Goal: Task Accomplishment & Management: Manage account settings

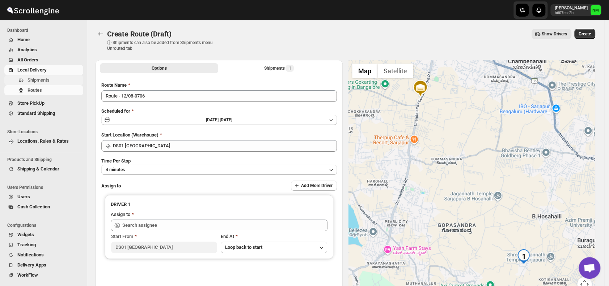
click at [42, 80] on span "Shipments" at bounding box center [38, 79] width 22 height 5
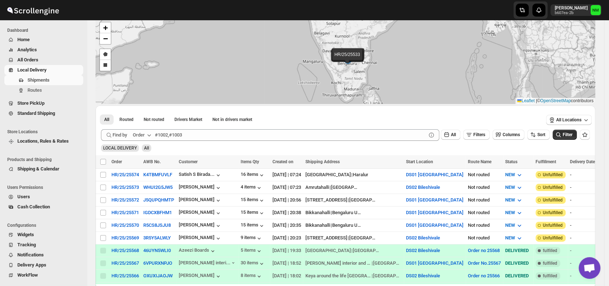
scroll to position [38, 0]
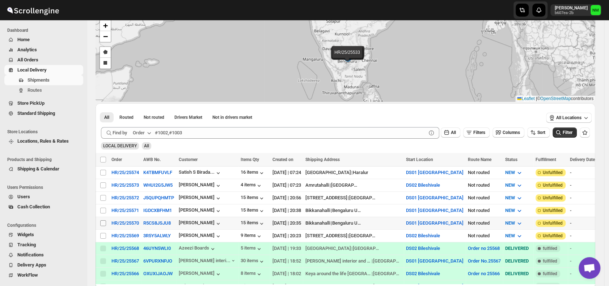
click at [101, 221] on input "Select shipment" at bounding box center [103, 224] width 6 height 6
checkbox input "true"
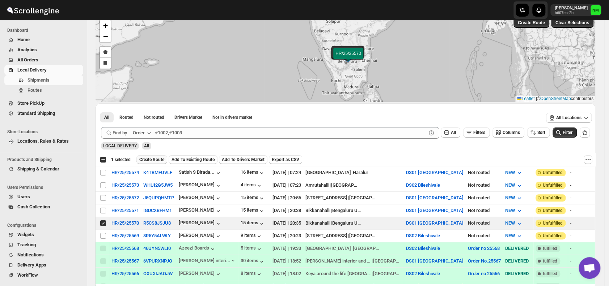
click at [152, 157] on span "Create Route" at bounding box center [151, 160] width 25 height 6
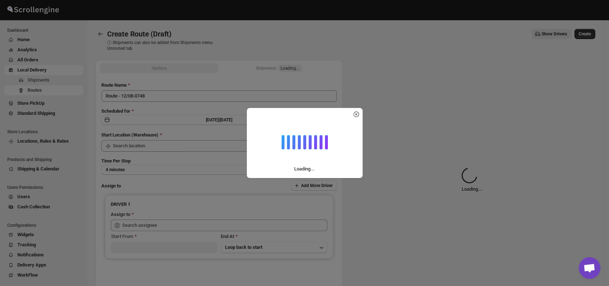
type input "DS01 [GEOGRAPHIC_DATA]"
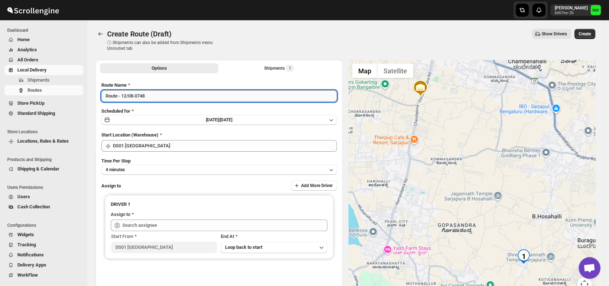
click at [159, 98] on input "Route - 12/08-0748" at bounding box center [218, 96] width 235 height 12
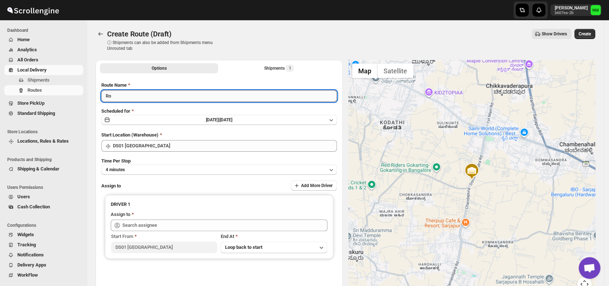
type input "R"
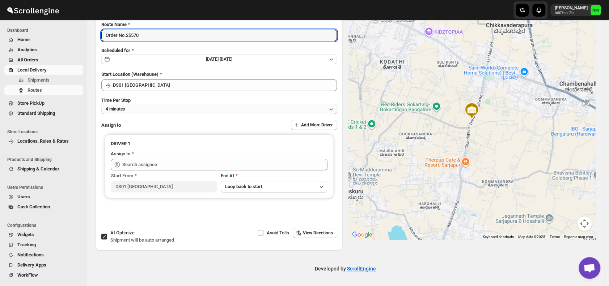
type input "Order No.25570"
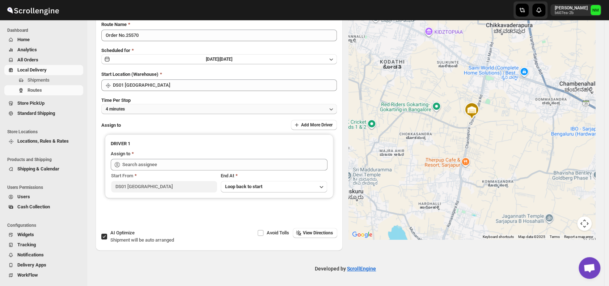
click at [142, 107] on button "4 minutes" at bounding box center [218, 109] width 235 height 10
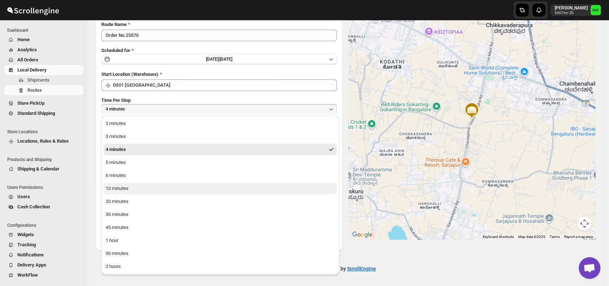
click at [146, 188] on button "10 minutes" at bounding box center [219, 189] width 233 height 12
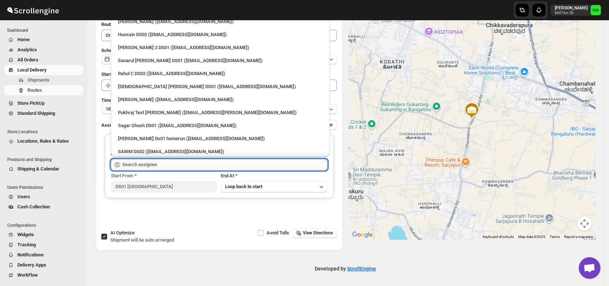
click at [142, 166] on input "text" at bounding box center [224, 165] width 205 height 12
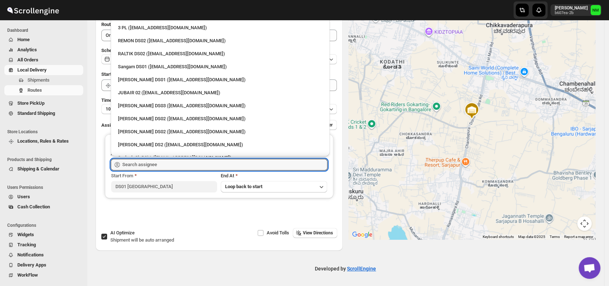
scroll to position [0, 0]
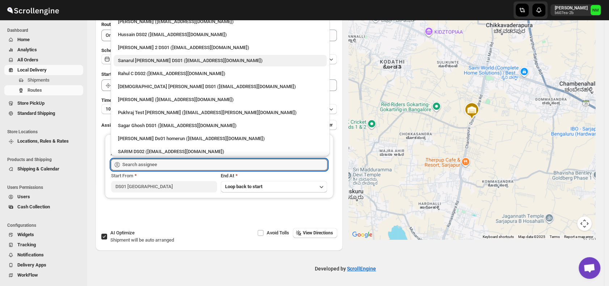
click at [139, 63] on div "Sanarul Haque DS01 (fefifag638@adosnan.com)" at bounding box center [220, 60] width 204 height 7
type input "Sanarul Haque DS01 (fefifag638@adosnan.com)"
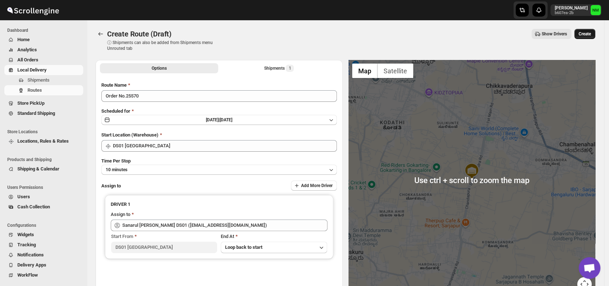
click at [590, 35] on span "Create" at bounding box center [584, 34] width 12 height 6
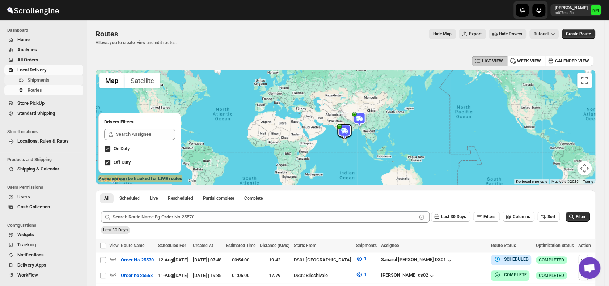
click at [48, 84] on button "Shipments" at bounding box center [43, 80] width 79 height 10
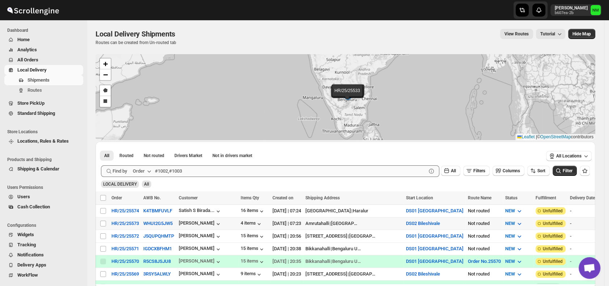
scroll to position [61, 0]
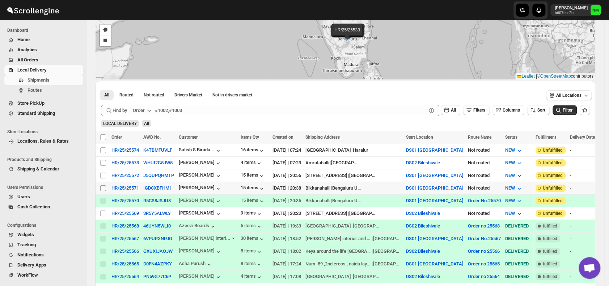
click at [101, 185] on input "Select shipment" at bounding box center [103, 188] width 6 height 6
checkbox input "true"
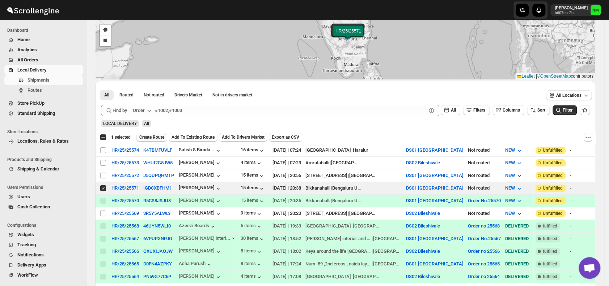
click at [144, 136] on span "Create Route" at bounding box center [151, 138] width 25 height 6
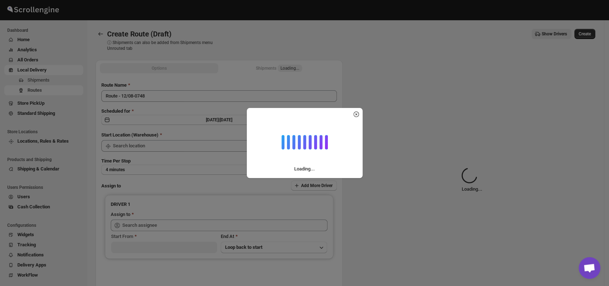
type input "DS01 [GEOGRAPHIC_DATA]"
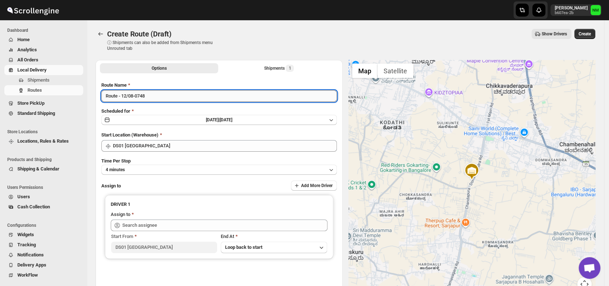
click at [176, 95] on input "Route - 12/08-0748" at bounding box center [218, 96] width 235 height 12
type input "R"
type input "Order No.25571"
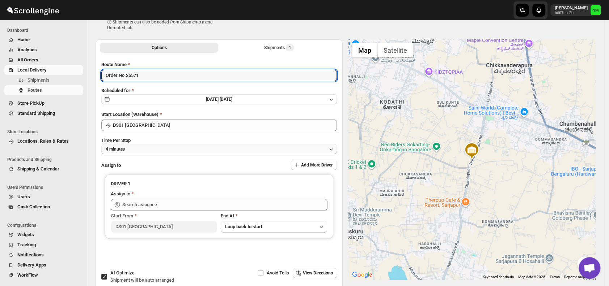
click at [145, 148] on button "4 minutes" at bounding box center [218, 149] width 235 height 10
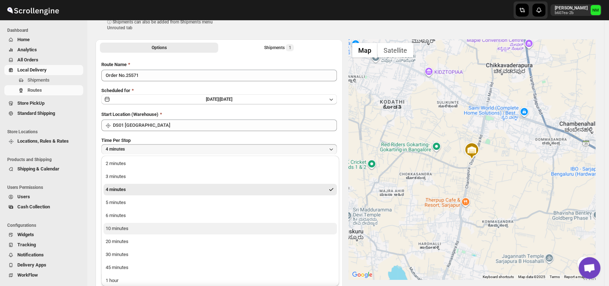
click at [124, 228] on div "10 minutes" at bounding box center [117, 228] width 23 height 7
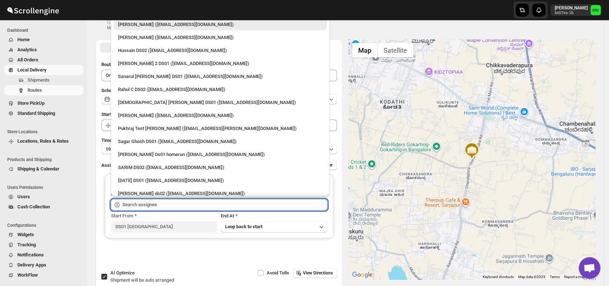
click at [155, 207] on input "text" at bounding box center [224, 205] width 205 height 12
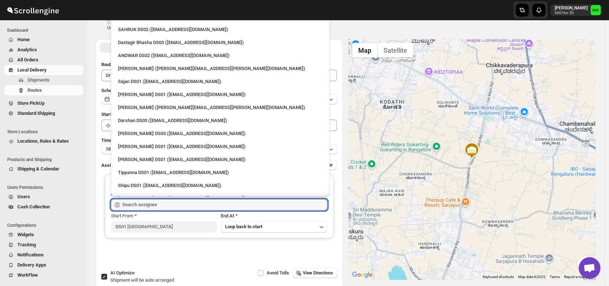
scroll to position [567, 0]
click at [134, 99] on div "Jubed DS01 (gedoc78193@dariolo.com)" at bounding box center [220, 96] width 213 height 12
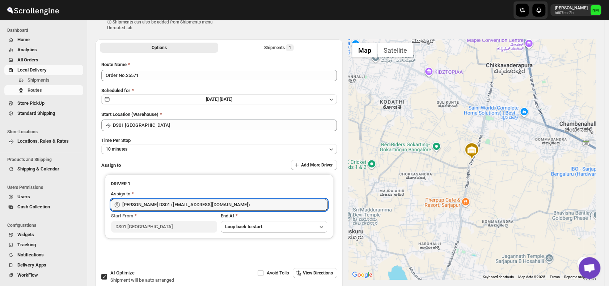
type input "Jubed DS01 (gedoc78193@dariolo.com)"
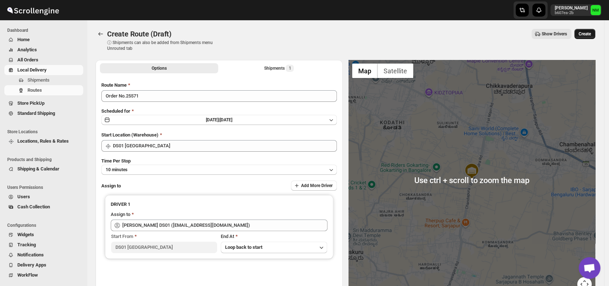
click at [590, 34] on span "Create" at bounding box center [584, 34] width 12 height 6
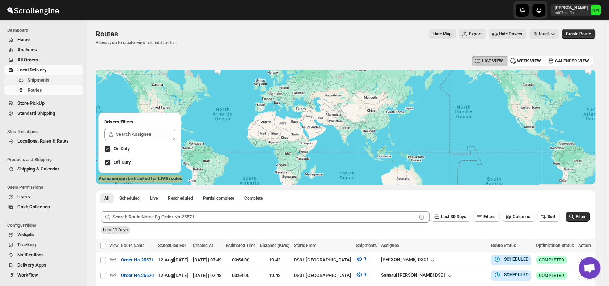
click at [49, 77] on span "Shipments" at bounding box center [54, 80] width 54 height 7
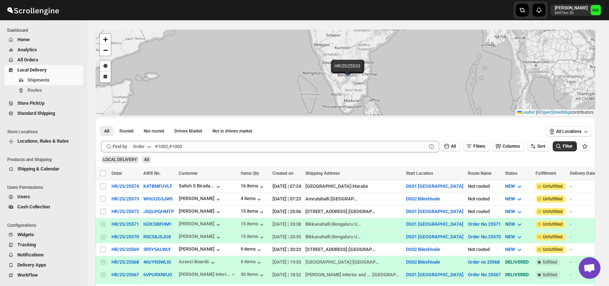
scroll to position [27, 0]
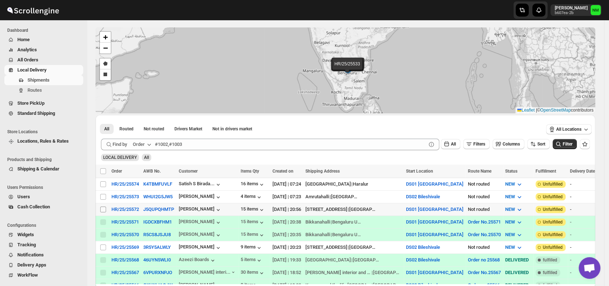
click at [104, 208] on input "Select shipment" at bounding box center [103, 210] width 6 height 6
checkbox input "true"
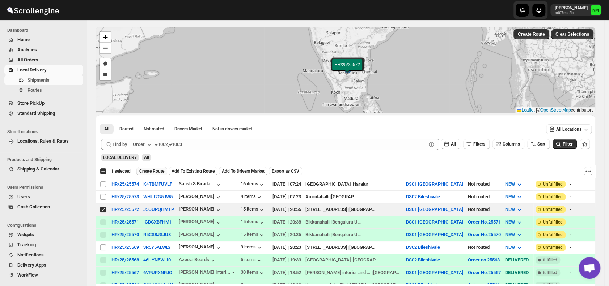
click at [139, 171] on span "Create Route" at bounding box center [151, 171] width 25 height 6
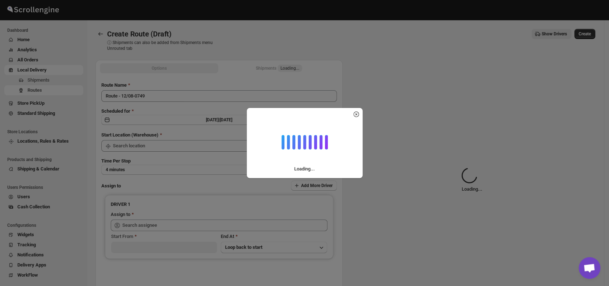
type input "DS01 [GEOGRAPHIC_DATA]"
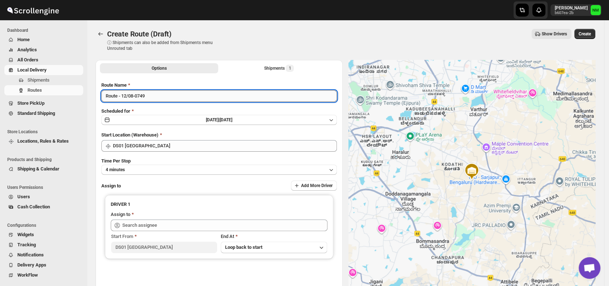
click at [165, 95] on input "Route - 12/08-0749" at bounding box center [218, 96] width 235 height 12
type input "R"
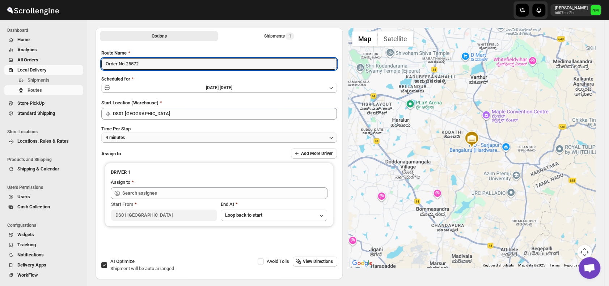
scroll to position [33, 0]
type input "Order No.25572"
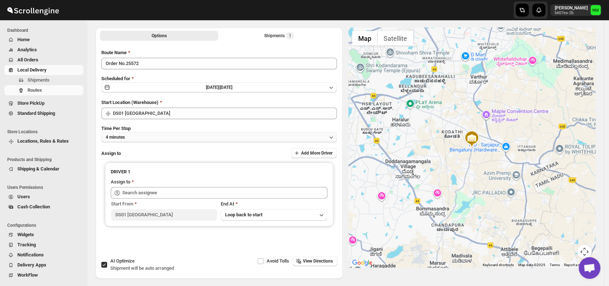
click at [166, 138] on button "4 minutes" at bounding box center [218, 137] width 235 height 10
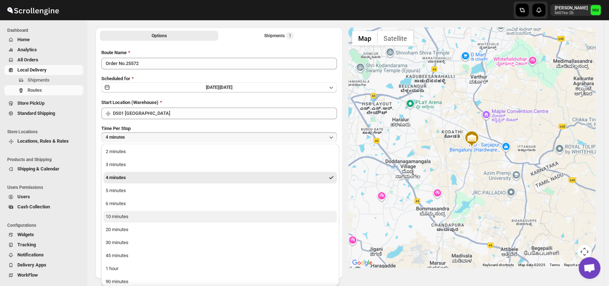
click at [124, 216] on div "10 minutes" at bounding box center [117, 216] width 23 height 7
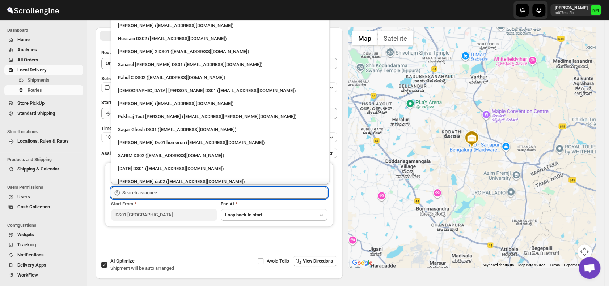
click at [166, 191] on input "text" at bounding box center [224, 193] width 205 height 12
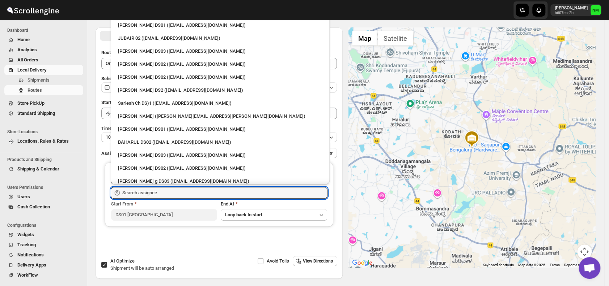
scroll to position [235, 0]
click at [135, 130] on div "Siraj Uddin DS01 (sopom53870@leabro.com)" at bounding box center [220, 128] width 204 height 7
type input "Siraj Uddin DS01 (sopom53870@leabro.com)"
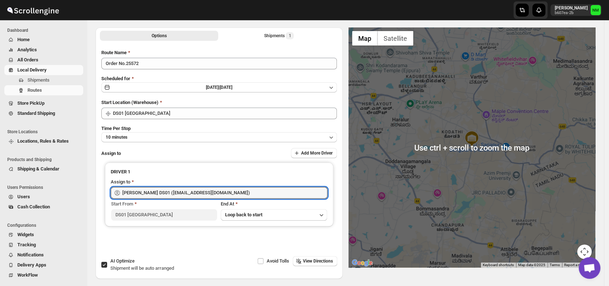
scroll to position [0, 0]
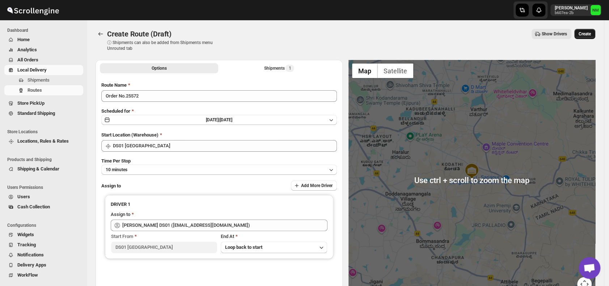
click at [589, 35] on span "Create" at bounding box center [584, 34] width 12 height 6
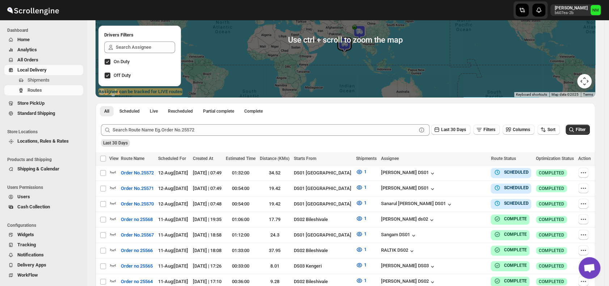
scroll to position [87, 0]
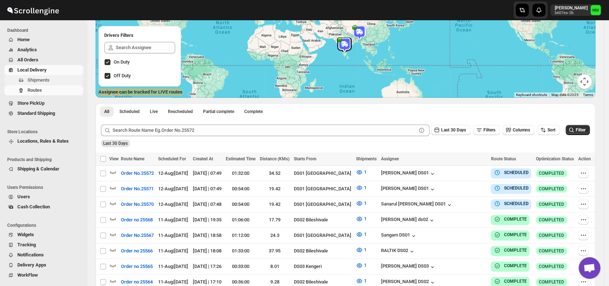
click at [50, 80] on span "Shipments" at bounding box center [54, 80] width 54 height 7
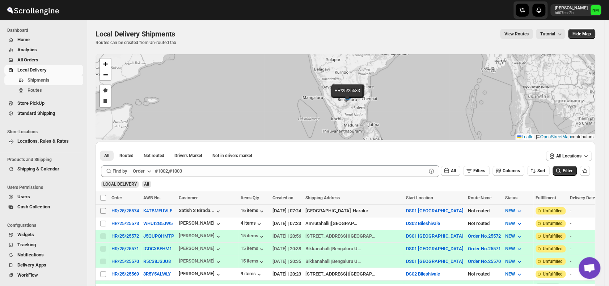
click at [102, 212] on input "Select shipment" at bounding box center [103, 211] width 6 height 6
checkbox input "true"
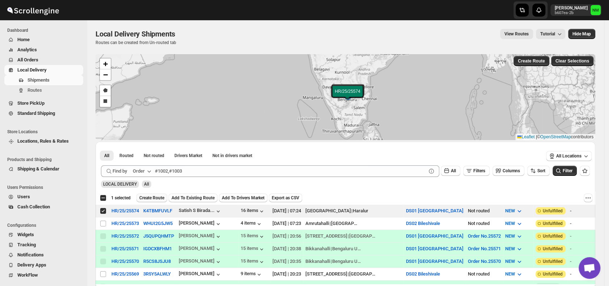
click at [150, 197] on span "Create Route" at bounding box center [151, 198] width 25 height 6
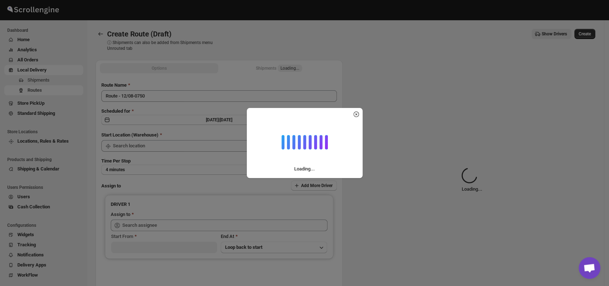
type input "DS01 [GEOGRAPHIC_DATA]"
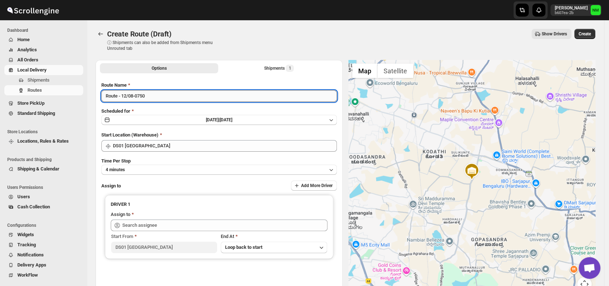
click at [162, 97] on input "Route - 12/08-0750" at bounding box center [218, 96] width 235 height 12
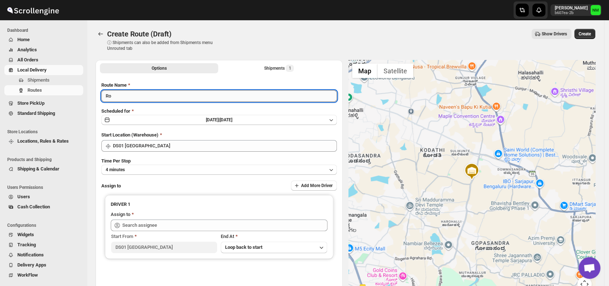
type input "R"
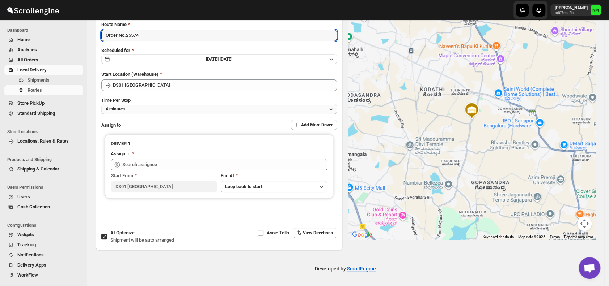
type input "Order No.25574"
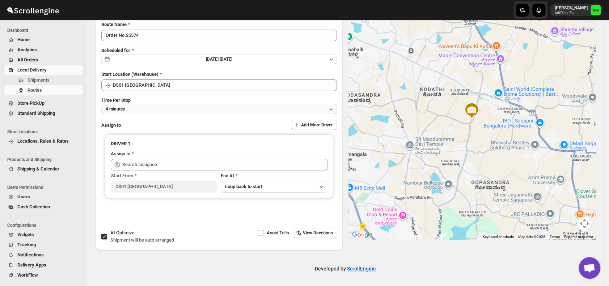
click at [142, 110] on button "4 minutes" at bounding box center [218, 109] width 235 height 10
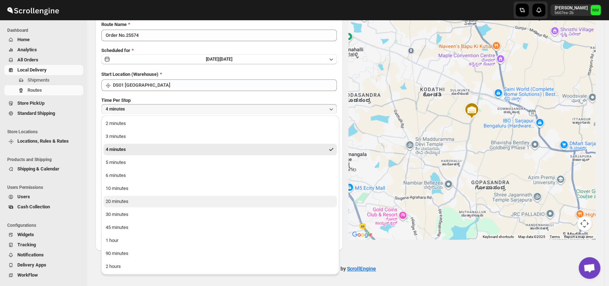
click at [138, 196] on button "20 minutes" at bounding box center [219, 202] width 233 height 12
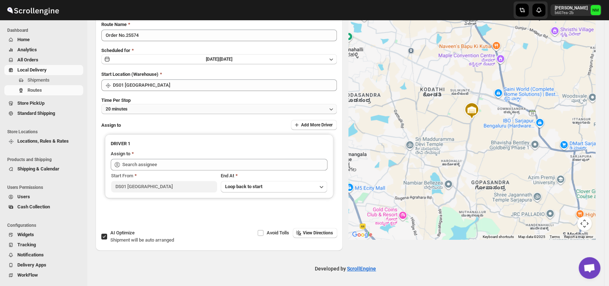
click at [154, 110] on button "20 minutes" at bounding box center [218, 109] width 235 height 10
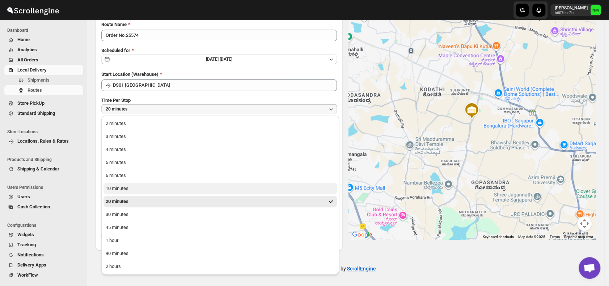
click at [121, 188] on div "10 minutes" at bounding box center [117, 188] width 23 height 7
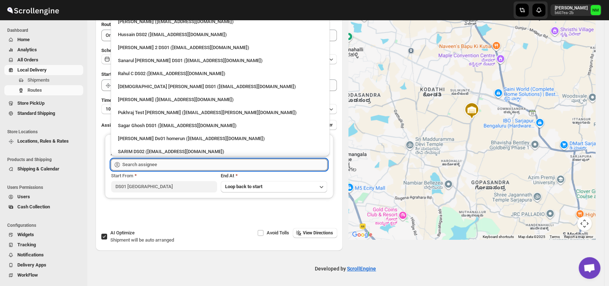
click at [152, 165] on input "text" at bounding box center [224, 165] width 205 height 12
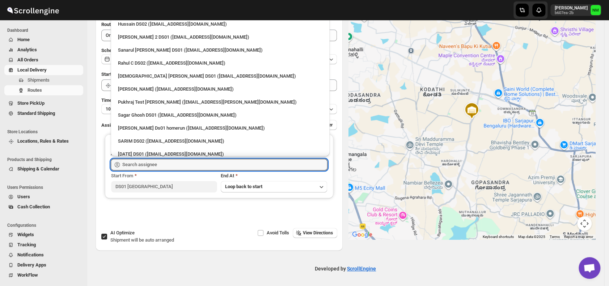
scroll to position [10, 0]
click at [195, 76] on div "Islam Laskar DS01 (vixib74172@ikowat.com)" at bounding box center [220, 76] width 204 height 7
type input "Islam Laskar DS01 (vixib74172@ikowat.com)"
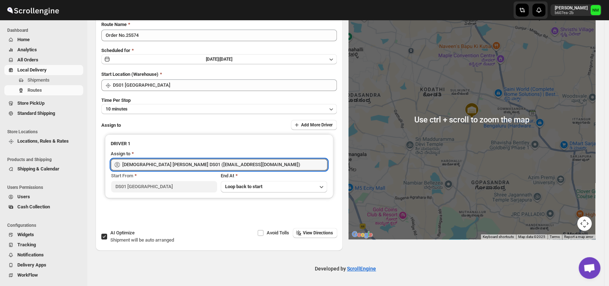
scroll to position [0, 0]
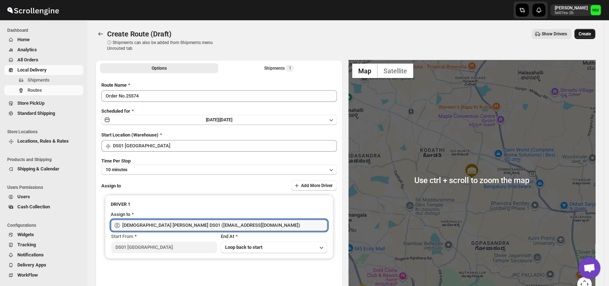
click at [590, 35] on span "Create" at bounding box center [584, 34] width 12 height 6
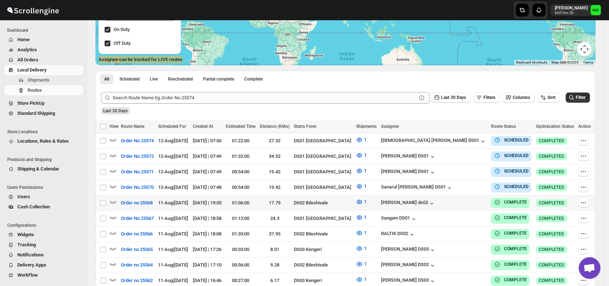
scroll to position [122, 0]
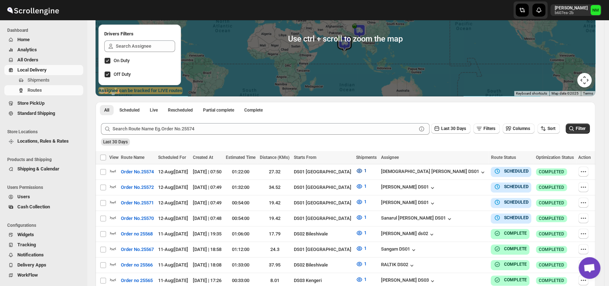
scroll to position [89, 0]
click at [582, 184] on icon "button" at bounding box center [582, 186] width 7 height 7
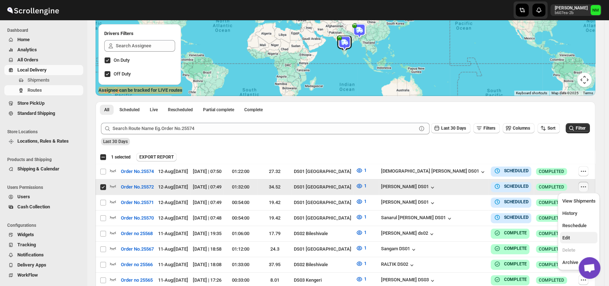
click at [570, 238] on span "Edit" at bounding box center [578, 238] width 33 height 7
checkbox input "false"
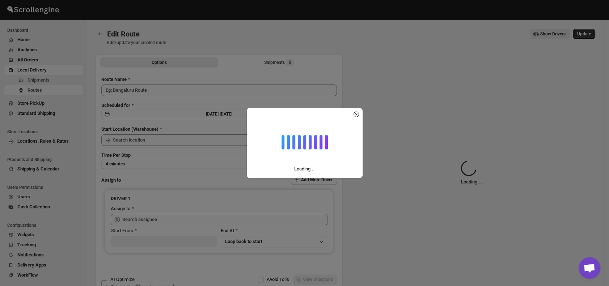
type input "Order No.25572"
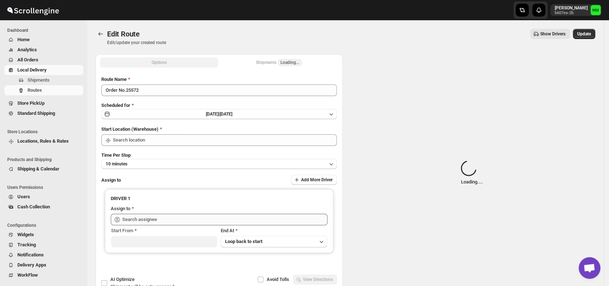
type input "DS01 [GEOGRAPHIC_DATA]"
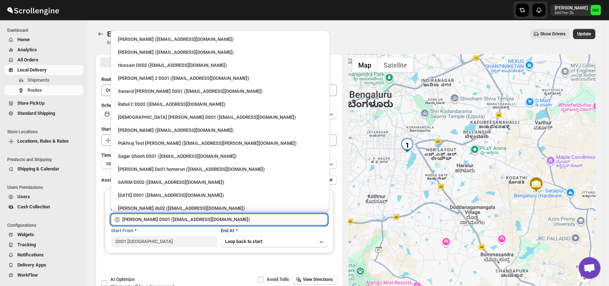
click at [227, 220] on input "[PERSON_NAME] DS01 ([EMAIL_ADDRESS][DOMAIN_NAME])" at bounding box center [224, 220] width 205 height 12
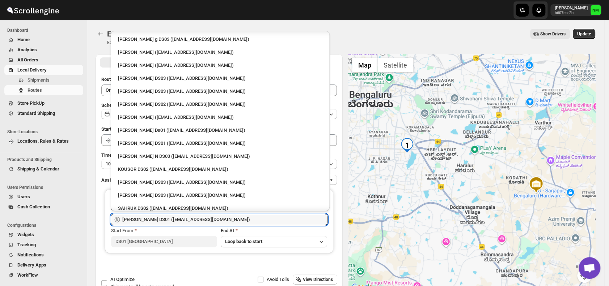
scroll to position [591, 0]
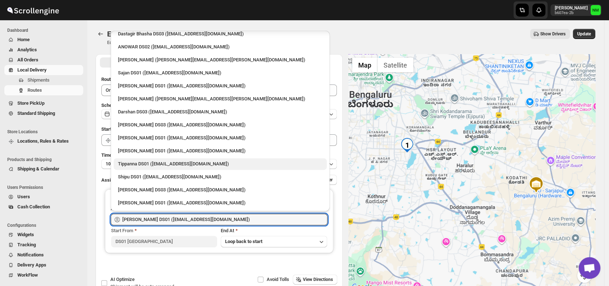
click at [143, 164] on div "Tippanna DS01 ([EMAIL_ADDRESS][DOMAIN_NAME])" at bounding box center [220, 164] width 204 height 7
type input "Tippanna DS01 ([EMAIL_ADDRESS][DOMAIN_NAME])"
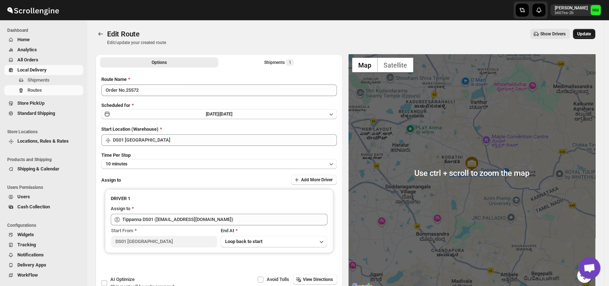
click at [595, 31] on button "Update" at bounding box center [583, 34] width 22 height 10
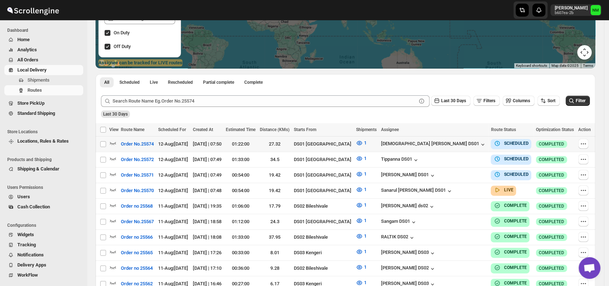
scroll to position [116, 0]
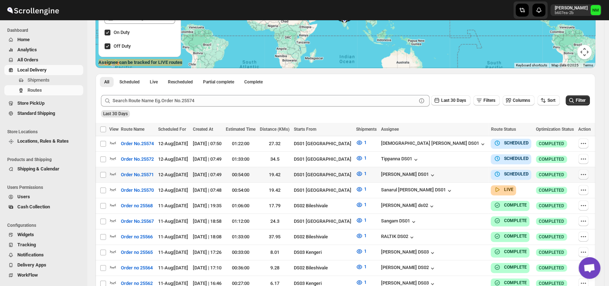
click at [581, 172] on icon "button" at bounding box center [582, 174] width 7 height 7
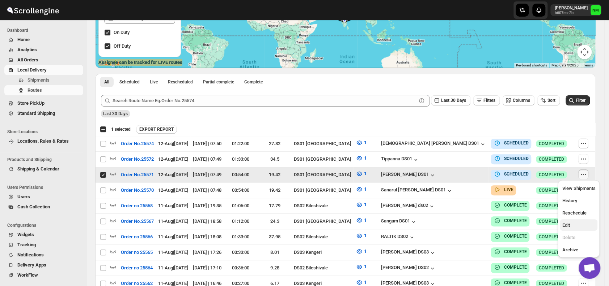
click at [568, 225] on span "Edit" at bounding box center [566, 225] width 8 height 5
checkbox input "false"
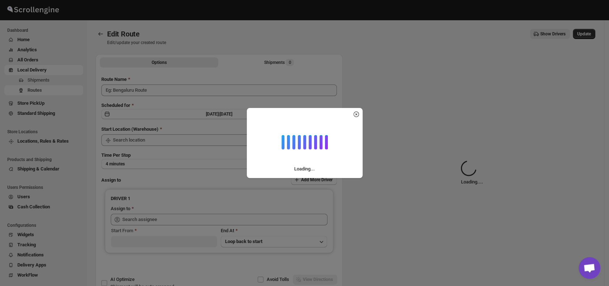
type input "Order No.25571"
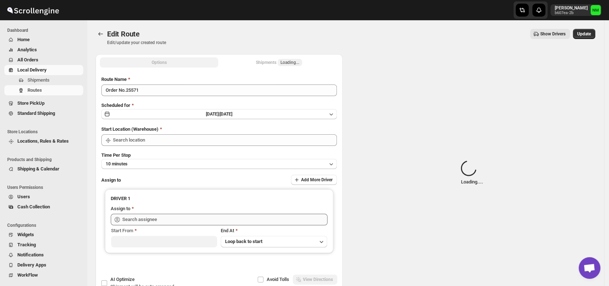
type input "DS01 [GEOGRAPHIC_DATA]"
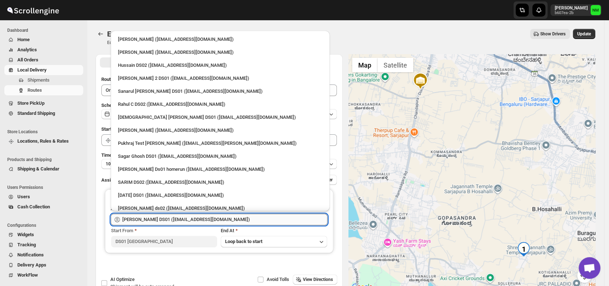
click at [236, 217] on input "Jubed DS01 (gedoc78193@dariolo.com)" at bounding box center [224, 220] width 205 height 12
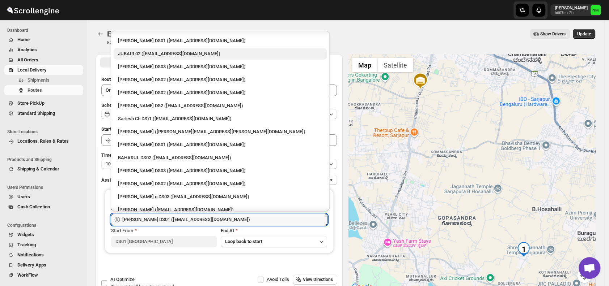
scroll to position [233, 0]
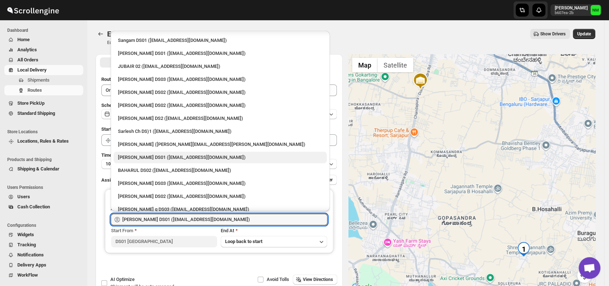
click at [156, 154] on div "Siraj Uddin DS01 (sopom53870@leabro.com)" at bounding box center [220, 157] width 204 height 7
type input "Siraj Uddin DS01 (sopom53870@leabro.com)"
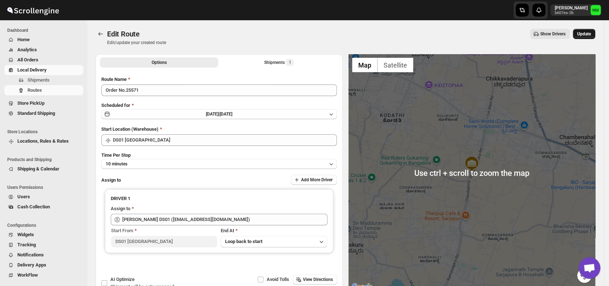
click at [590, 38] on button "Update" at bounding box center [583, 34] width 22 height 10
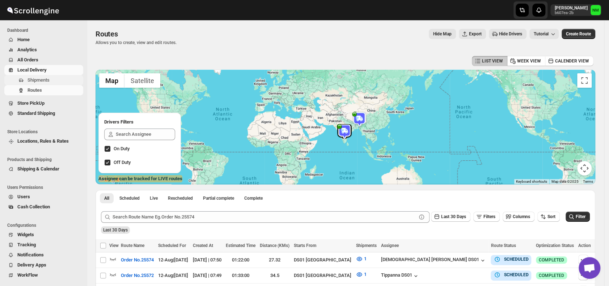
click at [43, 81] on span "Shipments" at bounding box center [38, 79] width 22 height 5
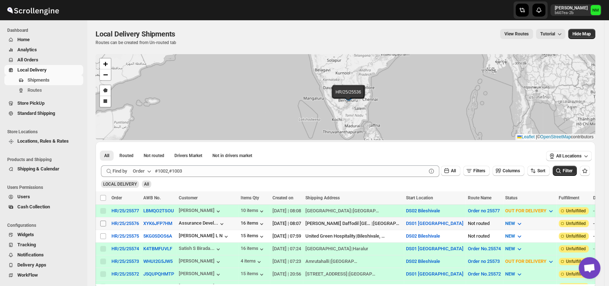
click at [102, 223] on input "Select shipment" at bounding box center [103, 224] width 6 height 6
checkbox input "true"
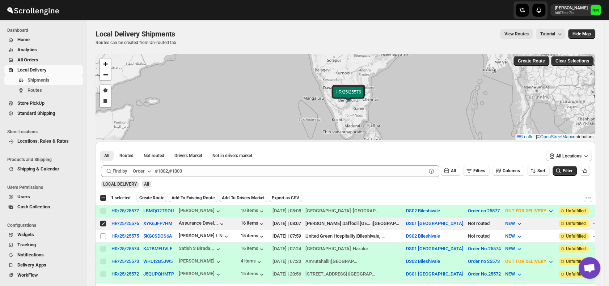
click at [154, 194] on button "Create Route" at bounding box center [151, 198] width 31 height 9
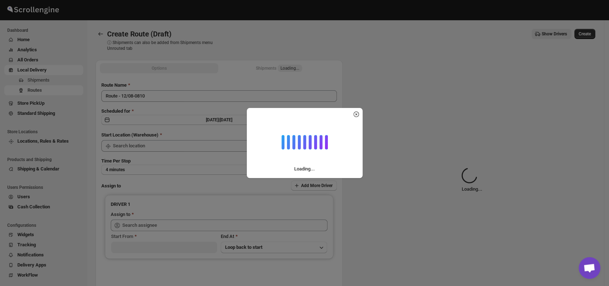
type input "DS01 [GEOGRAPHIC_DATA]"
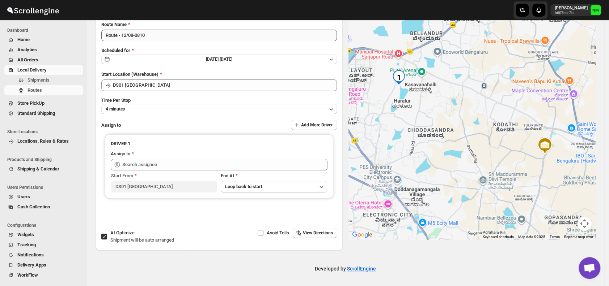
scroll to position [10, 0]
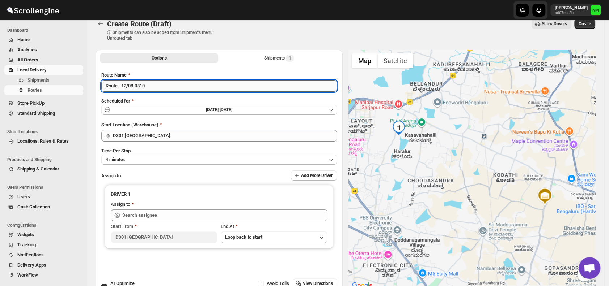
click at [158, 90] on input "Route - 12/08-0810" at bounding box center [218, 86] width 235 height 12
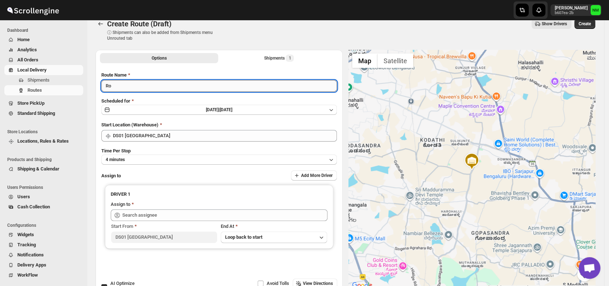
type input "R"
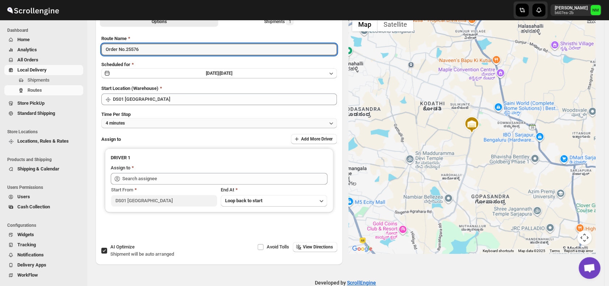
scroll to position [49, 0]
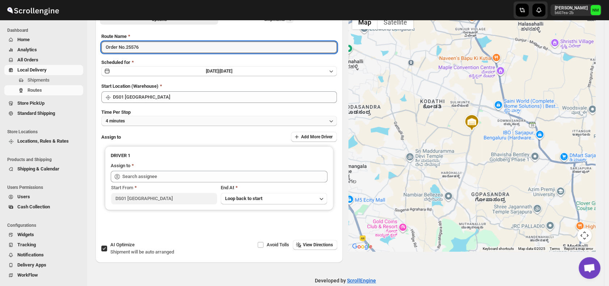
type input "Order No.25576"
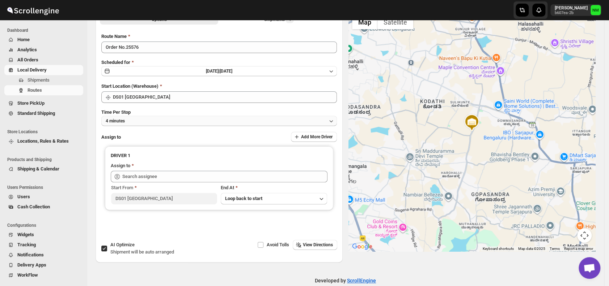
click at [160, 118] on button "4 minutes" at bounding box center [218, 121] width 235 height 10
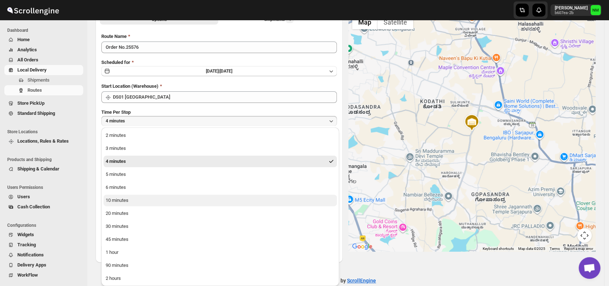
click at [121, 199] on div "10 minutes" at bounding box center [117, 200] width 23 height 7
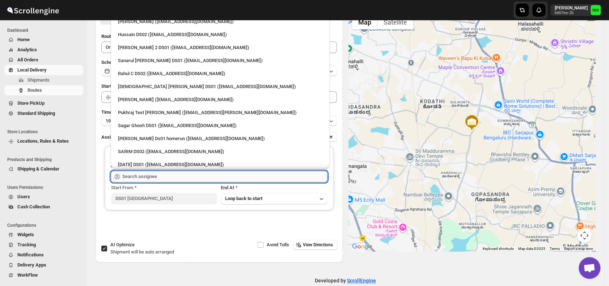
click at [162, 179] on input "text" at bounding box center [224, 177] width 205 height 12
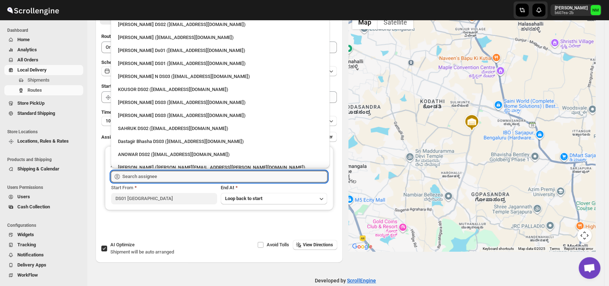
scroll to position [604, 0]
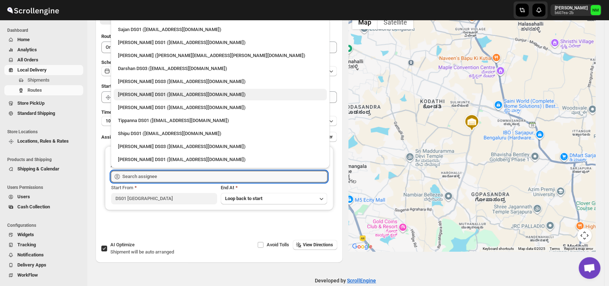
click at [139, 94] on div "Ashraf Ali DS01 (yoyovey222@0tires.com)" at bounding box center [220, 94] width 204 height 7
type input "Ashraf Ali DS01 (yoyovey222@0tires.com)"
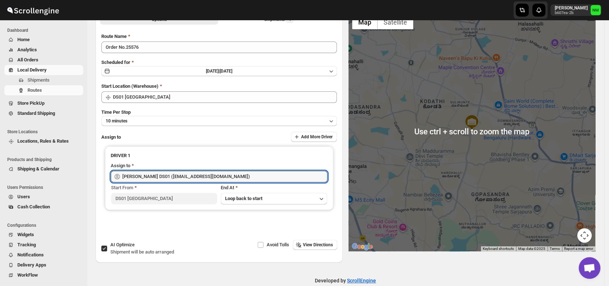
scroll to position [0, 0]
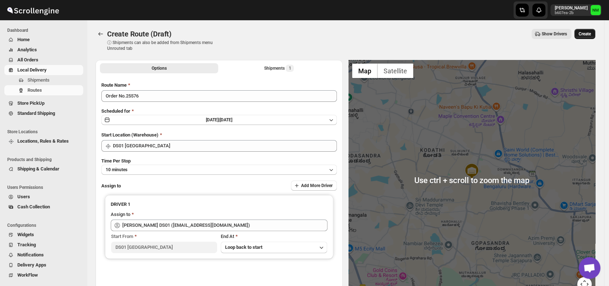
click at [584, 37] on span "Create" at bounding box center [584, 34] width 12 height 6
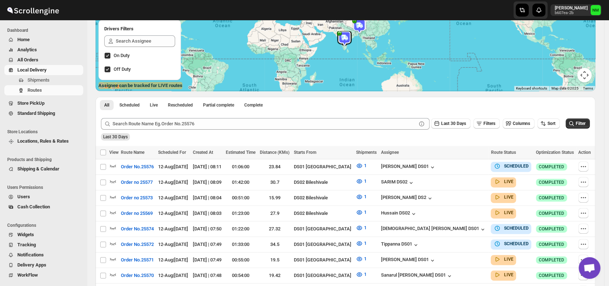
scroll to position [64, 0]
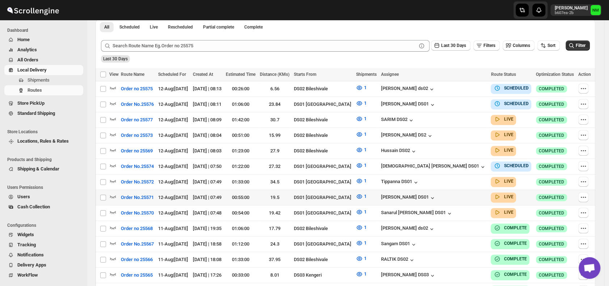
scroll to position [173, 0]
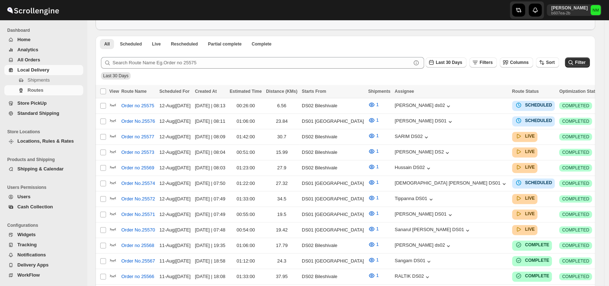
scroll to position [154, 0]
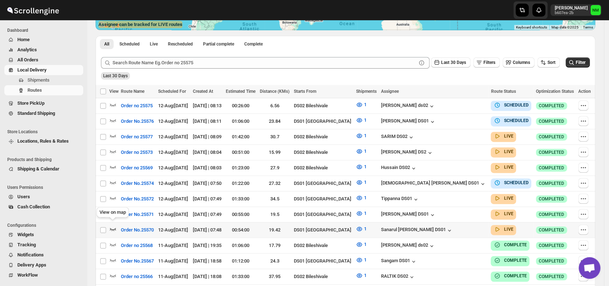
click at [112, 226] on icon "button" at bounding box center [112, 229] width 7 height 7
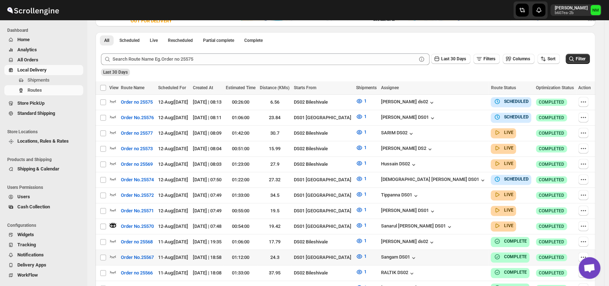
scroll to position [171, 0]
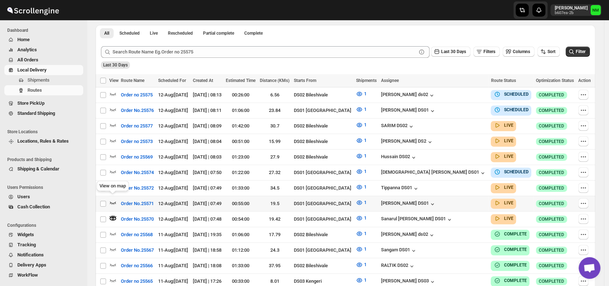
click at [114, 199] on icon "button" at bounding box center [112, 202] width 7 height 7
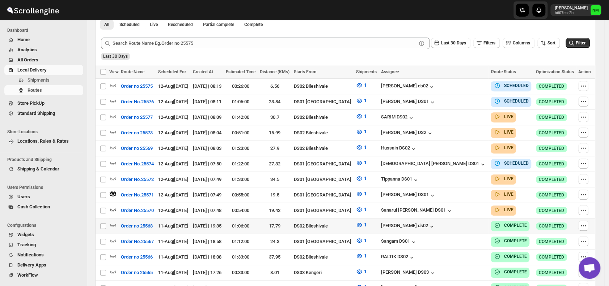
scroll to position [181, 0]
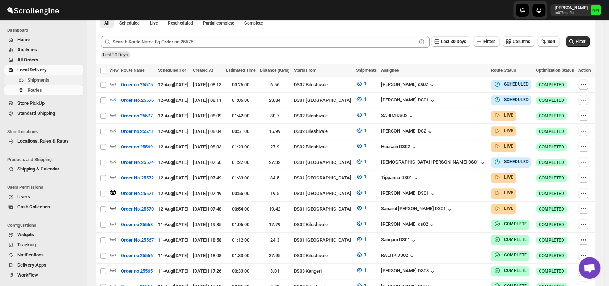
click at [44, 81] on span "Shipments" at bounding box center [38, 79] width 22 height 5
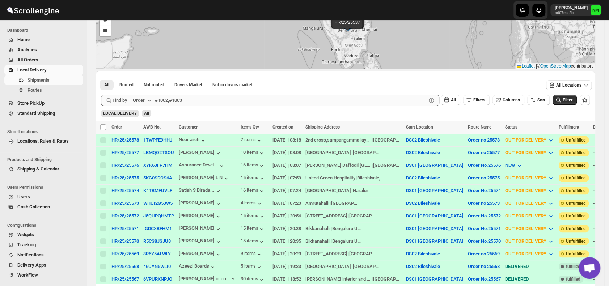
scroll to position [74, 0]
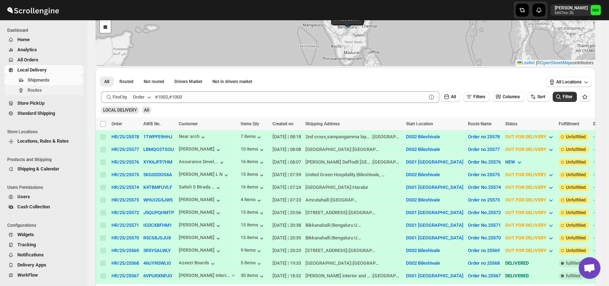
click at [43, 89] on span "Routes" at bounding box center [54, 90] width 54 height 7
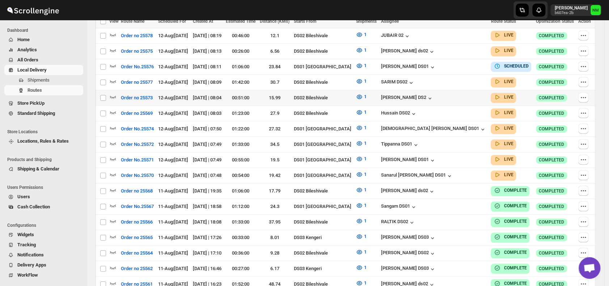
scroll to position [189, 0]
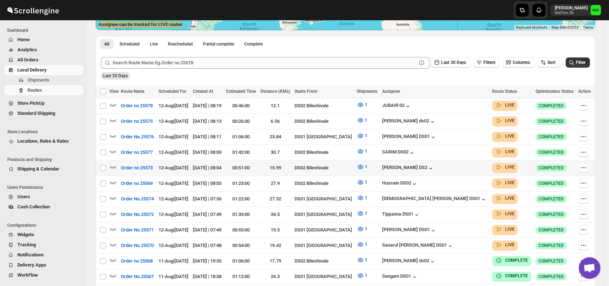
scroll to position [182, 0]
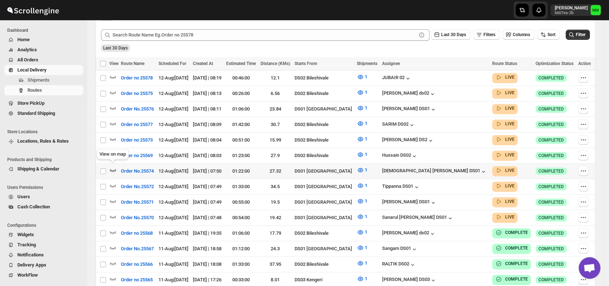
click at [111, 167] on icon "button" at bounding box center [112, 170] width 7 height 7
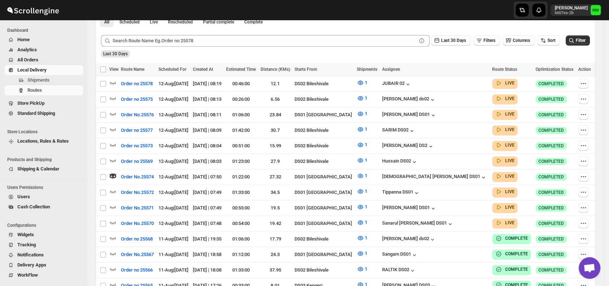
scroll to position [35, 0]
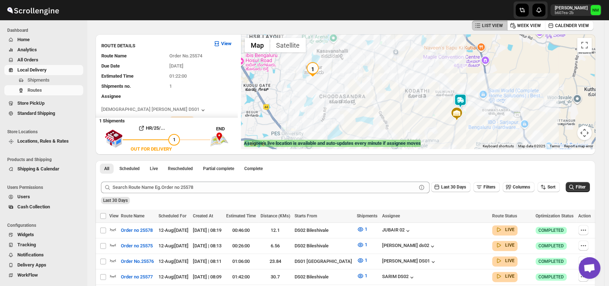
click at [465, 101] on img at bounding box center [460, 101] width 14 height 14
click at [503, 65] on button "Close" at bounding box center [511, 66] width 17 height 17
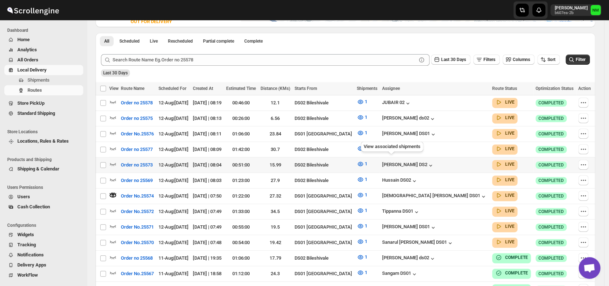
scroll to position [167, 0]
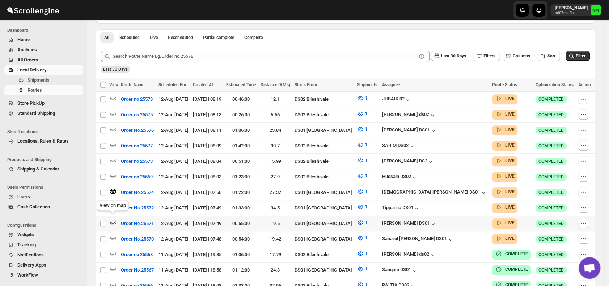
click at [112, 219] on icon "button" at bounding box center [112, 222] width 7 height 7
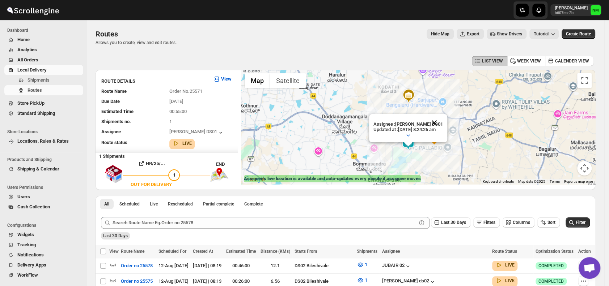
click at [443, 116] on button "Close" at bounding box center [433, 122] width 17 height 17
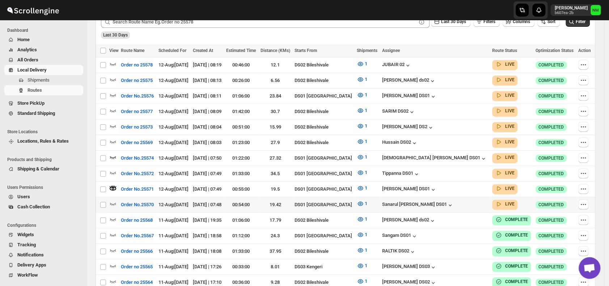
scroll to position [203, 0]
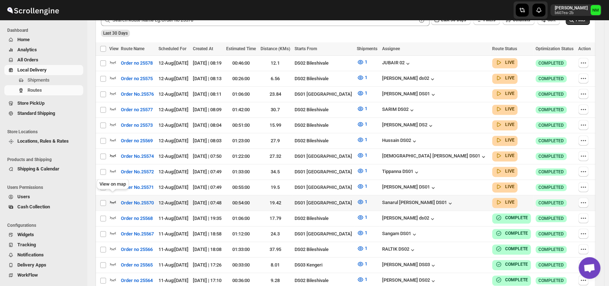
click at [115, 201] on icon "button" at bounding box center [113, 202] width 6 height 3
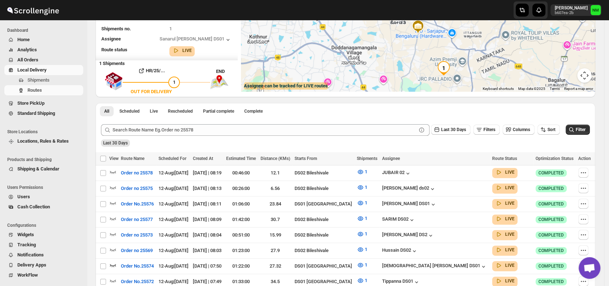
scroll to position [0, 0]
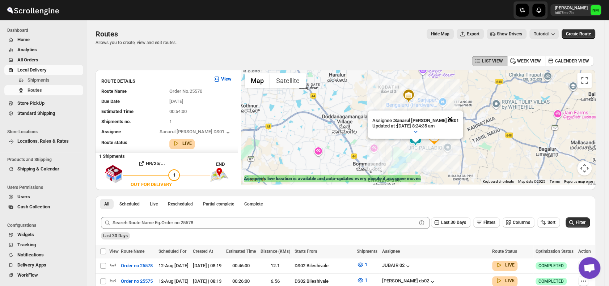
click at [451, 117] on button "Close" at bounding box center [449, 119] width 17 height 17
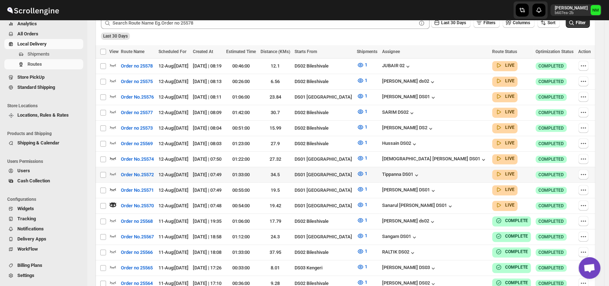
scroll to position [207, 0]
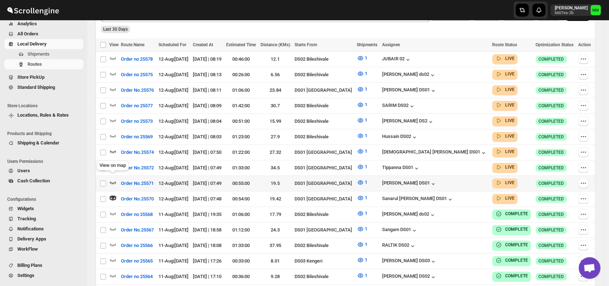
click at [113, 179] on icon "button" at bounding box center [112, 182] width 7 height 7
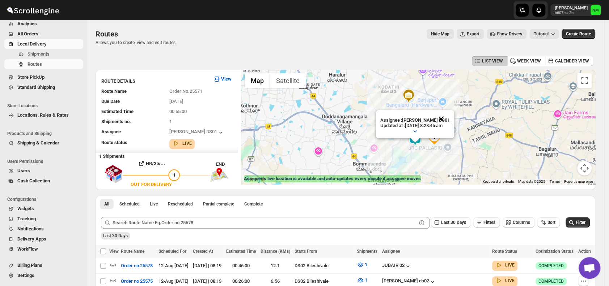
click at [449, 118] on button "Close" at bounding box center [440, 118] width 17 height 17
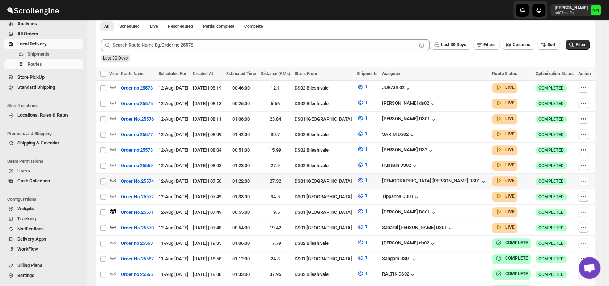
scroll to position [178, 0]
click at [110, 195] on icon "button" at bounding box center [113, 196] width 6 height 3
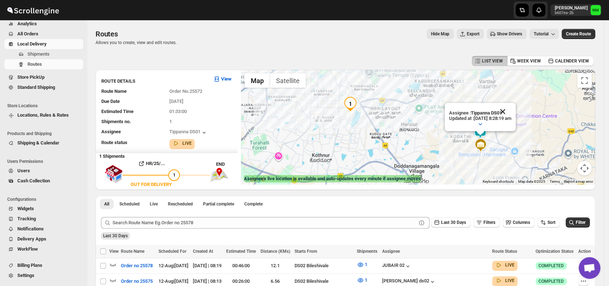
click at [511, 109] on button "Close" at bounding box center [502, 111] width 17 height 17
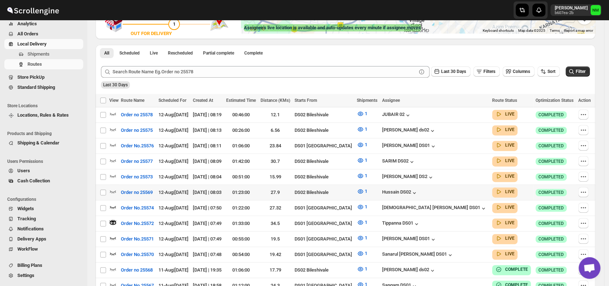
scroll to position [152, 0]
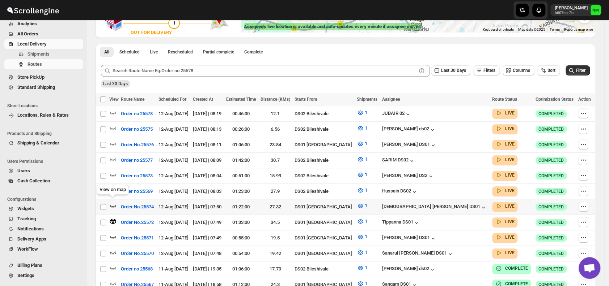
click at [114, 204] on icon "button" at bounding box center [112, 205] width 7 height 7
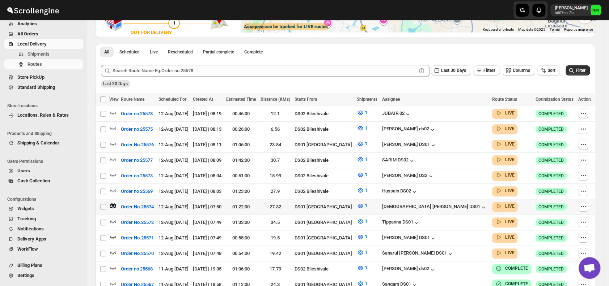
scroll to position [0, 0]
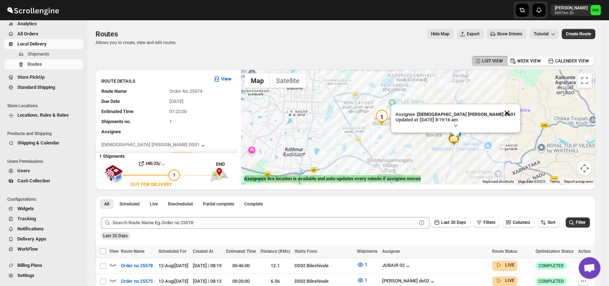
click at [498, 112] on button "Close" at bounding box center [506, 112] width 17 height 17
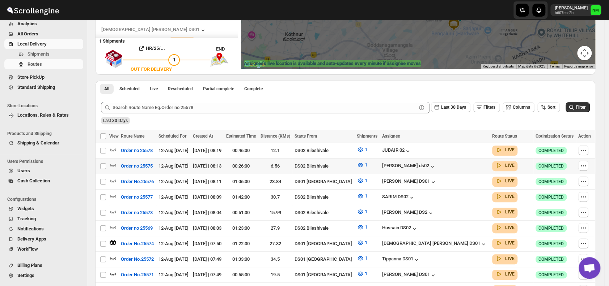
scroll to position [116, 0]
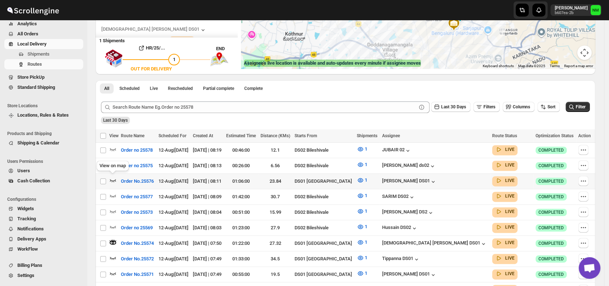
click at [110, 179] on icon "button" at bounding box center [113, 180] width 6 height 3
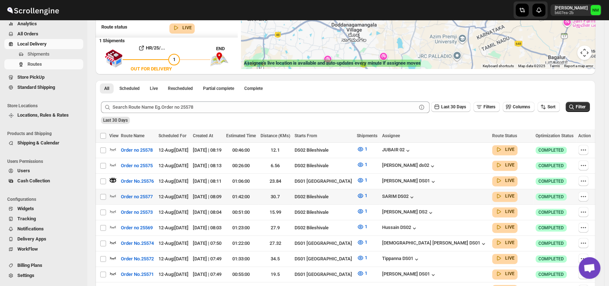
scroll to position [0, 0]
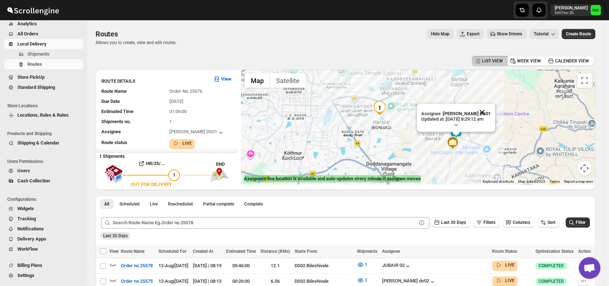
click at [490, 108] on button "Close" at bounding box center [481, 112] width 17 height 17
click at [57, 58] on button "Shipments" at bounding box center [43, 54] width 79 height 10
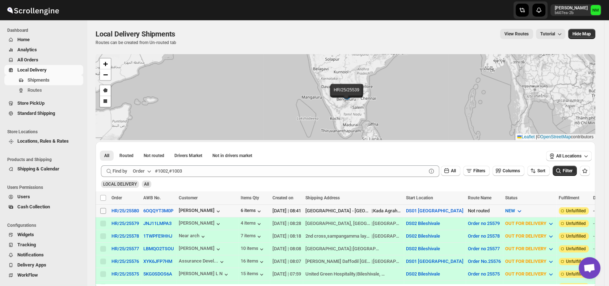
click at [103, 209] on input "Select shipment" at bounding box center [103, 211] width 6 height 6
checkbox input "true"
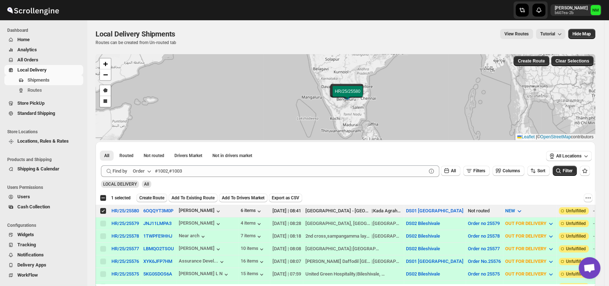
click at [142, 197] on span "Create Route" at bounding box center [151, 198] width 25 height 6
click at [142, 197] on div "Please wait..." at bounding box center [151, 198] width 31 height 9
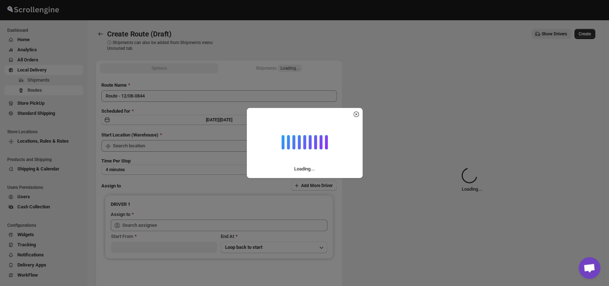
type input "DS01 [GEOGRAPHIC_DATA]"
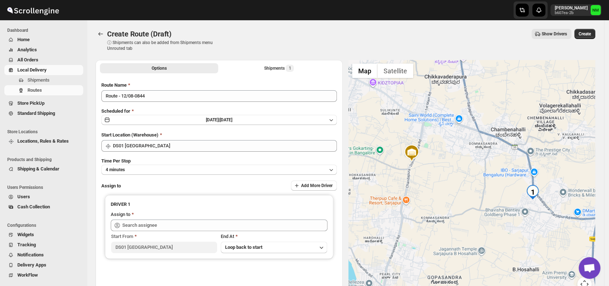
click at [152, 103] on div "Route Name Route - 12/08-0844 Scheduled for Tue Aug 12 2025 | Today Start Locat…" at bounding box center [218, 184] width 235 height 204
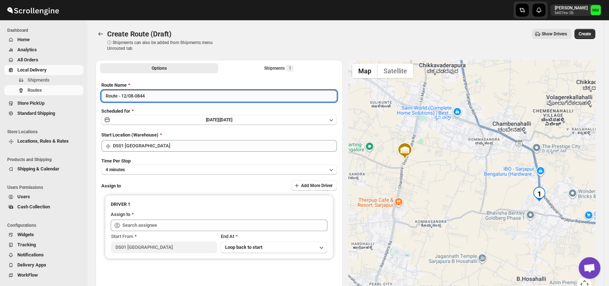
click at [160, 96] on input "Route - 12/08-0844" at bounding box center [218, 96] width 235 height 12
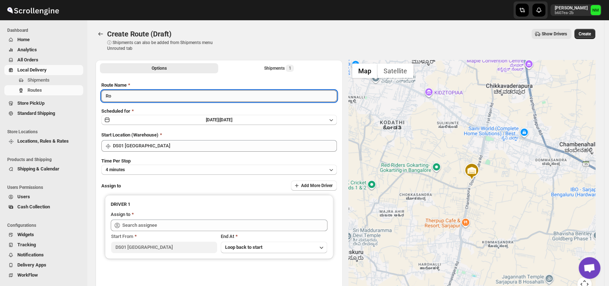
type input "R"
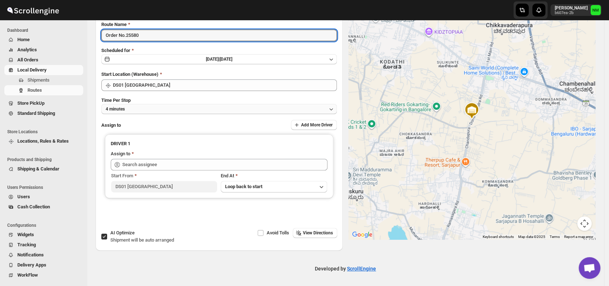
type input "Order No.25580"
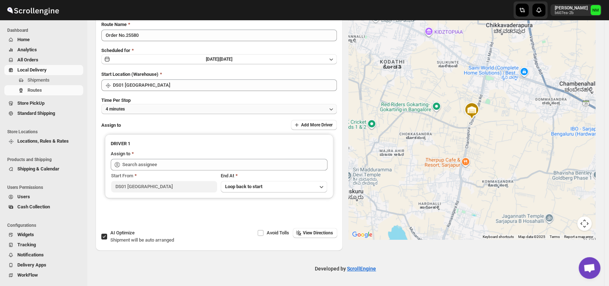
click at [140, 112] on button "4 minutes" at bounding box center [218, 109] width 235 height 10
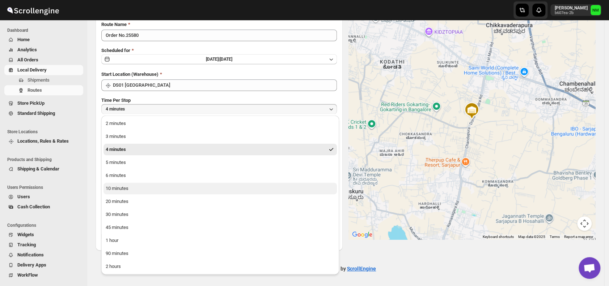
click at [126, 188] on div "10 minutes" at bounding box center [117, 188] width 23 height 7
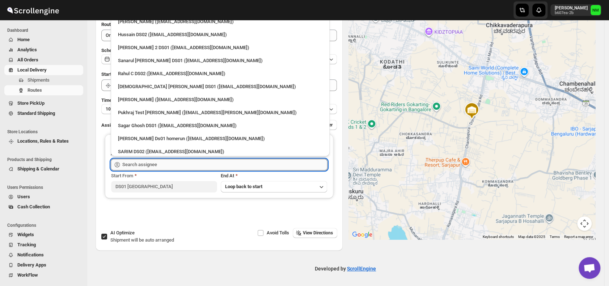
click at [169, 165] on input "text" at bounding box center [224, 165] width 205 height 12
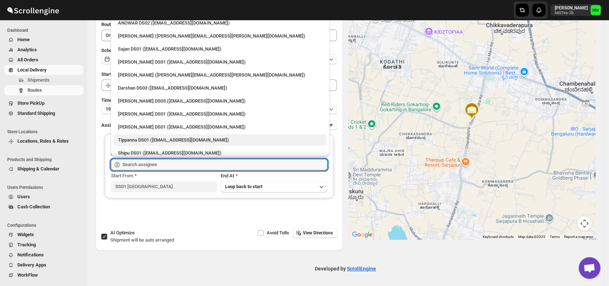
scroll to position [573, 0]
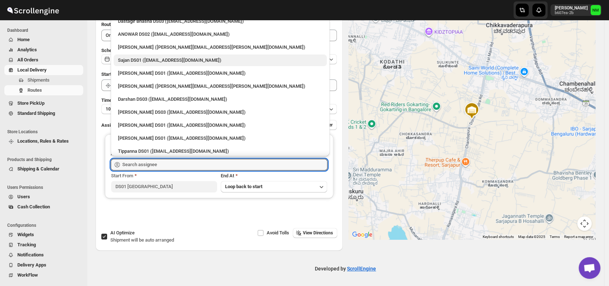
click at [129, 61] on div "Sajan DS01 (lofadat883@coderdir.com)" at bounding box center [220, 60] width 204 height 7
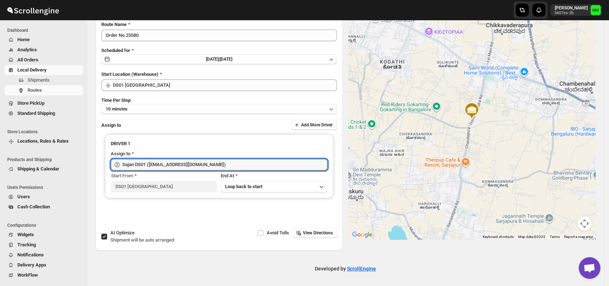
type input "Sajan DS01 (lofadat883@coderdir.com)"
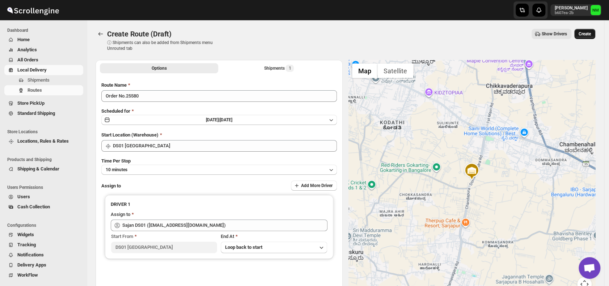
click at [589, 34] on span "Create" at bounding box center [584, 34] width 12 height 6
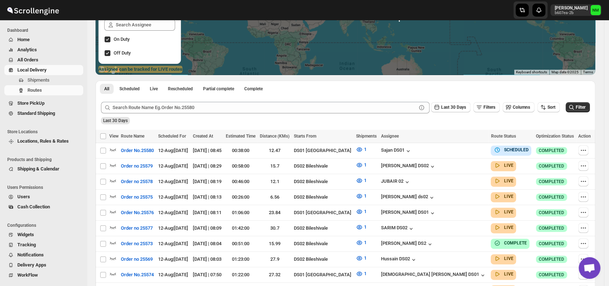
scroll to position [110, 0]
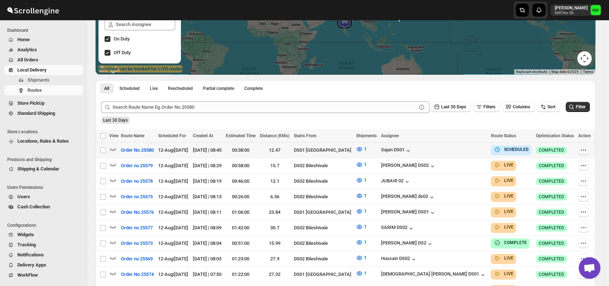
click at [585, 151] on icon "button" at bounding box center [582, 149] width 7 height 7
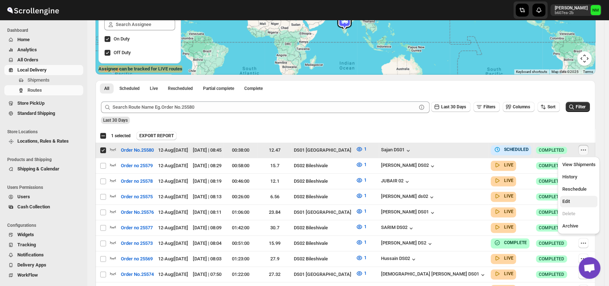
click at [572, 203] on span "Edit" at bounding box center [578, 201] width 33 height 7
checkbox input "false"
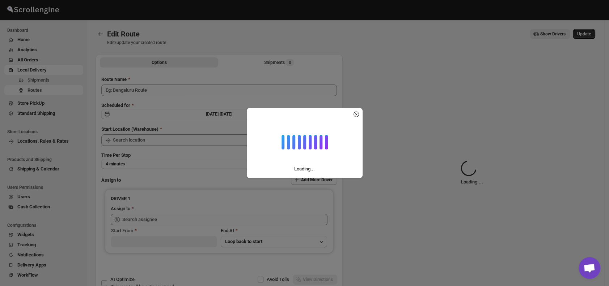
type input "Order No.25580"
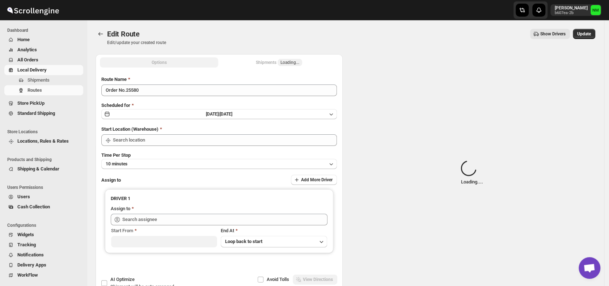
type input "DS01 [GEOGRAPHIC_DATA]"
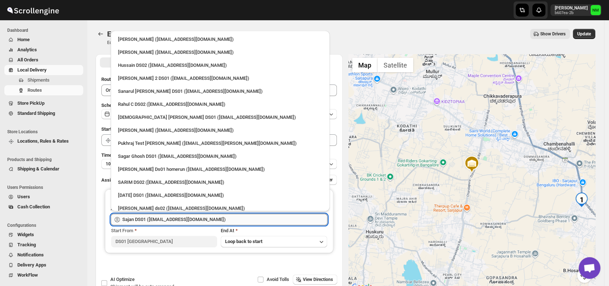
click at [212, 220] on input "Sajan DS01 (lofadat883@coderdir.com)" at bounding box center [224, 220] width 205 height 12
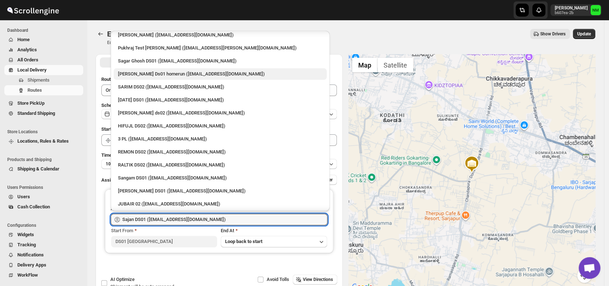
scroll to position [111, 0]
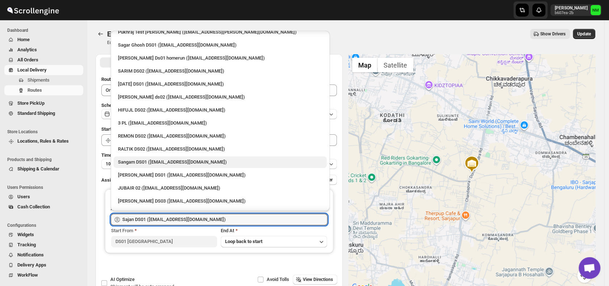
click at [124, 159] on div "Sangam DS01 (relov34542@lassora.com)" at bounding box center [220, 162] width 204 height 7
type input "Sangam DS01 (relov34542@lassora.com)"
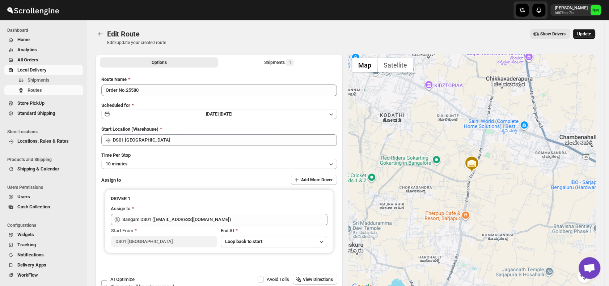
click at [586, 34] on span "Update" at bounding box center [584, 34] width 14 height 6
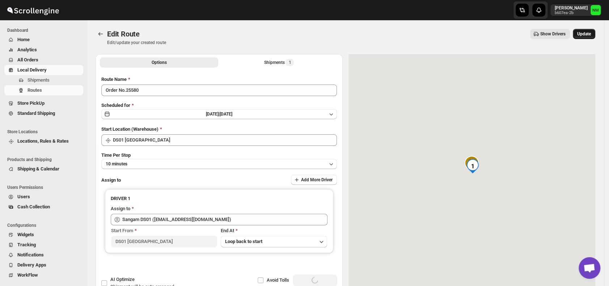
click at [587, 34] on span "Update" at bounding box center [584, 34] width 14 height 6
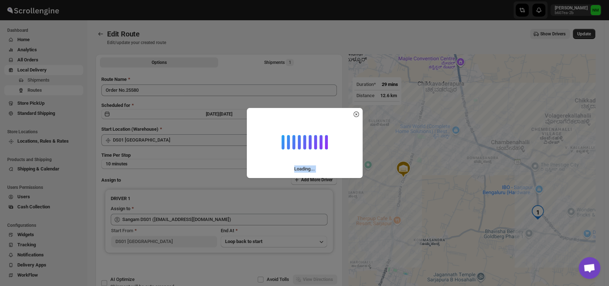
click at [587, 34] on div "Loading..." at bounding box center [304, 143] width 609 height 286
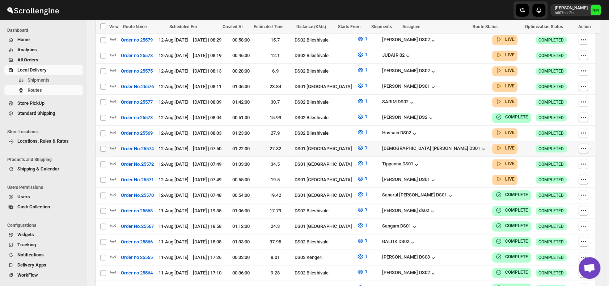
scroll to position [237, 0]
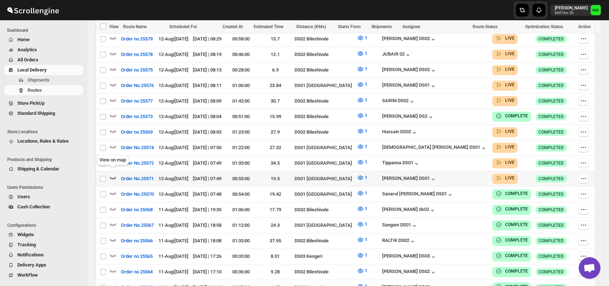
click at [115, 174] on icon "button" at bounding box center [112, 177] width 7 height 7
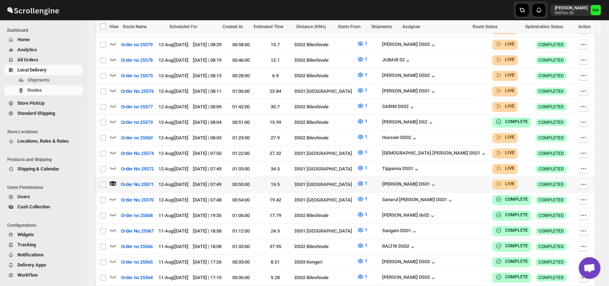
scroll to position [0, 0]
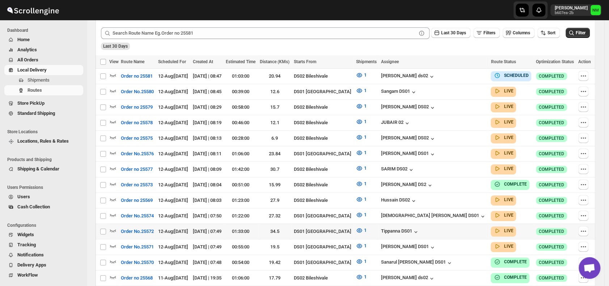
scroll to position [225, 0]
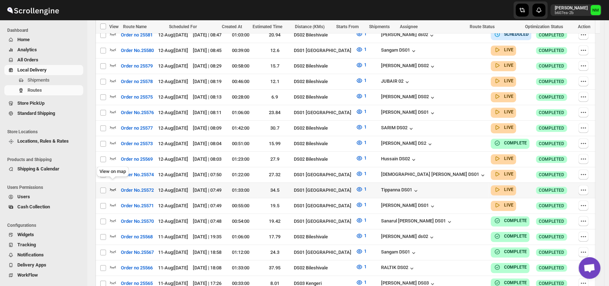
click at [112, 186] on icon "button" at bounding box center [112, 189] width 7 height 7
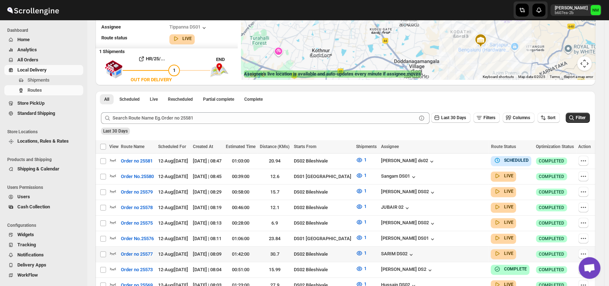
scroll to position [107, 0]
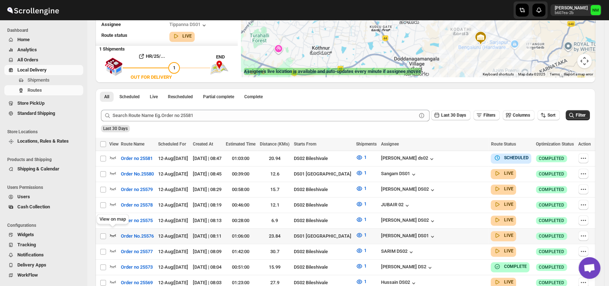
click at [116, 232] on icon "button" at bounding box center [112, 235] width 7 height 7
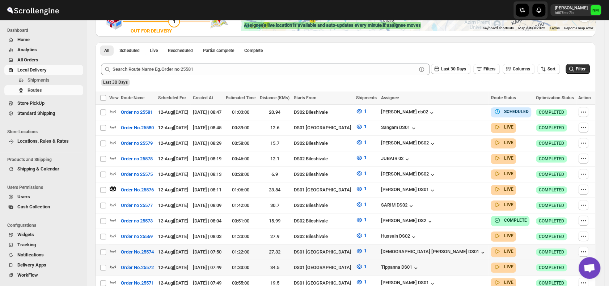
scroll to position [187, 0]
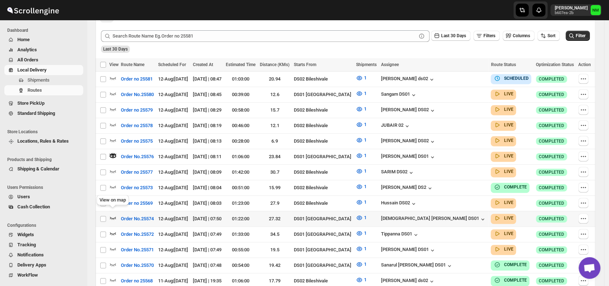
click at [112, 214] on icon "button" at bounding box center [112, 217] width 7 height 7
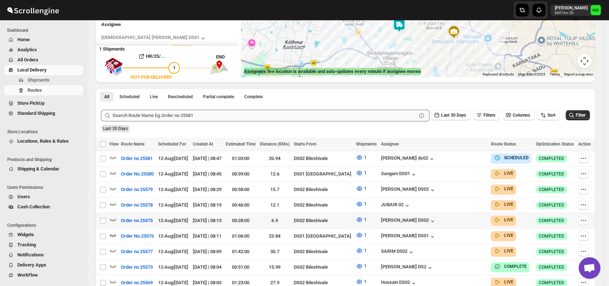
scroll to position [113, 0]
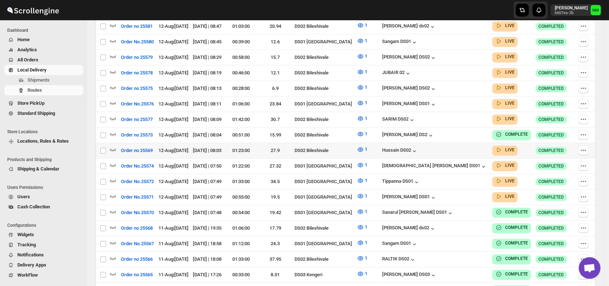
scroll to position [204, 0]
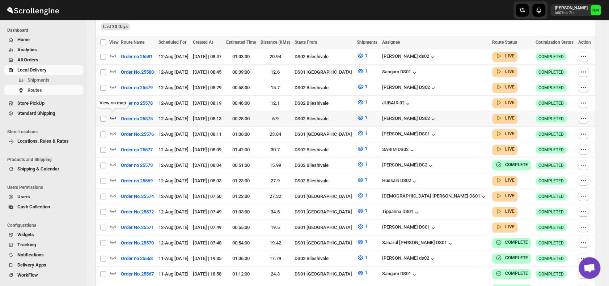
click at [113, 114] on icon "button" at bounding box center [112, 117] width 7 height 7
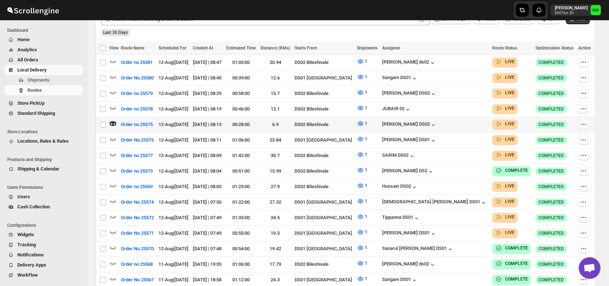
scroll to position [0, 0]
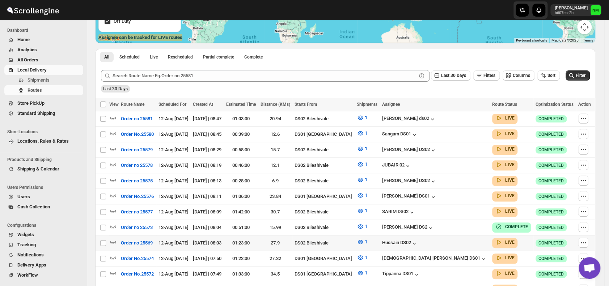
scroll to position [142, 0]
click at [113, 134] on icon "button" at bounding box center [112, 132] width 7 height 7
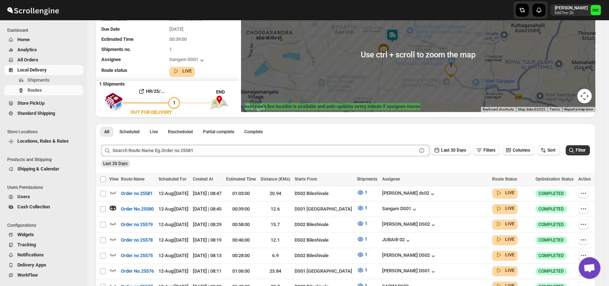
scroll to position [0, 0]
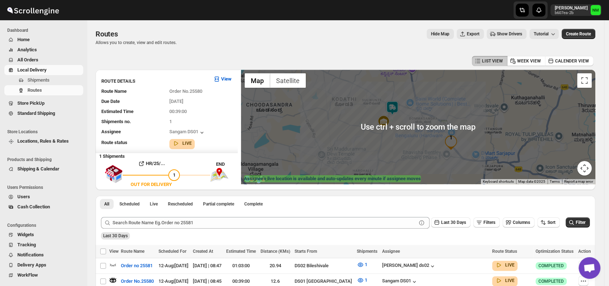
click at [394, 106] on img at bounding box center [392, 108] width 14 height 14
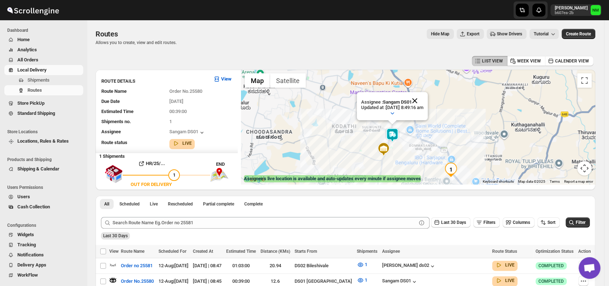
click at [423, 97] on button "Close" at bounding box center [414, 100] width 17 height 17
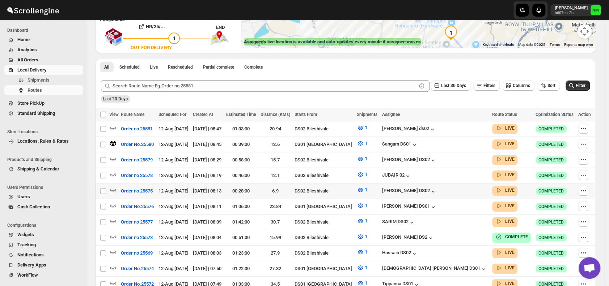
scroll to position [137, 0]
click at [111, 202] on icon "button" at bounding box center [112, 205] width 7 height 7
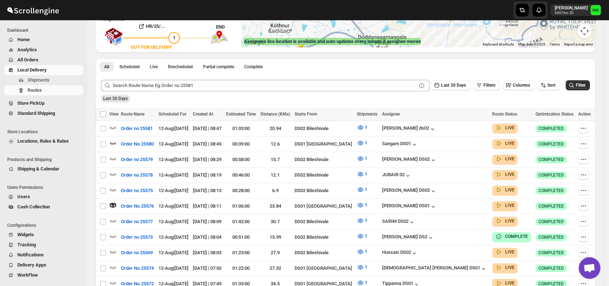
scroll to position [0, 0]
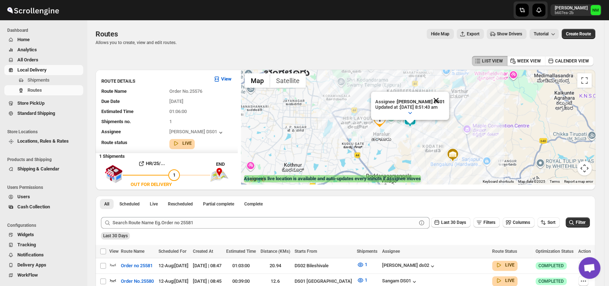
click at [444, 98] on button "Close" at bounding box center [435, 100] width 17 height 17
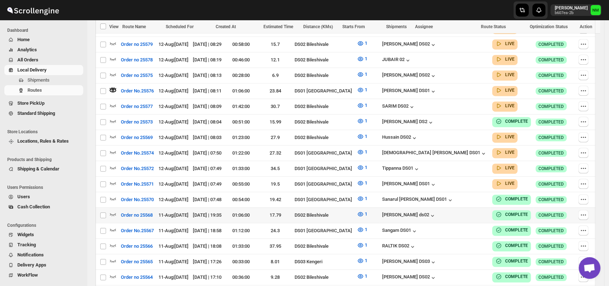
scroll to position [253, 0]
click at [114, 164] on icon "button" at bounding box center [112, 167] width 7 height 7
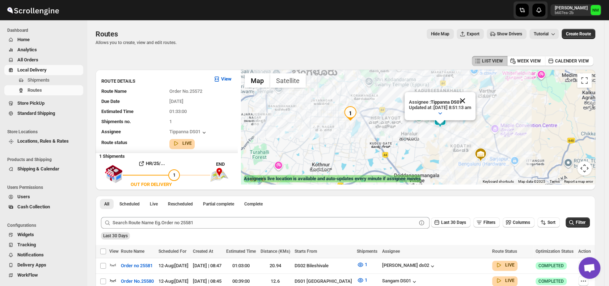
click at [471, 98] on button "Close" at bounding box center [461, 100] width 17 height 17
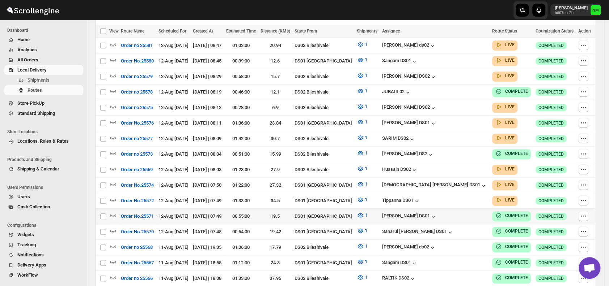
scroll to position [216, 0]
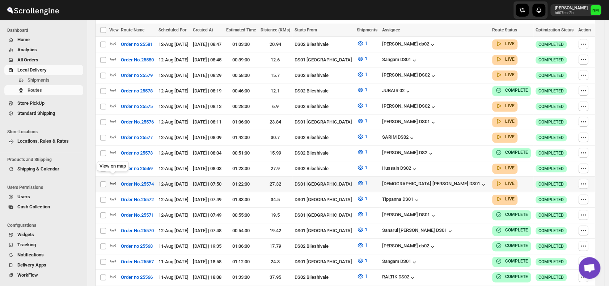
click at [114, 180] on icon "button" at bounding box center [112, 183] width 7 height 7
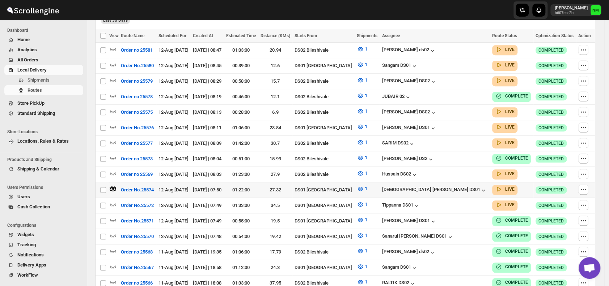
scroll to position [0, 0]
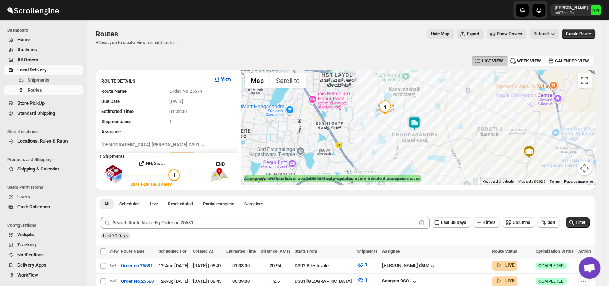
click at [419, 125] on img at bounding box center [414, 123] width 14 height 14
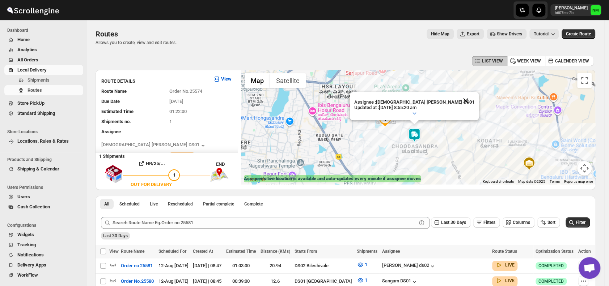
click at [457, 97] on button "Close" at bounding box center [465, 100] width 17 height 17
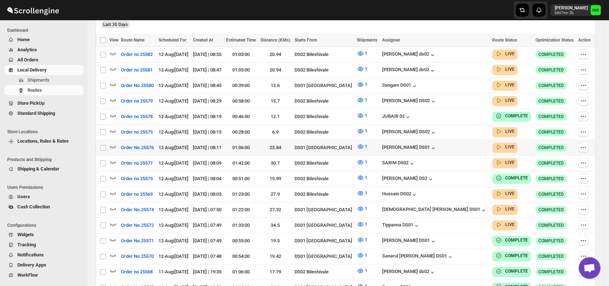
scroll to position [207, 0]
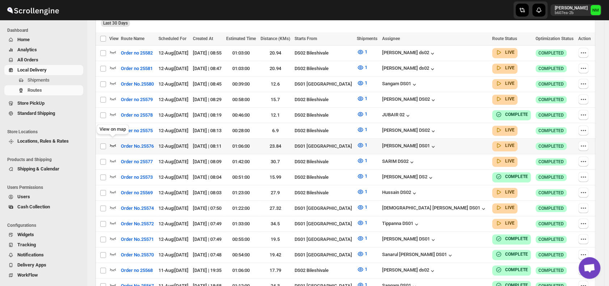
click at [112, 142] on icon "button" at bounding box center [112, 145] width 7 height 7
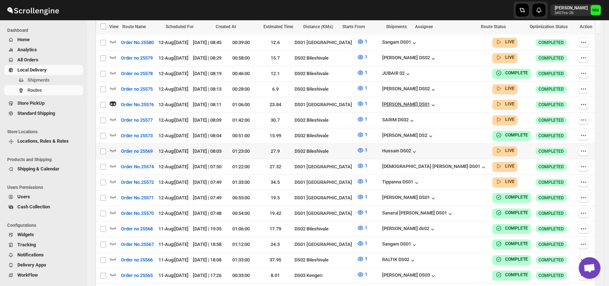
scroll to position [268, 0]
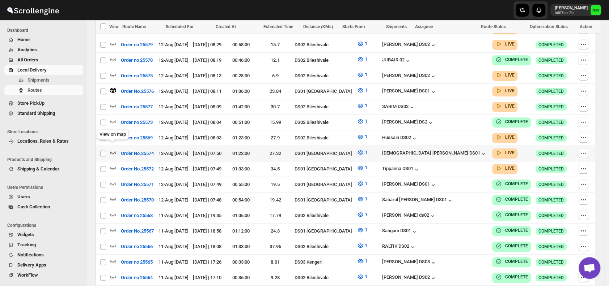
click at [112, 149] on icon "button" at bounding box center [112, 152] width 7 height 7
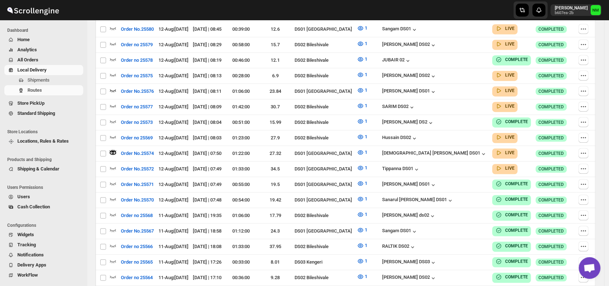
scroll to position [0, 0]
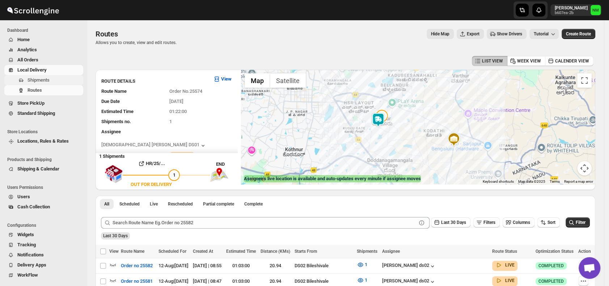
click at [46, 82] on span "Shipments" at bounding box center [38, 79] width 22 height 5
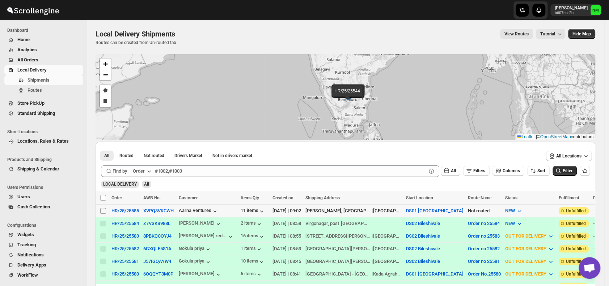
click at [104, 212] on input "Select shipment" at bounding box center [103, 211] width 6 height 6
checkbox input "true"
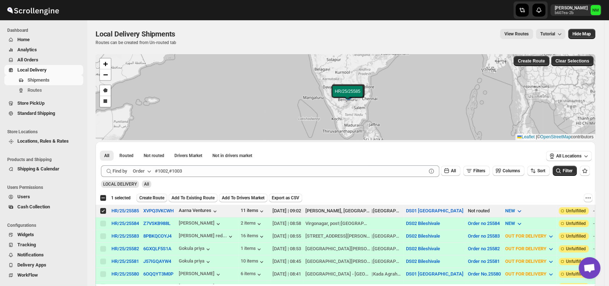
click at [145, 200] on span "Create Route" at bounding box center [151, 198] width 25 height 6
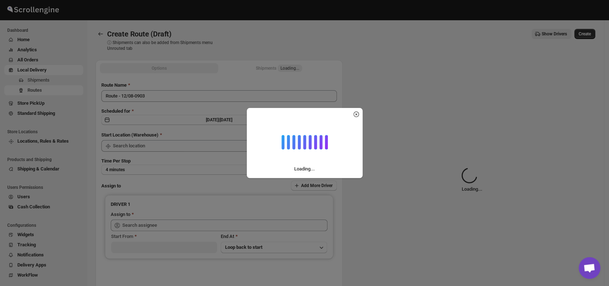
type input "DS01 [GEOGRAPHIC_DATA]"
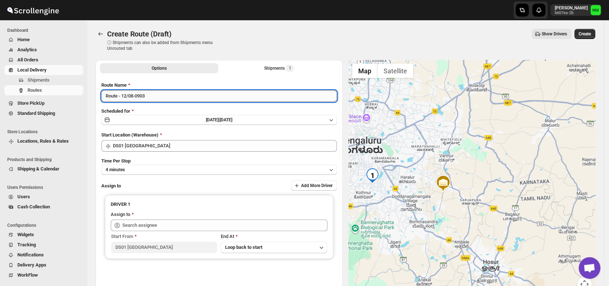
click at [159, 96] on input "Route - 12/08-0903" at bounding box center [218, 96] width 235 height 12
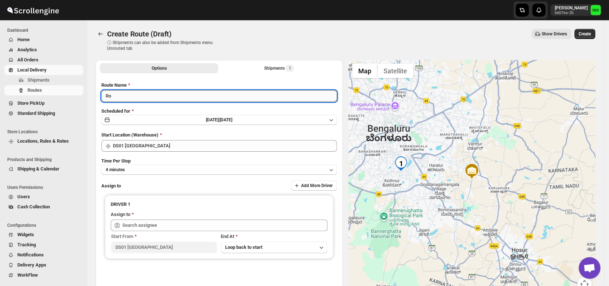
type input "R"
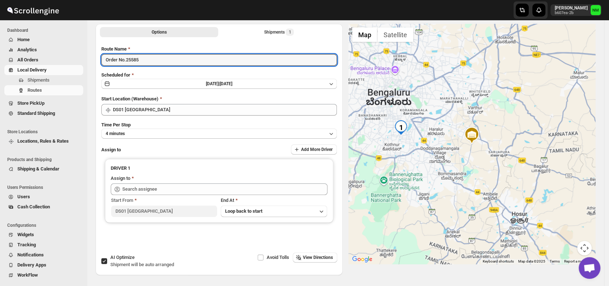
scroll to position [37, 0]
type input "Order No.25585"
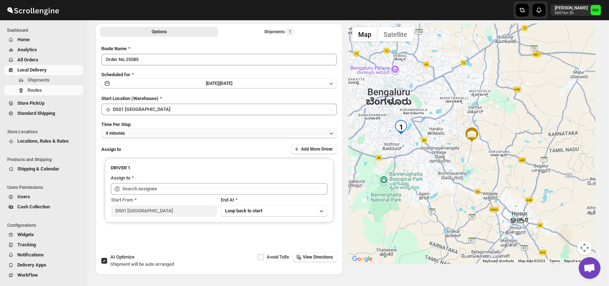
click at [156, 135] on button "4 minutes" at bounding box center [218, 133] width 235 height 10
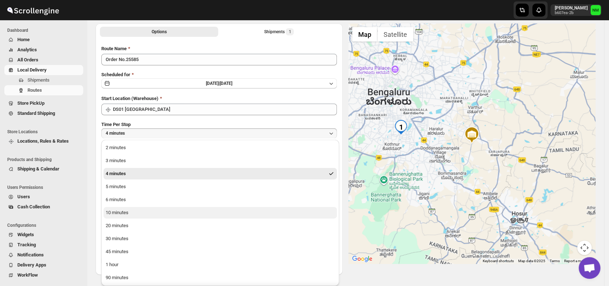
click at [133, 213] on button "10 minutes" at bounding box center [219, 213] width 233 height 12
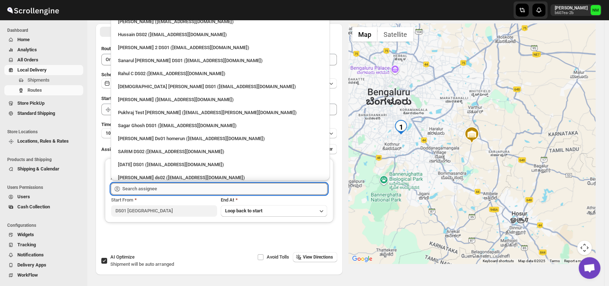
click at [150, 189] on input "text" at bounding box center [224, 189] width 205 height 12
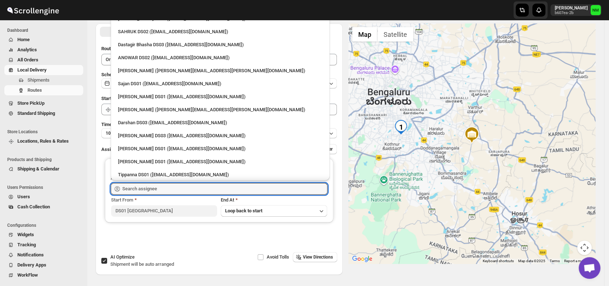
scroll to position [549, 0]
click at [130, 98] on div "[PERSON_NAME] DS01 ([EMAIL_ADDRESS][DOMAIN_NAME])" at bounding box center [220, 97] width 204 height 7
type input "[PERSON_NAME] DS01 ([EMAIL_ADDRESS][DOMAIN_NAME])"
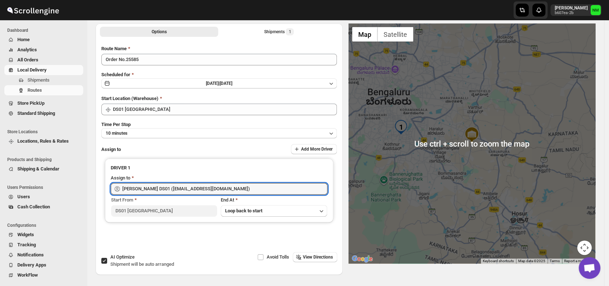
scroll to position [0, 0]
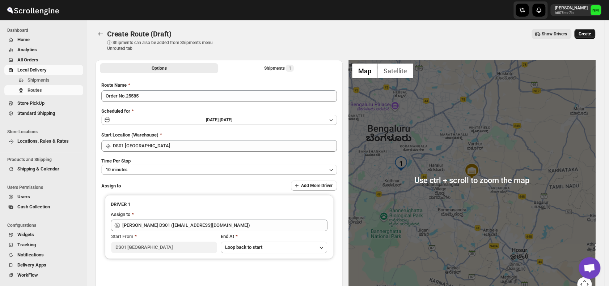
click at [586, 34] on span "Create" at bounding box center [584, 34] width 12 height 6
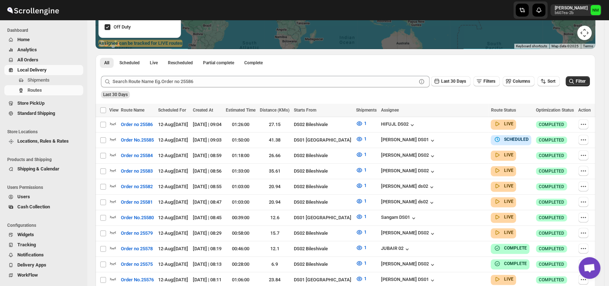
scroll to position [137, 0]
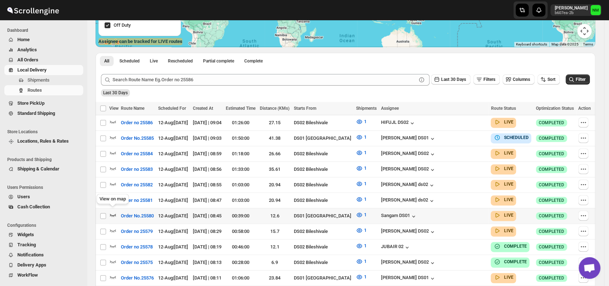
click at [115, 214] on icon "button" at bounding box center [113, 215] width 6 height 3
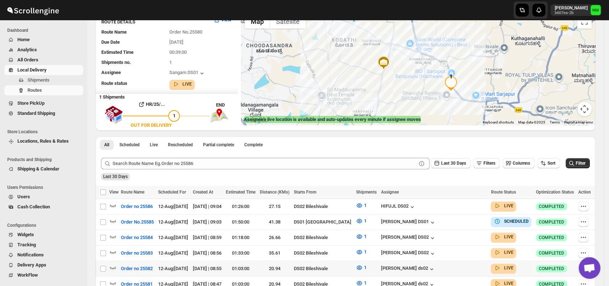
scroll to position [69, 0]
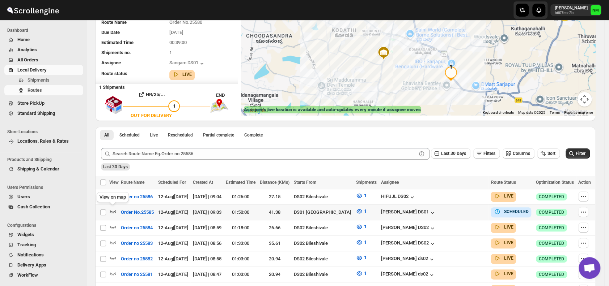
click at [112, 212] on icon "button" at bounding box center [112, 211] width 7 height 7
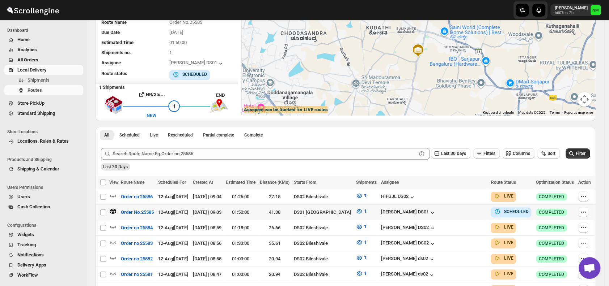
scroll to position [0, 0]
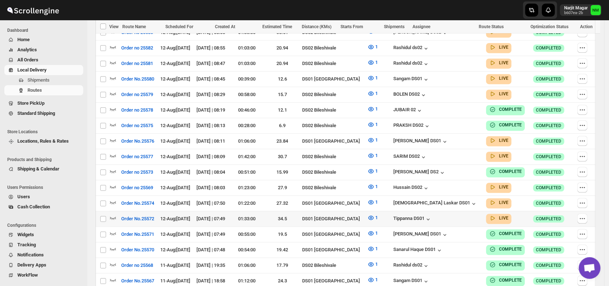
scroll to position [275, 0]
click at [111, 199] on icon "button" at bounding box center [112, 202] width 7 height 7
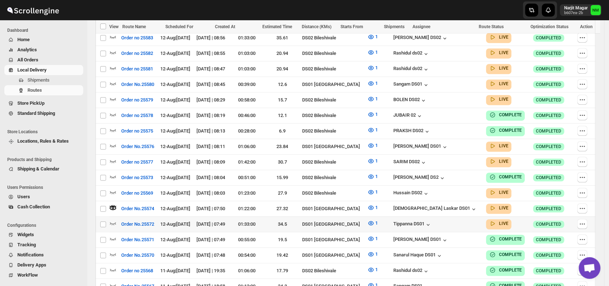
scroll to position [0, 0]
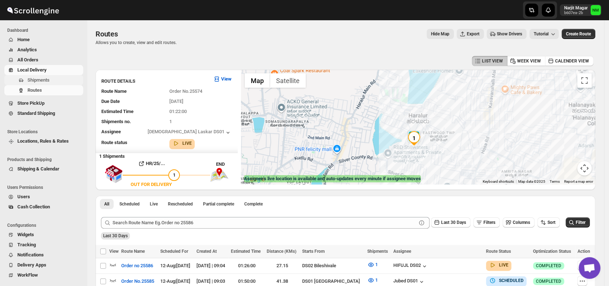
click at [51, 81] on span "Shipments" at bounding box center [54, 80] width 54 height 7
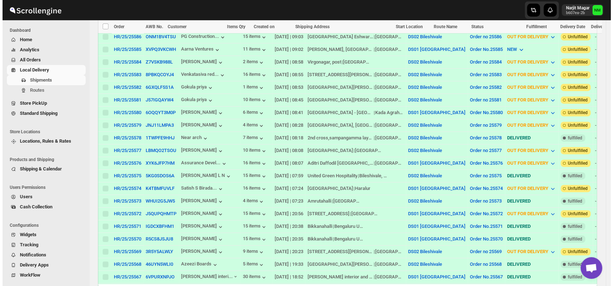
scroll to position [188, 0]
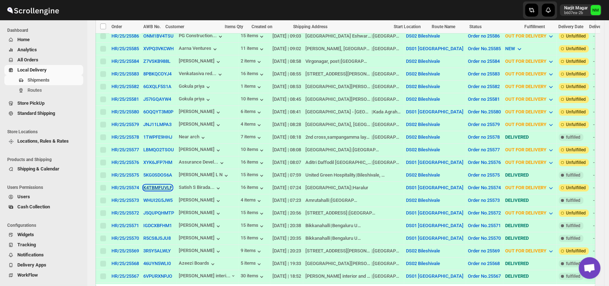
click at [150, 185] on button "K4TBMFUVLF" at bounding box center [157, 187] width 29 height 5
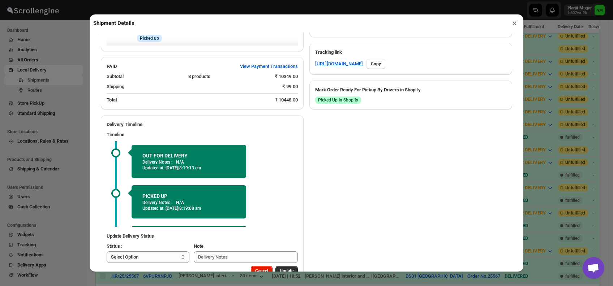
scroll to position [35, 0]
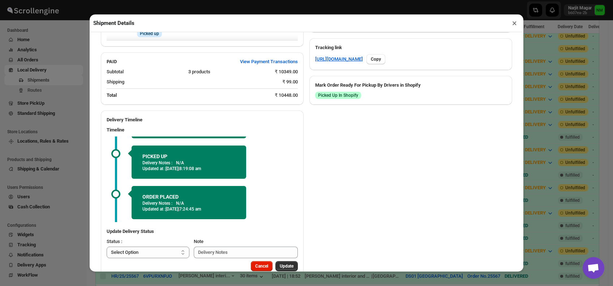
click at [518, 23] on button "×" at bounding box center [514, 23] width 10 height 10
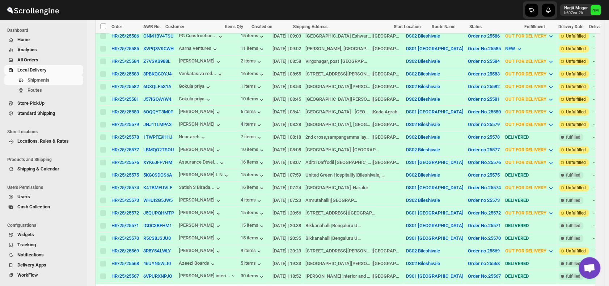
click at [146, 185] on td "K4TBMFUVLF" at bounding box center [158, 188] width 35 height 13
click at [149, 185] on button "K4TBMFUVLF" at bounding box center [157, 187] width 29 height 5
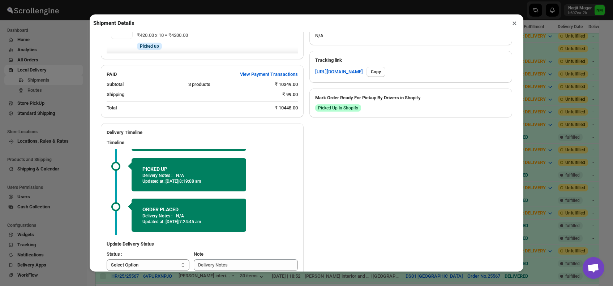
scroll to position [367, 0]
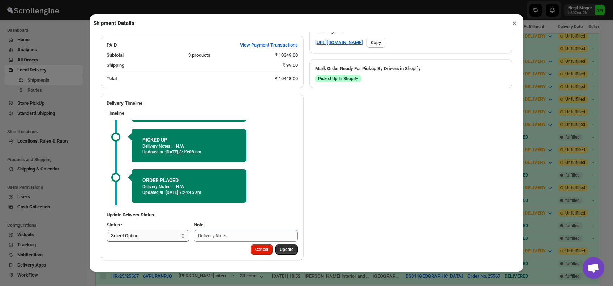
click at [165, 239] on select "Select Option PICKED UP OUT FOR DELIVERY RESCHEDULE DELIVERED CANCELLED" at bounding box center [148, 236] width 83 height 12
select select "DELIVERED"
click at [107, 230] on select "Select Option PICKED UP OUT FOR DELIVERY RESCHEDULE DELIVERED CANCELLED" at bounding box center [148, 236] width 83 height 12
click at [284, 251] on span "Update" at bounding box center [287, 250] width 14 height 6
select select
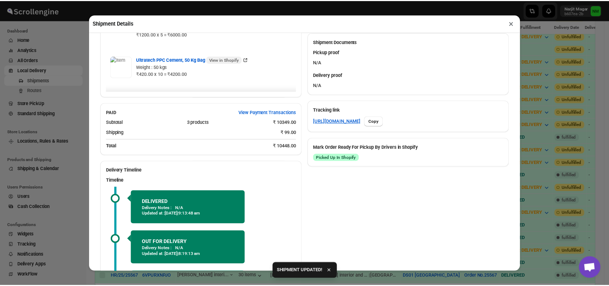
scroll to position [355, 0]
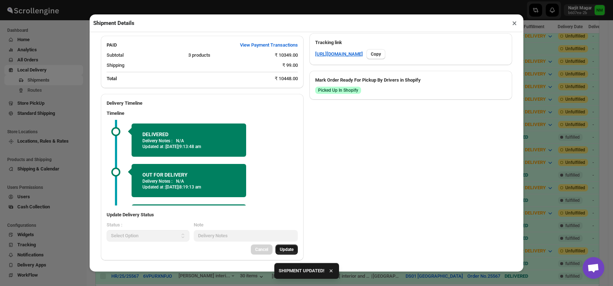
click at [515, 22] on button "×" at bounding box center [514, 23] width 10 height 10
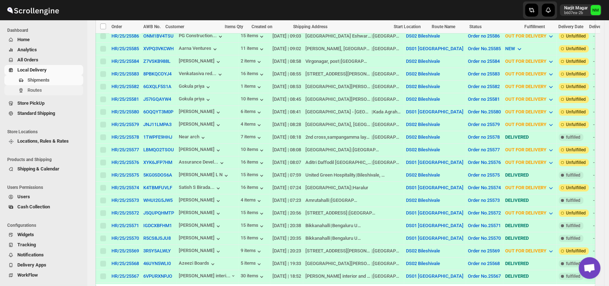
click at [46, 86] on button "Routes" at bounding box center [43, 90] width 79 height 10
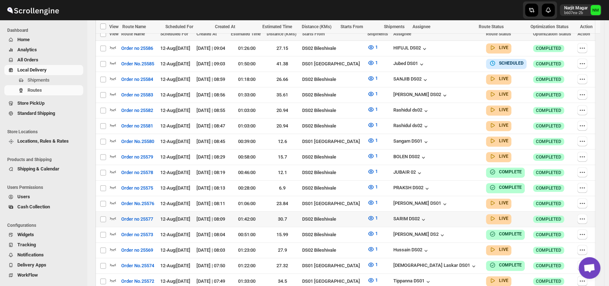
scroll to position [252, 0]
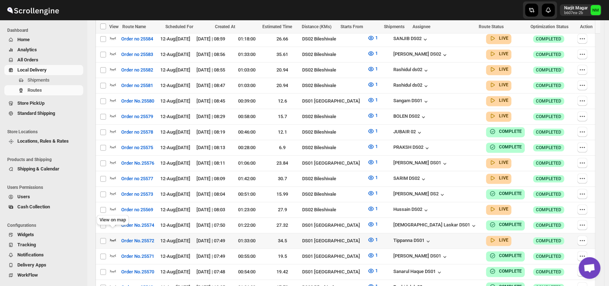
click at [114, 236] on icon "button" at bounding box center [112, 239] width 7 height 7
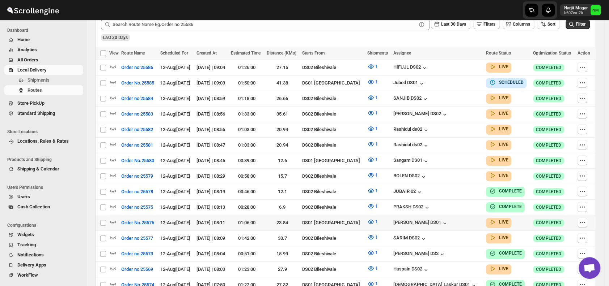
scroll to position [202, 0]
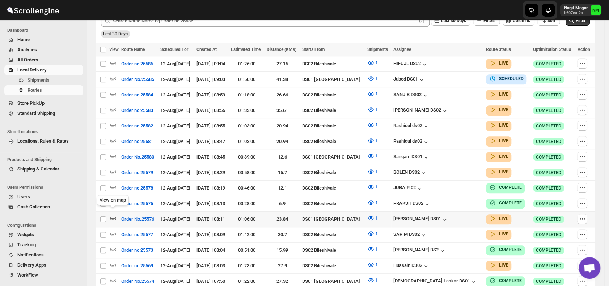
click at [113, 215] on icon "button" at bounding box center [112, 218] width 7 height 7
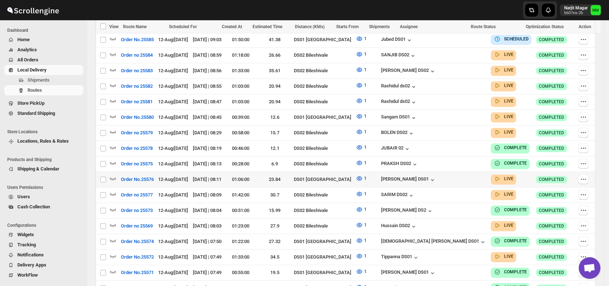
scroll to position [252, 0]
click at [115, 112] on icon "button" at bounding box center [112, 115] width 7 height 7
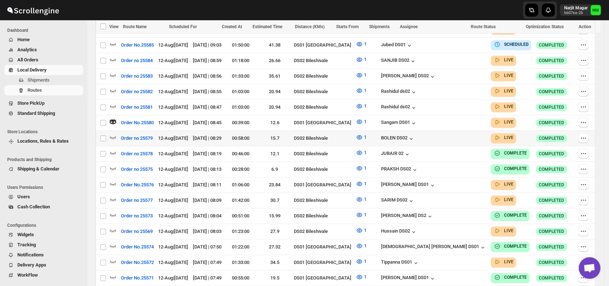
scroll to position [0, 0]
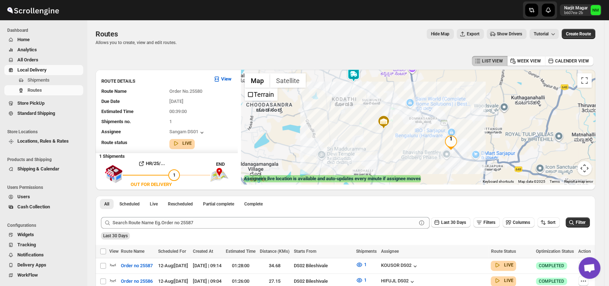
click at [355, 80] on img at bounding box center [353, 75] width 14 height 14
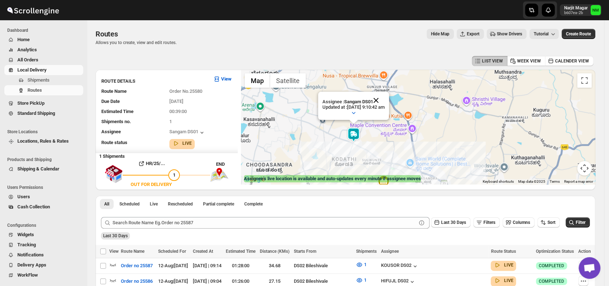
click at [384, 101] on button "Close" at bounding box center [375, 100] width 17 height 17
click at [356, 133] on img at bounding box center [353, 135] width 14 height 14
click at [384, 100] on button "Close" at bounding box center [375, 100] width 17 height 17
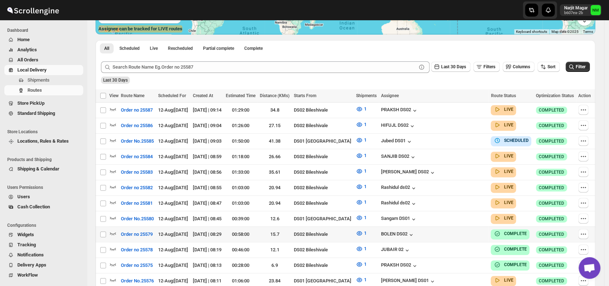
scroll to position [208, 0]
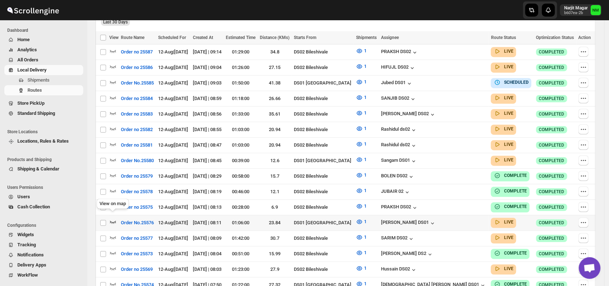
click at [113, 218] on icon "button" at bounding box center [112, 221] width 7 height 7
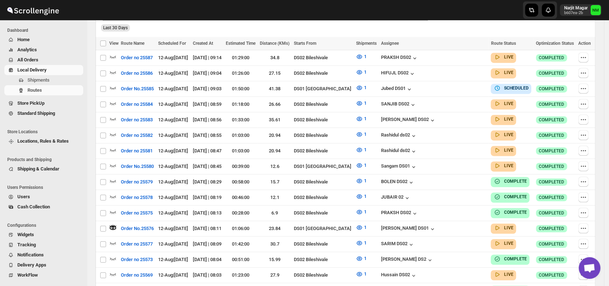
scroll to position [0, 0]
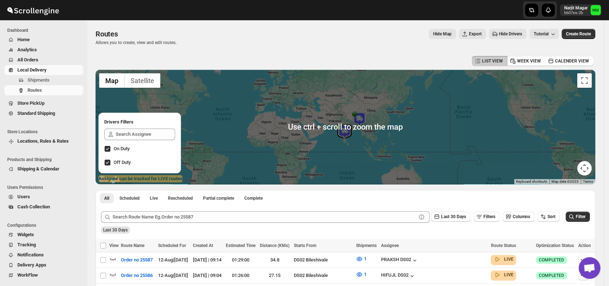
scroll to position [51, 0]
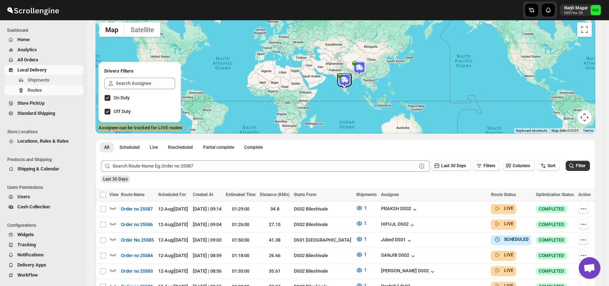
click at [26, 78] on button "Shipments" at bounding box center [43, 80] width 79 height 10
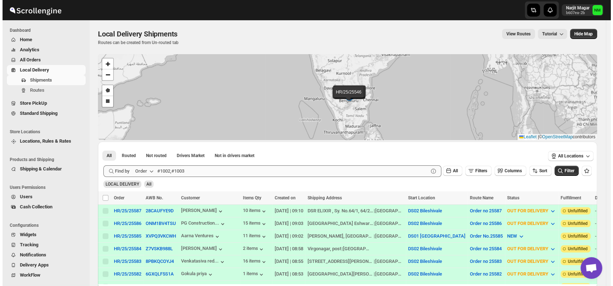
scroll to position [66, 0]
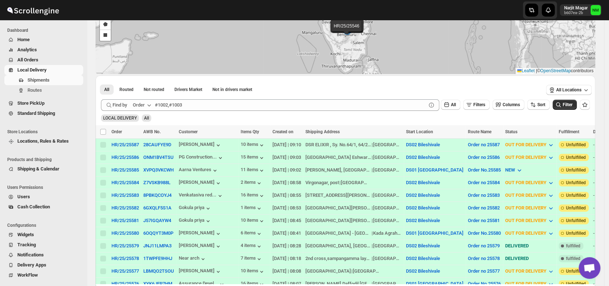
click at [148, 174] on td "XVPQ3VKCWH" at bounding box center [158, 170] width 35 height 13
click at [148, 173] on td "XVPQ3VKCWH" at bounding box center [158, 170] width 35 height 13
click at [152, 169] on button "XVPQ3VKCWH" at bounding box center [158, 169] width 30 height 5
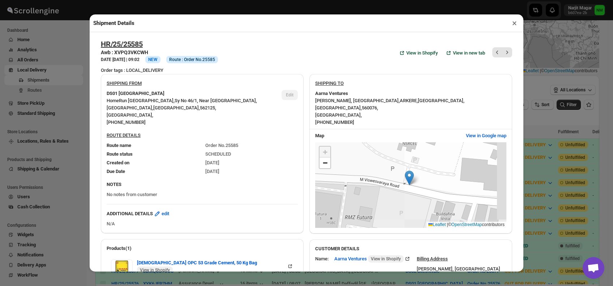
scroll to position [227, 0]
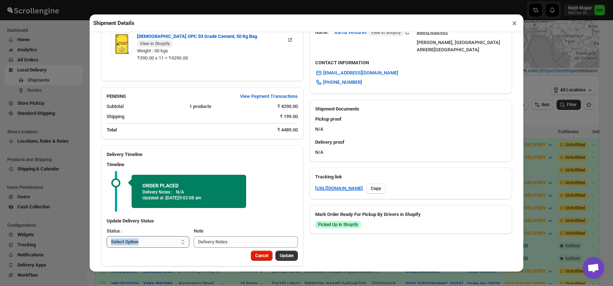
click at [139, 239] on div "Update Delivery Status Status : Select Option PICKED UP OUT FOR DELIVERY RESCHE…" at bounding box center [202, 233] width 203 height 36
click at [139, 239] on select "Select Option PICKED UP OUT FOR DELIVERY RESCHEDULE DELIVERED CANCELLED" at bounding box center [148, 242] width 83 height 12
select select "PICKED_UP"
click at [107, 236] on select "Select Option PICKED UP OUT FOR DELIVERY RESCHEDULE DELIVERED CANCELLED" at bounding box center [148, 242] width 83 height 12
click at [278, 253] on span "Pick Products" at bounding box center [279, 256] width 27 height 6
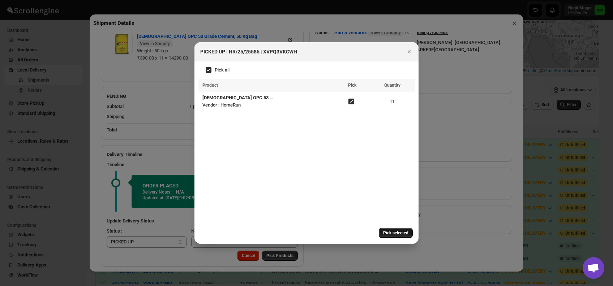
click at [394, 232] on span "Pick selected" at bounding box center [395, 233] width 25 height 6
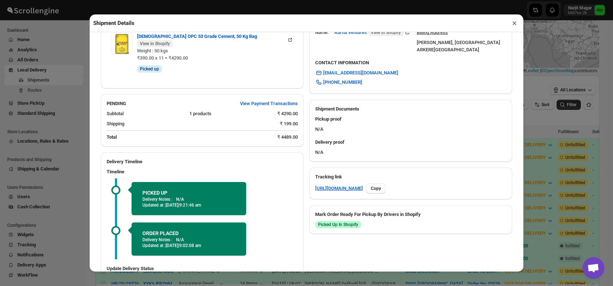
scroll to position [274, 0]
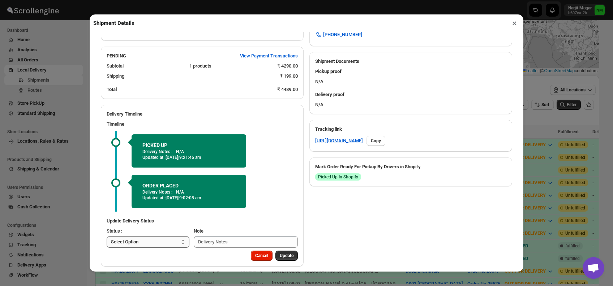
click at [161, 236] on select "Select Option PICKED UP OUT FOR DELIVERY RESCHEDULE DELIVERED CANCELLED" at bounding box center [148, 242] width 83 height 12
select select "OUT_FOR_DELIVERY"
click at [107, 236] on select "Select Option PICKED UP OUT FOR DELIVERY RESCHEDULE DELIVERED CANCELLED" at bounding box center [148, 242] width 83 height 12
click at [286, 253] on span "Update" at bounding box center [287, 256] width 14 height 6
select select
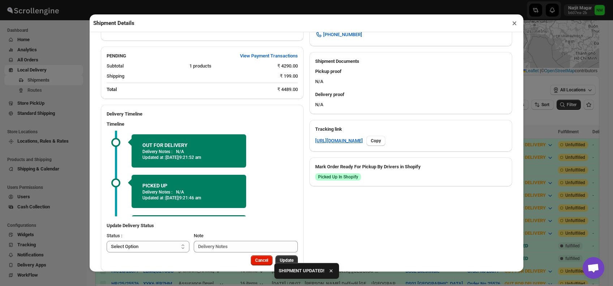
click at [513, 24] on button "×" at bounding box center [514, 23] width 10 height 10
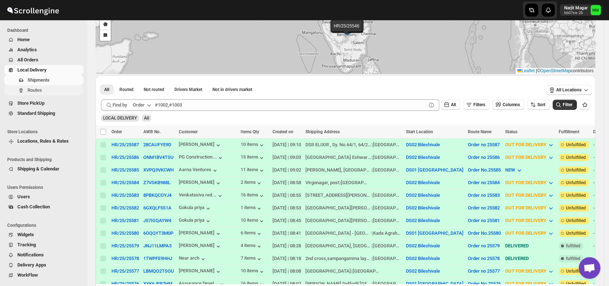
click at [35, 90] on span "Routes" at bounding box center [34, 90] width 14 height 5
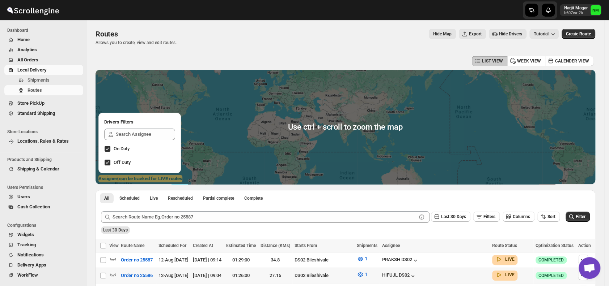
scroll to position [116, 0]
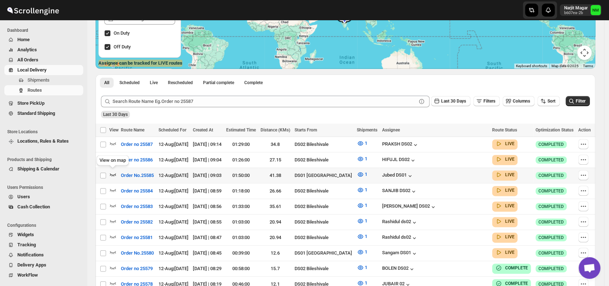
click at [115, 171] on icon "button" at bounding box center [112, 174] width 7 height 7
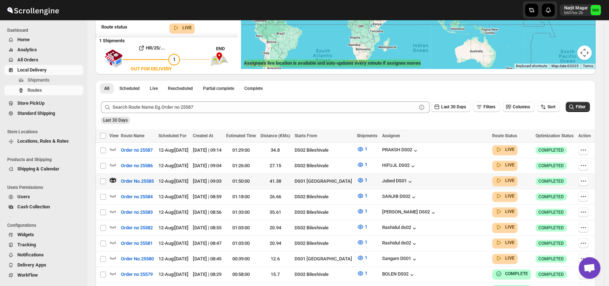
scroll to position [0, 0]
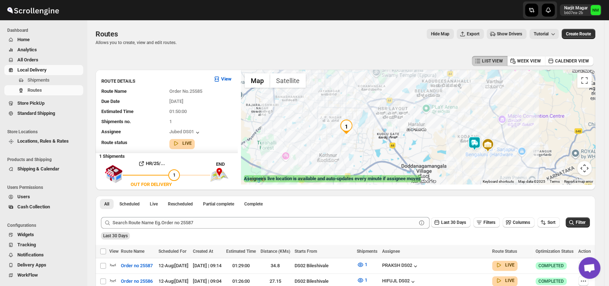
click at [477, 145] on img at bounding box center [474, 143] width 14 height 14
click at [505, 106] on button "Close" at bounding box center [496, 109] width 17 height 17
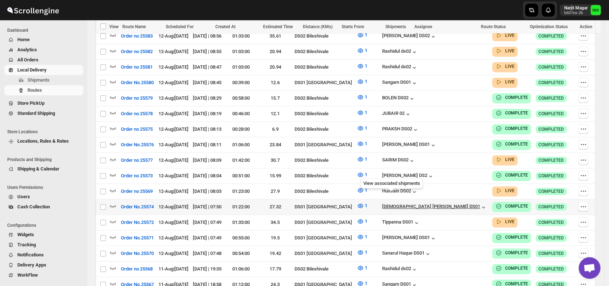
scroll to position [293, 0]
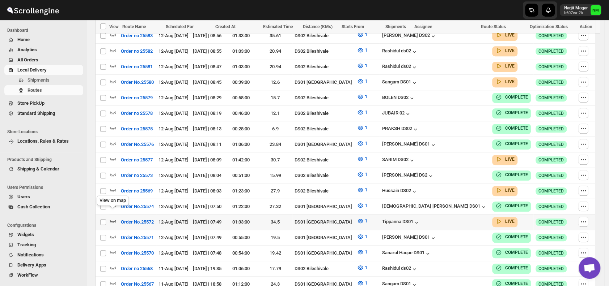
click at [114, 218] on icon "button" at bounding box center [112, 221] width 7 height 7
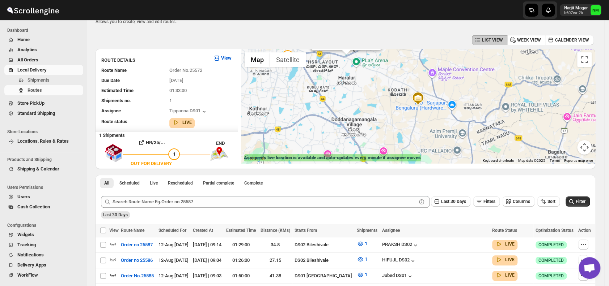
scroll to position [0, 0]
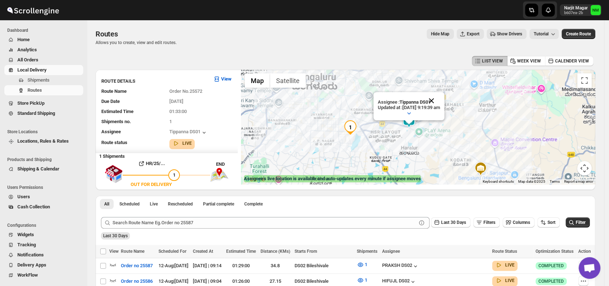
click at [440, 98] on button "Close" at bounding box center [430, 100] width 17 height 17
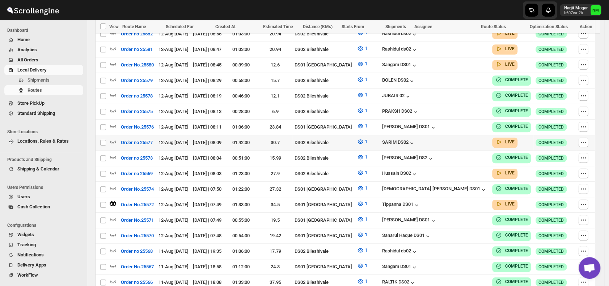
scroll to position [310, 0]
click at [114, 171] on icon "button" at bounding box center [113, 172] width 6 height 3
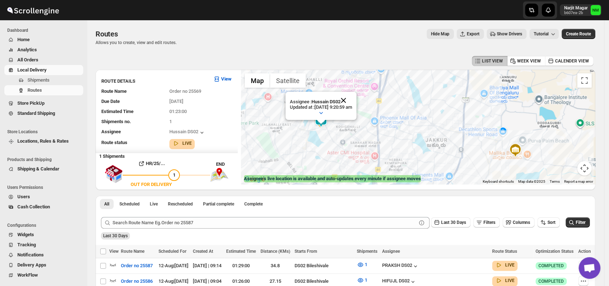
click at [352, 99] on button "Close" at bounding box center [342, 100] width 17 height 17
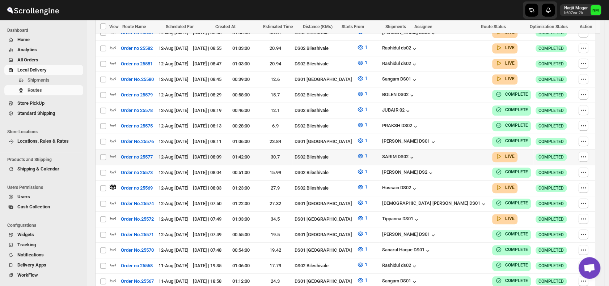
scroll to position [295, 0]
click at [113, 153] on icon "button" at bounding box center [112, 156] width 7 height 7
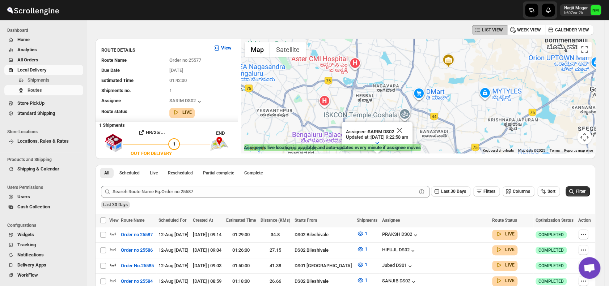
scroll to position [0, 0]
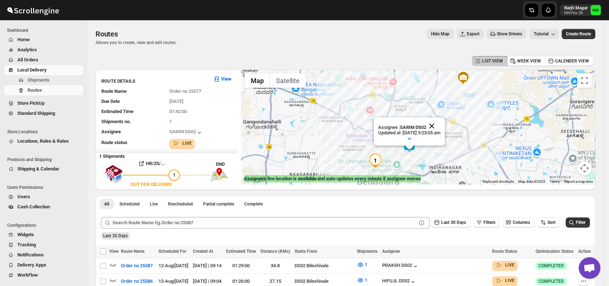
click at [440, 128] on button "Close" at bounding box center [431, 126] width 17 height 17
click at [591, 83] on button "Toggle fullscreen view" at bounding box center [584, 80] width 14 height 14
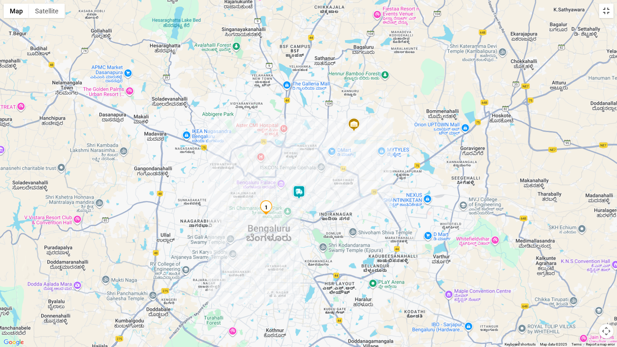
click at [607, 14] on button "Toggle fullscreen view" at bounding box center [606, 11] width 14 height 14
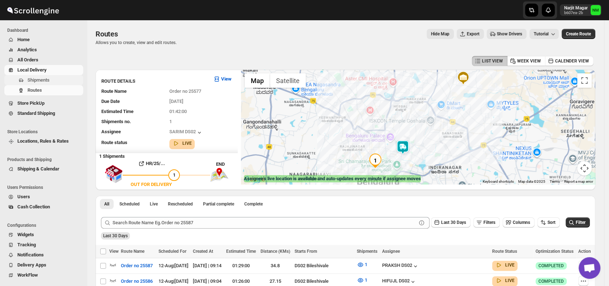
click at [49, 79] on span "Shipments" at bounding box center [54, 80] width 54 height 7
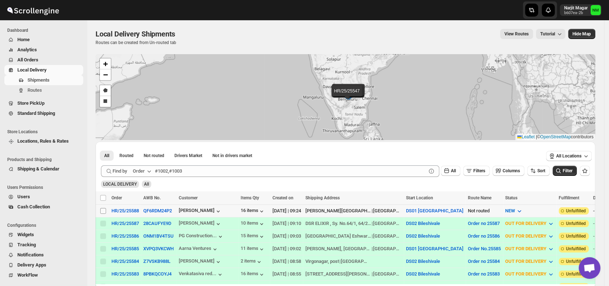
click at [101, 212] on input "Select shipment" at bounding box center [103, 211] width 6 height 6
checkbox input "true"
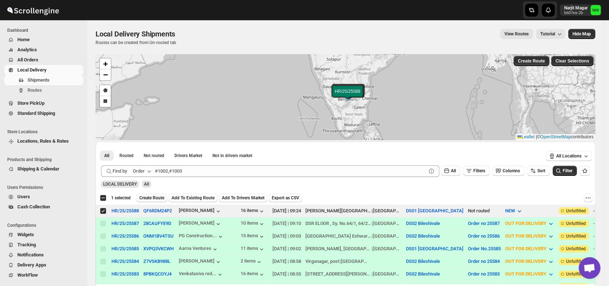
click at [146, 195] on span "Create Route" at bounding box center [151, 198] width 25 height 6
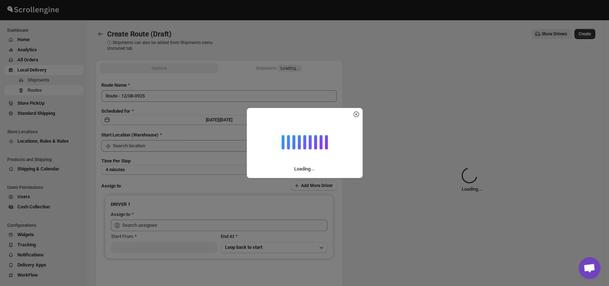
type input "DS01 [GEOGRAPHIC_DATA]"
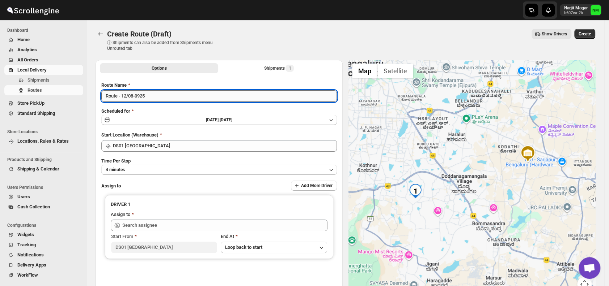
click at [162, 98] on input "Route - 12/08-0925" at bounding box center [218, 96] width 235 height 12
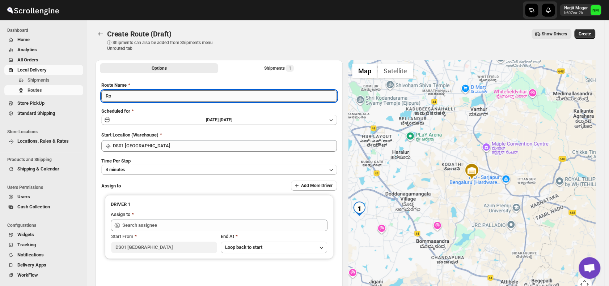
type input "R"
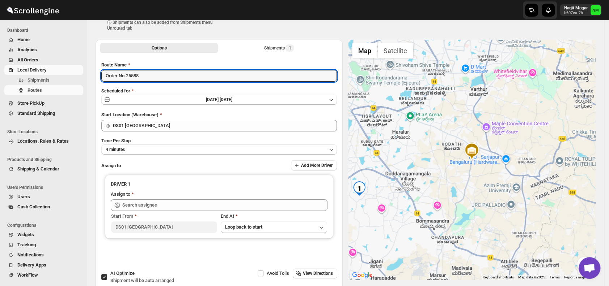
type input "Order No.25588"
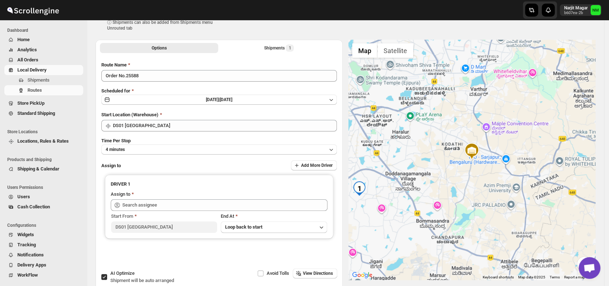
click at [151, 155] on div "Route Name Order No.25588 Scheduled for Tue Aug 12 2025 | Today Start Location …" at bounding box center [218, 163] width 235 height 204
click at [142, 149] on button "4 minutes" at bounding box center [218, 150] width 235 height 10
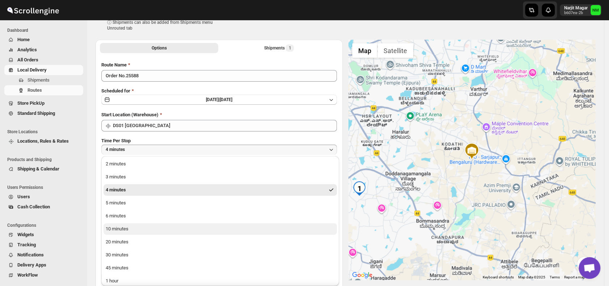
click at [124, 227] on div "10 minutes" at bounding box center [117, 229] width 23 height 7
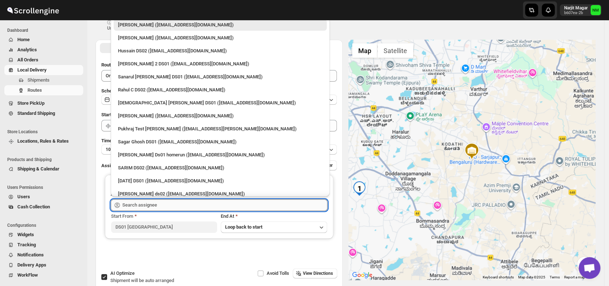
click at [173, 205] on input "text" at bounding box center [224, 206] width 205 height 12
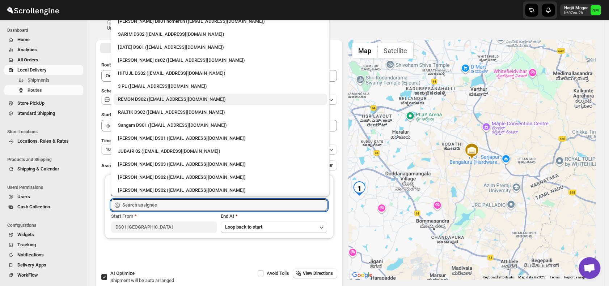
scroll to position [135, 0]
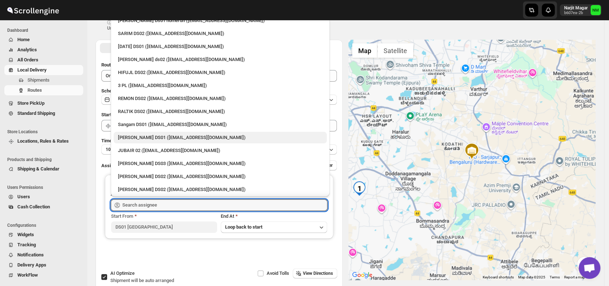
click at [125, 136] on div "Jahir Hussain DS01 (pegaya8076@excederm.com)" at bounding box center [220, 137] width 204 height 7
type input "Jahir Hussain DS01 (pegaya8076@excederm.com)"
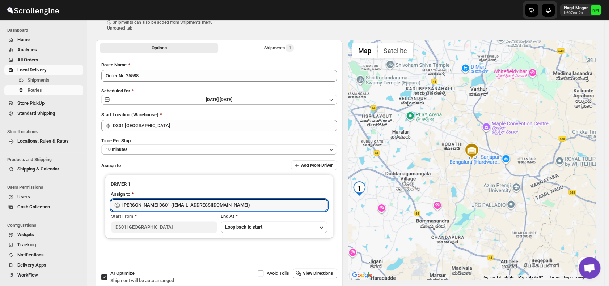
scroll to position [0, 0]
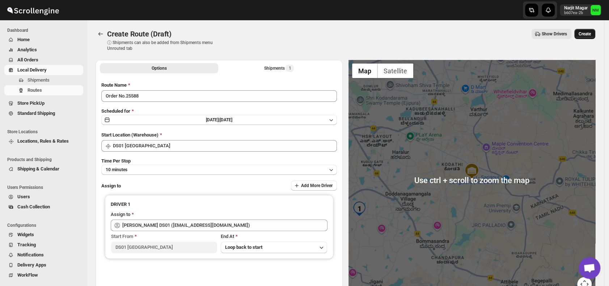
click at [590, 36] on span "Create" at bounding box center [584, 34] width 12 height 6
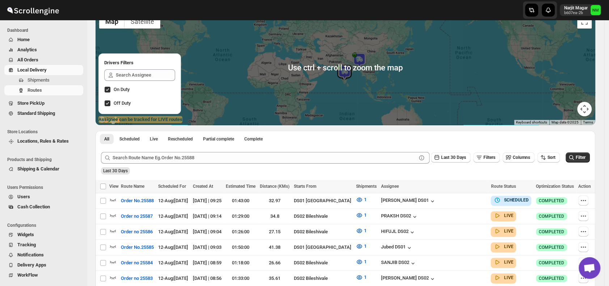
scroll to position [61, 0]
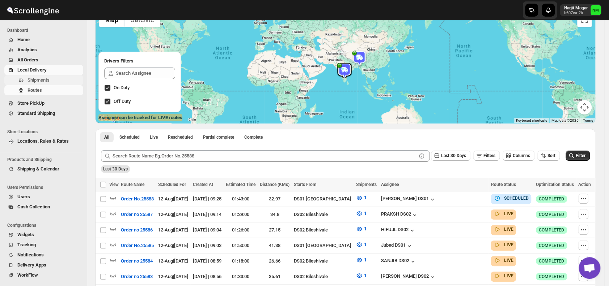
click at [42, 82] on span "Shipments" at bounding box center [38, 79] width 22 height 5
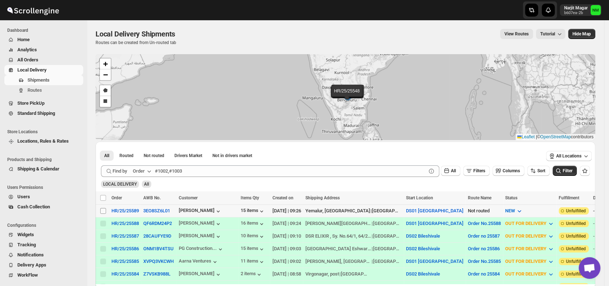
click at [105, 210] on input "Select shipment" at bounding box center [103, 211] width 6 height 6
checkbox input "true"
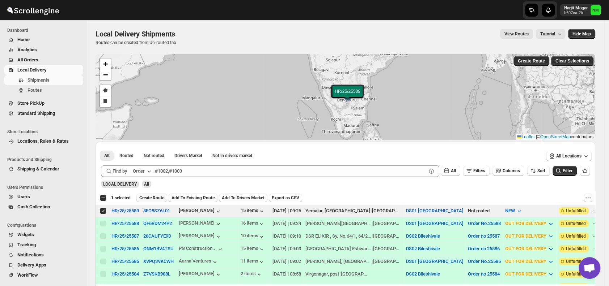
click at [148, 200] on span "Create Route" at bounding box center [151, 198] width 25 height 6
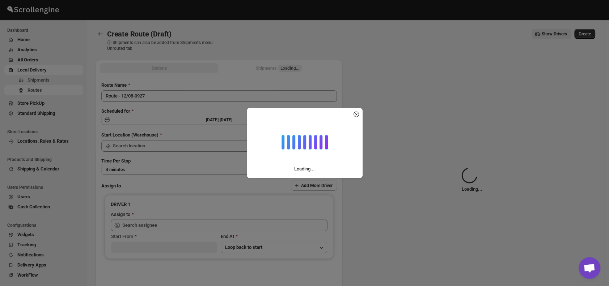
type input "DS01 [GEOGRAPHIC_DATA]"
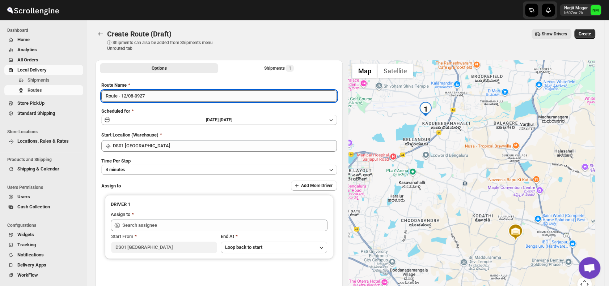
click at [165, 96] on input "Route - 12/08-0927" at bounding box center [218, 96] width 235 height 12
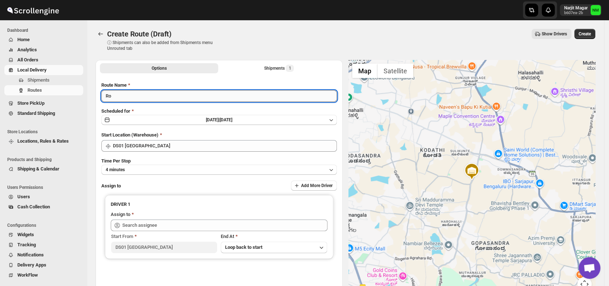
type input "R"
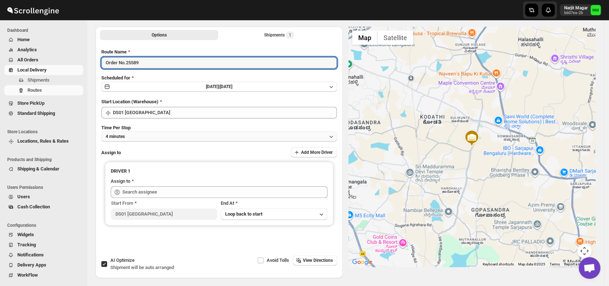
scroll to position [34, 0]
type input "Order No.25589"
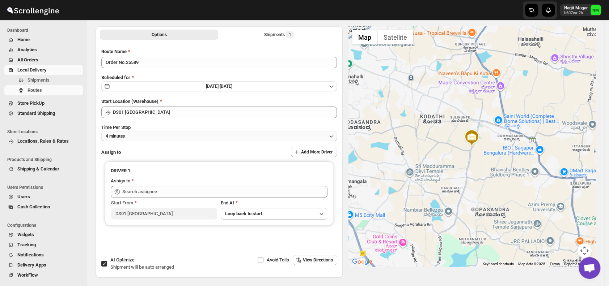
click at [161, 134] on button "4 minutes" at bounding box center [218, 136] width 235 height 10
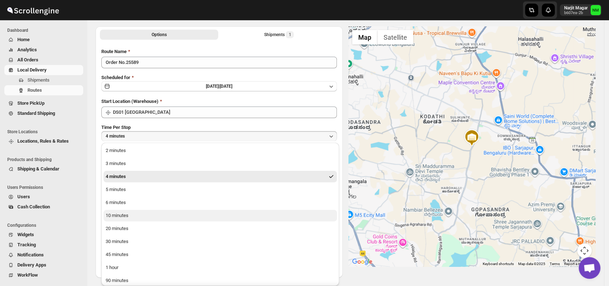
click at [125, 217] on div "10 minutes" at bounding box center [117, 215] width 23 height 7
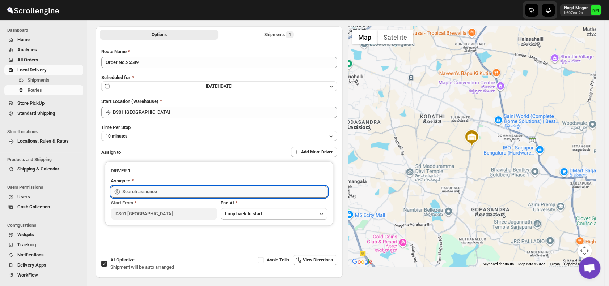
click at [171, 194] on input "text" at bounding box center [224, 192] width 205 height 12
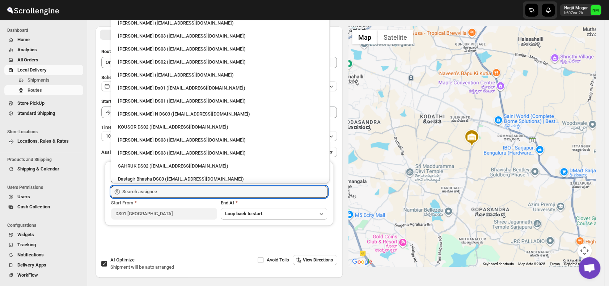
scroll to position [591, 0]
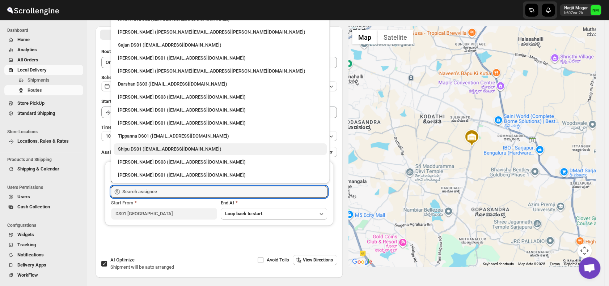
click at [136, 152] on div "Shipu DS01 ([EMAIL_ADDRESS][DOMAIN_NAME])" at bounding box center [220, 149] width 204 height 7
type input "Shipu DS01 ([EMAIL_ADDRESS][DOMAIN_NAME])"
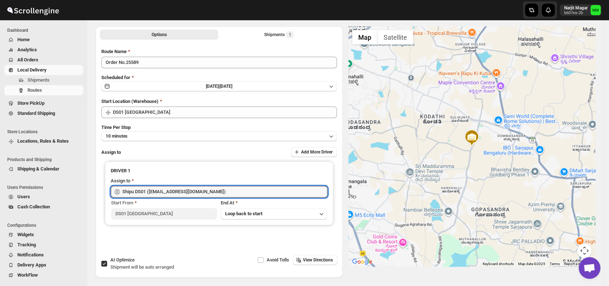
scroll to position [0, 0]
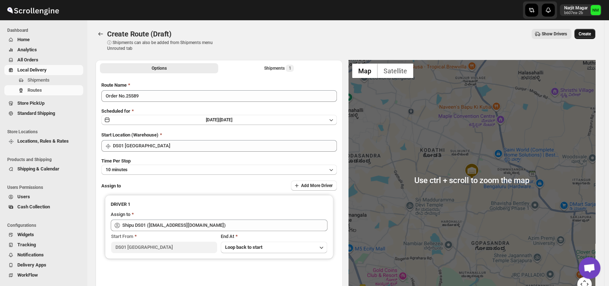
click at [590, 34] on span "Create" at bounding box center [584, 34] width 12 height 6
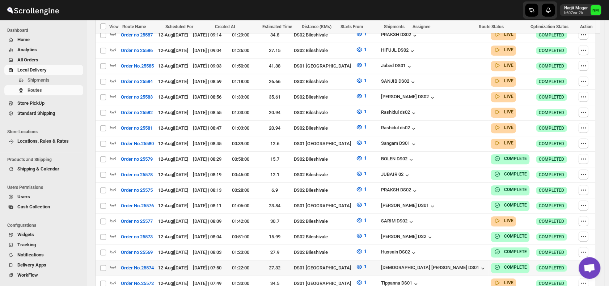
scroll to position [257, 0]
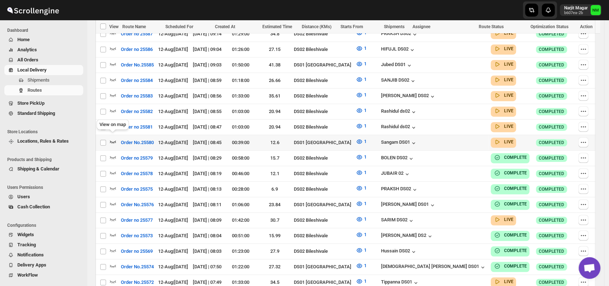
click at [111, 138] on icon "button" at bounding box center [112, 141] width 7 height 7
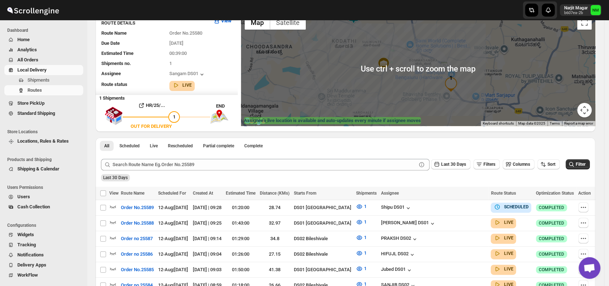
scroll to position [0, 0]
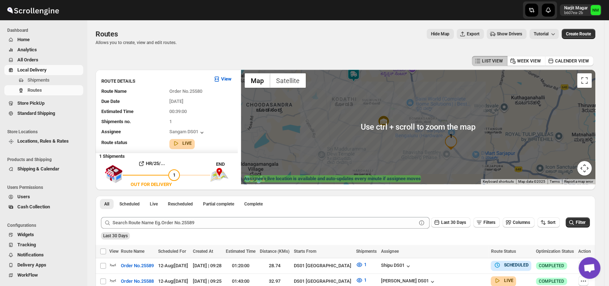
click at [351, 80] on img at bounding box center [353, 75] width 14 height 14
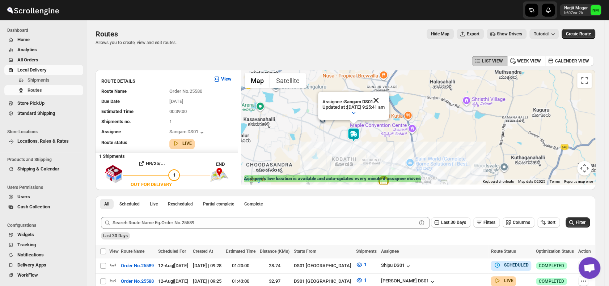
click at [384, 100] on button "Close" at bounding box center [375, 100] width 17 height 17
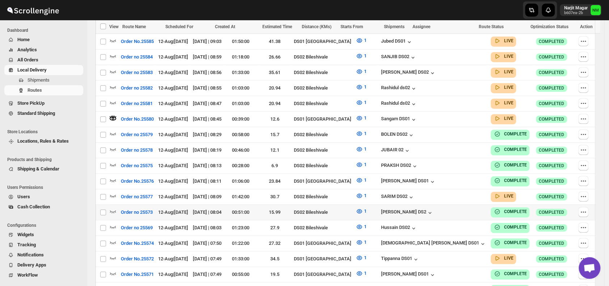
scroll to position [353, 0]
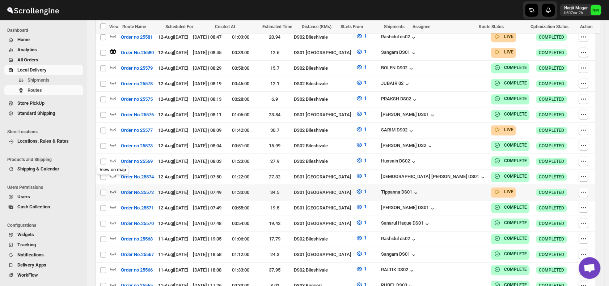
click at [114, 188] on icon "button" at bounding box center [112, 191] width 7 height 7
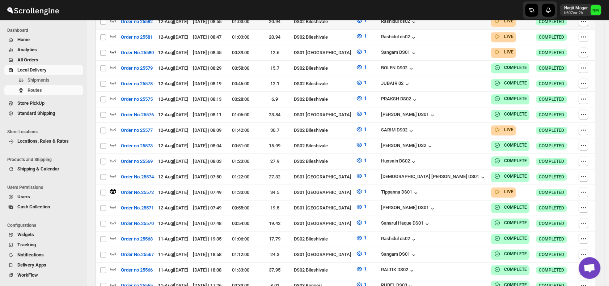
scroll to position [0, 0]
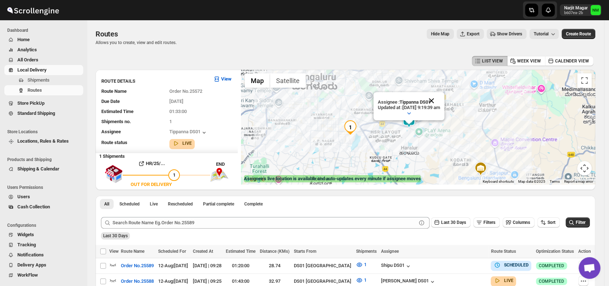
click at [440, 98] on button "Close" at bounding box center [430, 100] width 17 height 17
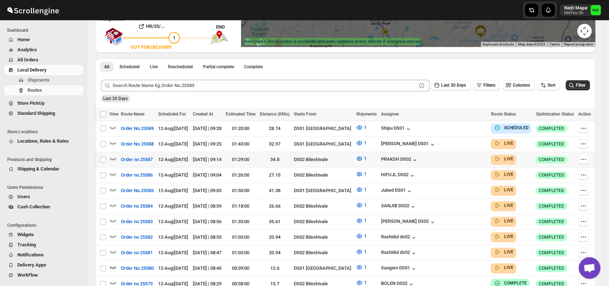
scroll to position [138, 0]
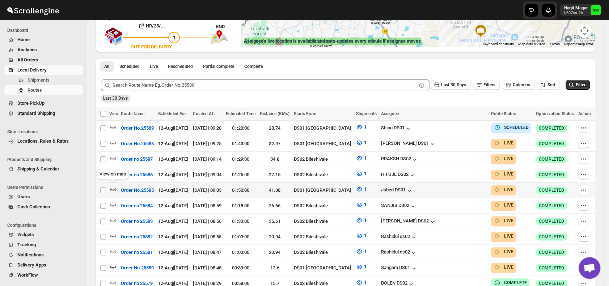
click at [111, 186] on icon "button" at bounding box center [112, 189] width 7 height 7
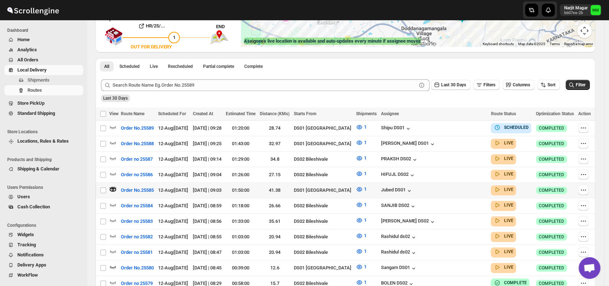
scroll to position [0, 0]
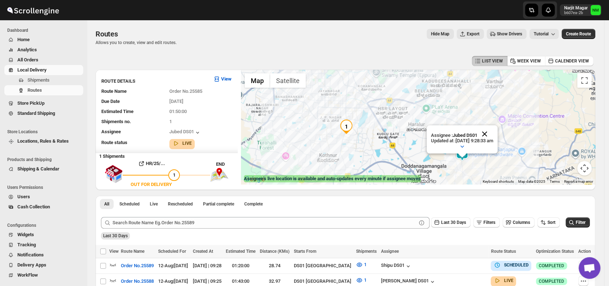
click at [492, 131] on button "Close" at bounding box center [483, 133] width 17 height 17
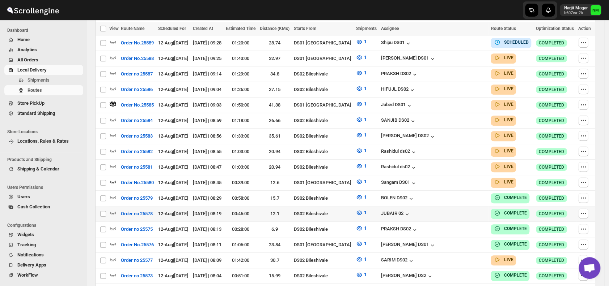
scroll to position [224, 0]
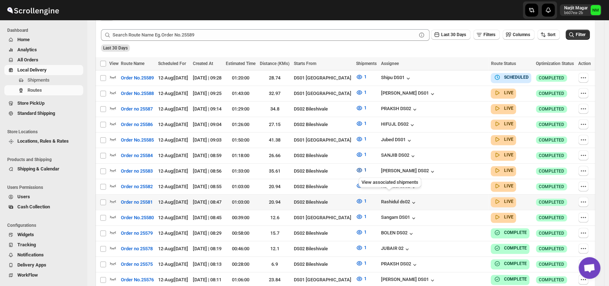
scroll to position [184, 0]
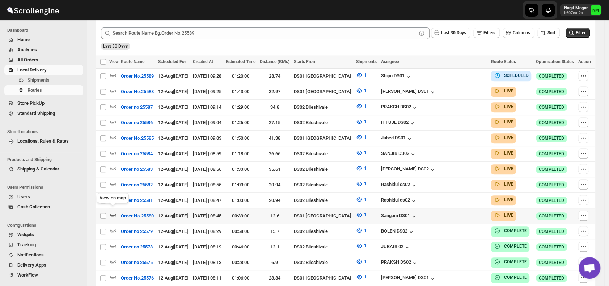
click at [111, 213] on icon "button" at bounding box center [112, 215] width 7 height 7
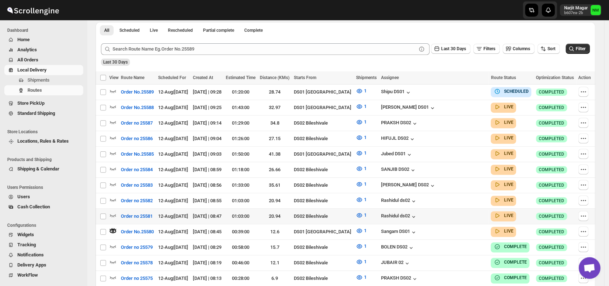
scroll to position [174, 0]
click at [112, 149] on icon "button" at bounding box center [112, 152] width 7 height 7
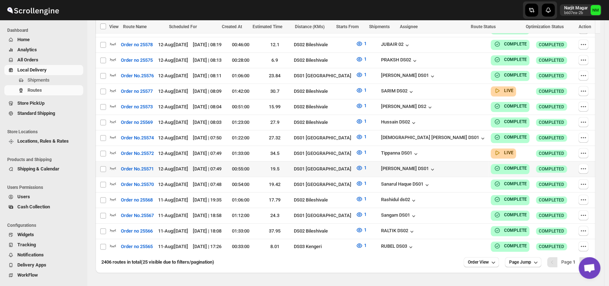
scroll to position [401, 0]
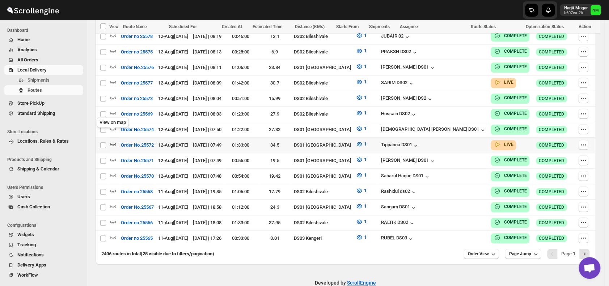
click at [114, 141] on icon "button" at bounding box center [112, 144] width 7 height 7
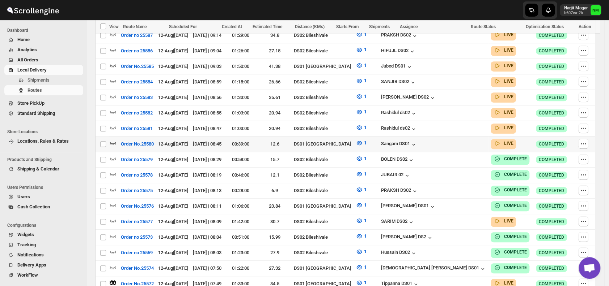
scroll to position [261, 0]
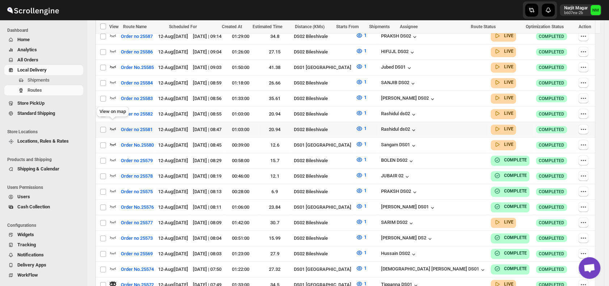
click at [114, 125] on icon "button" at bounding box center [112, 128] width 7 height 7
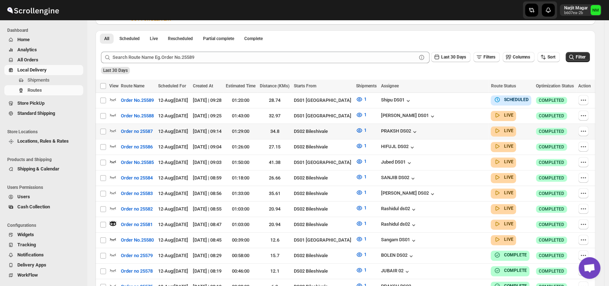
scroll to position [167, 0]
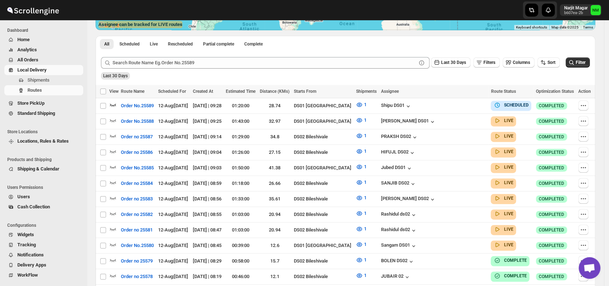
scroll to position [119, 0]
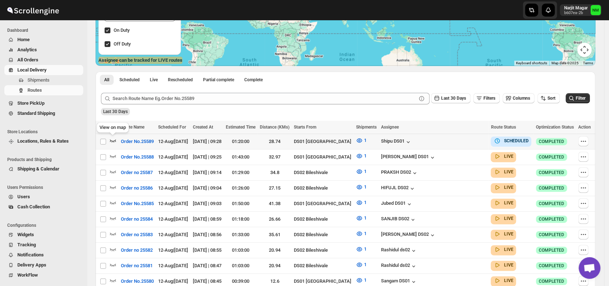
click at [112, 140] on icon "button" at bounding box center [112, 140] width 7 height 7
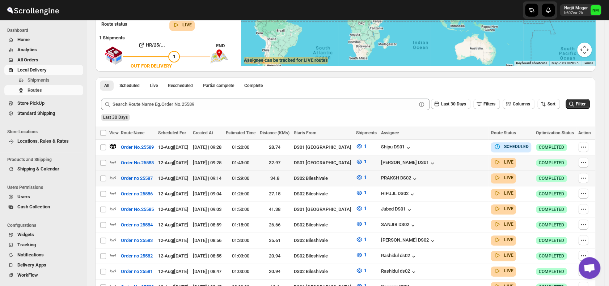
scroll to position [0, 0]
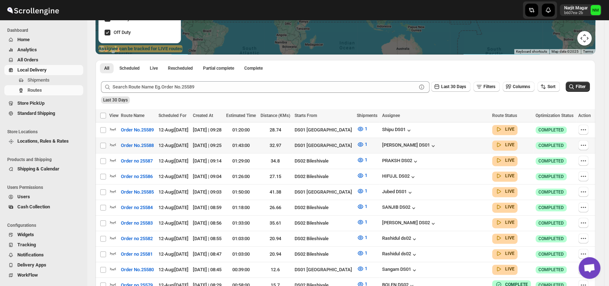
scroll to position [154, 0]
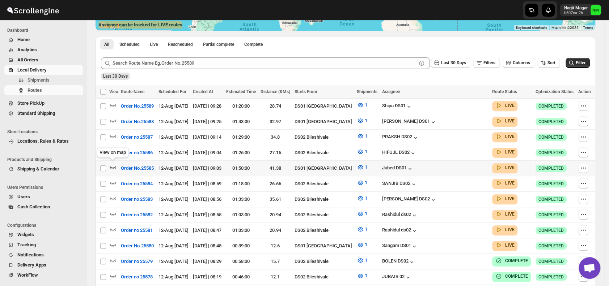
click at [115, 165] on icon "button" at bounding box center [112, 167] width 7 height 7
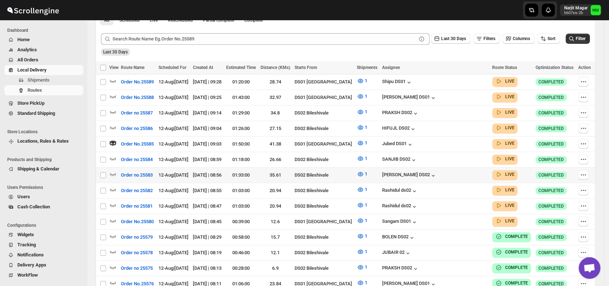
scroll to position [185, 0]
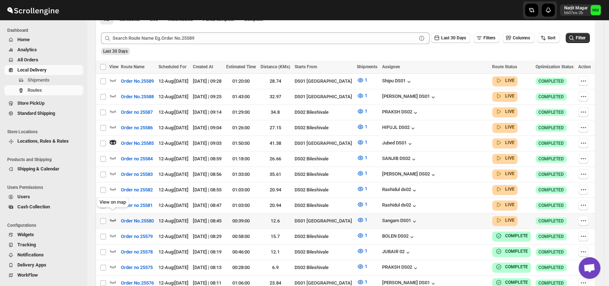
click at [112, 217] on icon "button" at bounding box center [112, 220] width 7 height 7
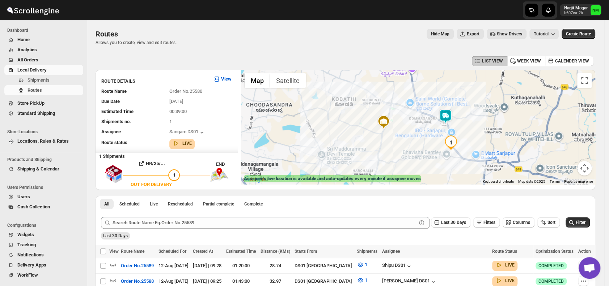
click at [449, 115] on img at bounding box center [445, 116] width 14 height 14
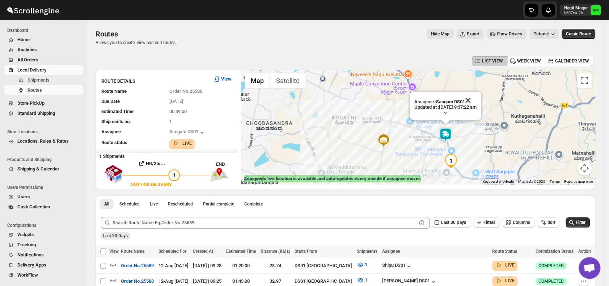
click at [476, 98] on button "Close" at bounding box center [467, 100] width 17 height 17
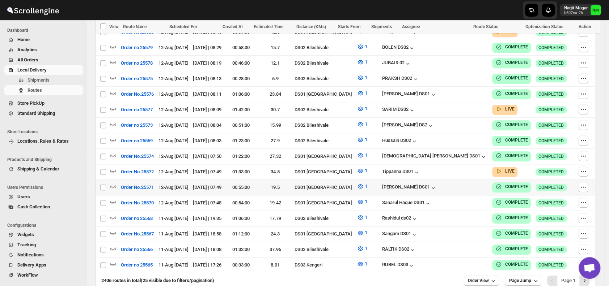
scroll to position [375, 0]
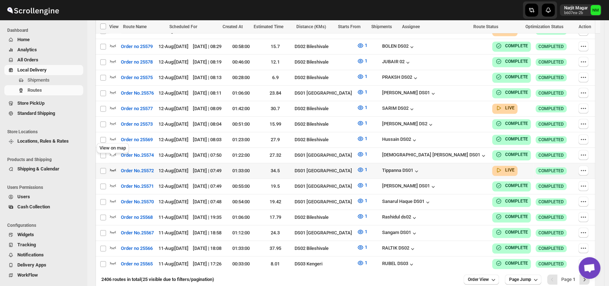
click at [111, 166] on icon "button" at bounding box center [112, 169] width 7 height 7
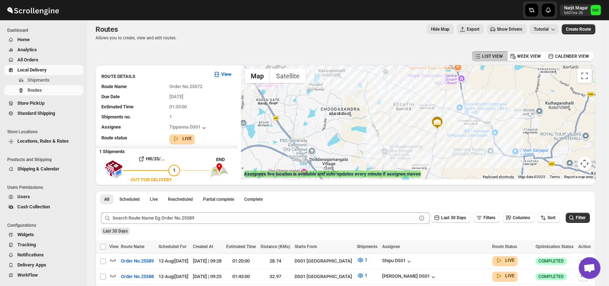
scroll to position [0, 0]
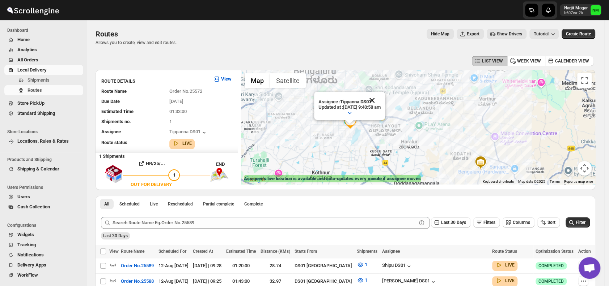
click at [380, 99] on button "Close" at bounding box center [371, 100] width 17 height 17
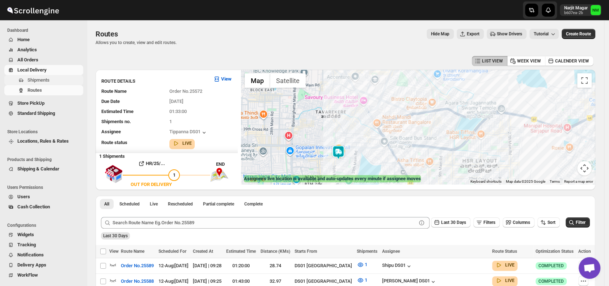
click at [47, 78] on span "Shipments" at bounding box center [38, 79] width 22 height 5
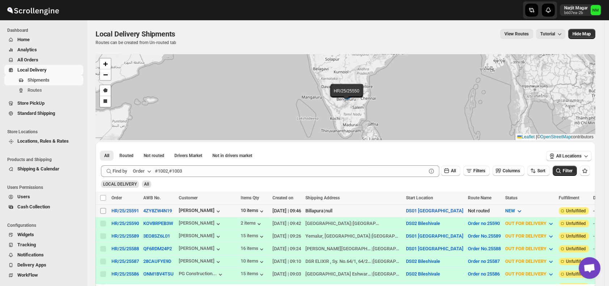
click at [103, 209] on input "Select shipment" at bounding box center [103, 211] width 6 height 6
checkbox input "true"
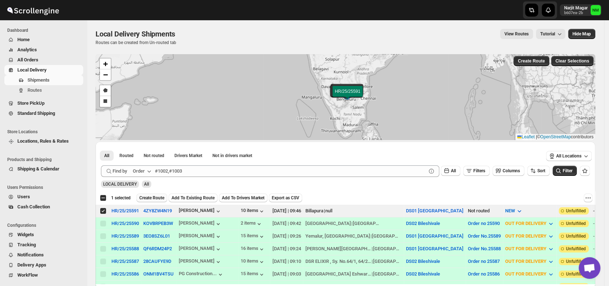
click at [149, 196] on span "Create Route" at bounding box center [151, 198] width 25 height 6
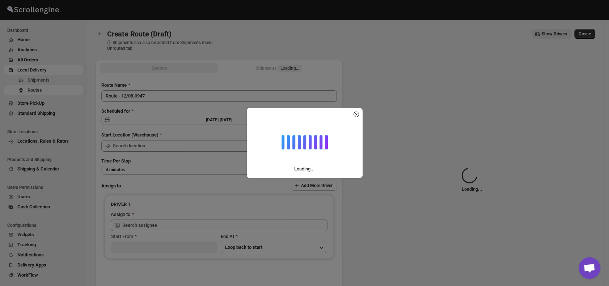
type input "DS01 [GEOGRAPHIC_DATA]"
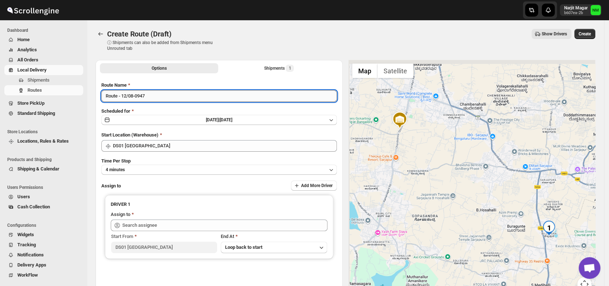
click at [156, 98] on input "Route - 12/08-0947" at bounding box center [218, 96] width 235 height 12
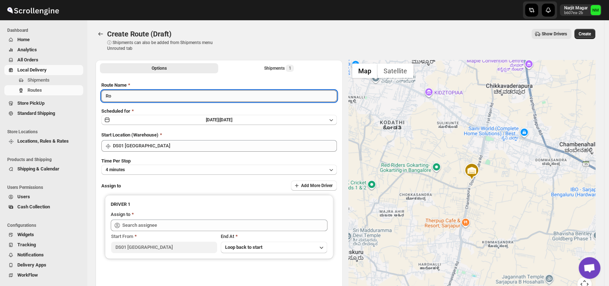
type input "R"
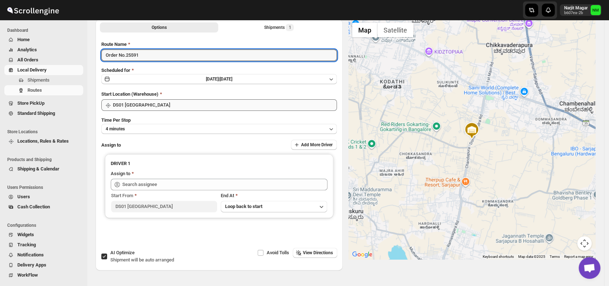
scroll to position [43, 0]
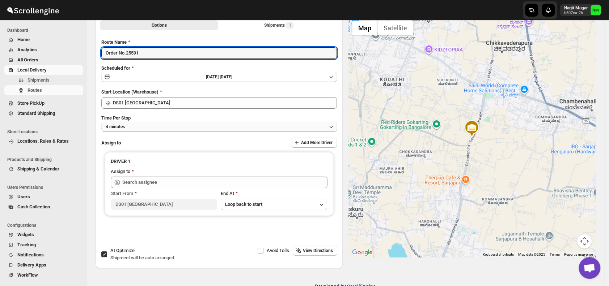
type input "Order No.25591"
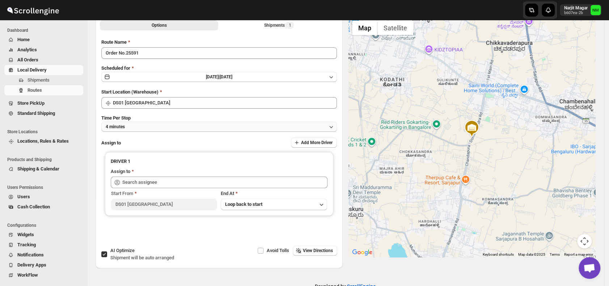
click at [142, 131] on button "4 minutes" at bounding box center [218, 127] width 235 height 10
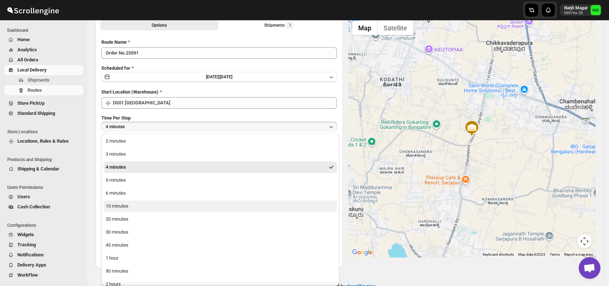
click at [150, 208] on button "10 minutes" at bounding box center [219, 207] width 233 height 12
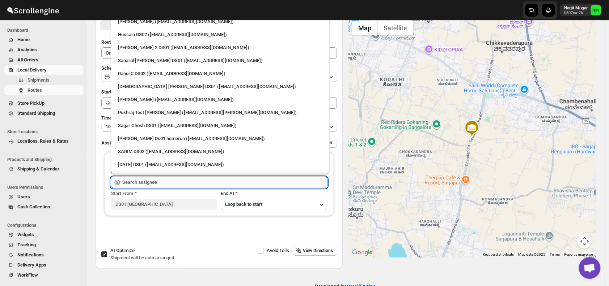
click at [149, 181] on input "text" at bounding box center [224, 183] width 205 height 12
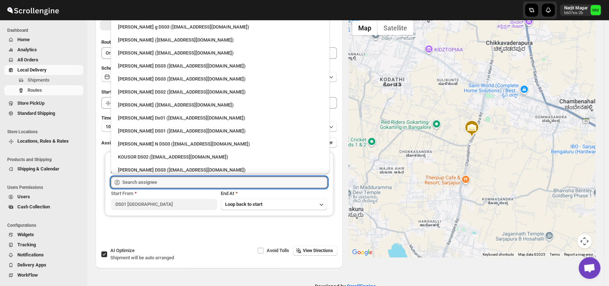
scroll to position [598, 0]
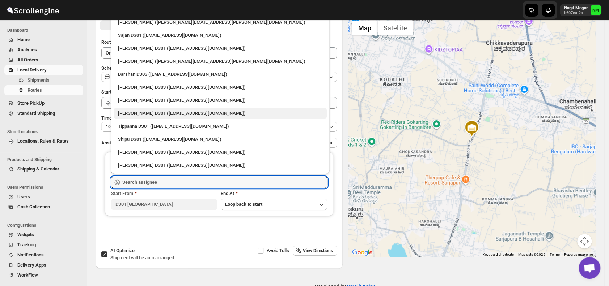
click at [143, 113] on div "Abdul Basir DS01 (xaley98767@7tul.com)" at bounding box center [220, 113] width 204 height 7
type input "Abdul Basir DS01 (xaley98767@7tul.com)"
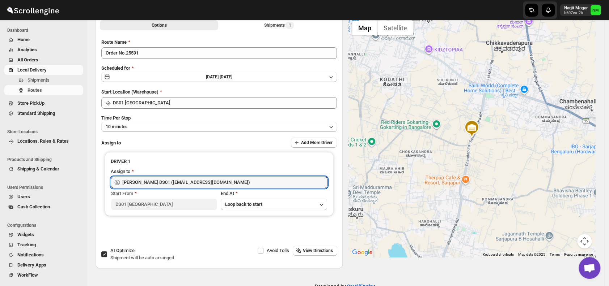
scroll to position [0, 0]
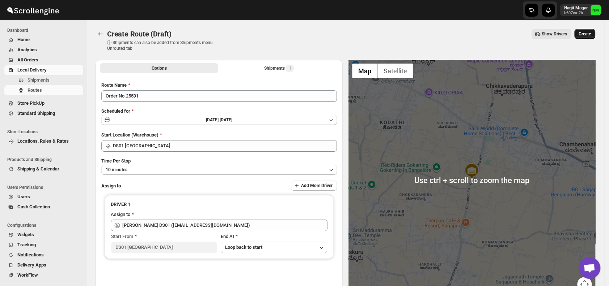
click at [590, 36] on span "Create" at bounding box center [584, 34] width 12 height 6
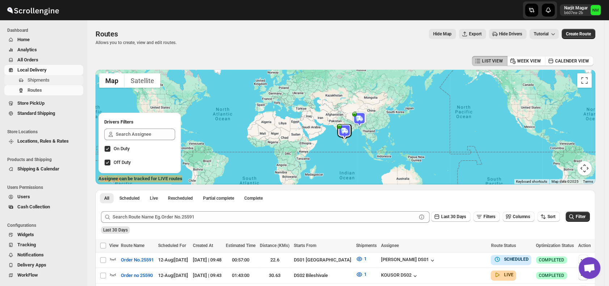
click at [38, 81] on span "Shipments" at bounding box center [38, 79] width 22 height 5
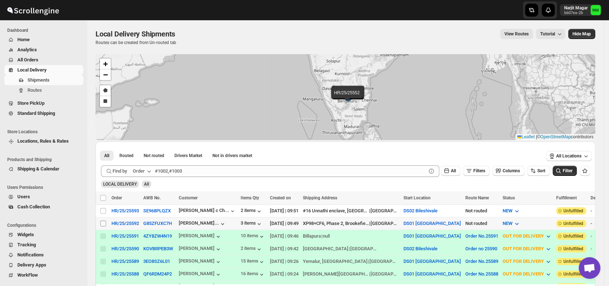
click at [101, 223] on input "Select shipment" at bounding box center [103, 224] width 6 height 6
checkbox input "true"
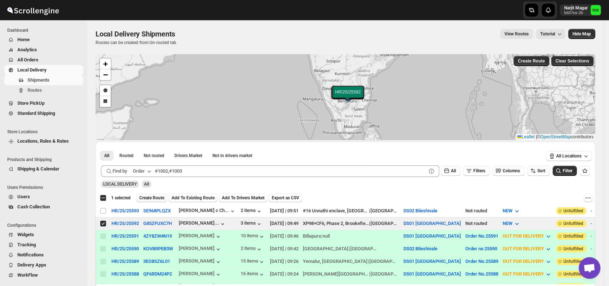
click at [151, 198] on span "Create Route" at bounding box center [151, 198] width 25 height 6
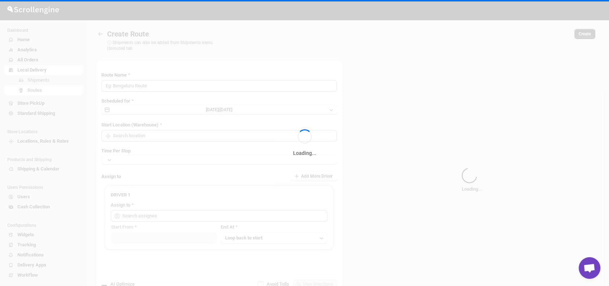
type input "Route - 12/08-0951"
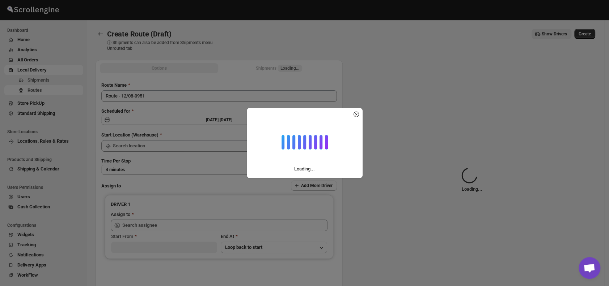
type input "DS01 [GEOGRAPHIC_DATA]"
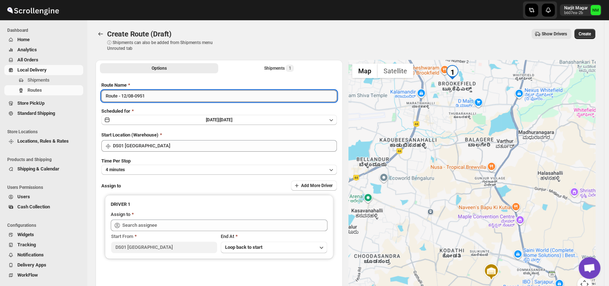
click at [163, 100] on input "Route - 12/08-0951" at bounding box center [218, 96] width 235 height 12
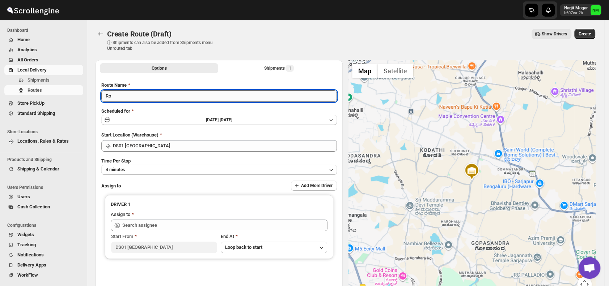
type input "R"
type input "Order No.25592"
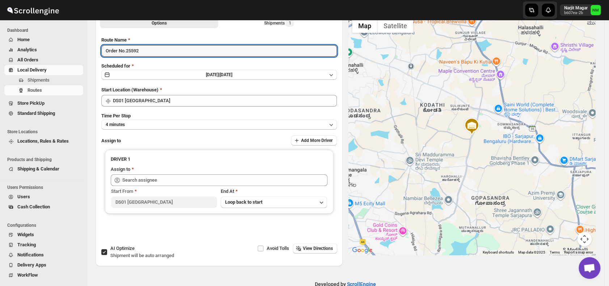
scroll to position [46, 0]
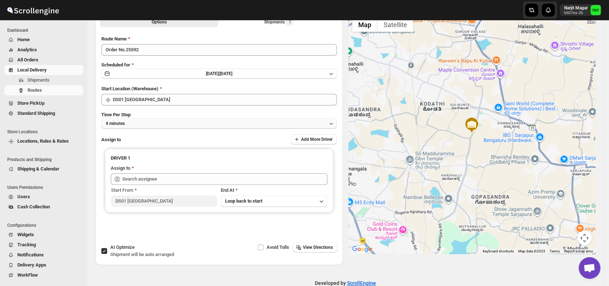
click at [155, 125] on button "4 minutes" at bounding box center [218, 124] width 235 height 10
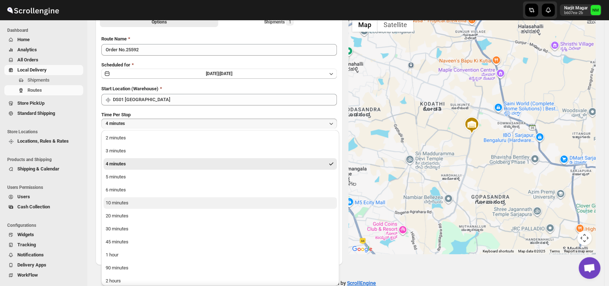
click at [119, 203] on div "10 minutes" at bounding box center [117, 203] width 23 height 7
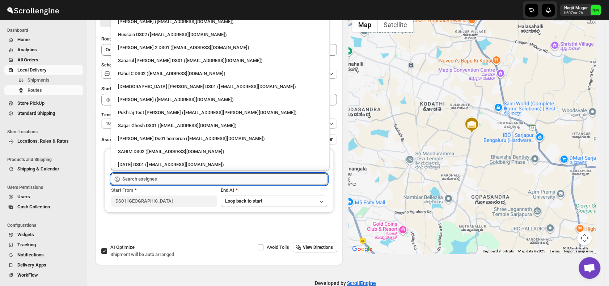
click at [158, 178] on input "text" at bounding box center [224, 180] width 205 height 12
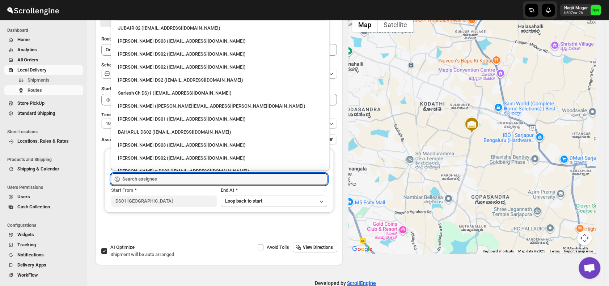
scroll to position [242, 0]
click at [131, 89] on div "Sarlesh Ch DS)1 (vinapi9521@jazipo.com)" at bounding box center [220, 92] width 204 height 7
type input "Sarlesh Ch DS)1 (vinapi9521@jazipo.com)"
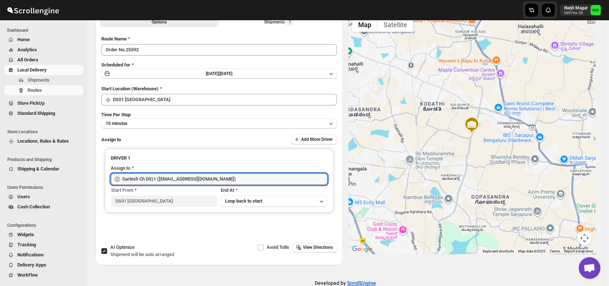
scroll to position [0, 0]
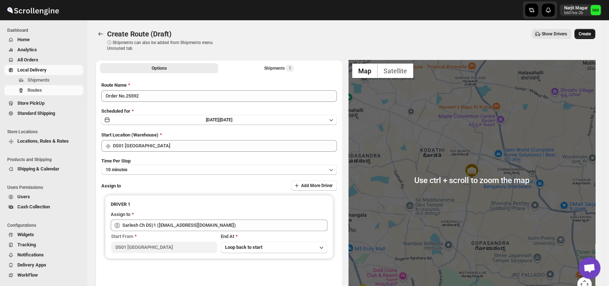
click at [585, 34] on span "Create" at bounding box center [584, 34] width 12 height 6
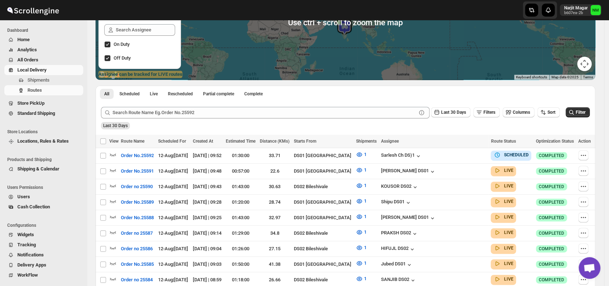
scroll to position [109, 0]
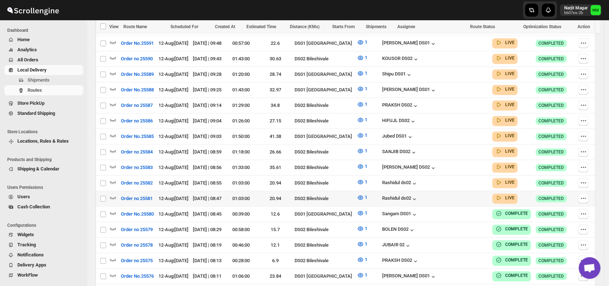
scroll to position [242, 0]
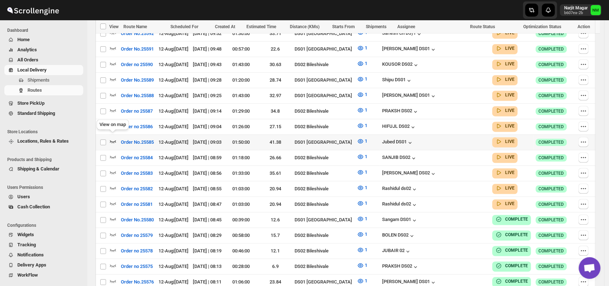
click at [111, 138] on icon "button" at bounding box center [112, 141] width 7 height 7
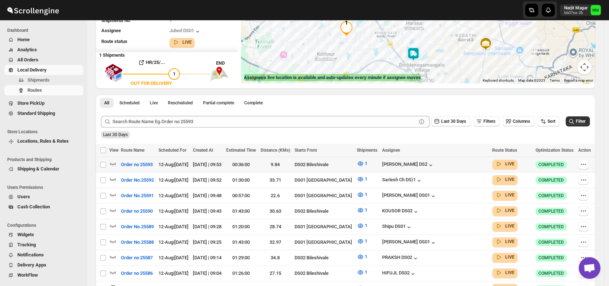
scroll to position [104, 0]
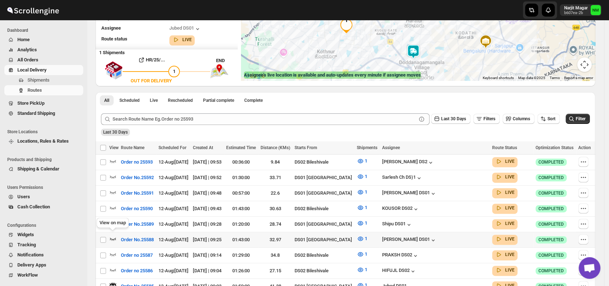
click at [115, 235] on icon "button" at bounding box center [112, 238] width 7 height 7
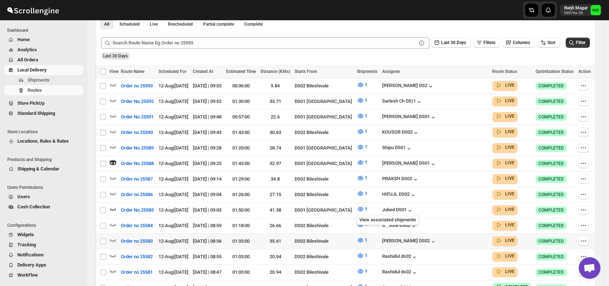
scroll to position [185, 0]
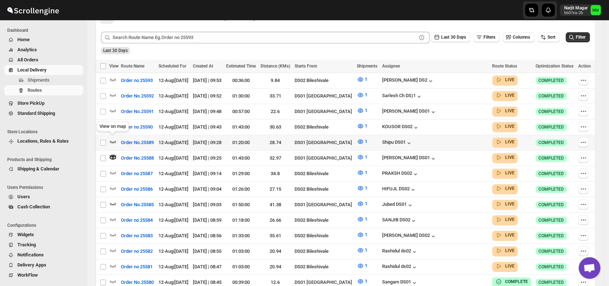
click at [111, 141] on icon "button" at bounding box center [113, 142] width 6 height 3
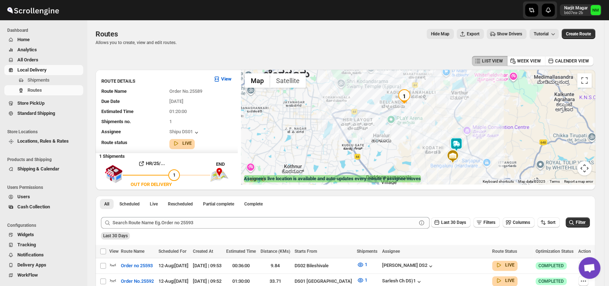
click at [454, 140] on img at bounding box center [456, 144] width 14 height 14
click at [487, 108] on button "Close" at bounding box center [478, 110] width 17 height 17
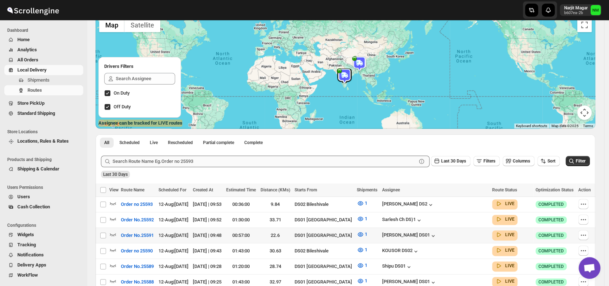
scroll to position [73, 0]
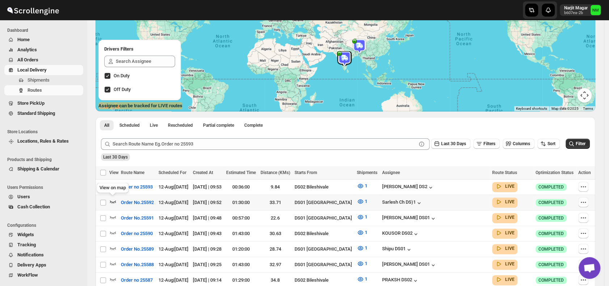
click at [113, 199] on icon "button" at bounding box center [112, 201] width 7 height 7
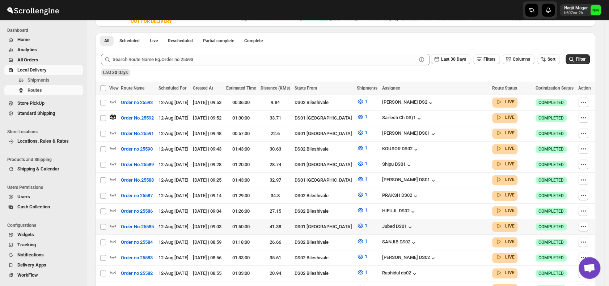
scroll to position [164, 0]
click at [112, 178] on icon "button" at bounding box center [113, 179] width 6 height 3
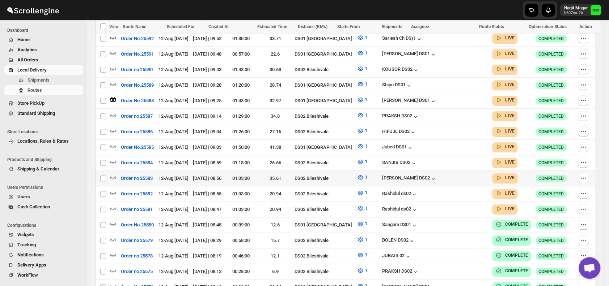
scroll to position [242, 0]
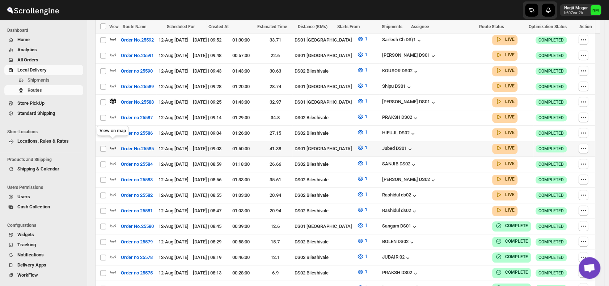
click at [115, 144] on icon "button" at bounding box center [112, 147] width 7 height 7
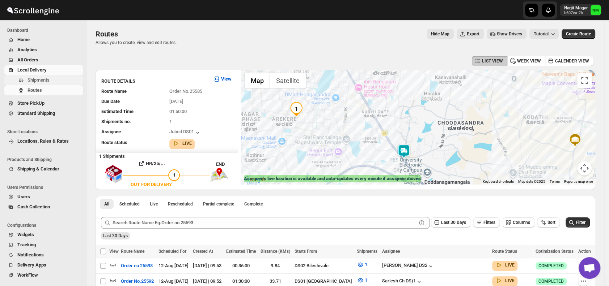
click at [36, 81] on span "Shipments" at bounding box center [38, 79] width 22 height 5
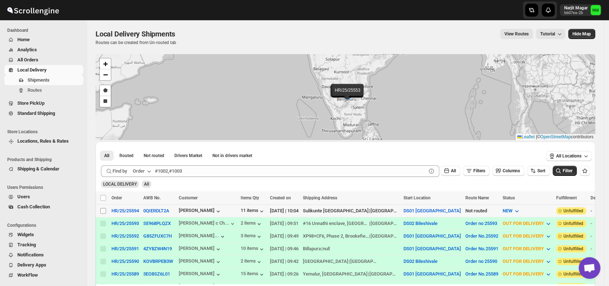
click at [104, 211] on input "Select shipment" at bounding box center [103, 211] width 6 height 6
checkbox input "true"
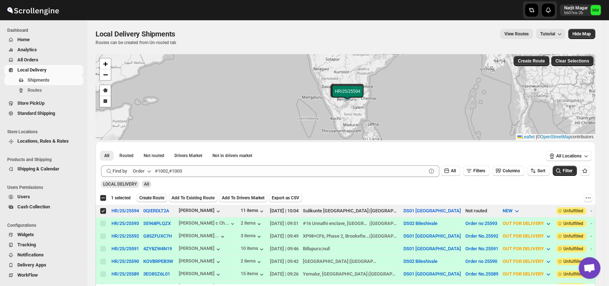
click at [149, 200] on button "Create Route" at bounding box center [151, 198] width 31 height 9
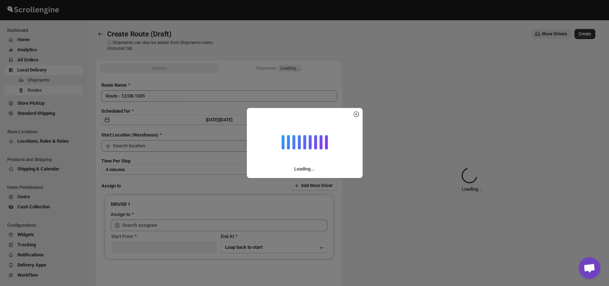
type input "DS01 [GEOGRAPHIC_DATA]"
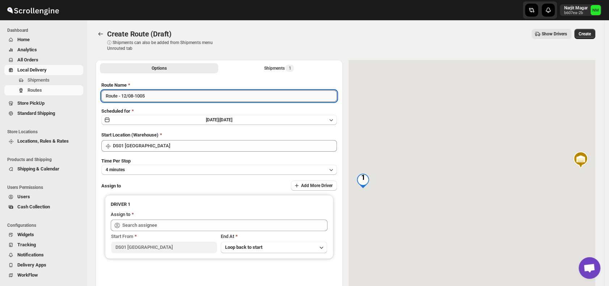
click at [163, 95] on input "Route - 12/08-1005" at bounding box center [218, 96] width 235 height 12
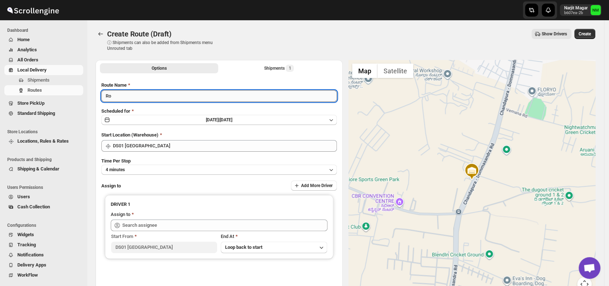
type input "R"
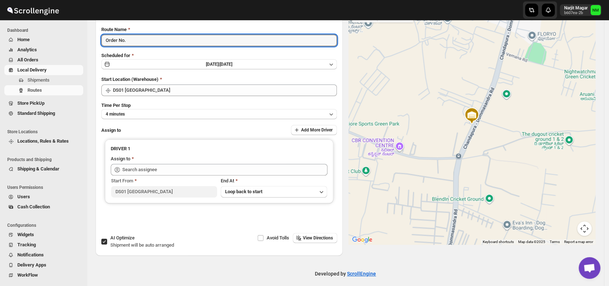
scroll to position [60, 0]
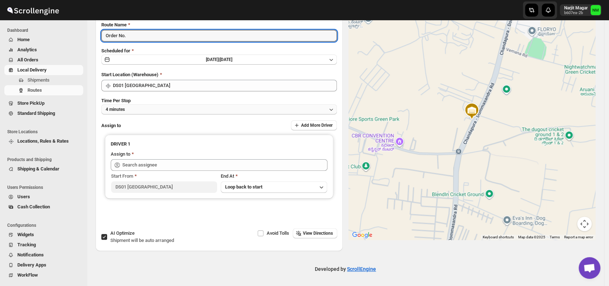
type input "Order No."
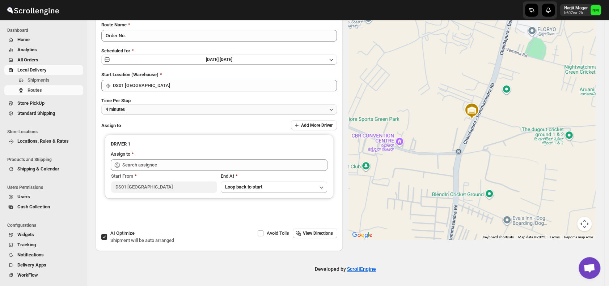
click at [138, 112] on button "4 minutes" at bounding box center [218, 109] width 235 height 10
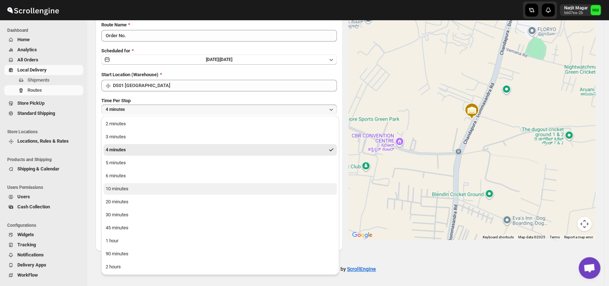
click at [123, 189] on div "10 minutes" at bounding box center [117, 188] width 23 height 7
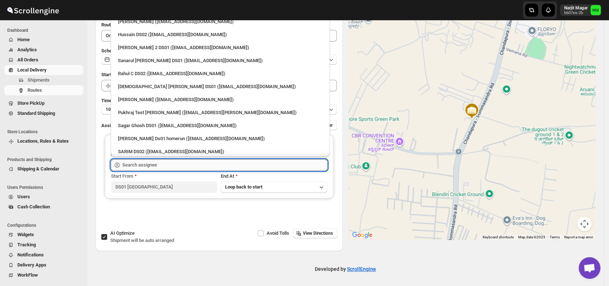
click at [157, 165] on input "text" at bounding box center [224, 165] width 205 height 12
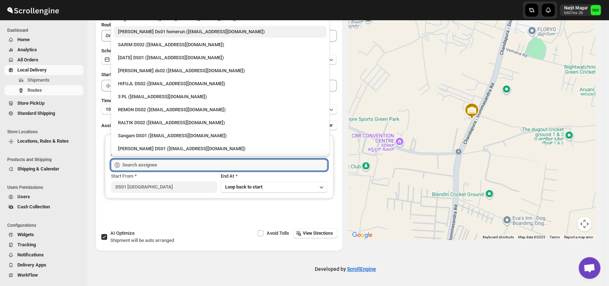
scroll to position [0, 0]
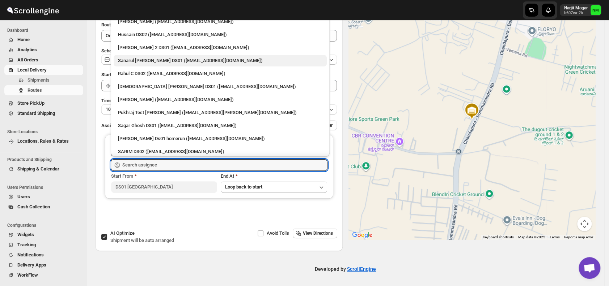
click at [121, 58] on div "Sanarul Haque DS01 (fefifag638@adosnan.com)" at bounding box center [220, 60] width 204 height 7
type input "Sanarul Haque DS01 (fefifag638@adosnan.com)"
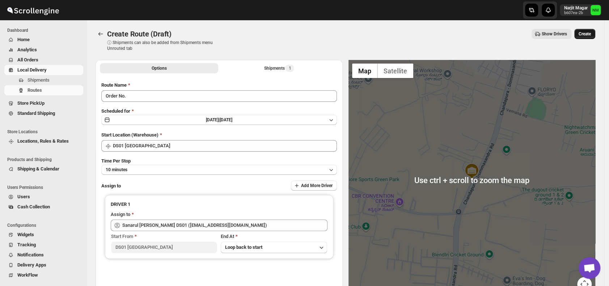
click at [583, 38] on button "Create" at bounding box center [584, 34] width 21 height 10
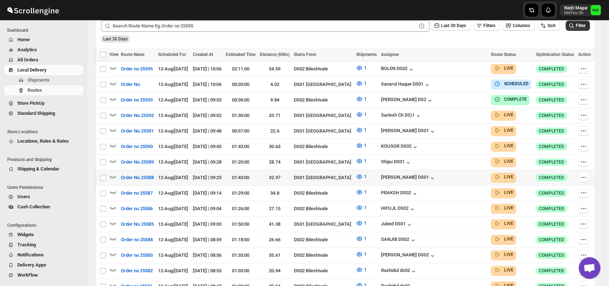
scroll to position [191, 0]
click at [115, 127] on icon "button" at bounding box center [112, 130] width 7 height 7
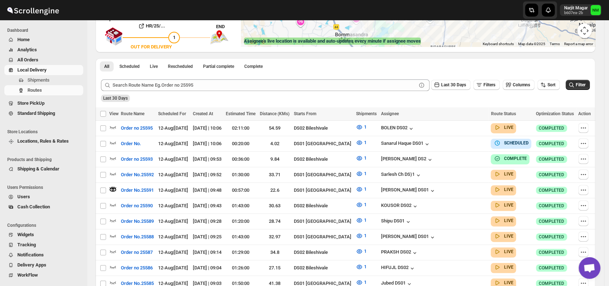
scroll to position [0, 0]
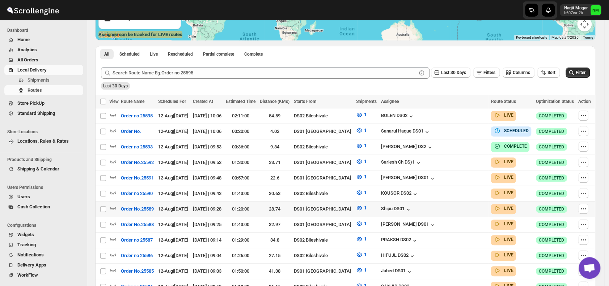
scroll to position [145, 0]
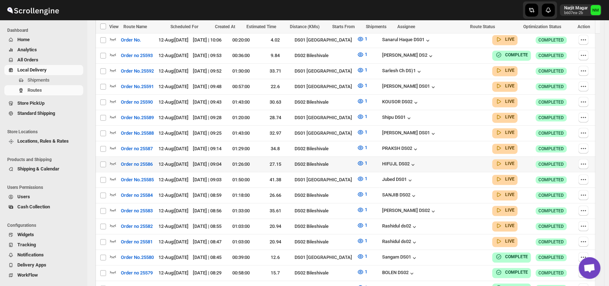
scroll to position [236, 0]
click at [112, 178] on icon "button" at bounding box center [113, 179] width 6 height 3
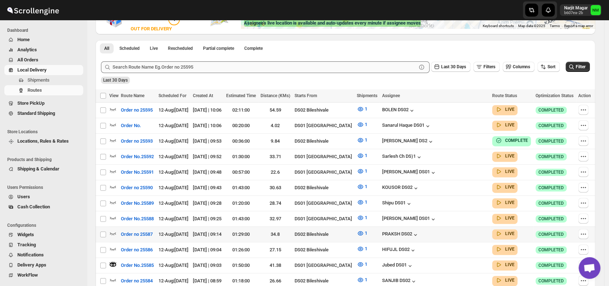
scroll to position [157, 0]
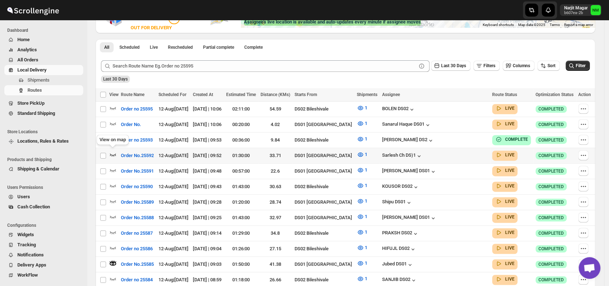
click at [112, 151] on icon "button" at bounding box center [112, 154] width 7 height 7
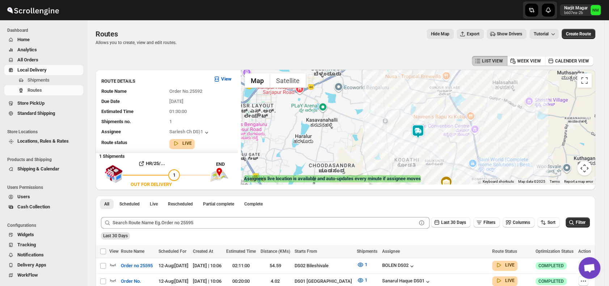
click at [418, 130] on img at bounding box center [417, 131] width 14 height 14
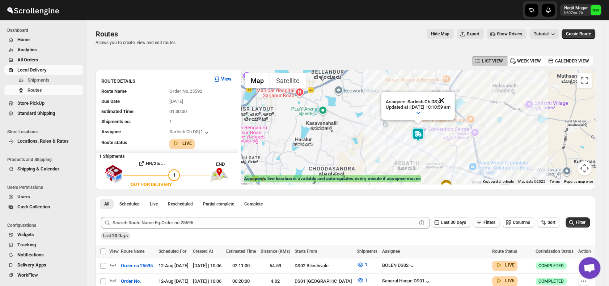
click at [450, 98] on button "Close" at bounding box center [441, 100] width 17 height 17
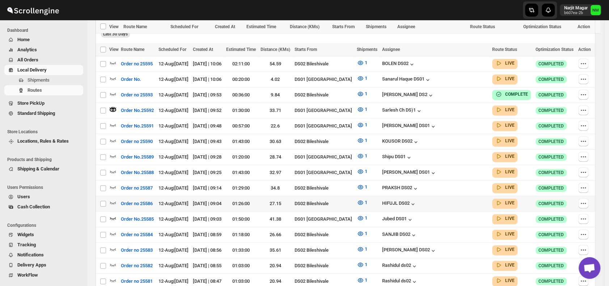
scroll to position [233, 0]
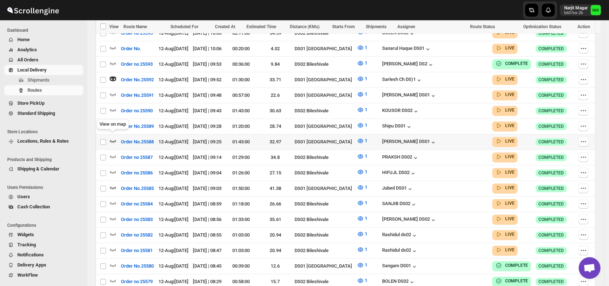
click at [114, 138] on icon "button" at bounding box center [112, 140] width 7 height 7
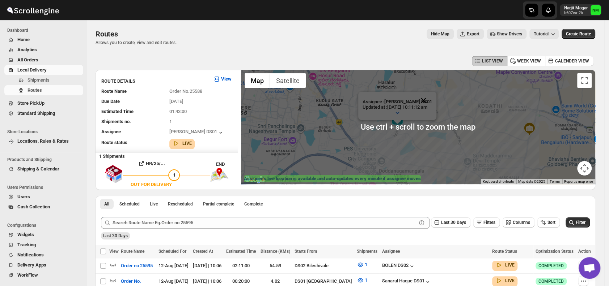
click at [432, 98] on button "Close" at bounding box center [422, 100] width 17 height 17
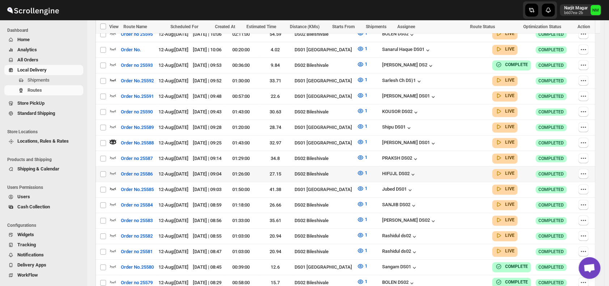
scroll to position [232, 0]
click at [113, 93] on icon "button" at bounding box center [112, 94] width 7 height 7
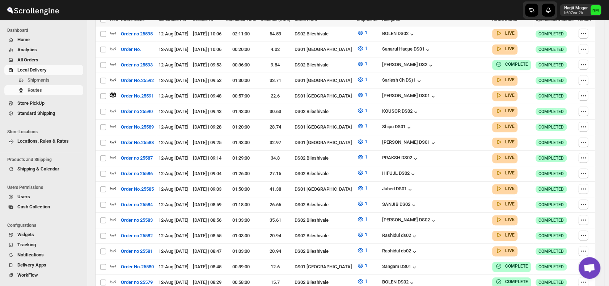
scroll to position [0, 0]
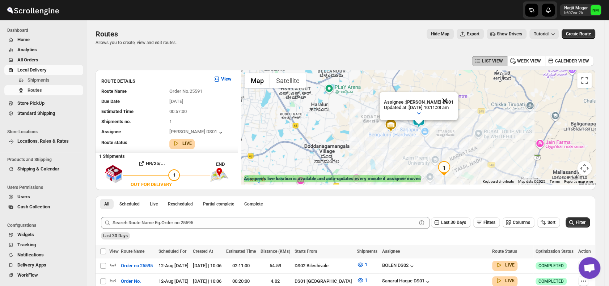
click at [453, 101] on button "Close" at bounding box center [444, 100] width 17 height 17
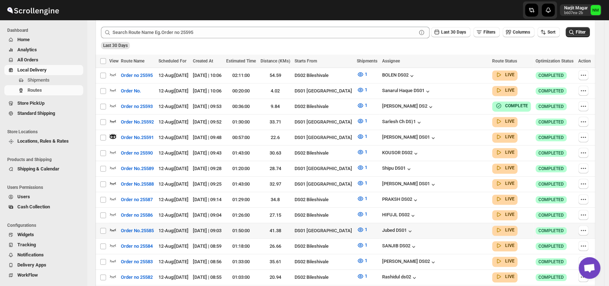
scroll to position [191, 0]
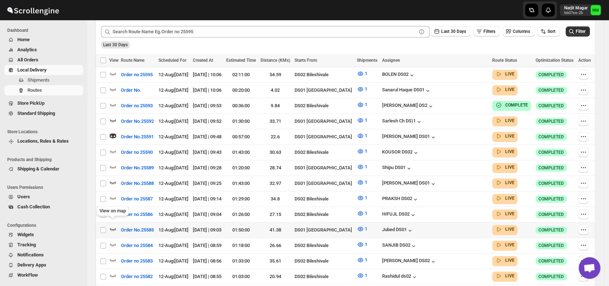
click at [113, 228] on icon "button" at bounding box center [113, 229] width 6 height 3
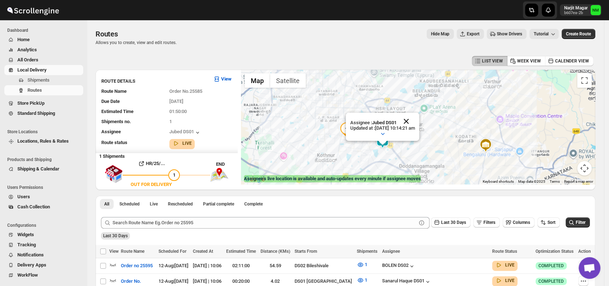
click at [415, 118] on button "Close" at bounding box center [405, 121] width 17 height 17
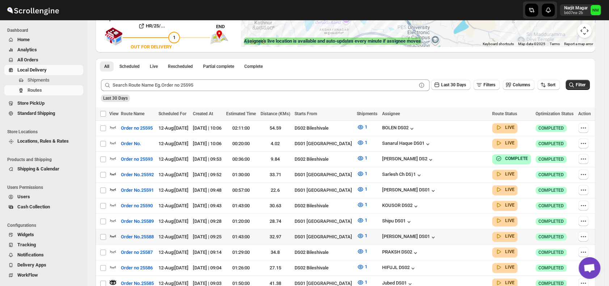
scroll to position [187, 0]
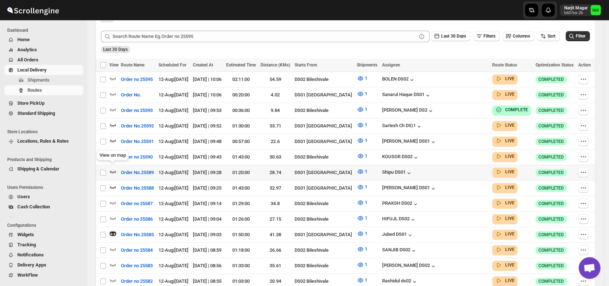
click at [113, 168] on icon "button" at bounding box center [112, 171] width 7 height 7
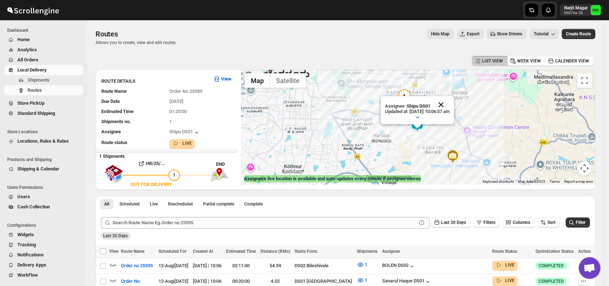
click at [449, 104] on button "Close" at bounding box center [440, 104] width 17 height 17
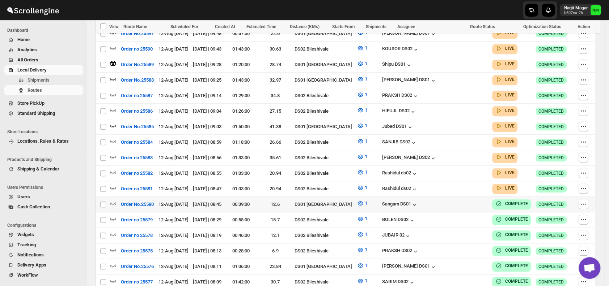
scroll to position [295, 0]
click at [114, 78] on icon "button" at bounding box center [113, 79] width 6 height 3
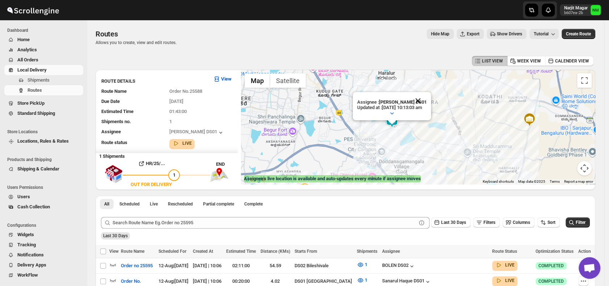
click at [426, 100] on button "Close" at bounding box center [417, 100] width 17 height 17
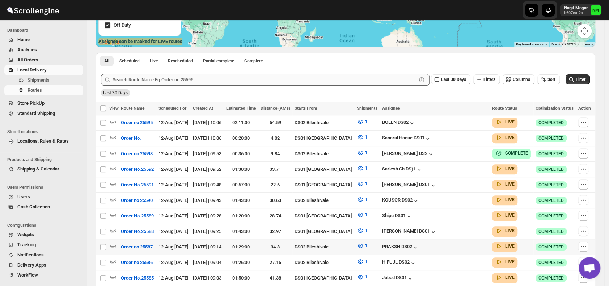
scroll to position [162, 0]
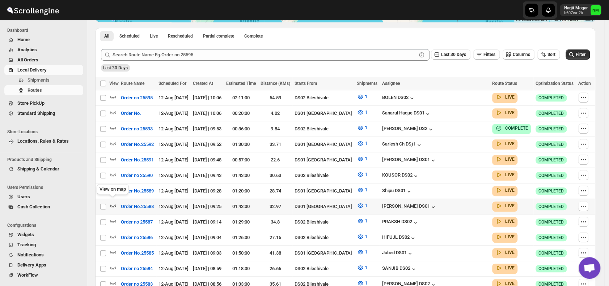
click at [114, 204] on icon "button" at bounding box center [112, 205] width 7 height 7
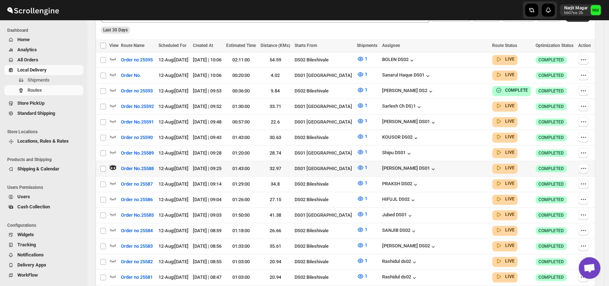
scroll to position [159, 0]
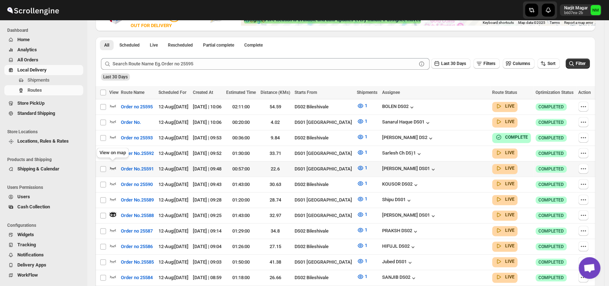
click at [113, 165] on icon "button" at bounding box center [112, 168] width 7 height 7
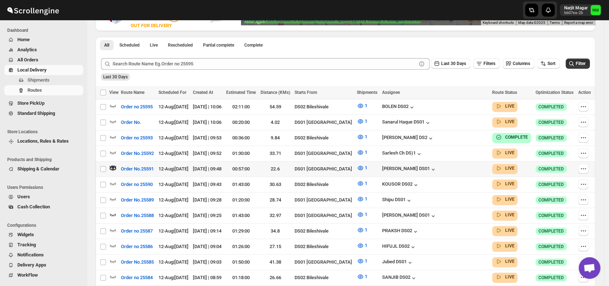
scroll to position [0, 0]
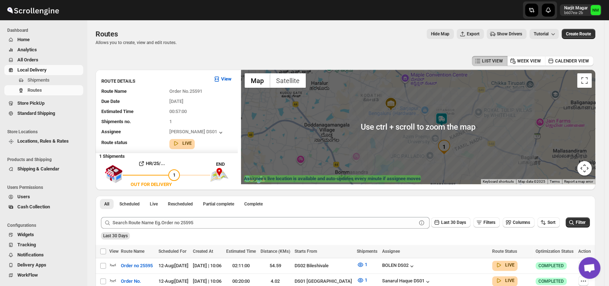
click at [500, 127] on div at bounding box center [418, 127] width 354 height 115
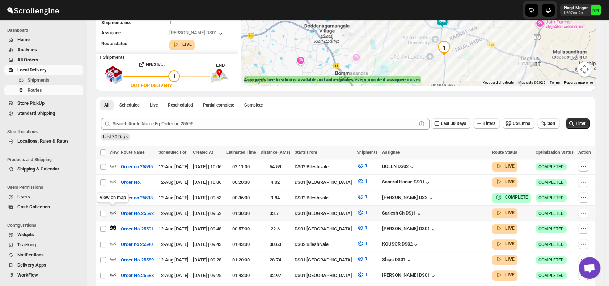
click at [115, 212] on icon "button" at bounding box center [113, 213] width 6 height 3
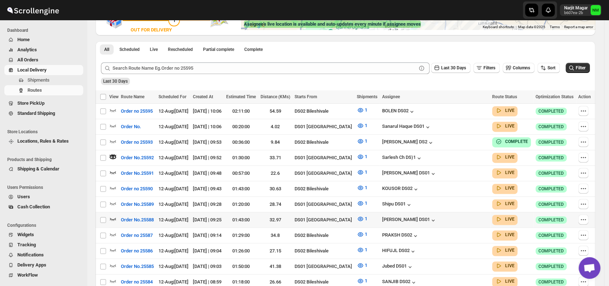
scroll to position [159, 0]
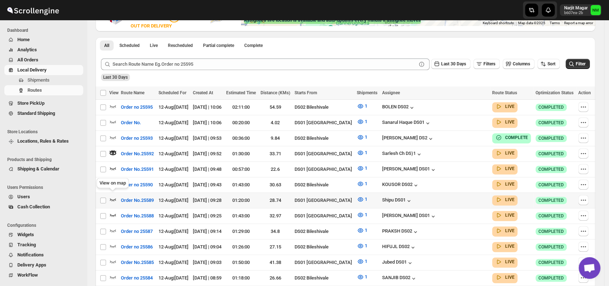
click at [114, 199] on icon "button" at bounding box center [113, 200] width 6 height 3
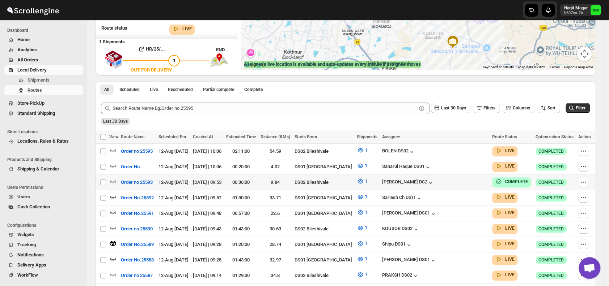
scroll to position [119, 0]
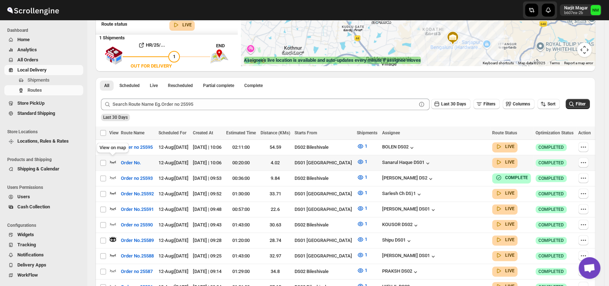
click at [113, 161] on icon "button" at bounding box center [112, 161] width 7 height 7
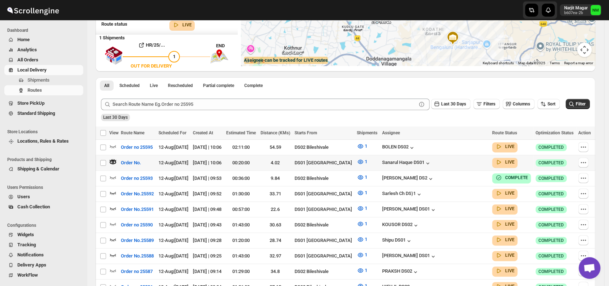
scroll to position [0, 0]
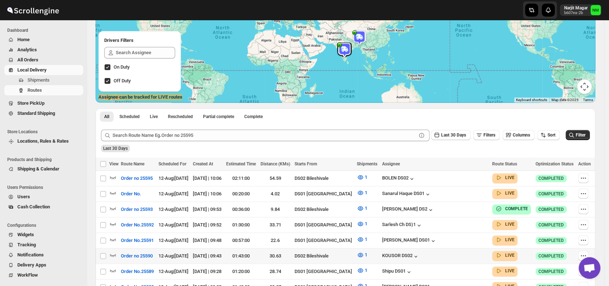
scroll to position [116, 0]
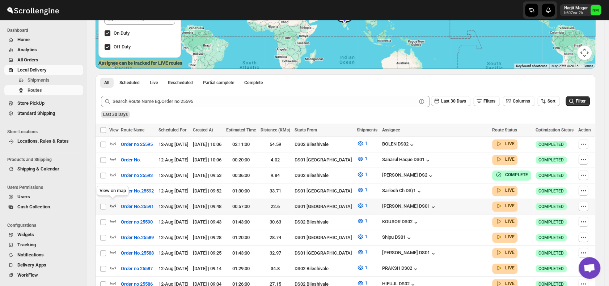
click at [113, 205] on icon "button" at bounding box center [113, 206] width 6 height 3
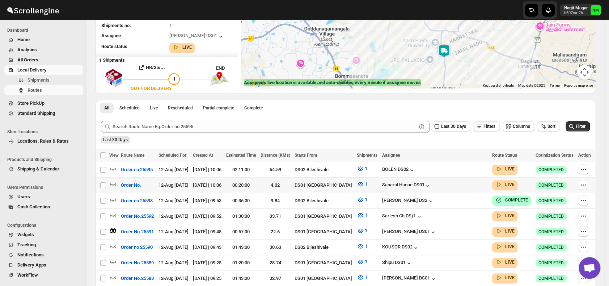
scroll to position [98, 0]
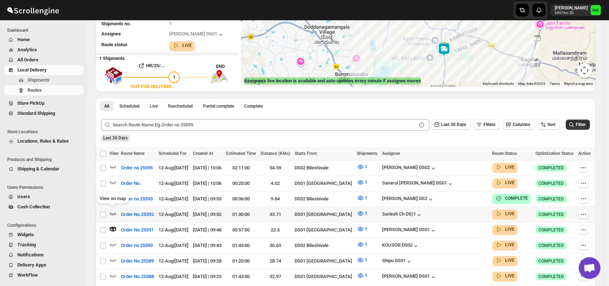
click icon "button"
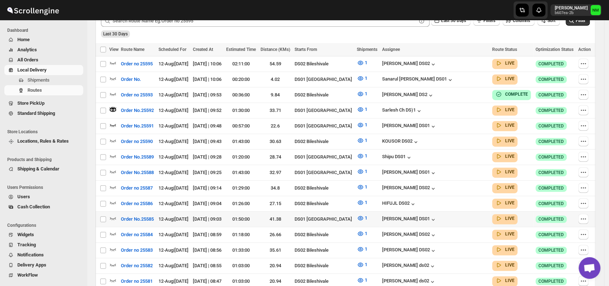
scroll to position [207, 0]
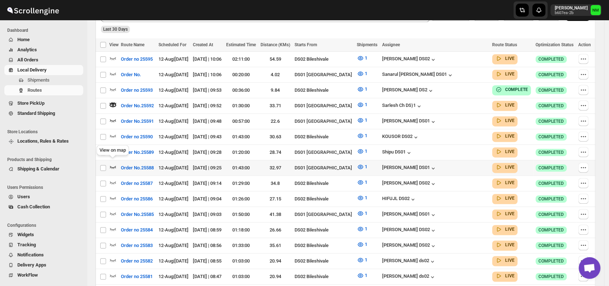
click icon "button"
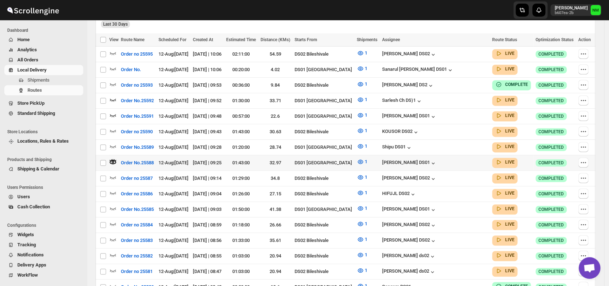
scroll to position [213, 0]
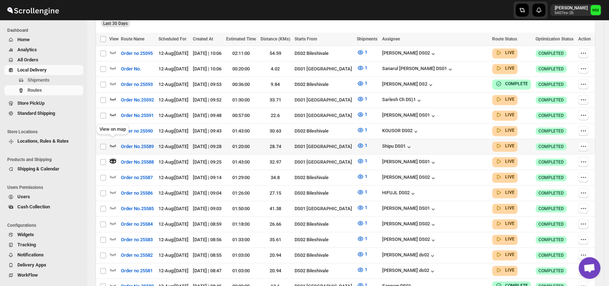
click icon "button"
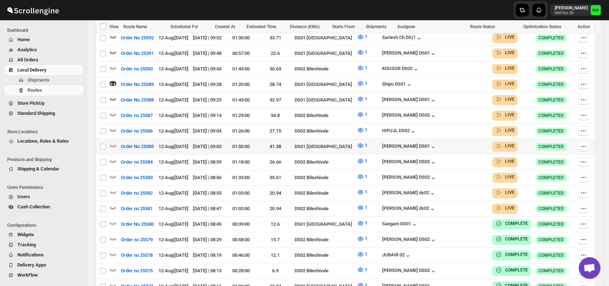
scroll to position [275, 0]
click icon "button"
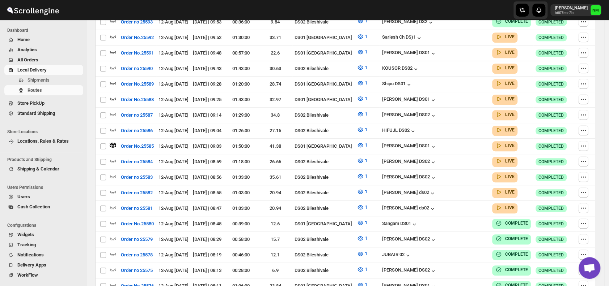
scroll to position [0, 0]
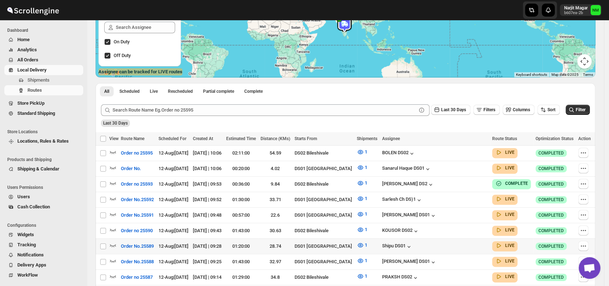
scroll to position [148, 0]
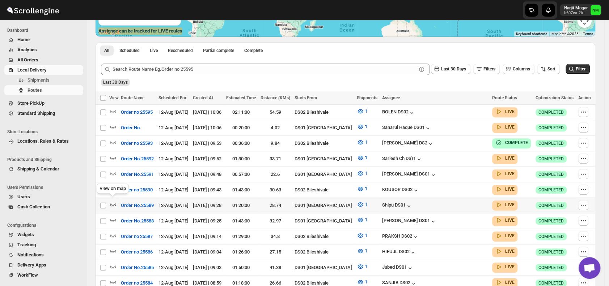
click at [114, 201] on icon "button" at bounding box center [112, 204] width 7 height 7
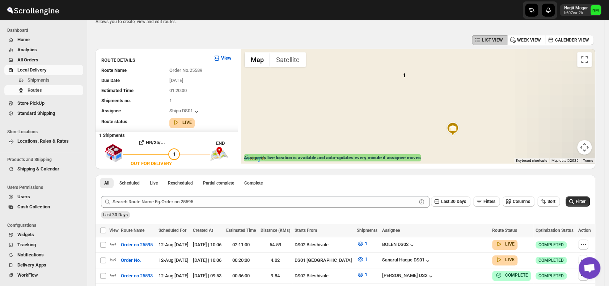
scroll to position [0, 0]
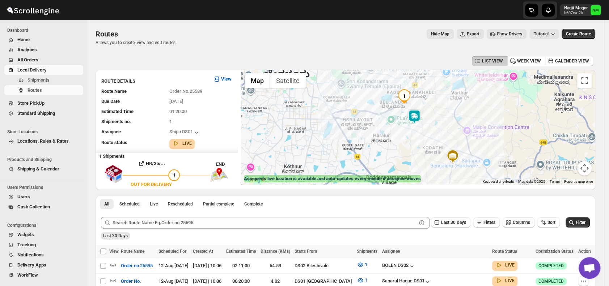
click at [418, 114] on img at bounding box center [414, 117] width 14 height 14
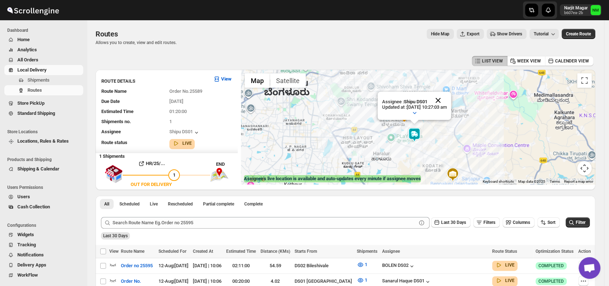
click at [444, 101] on button "Close" at bounding box center [437, 100] width 17 height 17
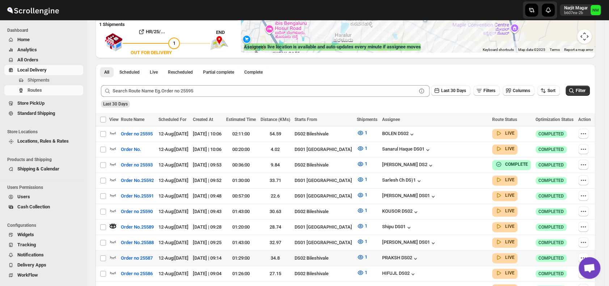
scroll to position [136, 0]
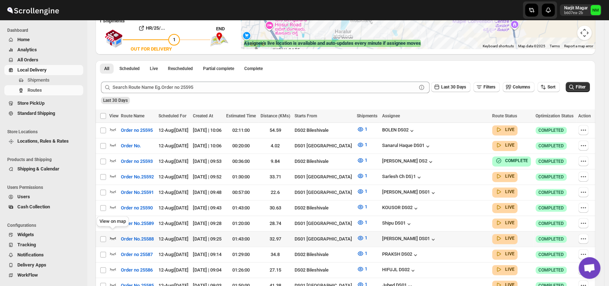
click at [112, 235] on icon "button" at bounding box center [112, 238] width 7 height 7
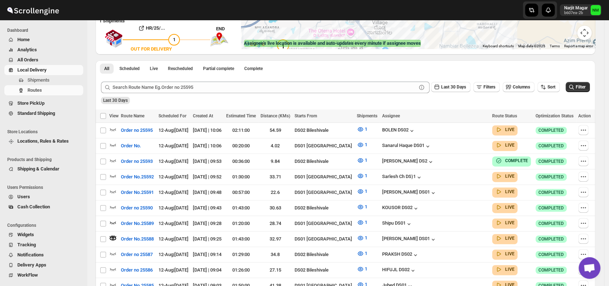
scroll to position [0, 0]
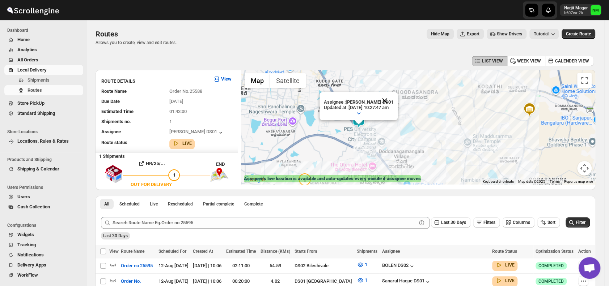
click at [393, 102] on button "Close" at bounding box center [384, 100] width 17 height 17
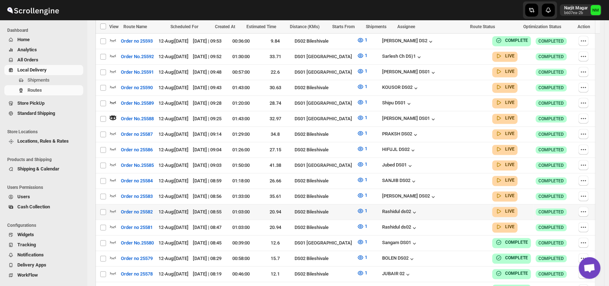
scroll to position [256, 0]
click at [115, 210] on icon "button" at bounding box center [113, 211] width 6 height 3
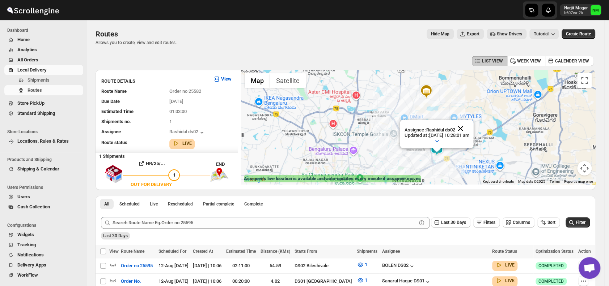
click at [469, 126] on button "Close" at bounding box center [460, 128] width 17 height 17
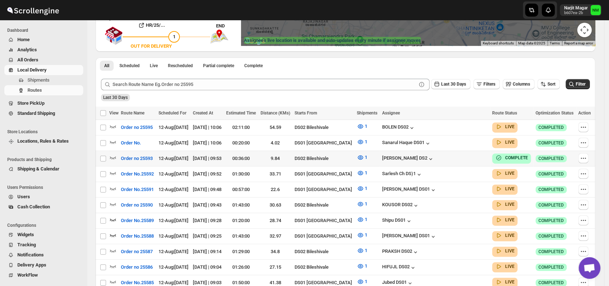
scroll to position [139, 0]
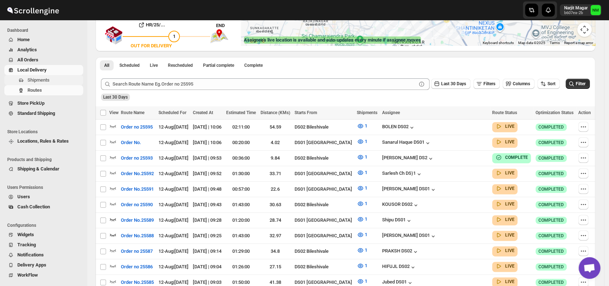
click at [45, 78] on span "Shipments" at bounding box center [38, 79] width 22 height 5
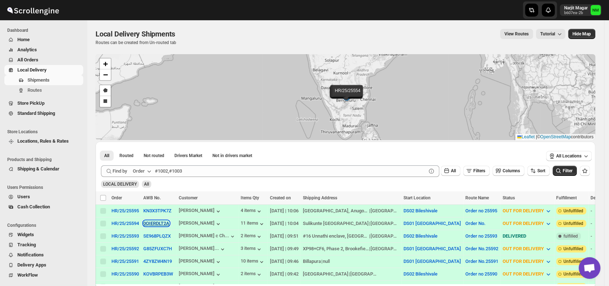
click at [149, 223] on button "0QIERDLT2A" at bounding box center [156, 223] width 26 height 5
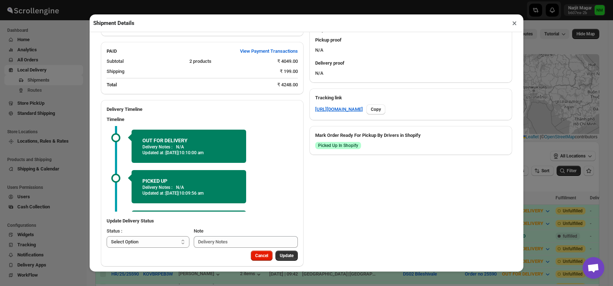
scroll to position [35, 0]
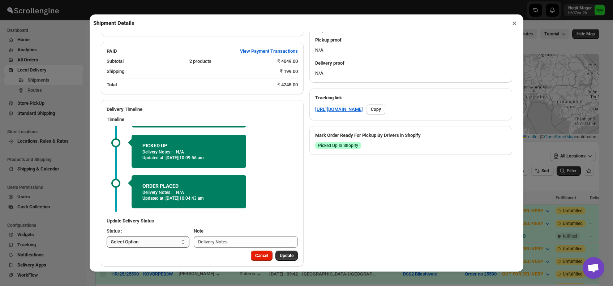
click at [177, 236] on select "Select Option PICKED UP OUT FOR DELIVERY RESCHEDULE DELIVERED CANCELLED" at bounding box center [148, 242] width 83 height 12
select select "DELIVERED"
click at [107, 236] on select "Select Option PICKED UP OUT FOR DELIVERY RESCHEDULE DELIVERED CANCELLED" at bounding box center [148, 242] width 83 height 12
click at [282, 253] on span "Update" at bounding box center [287, 256] width 14 height 6
select select
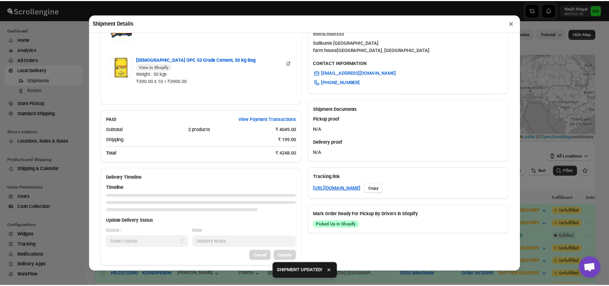
scroll to position [308, 0]
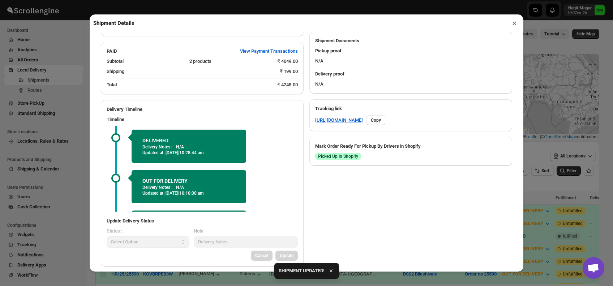
click at [511, 27] on button "×" at bounding box center [514, 23] width 10 height 10
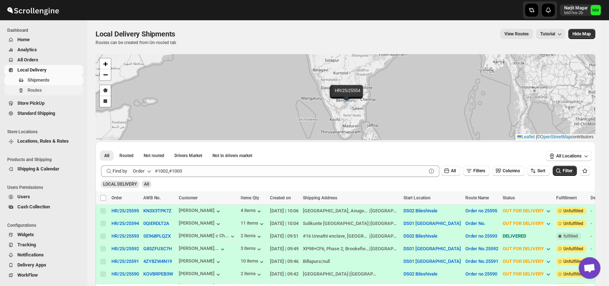
click at [47, 92] on span "Routes" at bounding box center [54, 90] width 54 height 7
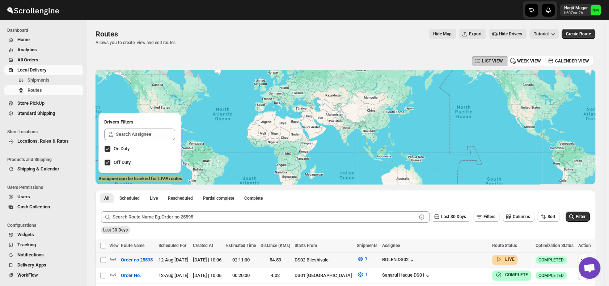
scroll to position [67, 0]
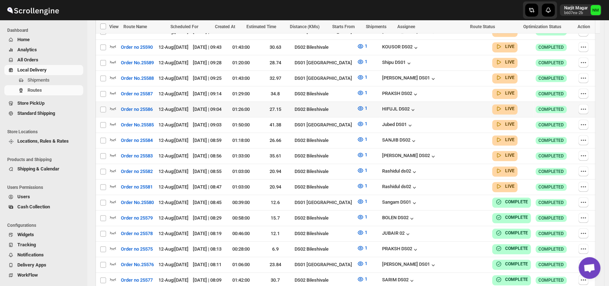
scroll to position [244, 0]
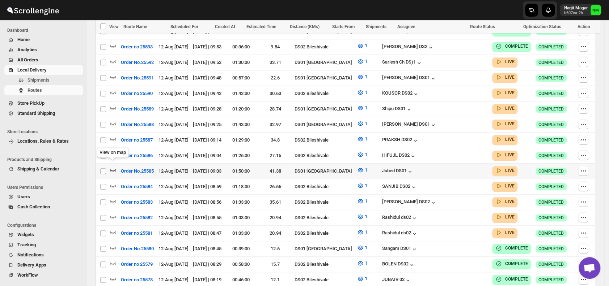
click at [114, 167] on icon "button" at bounding box center [112, 170] width 7 height 7
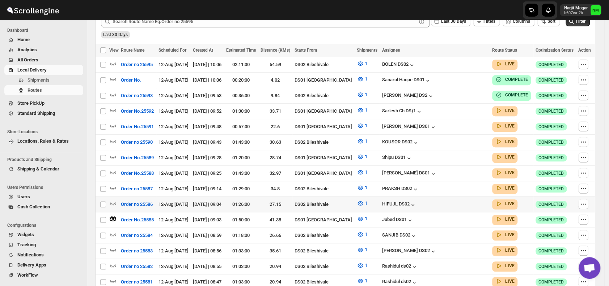
scroll to position [202, 0]
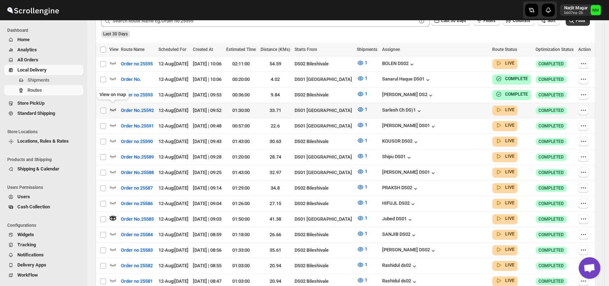
click at [113, 108] on icon "button" at bounding box center [113, 109] width 6 height 3
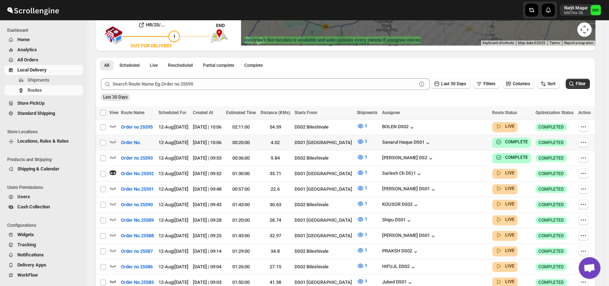
scroll to position [140, 0]
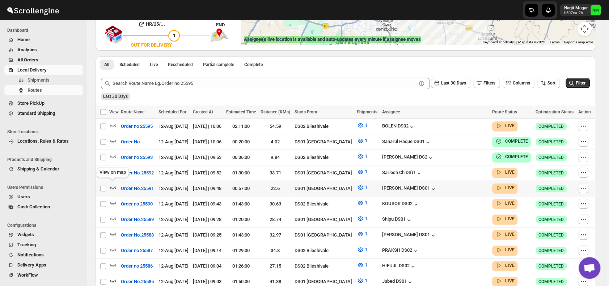
click at [113, 184] on icon "button" at bounding box center [112, 187] width 7 height 7
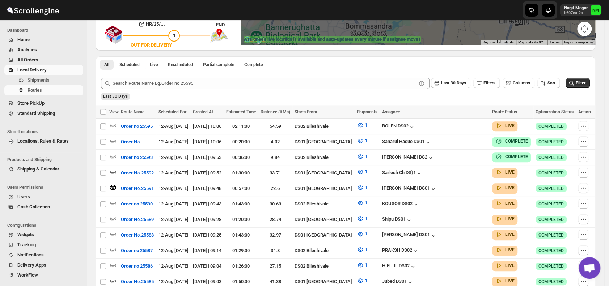
scroll to position [0, 0]
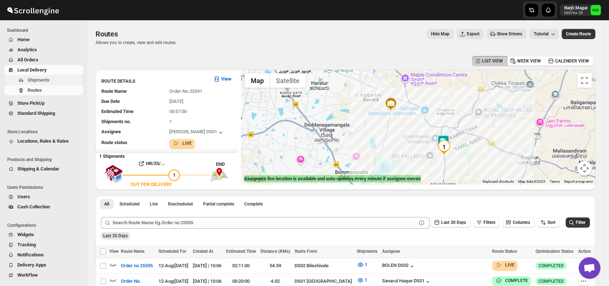
click at [33, 81] on span "Shipments" at bounding box center [38, 79] width 22 height 5
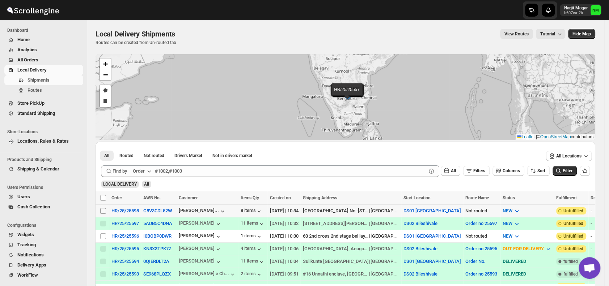
click at [104, 208] on input "Select shipment" at bounding box center [103, 211] width 6 height 6
checkbox input "true"
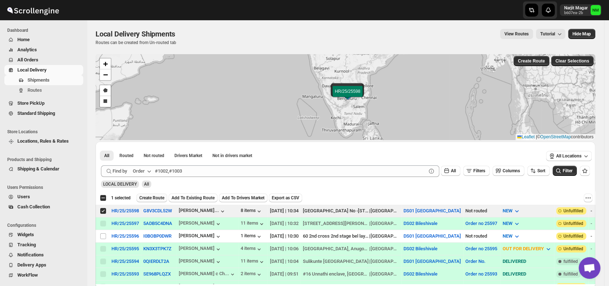
click at [147, 199] on span "Create Route" at bounding box center [151, 198] width 25 height 6
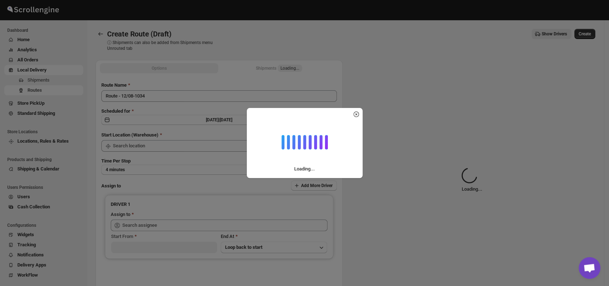
type input "DS01 [GEOGRAPHIC_DATA]"
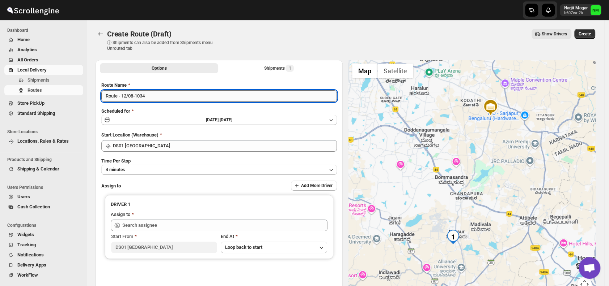
click at [176, 95] on input "Route - 12/08-1034" at bounding box center [218, 96] width 235 height 12
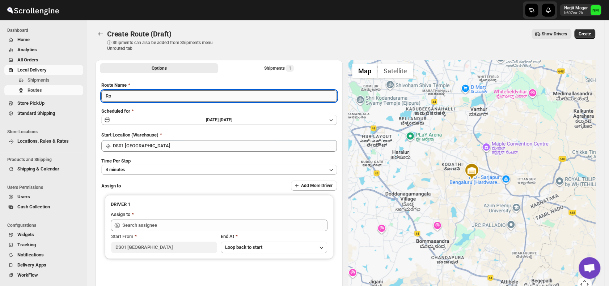
type input "R"
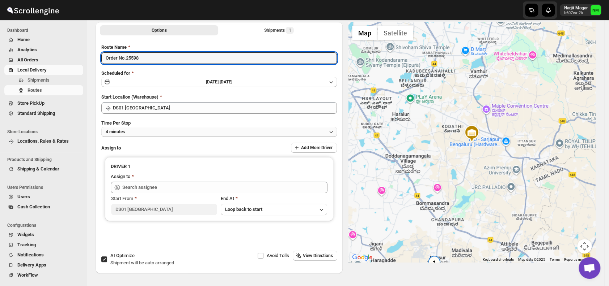
type input "Order No.25598"
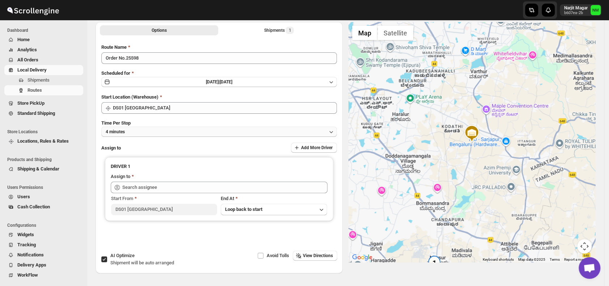
click at [161, 136] on button "4 minutes" at bounding box center [218, 132] width 235 height 10
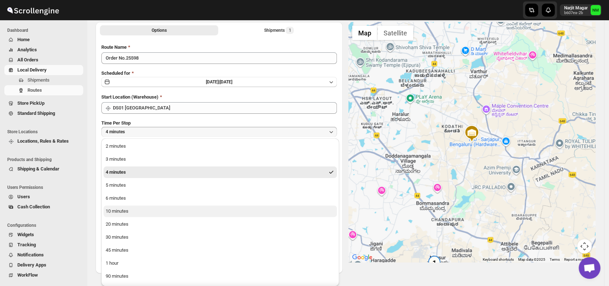
click at [133, 211] on button "10 minutes" at bounding box center [219, 212] width 233 height 12
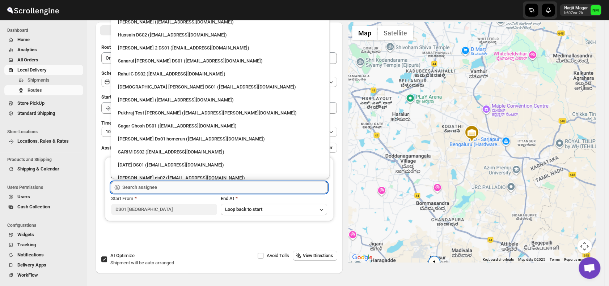
click at [176, 184] on input "text" at bounding box center [224, 188] width 205 height 12
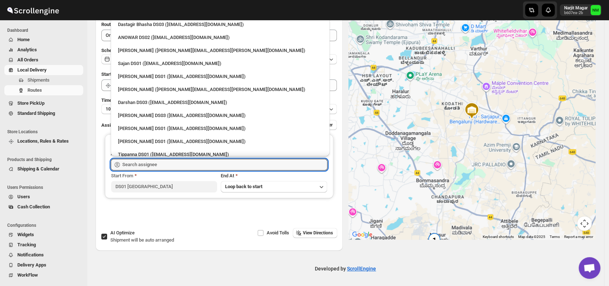
scroll to position [571, 0]
click at [126, 64] on div "Sajan DS01 ([EMAIL_ADDRESS][DOMAIN_NAME])" at bounding box center [220, 62] width 204 height 7
type input "Sajan DS01 ([EMAIL_ADDRESS][DOMAIN_NAME])"
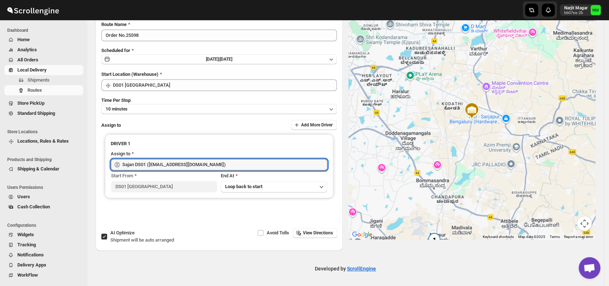
scroll to position [0, 0]
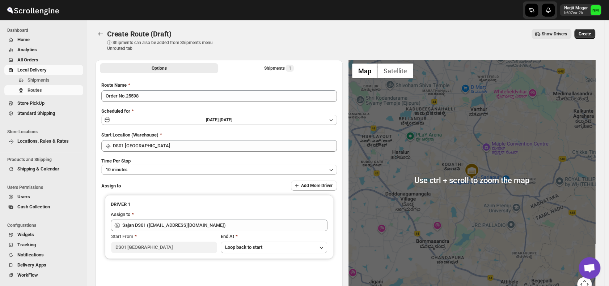
click at [590, 40] on div "Create Route (Draft) ⓘ Shipments can also be added from Shipments menu Unrouted…" at bounding box center [344, 40] width 499 height 22
click at [590, 37] on button "Create" at bounding box center [584, 34] width 21 height 10
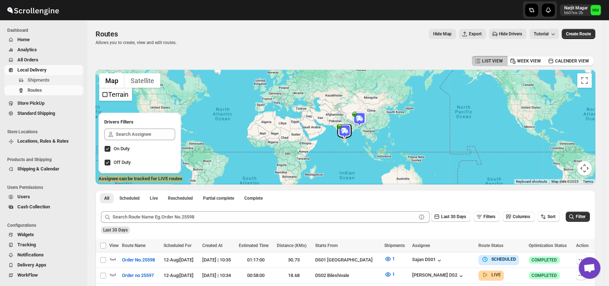
click at [49, 77] on span "Shipments" at bounding box center [38, 79] width 22 height 5
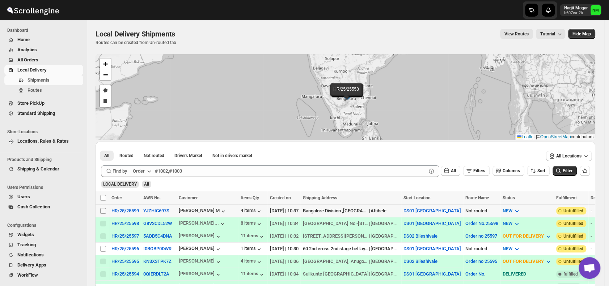
click at [101, 209] on input "Select shipment" at bounding box center [103, 211] width 6 height 6
checkbox input "true"
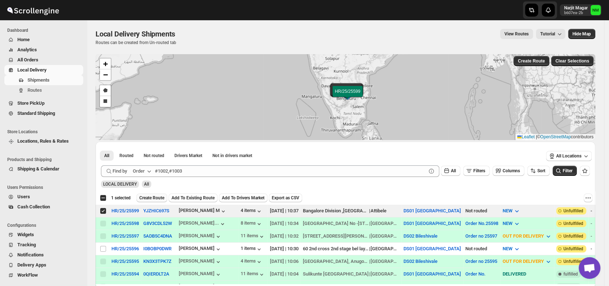
click at [146, 196] on span "Create Route" at bounding box center [151, 198] width 25 height 6
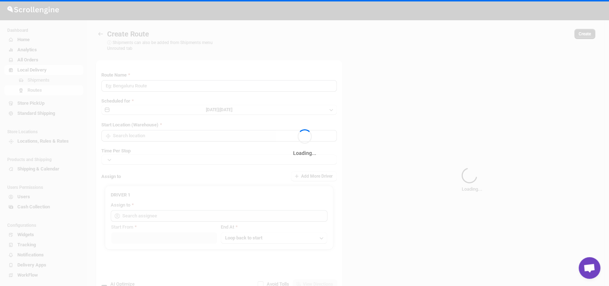
type input "Route - 12/08-1038"
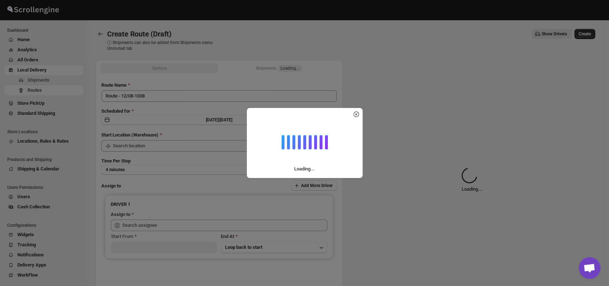
type input "DS01 [GEOGRAPHIC_DATA]"
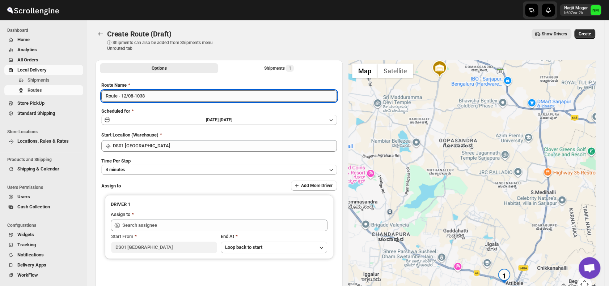
click at [158, 97] on input "Route - 12/08-1038" at bounding box center [218, 96] width 235 height 12
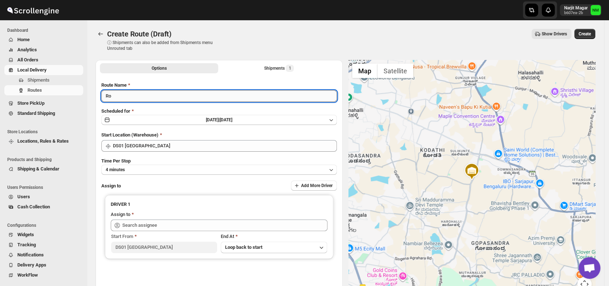
type input "R"
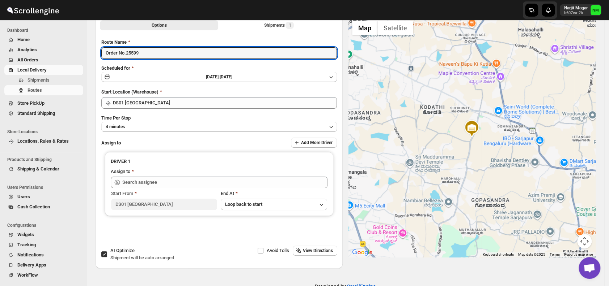
scroll to position [43, 0]
type input "Order No.25599"
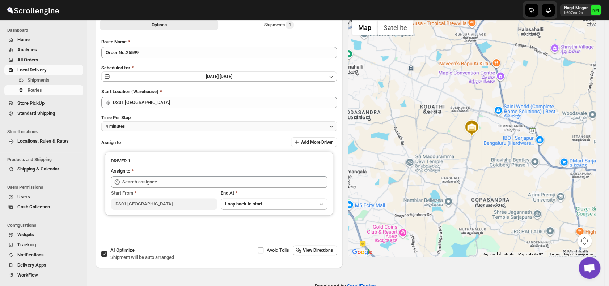
click at [141, 129] on button "4 minutes" at bounding box center [218, 126] width 235 height 10
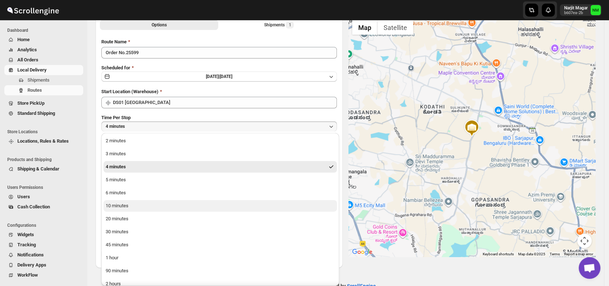
click at [130, 202] on button "10 minutes" at bounding box center [219, 206] width 233 height 12
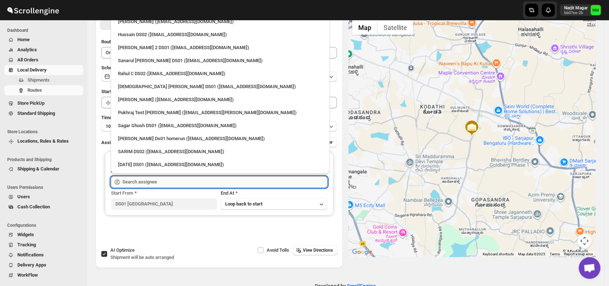
click at [162, 179] on input "text" at bounding box center [224, 182] width 205 height 12
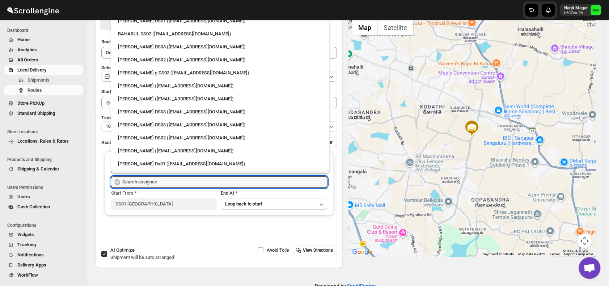
scroll to position [598, 0]
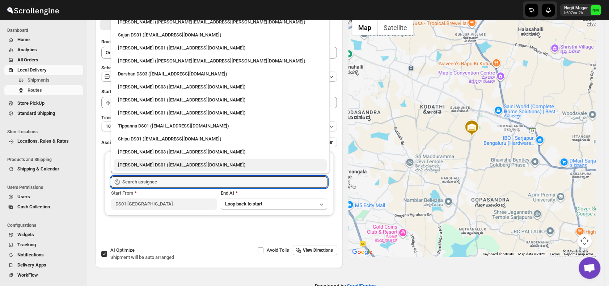
click at [137, 165] on div "[PERSON_NAME] DS01 ([EMAIL_ADDRESS][DOMAIN_NAME])" at bounding box center [220, 165] width 204 height 7
type input "[PERSON_NAME] DS01 ([EMAIL_ADDRESS][DOMAIN_NAME])"
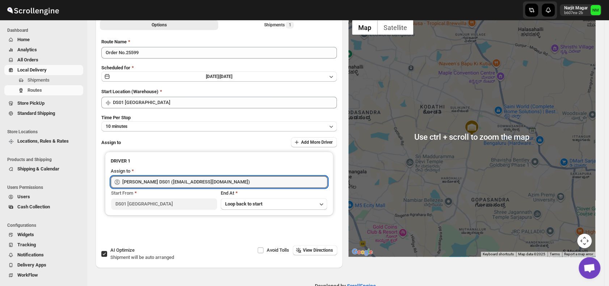
scroll to position [0, 0]
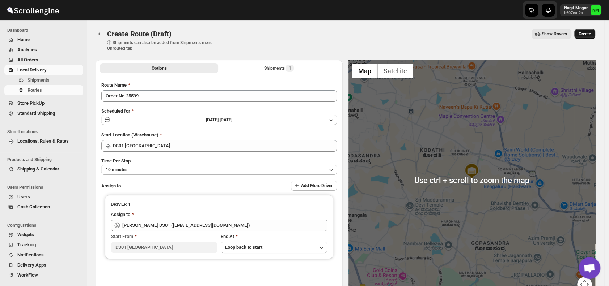
click at [586, 34] on span "Create" at bounding box center [584, 34] width 12 height 6
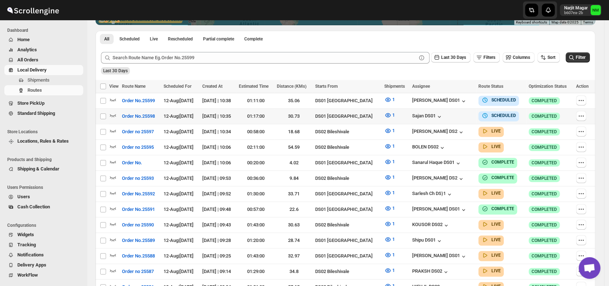
scroll to position [162, 0]
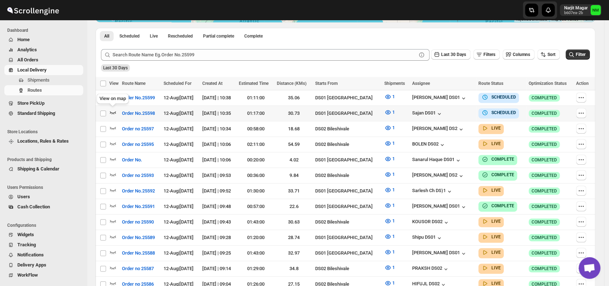
click at [115, 112] on icon "button" at bounding box center [113, 112] width 6 height 3
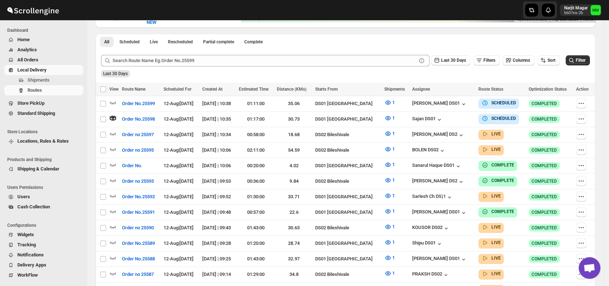
scroll to position [0, 0]
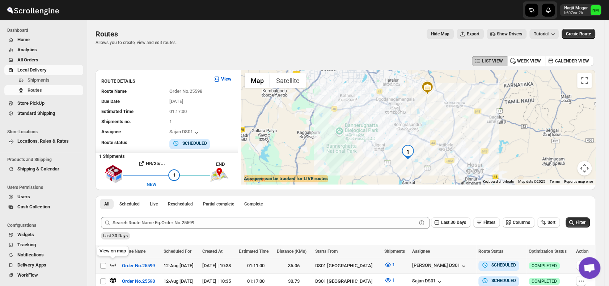
click at [113, 264] on icon "button" at bounding box center [112, 264] width 7 height 7
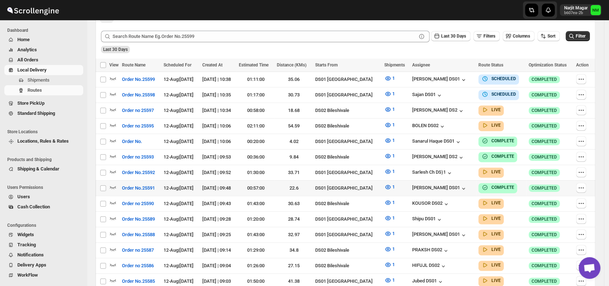
scroll to position [182, 0]
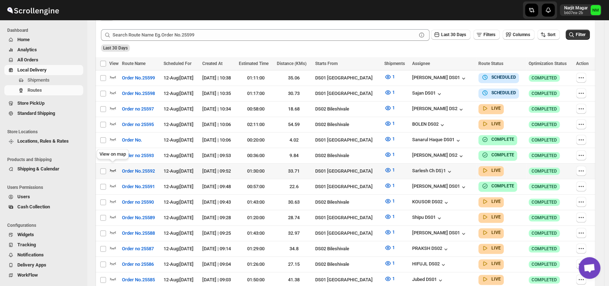
click at [116, 168] on icon "button" at bounding box center [112, 170] width 7 height 7
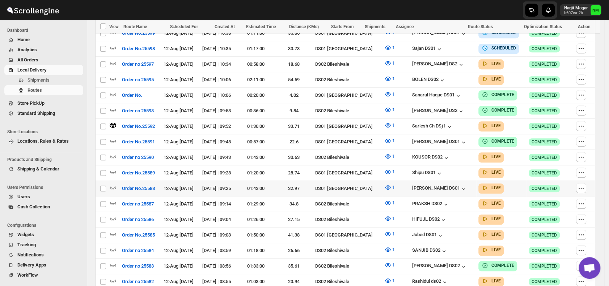
scroll to position [236, 0]
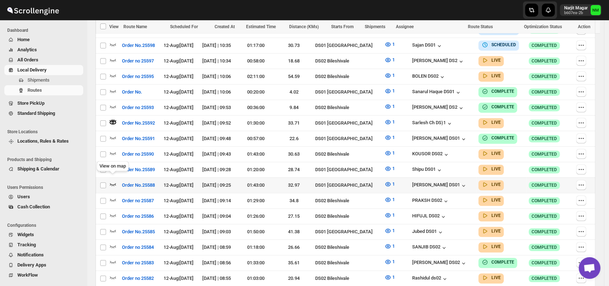
click at [113, 181] on icon "button" at bounding box center [112, 184] width 7 height 7
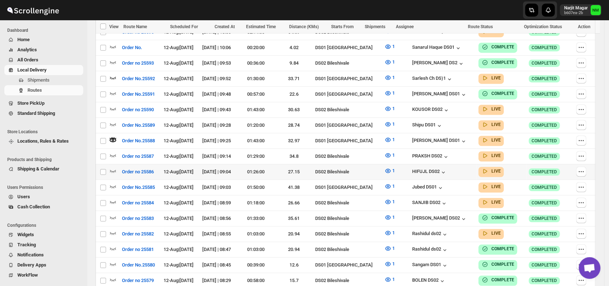
scroll to position [282, 0]
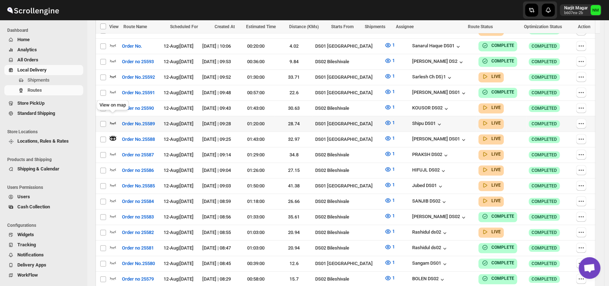
click at [116, 119] on icon "button" at bounding box center [112, 122] width 7 height 7
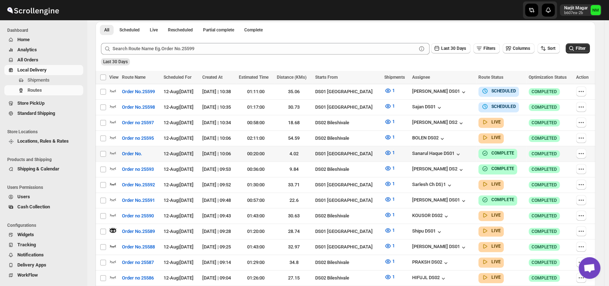
scroll to position [175, 0]
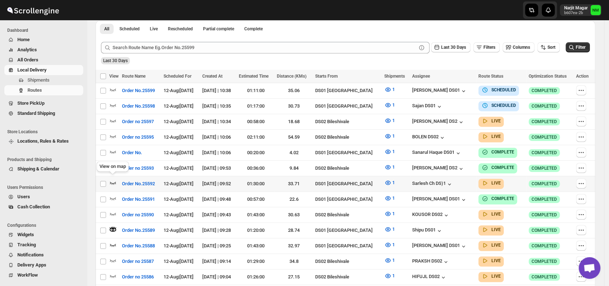
click at [112, 179] on icon "button" at bounding box center [112, 182] width 7 height 7
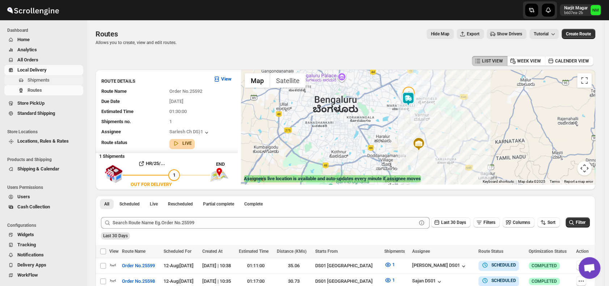
click at [37, 78] on span "Shipments" at bounding box center [38, 79] width 22 height 5
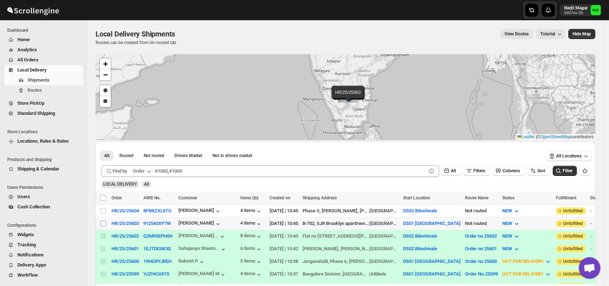
click at [104, 222] on input "Select shipment" at bounding box center [103, 224] width 6 height 6
checkbox input "true"
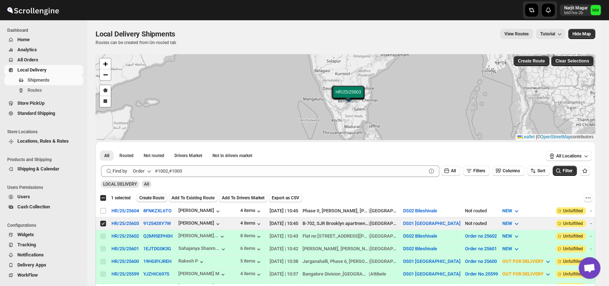
click at [153, 198] on span "Create Route" at bounding box center [151, 198] width 25 height 6
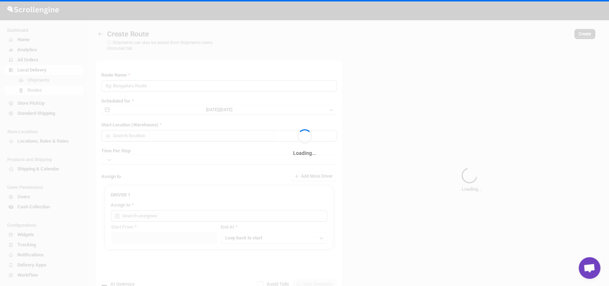
type input "Route - 12/08-1046"
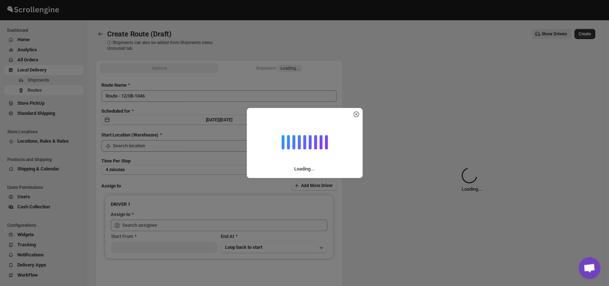
type input "DS01 [GEOGRAPHIC_DATA]"
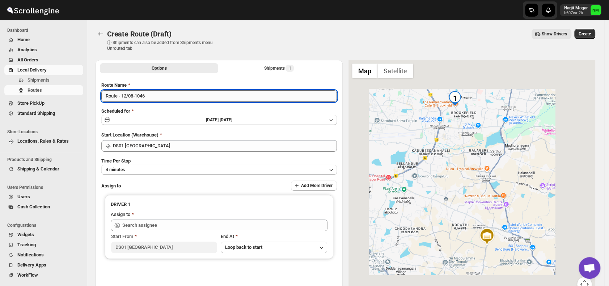
click at [170, 97] on input "Route - 12/08-1046" at bounding box center [218, 96] width 235 height 12
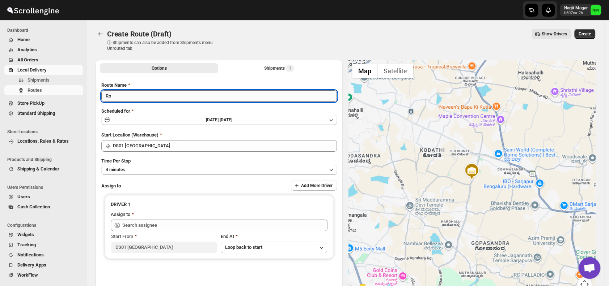
type input "R"
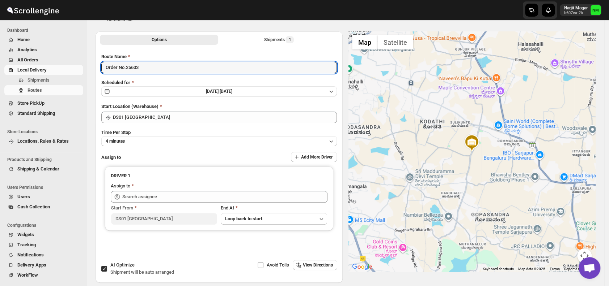
scroll to position [29, 0]
type input "Order No.25603"
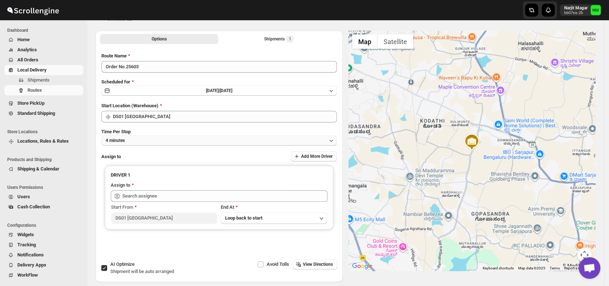
click at [157, 139] on button "4 minutes" at bounding box center [218, 141] width 235 height 10
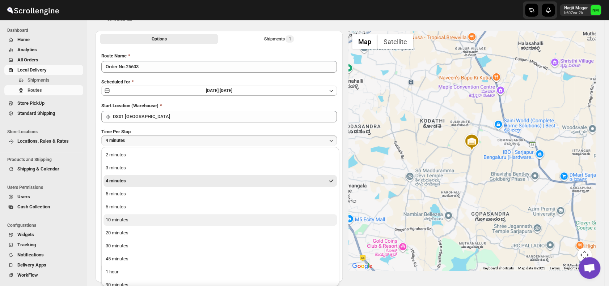
click at [125, 220] on div "10 minutes" at bounding box center [117, 220] width 23 height 7
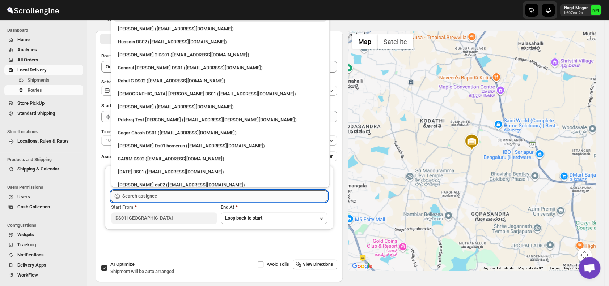
click at [155, 195] on input "text" at bounding box center [224, 197] width 205 height 12
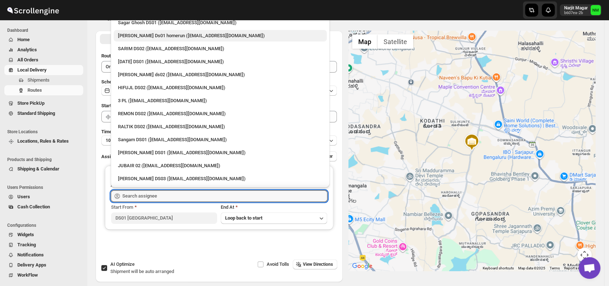
scroll to position [118, 0]
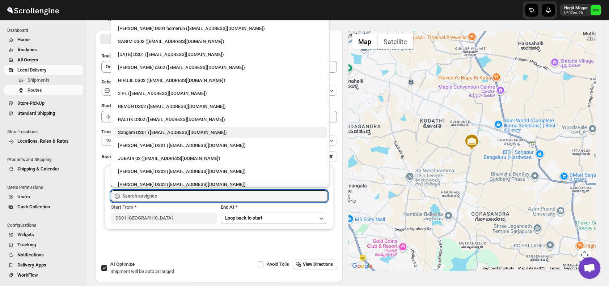
click at [132, 132] on div "Sangam DS01 ([EMAIL_ADDRESS][DOMAIN_NAME])" at bounding box center [220, 132] width 204 height 7
type input "Sangam DS01 ([EMAIL_ADDRESS][DOMAIN_NAME])"
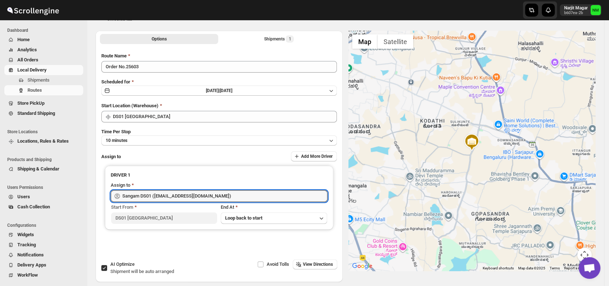
scroll to position [0, 0]
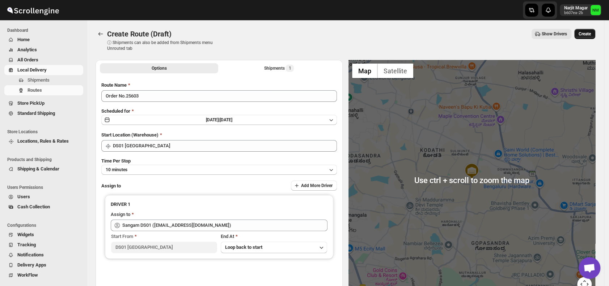
click at [587, 33] on span "Create" at bounding box center [584, 34] width 12 height 6
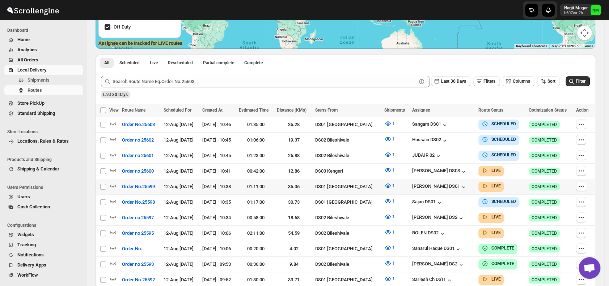
scroll to position [136, 0]
click at [43, 79] on span "Shipments" at bounding box center [38, 79] width 22 height 5
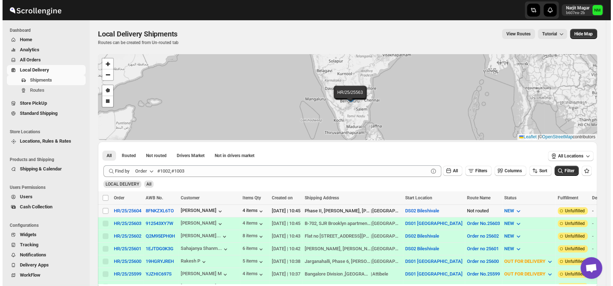
scroll to position [64, 0]
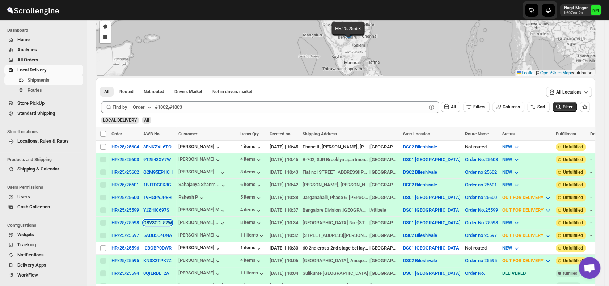
click at [143, 221] on div "G8V3CDL52W" at bounding box center [158, 222] width 31 height 7
click at [155, 220] on button "G8V3CDL52W" at bounding box center [157, 222] width 29 height 5
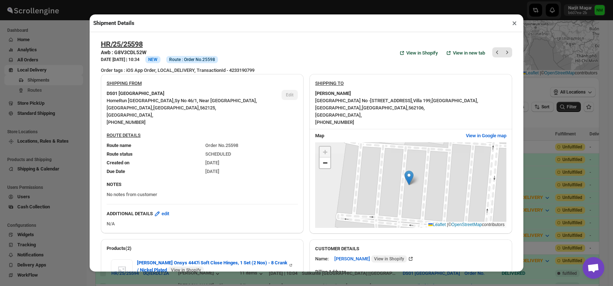
scroll to position [281, 0]
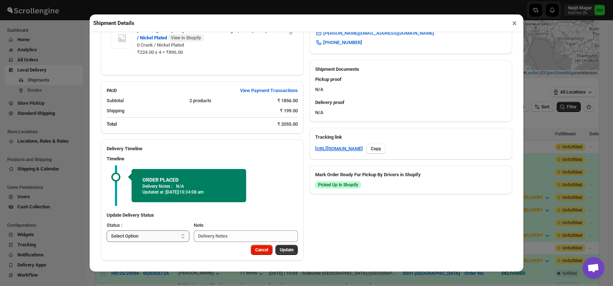
click at [174, 235] on select "Select Option PICKED UP OUT FOR DELIVERY RESCHEDULE DELIVERED CANCELLED" at bounding box center [148, 237] width 83 height 12
select select "PICKED_UP"
click at [107, 231] on select "Select Option PICKED UP OUT FOR DELIVERY RESCHEDULE DELIVERED CANCELLED" at bounding box center [148, 237] width 83 height 12
click at [273, 248] on span "Pick Products" at bounding box center [279, 250] width 27 height 6
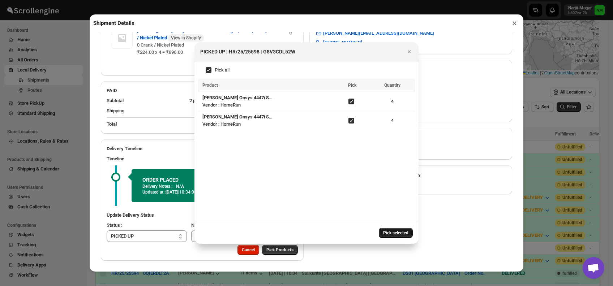
click at [391, 232] on span "Pick selected" at bounding box center [395, 233] width 25 height 6
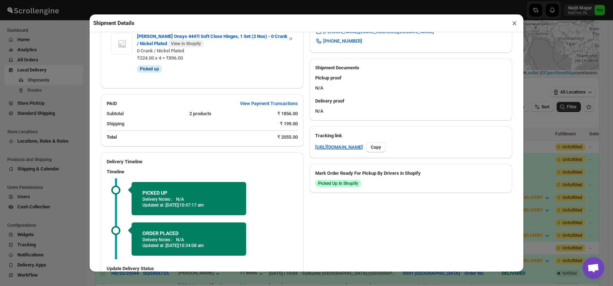
scroll to position [336, 0]
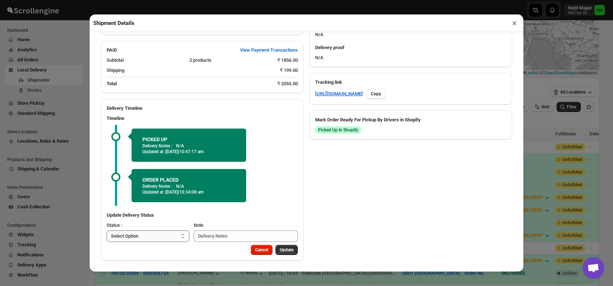
click at [168, 235] on select "Select Option PICKED UP OUT FOR DELIVERY RESCHEDULE DELIVERED CANCELLED" at bounding box center [148, 237] width 83 height 12
select select "OUT_FOR_DELIVERY"
click at [107, 231] on select "Select Option PICKED UP OUT FOR DELIVERY RESCHEDULE DELIVERED CANCELLED" at bounding box center [148, 237] width 83 height 12
click at [282, 250] on span "Update" at bounding box center [287, 250] width 14 height 6
select select
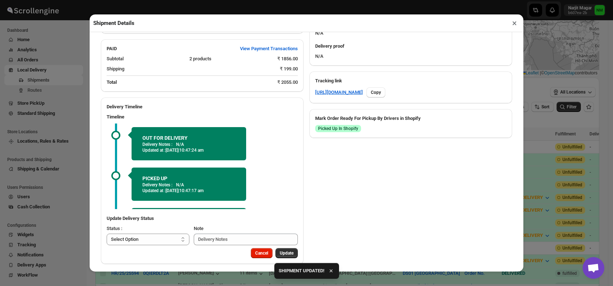
click at [518, 24] on button "×" at bounding box center [514, 23] width 10 height 10
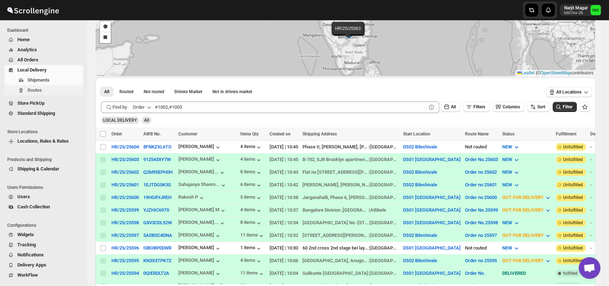
click at [48, 92] on span "Routes" at bounding box center [54, 90] width 54 height 7
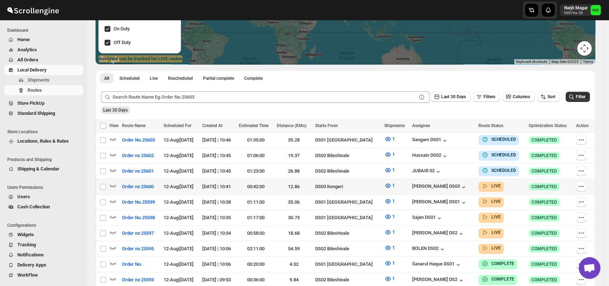
scroll to position [120, 0]
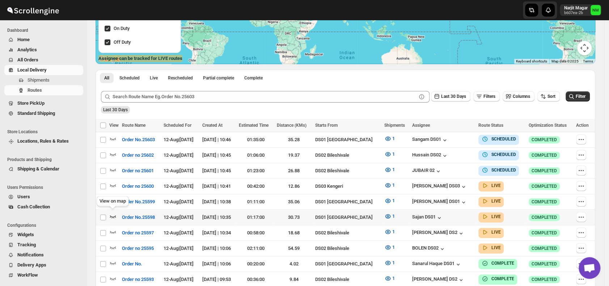
click at [111, 213] on icon "button" at bounding box center [112, 216] width 7 height 7
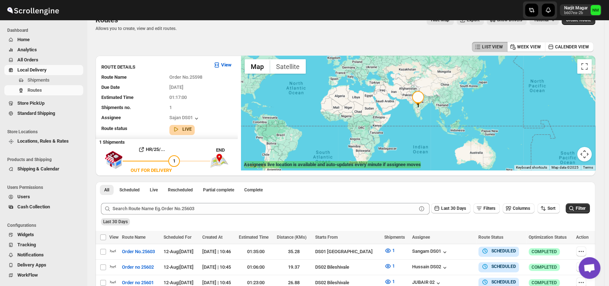
scroll to position [0, 0]
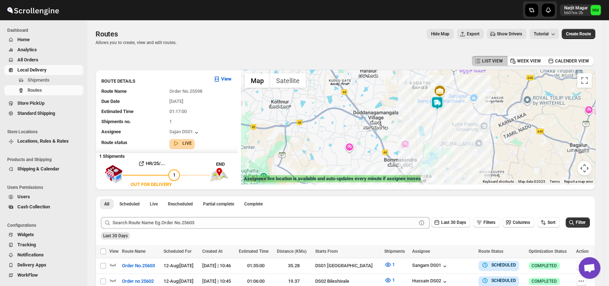
click at [442, 101] on img at bounding box center [437, 103] width 14 height 14
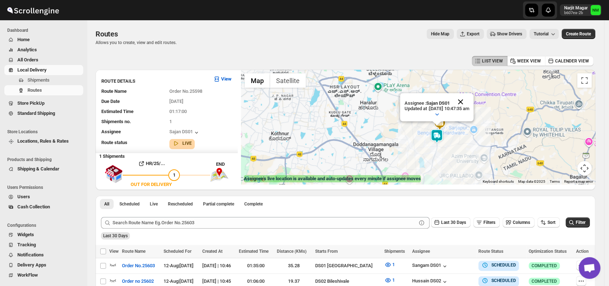
click at [469, 100] on button "Close" at bounding box center [460, 101] width 17 height 17
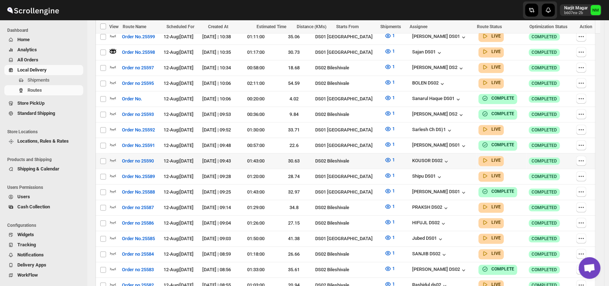
scroll to position [292, 0]
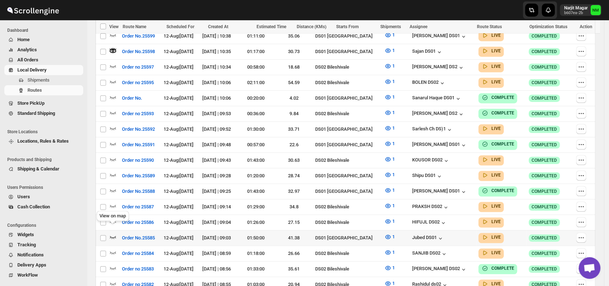
click at [112, 234] on icon "button" at bounding box center [112, 237] width 7 height 7
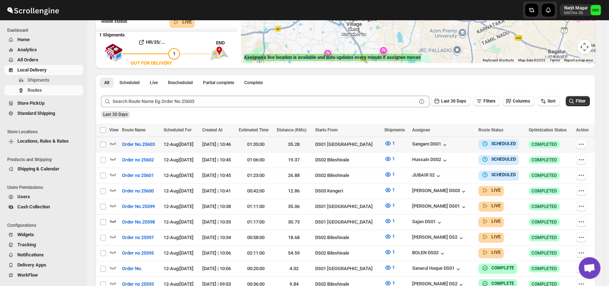
scroll to position [0, 0]
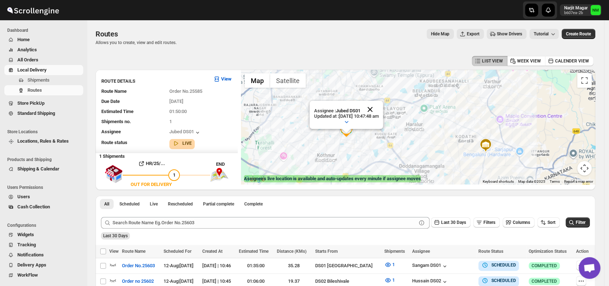
click at [379, 108] on button "Close" at bounding box center [369, 109] width 17 height 17
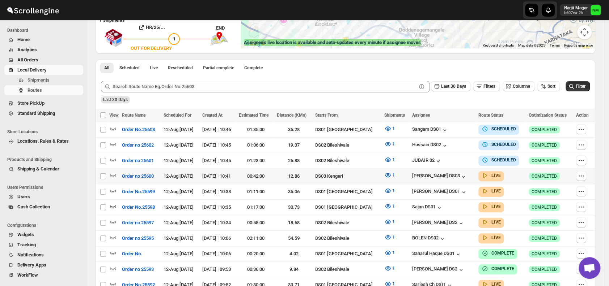
scroll to position [138, 0]
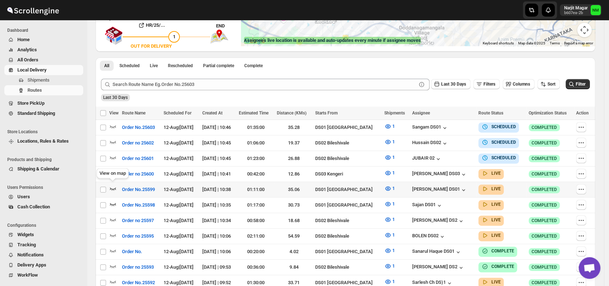
click at [114, 188] on icon "button" at bounding box center [113, 189] width 6 height 3
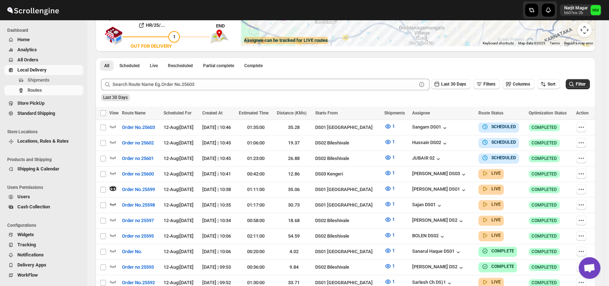
scroll to position [0, 0]
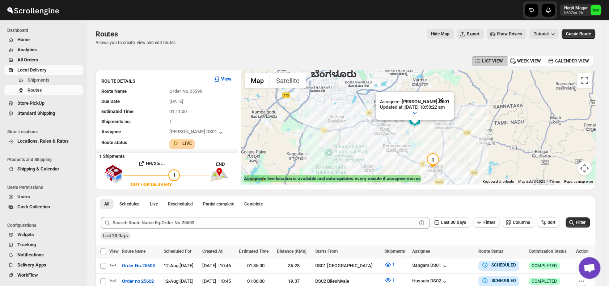
click at [449, 97] on button "Close" at bounding box center [440, 100] width 17 height 17
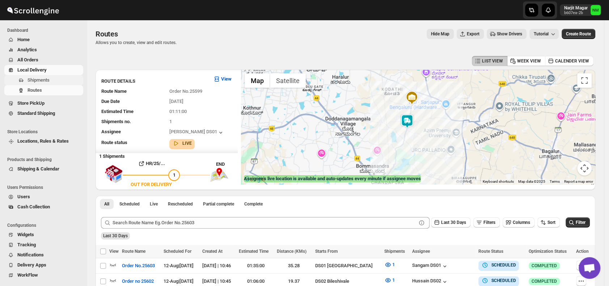
click at [46, 81] on span "Shipments" at bounding box center [38, 79] width 22 height 5
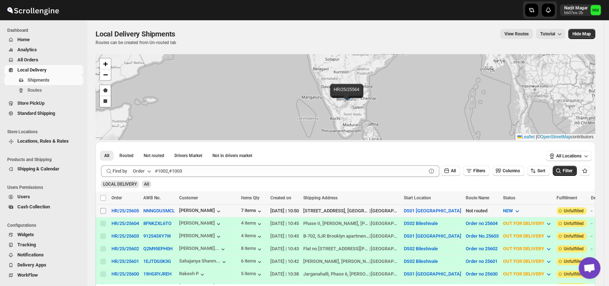
click at [102, 209] on input "Select shipment" at bounding box center [103, 211] width 6 height 6
checkbox input "true"
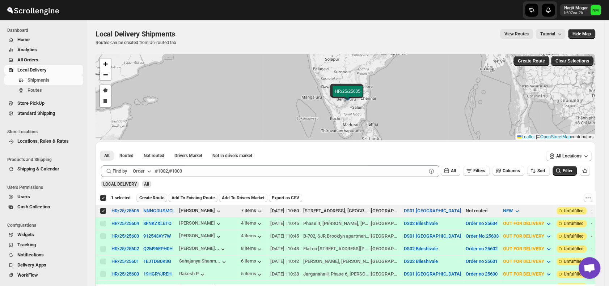
click at [150, 199] on span "Create Route" at bounding box center [151, 198] width 25 height 6
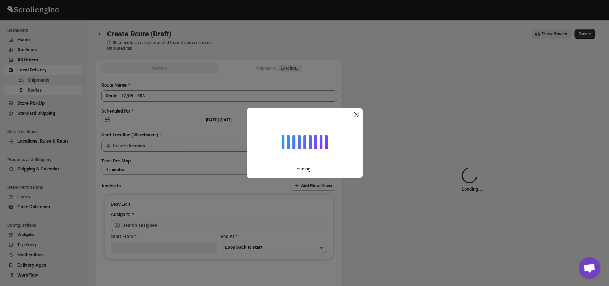
type input "DS01 [GEOGRAPHIC_DATA]"
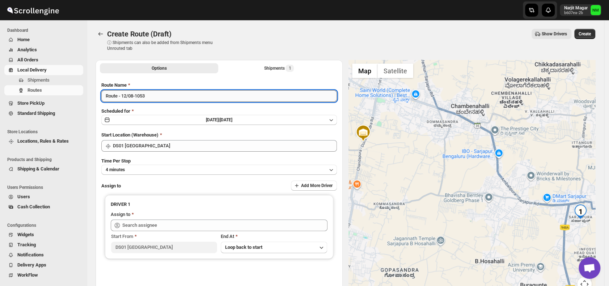
click at [170, 98] on input "Route - 12/08-1053" at bounding box center [218, 96] width 235 height 12
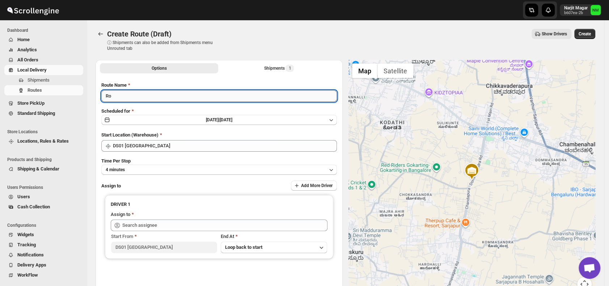
type input "R"
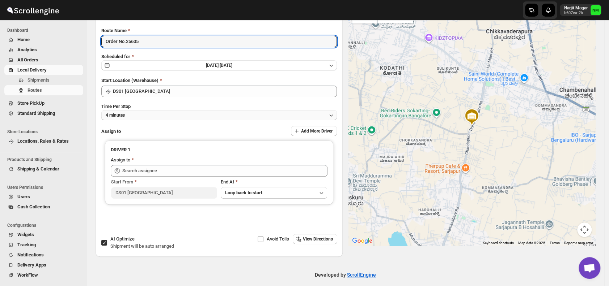
scroll to position [61, 0]
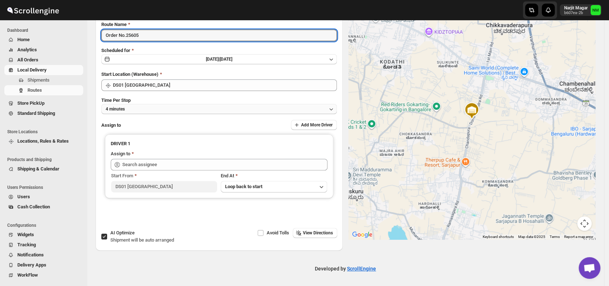
type input "Order No.25605"
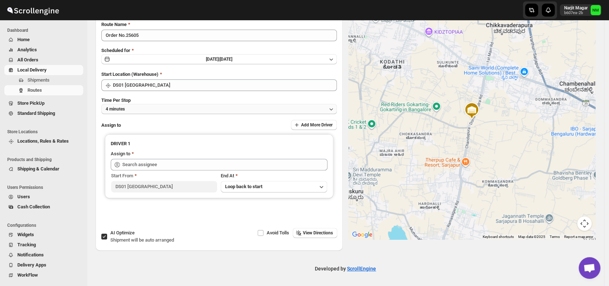
click at [139, 110] on button "4 minutes" at bounding box center [218, 109] width 235 height 10
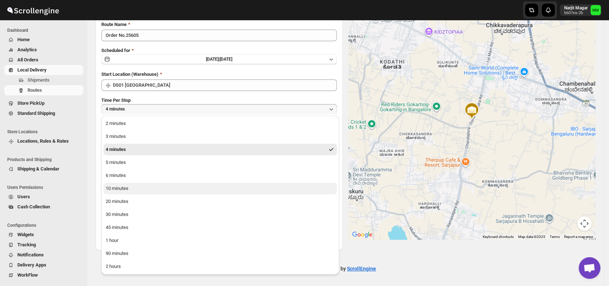
click at [134, 188] on button "10 minutes" at bounding box center [219, 189] width 233 height 12
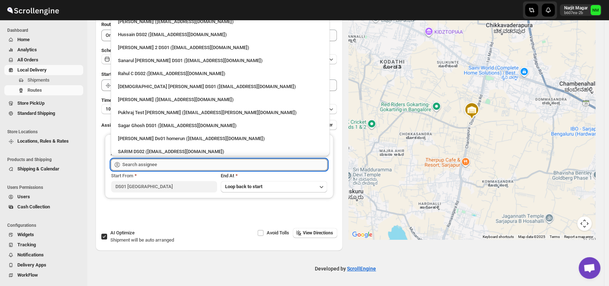
click at [152, 163] on input "text" at bounding box center [224, 165] width 205 height 12
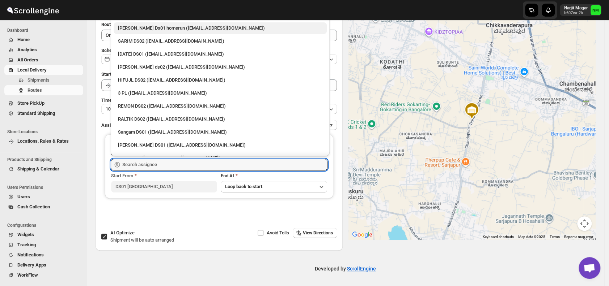
scroll to position [110, 0]
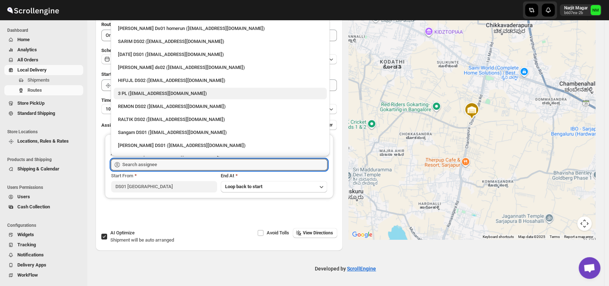
click at [135, 93] on div "3 PL (hello@home-run.co)" at bounding box center [220, 93] width 204 height 7
type input "3 PL (hello@home-run.co)"
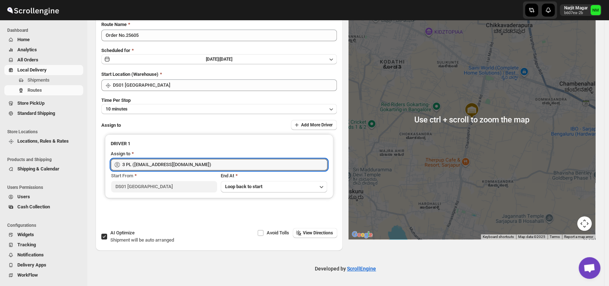
scroll to position [0, 0]
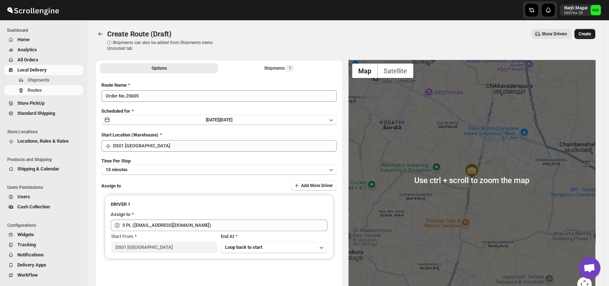
click at [585, 33] on span "Create" at bounding box center [584, 34] width 12 height 6
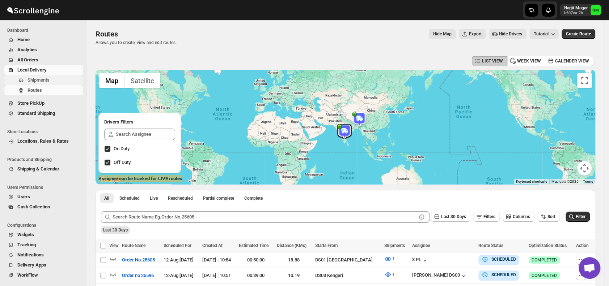
click at [45, 80] on span "Shipments" at bounding box center [38, 79] width 22 height 5
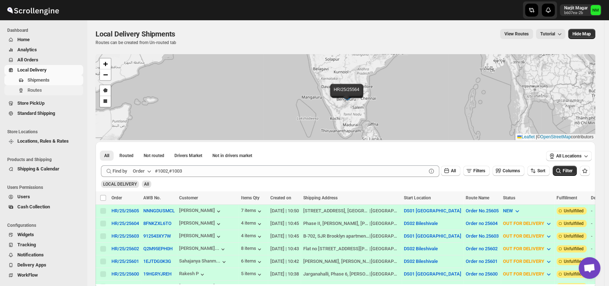
click at [51, 93] on span "Routes" at bounding box center [54, 90] width 54 height 7
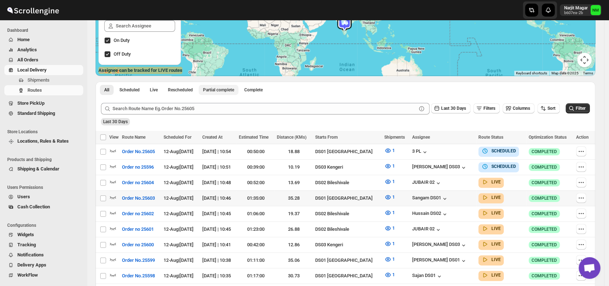
scroll to position [140, 0]
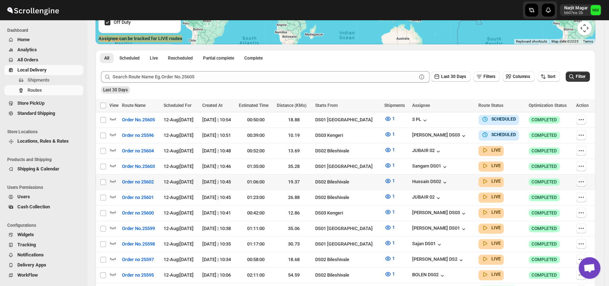
click at [584, 178] on icon "button" at bounding box center [580, 181] width 7 height 7
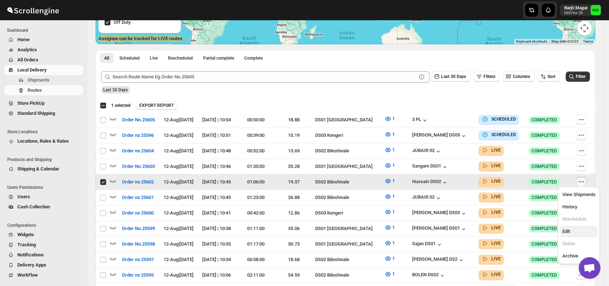
click at [569, 232] on span "Edit" at bounding box center [578, 231] width 33 height 7
checkbox input "false"
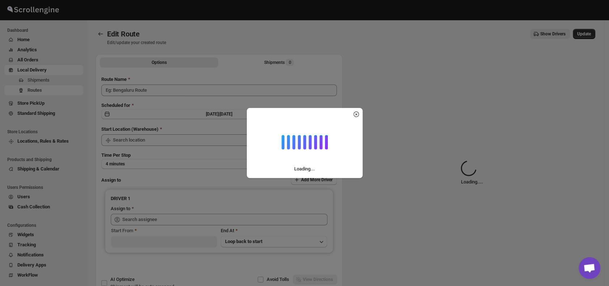
type input "Order no 25602"
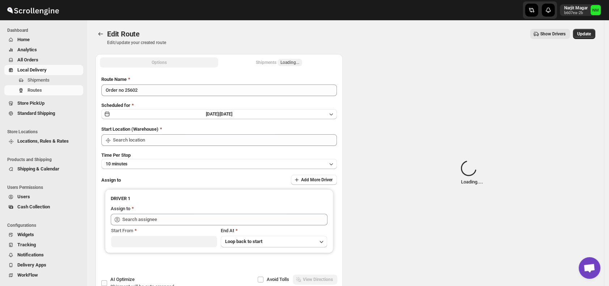
type input "DS02 Bileshivale"
type input "Hussain DS02 (jarav60351@abatido.com)"
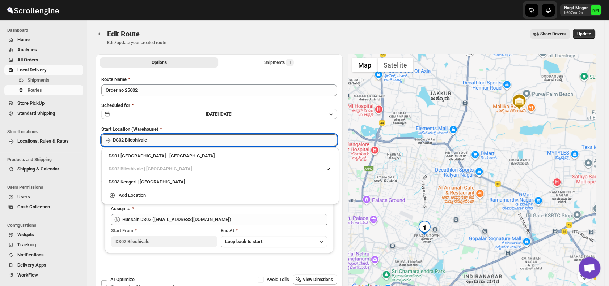
click at [180, 138] on input "DS02 Bileshivale" at bounding box center [225, 141] width 224 height 12
click at [116, 155] on div "DS01 Sarjapur | Bengaluru" at bounding box center [219, 156] width 223 height 7
type input "DS01 [GEOGRAPHIC_DATA]"
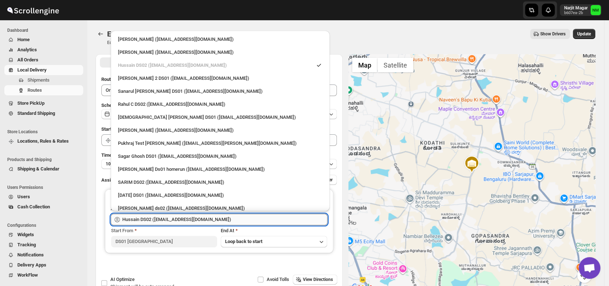
click at [214, 218] on input "Hussain DS02 (jarav60351@abatido.com)" at bounding box center [224, 220] width 205 height 12
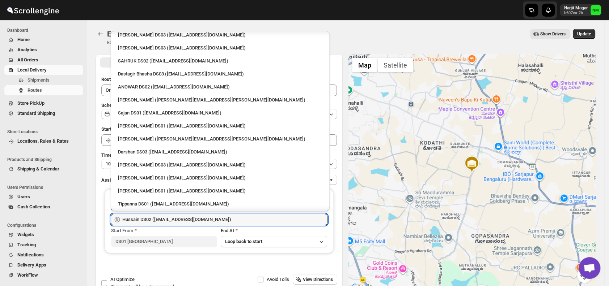
scroll to position [591, 0]
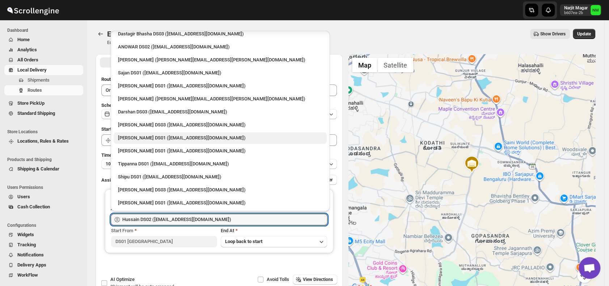
click at [163, 138] on div "Ashraf Ali DS01 (yoyovey222@0tires.com)" at bounding box center [220, 138] width 204 height 7
type input "Ashraf Ali DS01 (yoyovey222@0tires.com)"
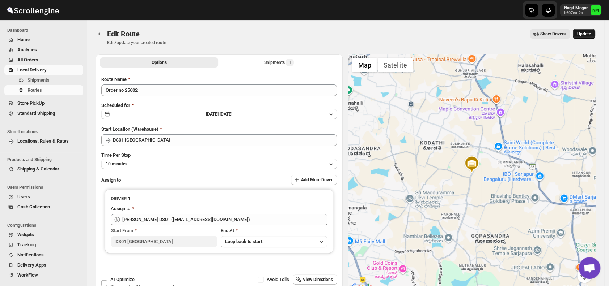
click at [590, 32] on span "Update" at bounding box center [584, 34] width 14 height 6
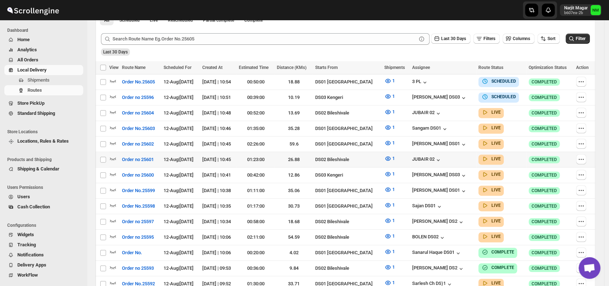
scroll to position [179, 0]
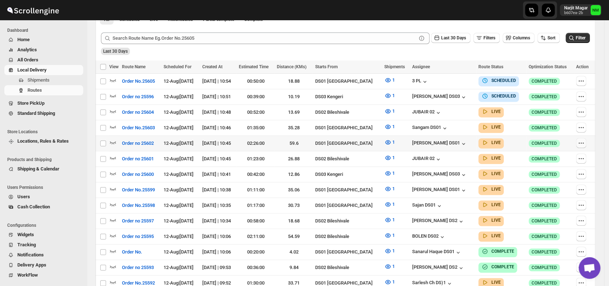
click at [581, 140] on icon "button" at bounding box center [580, 143] width 7 height 7
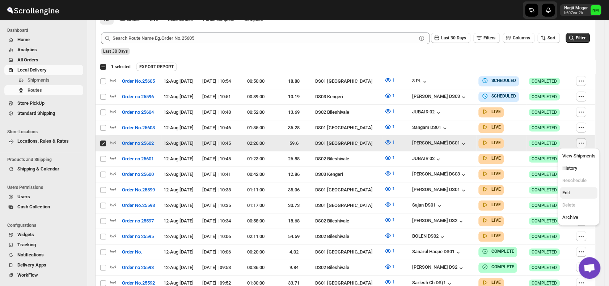
click at [572, 193] on span "Edit" at bounding box center [578, 192] width 33 height 7
checkbox input "false"
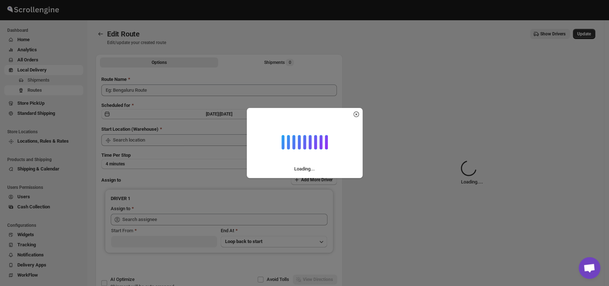
type input "Order no 25602"
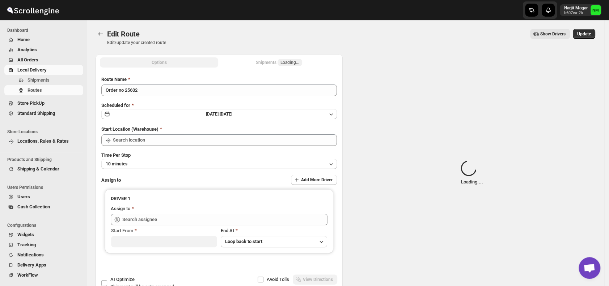
type input "DS01 [GEOGRAPHIC_DATA]"
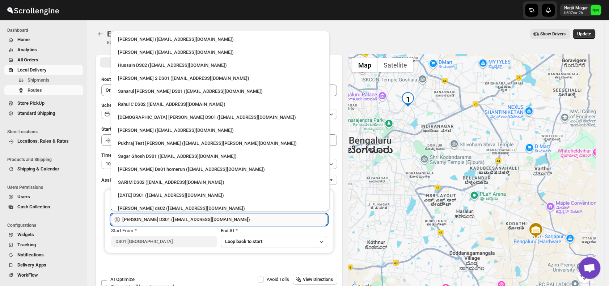
click at [234, 223] on input "Ashraf Ali DS01 (yoyovey222@0tires.com)" at bounding box center [224, 220] width 205 height 12
click at [153, 132] on div "Vikas Rathod (lolegiy458@nalwan.com)" at bounding box center [220, 130] width 204 height 7
type input "Vikas Rathod (lolegiy458@nalwan.com)"
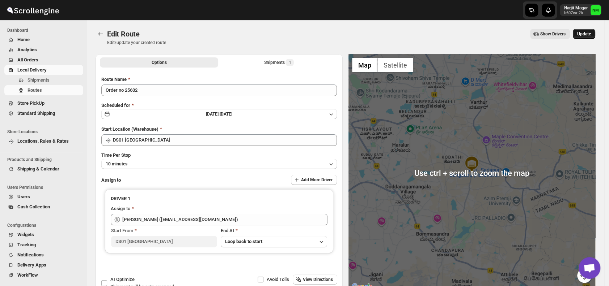
click at [585, 32] on span "Update" at bounding box center [584, 34] width 14 height 6
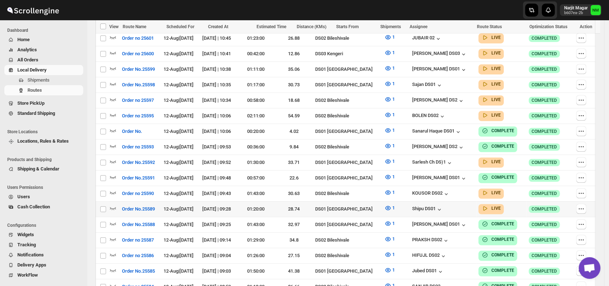
scroll to position [300, 0]
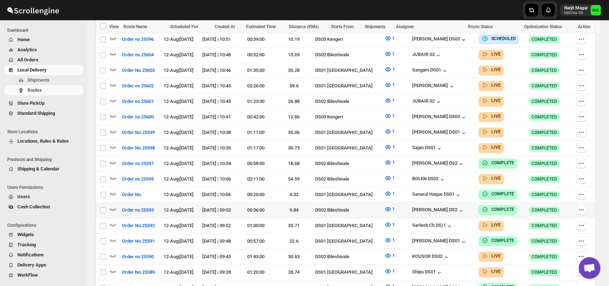
scroll to position [283, 0]
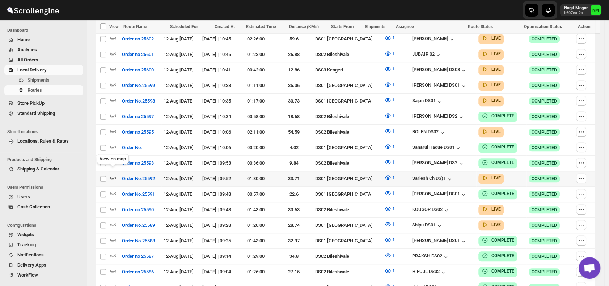
click at [114, 177] on icon "button" at bounding box center [113, 178] width 6 height 3
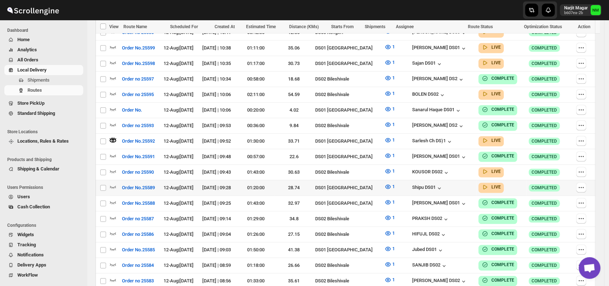
scroll to position [327, 0]
click at [114, 183] on icon "button" at bounding box center [112, 186] width 7 height 7
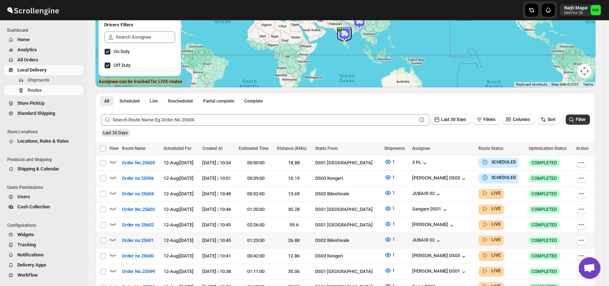
scroll to position [133, 0]
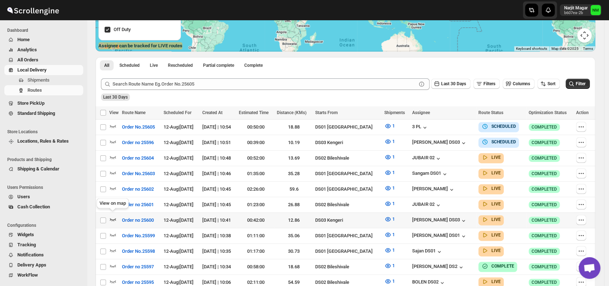
click at [112, 216] on icon "button" at bounding box center [112, 219] width 7 height 7
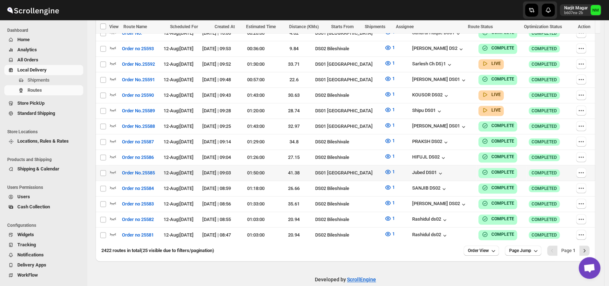
scroll to position [328, 0]
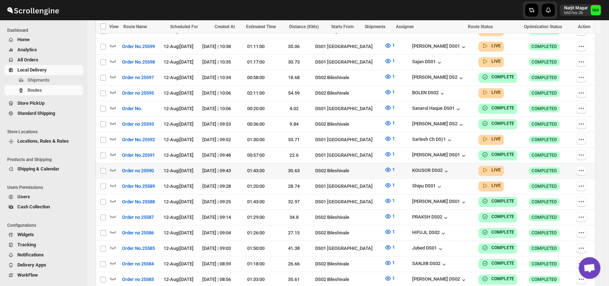
click at [116, 166] on div at bounding box center [114, 170] width 10 height 9
click at [115, 169] on icon "button" at bounding box center [113, 170] width 6 height 3
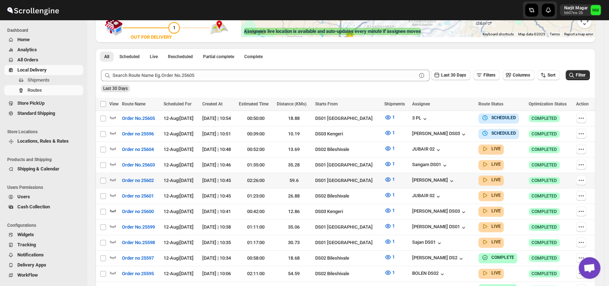
scroll to position [148, 0]
click at [112, 225] on icon "button" at bounding box center [113, 226] width 6 height 3
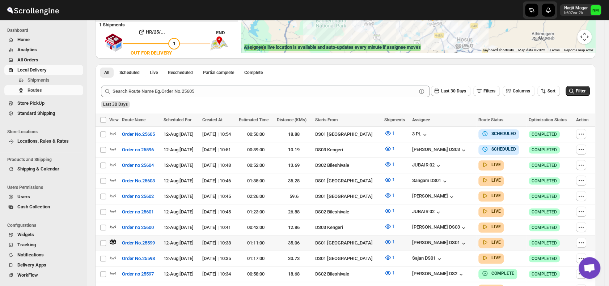
scroll to position [132, 0]
click at [112, 254] on icon "button" at bounding box center [112, 257] width 7 height 7
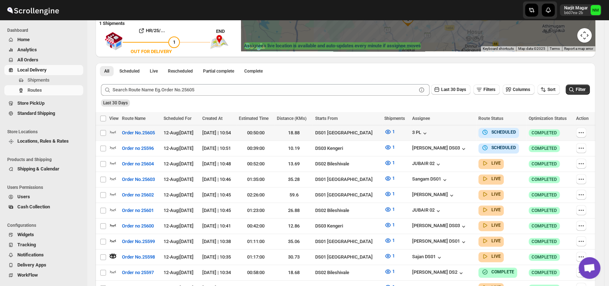
scroll to position [137, 0]
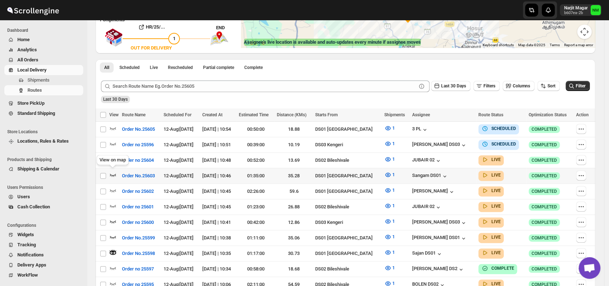
click at [110, 172] on icon "button" at bounding box center [112, 174] width 7 height 7
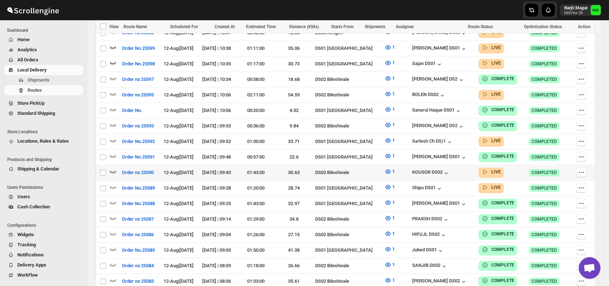
scroll to position [327, 0]
click at [110, 137] on icon "button" at bounding box center [112, 140] width 7 height 7
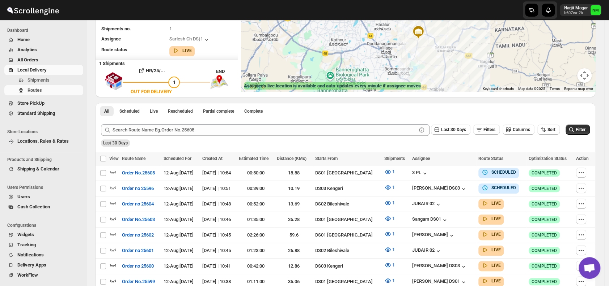
scroll to position [0, 0]
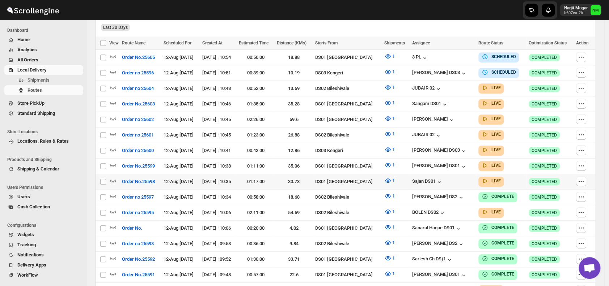
scroll to position [207, 0]
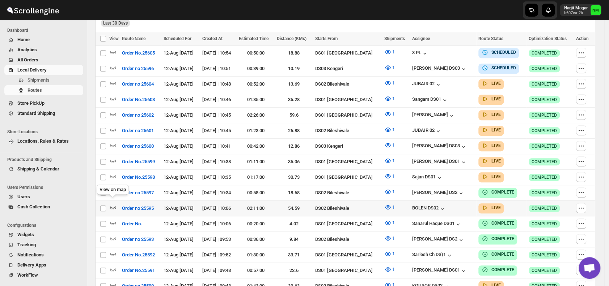
click at [112, 204] on icon "button" at bounding box center [112, 207] width 7 height 7
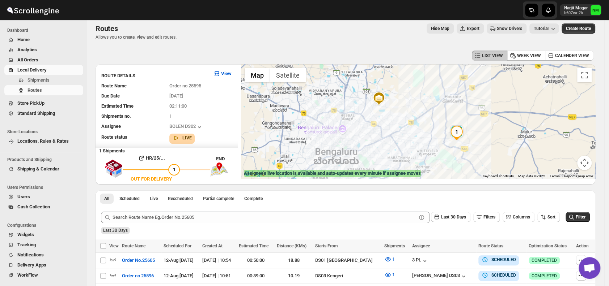
scroll to position [0, 0]
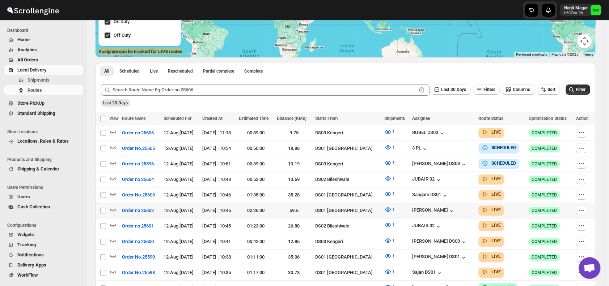
scroll to position [128, 0]
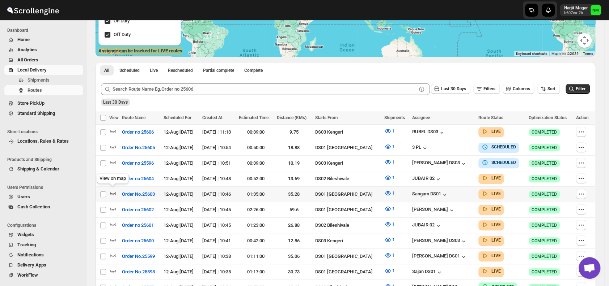
click at [110, 190] on icon "button" at bounding box center [112, 193] width 7 height 7
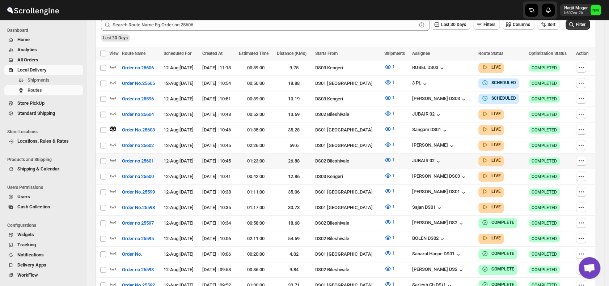
scroll to position [200, 0]
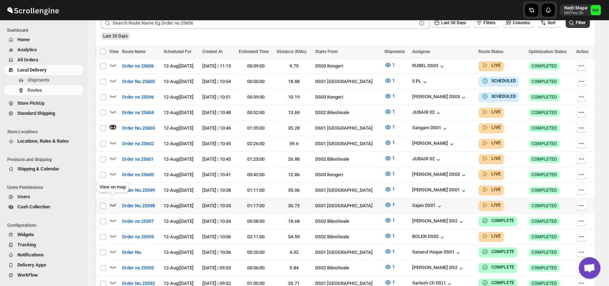
click at [112, 201] on icon "button" at bounding box center [112, 204] width 7 height 7
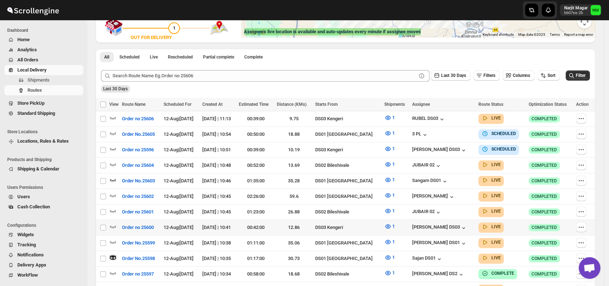
scroll to position [149, 0]
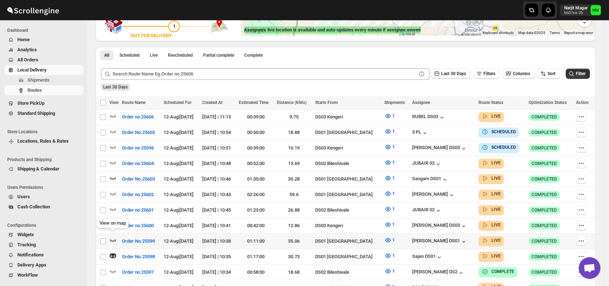
click at [113, 237] on icon "button" at bounding box center [112, 240] width 7 height 7
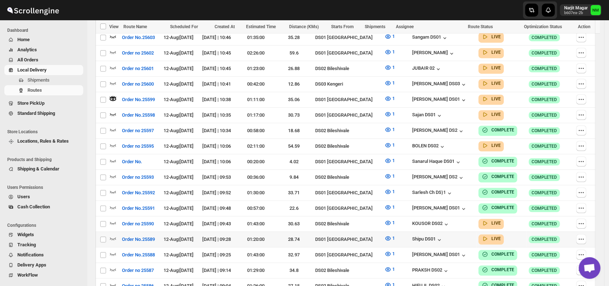
scroll to position [295, 0]
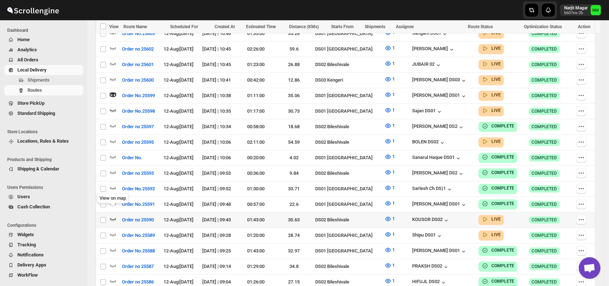
click at [113, 216] on icon "button" at bounding box center [112, 219] width 7 height 7
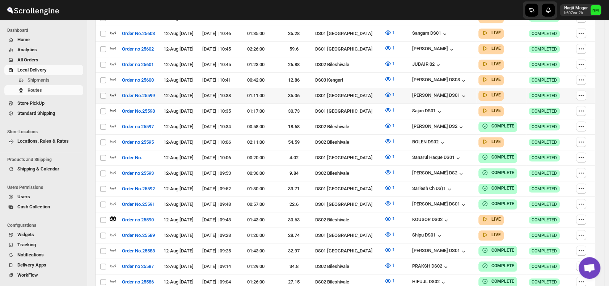
scroll to position [0, 0]
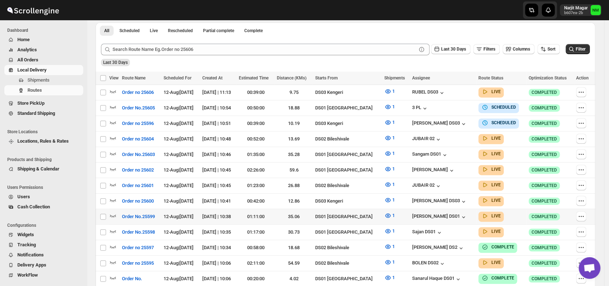
scroll to position [168, 0]
click at [113, 165] on icon "button" at bounding box center [112, 168] width 7 height 7
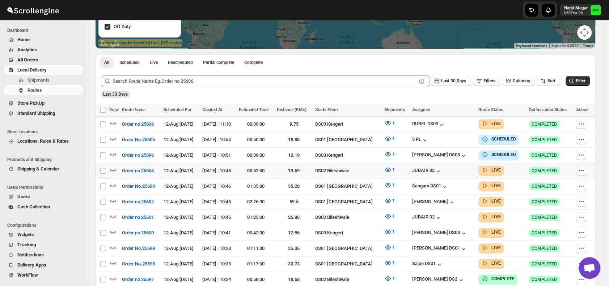
scroll to position [156, 0]
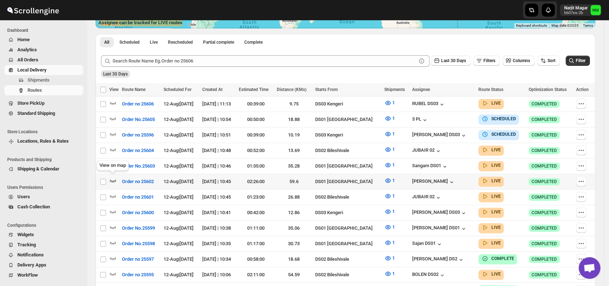
click at [113, 177] on icon "button" at bounding box center [112, 180] width 7 height 7
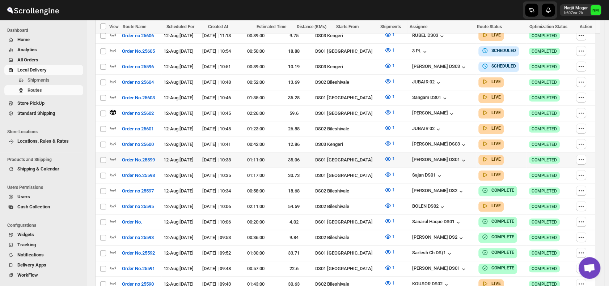
scroll to position [227, 0]
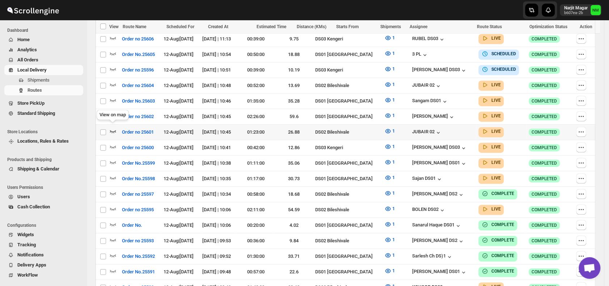
click at [112, 128] on icon "button" at bounding box center [112, 131] width 7 height 7
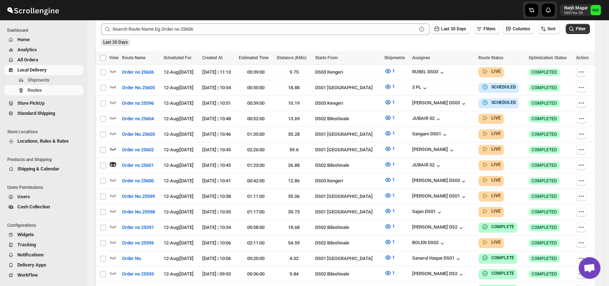
scroll to position [0, 0]
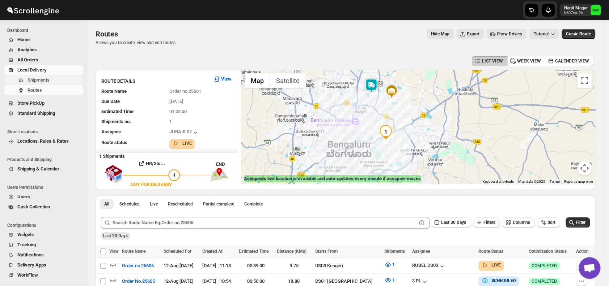
click at [36, 78] on span "Shipments" at bounding box center [38, 79] width 22 height 5
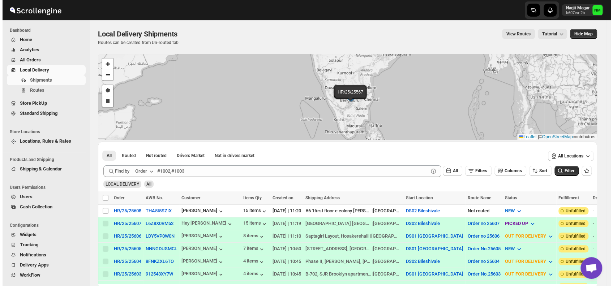
scroll to position [84, 0]
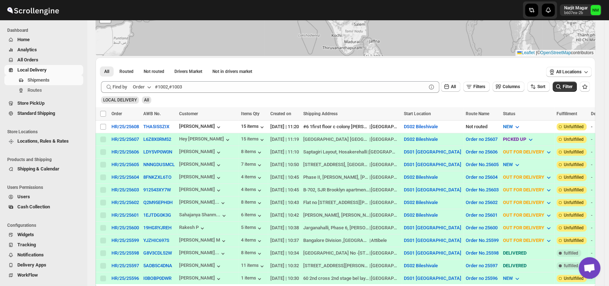
click at [152, 158] on td "NNNGDUSMCL" at bounding box center [159, 164] width 36 height 13
click at [149, 162] on button "NNNGDUSMCL" at bounding box center [158, 164] width 31 height 5
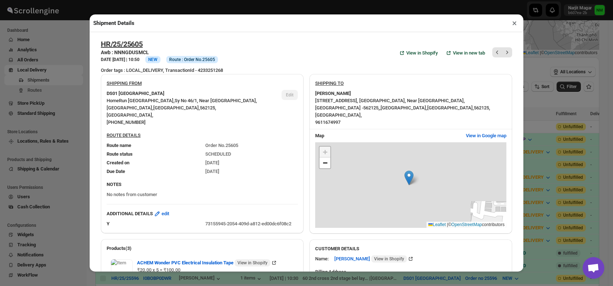
scroll to position [317, 0]
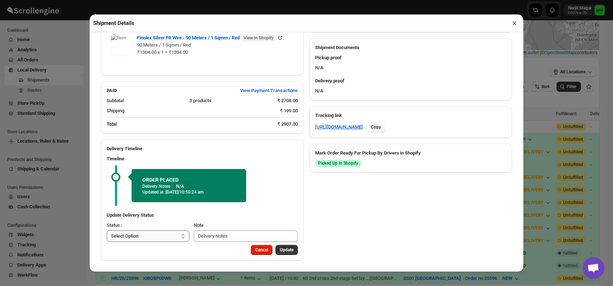
click at [165, 238] on select "Select Option PICKED UP OUT FOR DELIVERY RESCHEDULE DELIVERED CANCELLED" at bounding box center [148, 237] width 83 height 12
select select "PICKED_UP"
click at [107, 231] on select "Select Option PICKED UP OUT FOR DELIVERY RESCHEDULE DELIVERED CANCELLED" at bounding box center [148, 237] width 83 height 12
click at [281, 255] on div "Cancel Pick Products" at bounding box center [202, 253] width 203 height 16
click at [282, 249] on span "Pick Products" at bounding box center [279, 250] width 27 height 6
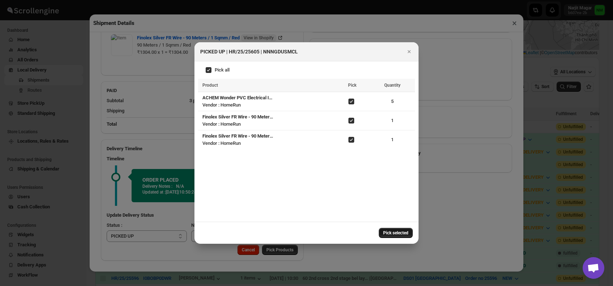
click at [390, 235] on span "Pick selected" at bounding box center [395, 233] width 25 height 6
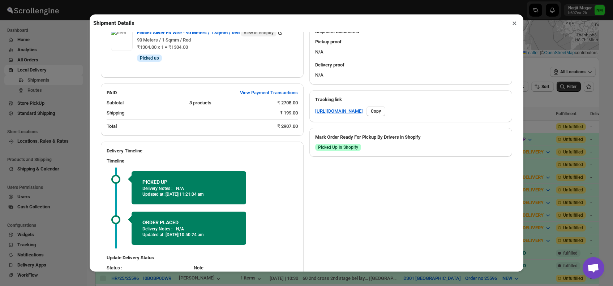
scroll to position [362, 0]
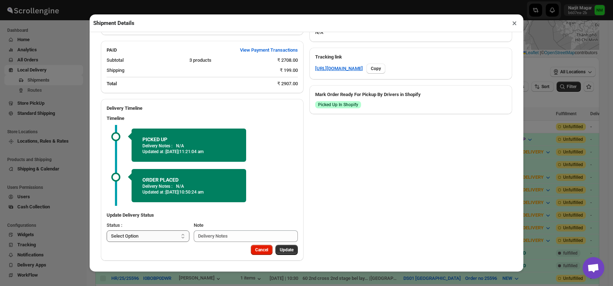
click at [158, 234] on select "Select Option PICKED UP OUT FOR DELIVERY RESCHEDULE DELIVERED CANCELLED" at bounding box center [148, 237] width 83 height 12
select select "OUT_FOR_DELIVERY"
click at [107, 231] on select "Select Option PICKED UP OUT FOR DELIVERY RESCHEDULE DELIVERED CANCELLED" at bounding box center [148, 237] width 83 height 12
click at [280, 249] on span "Update" at bounding box center [287, 250] width 14 height 6
select select
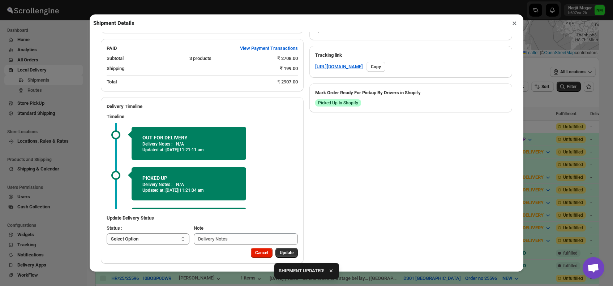
click at [513, 28] on button "×" at bounding box center [514, 23] width 10 height 10
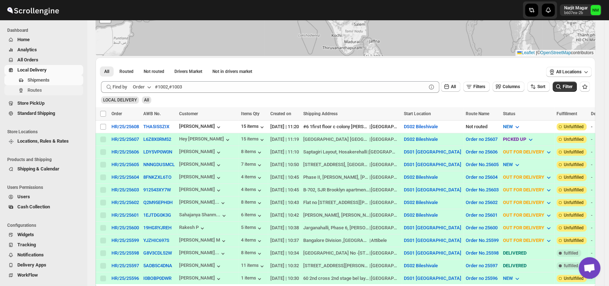
click at [39, 90] on span "Routes" at bounding box center [34, 90] width 14 height 5
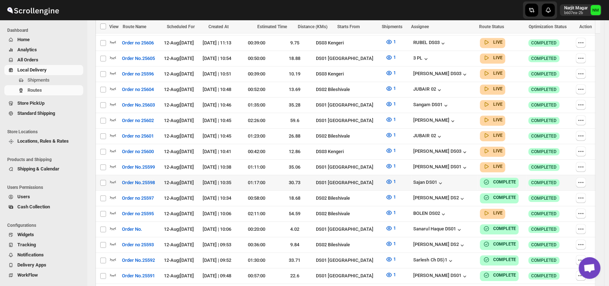
scroll to position [232, 0]
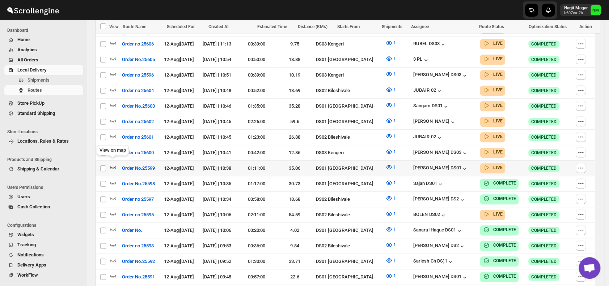
click at [116, 164] on icon "button" at bounding box center [112, 167] width 7 height 7
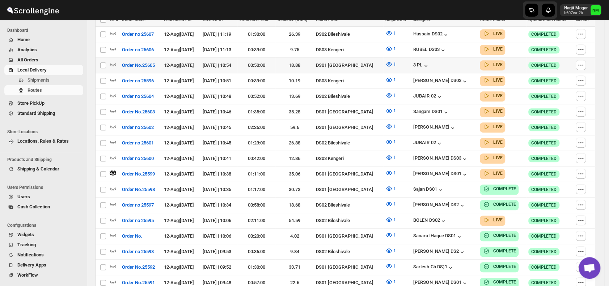
scroll to position [0, 0]
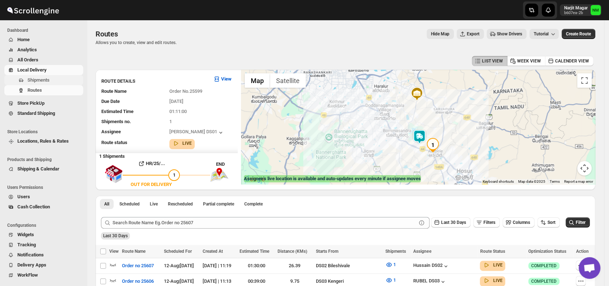
click at [42, 84] on button "Shipments" at bounding box center [43, 80] width 79 height 10
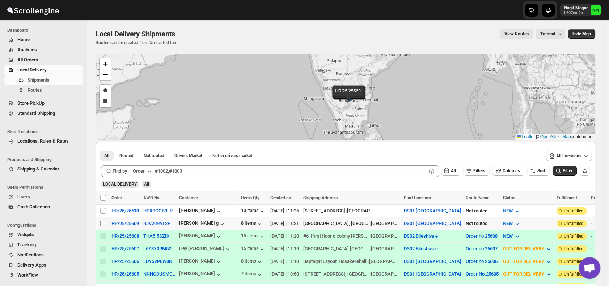
click at [104, 221] on input "Select shipment" at bounding box center [103, 224] width 6 height 6
checkbox input "true"
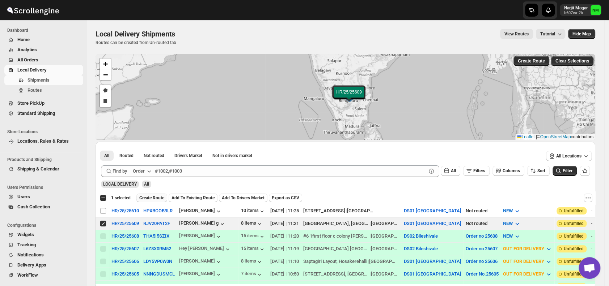
click at [145, 200] on button "Create Route" at bounding box center [151, 198] width 31 height 9
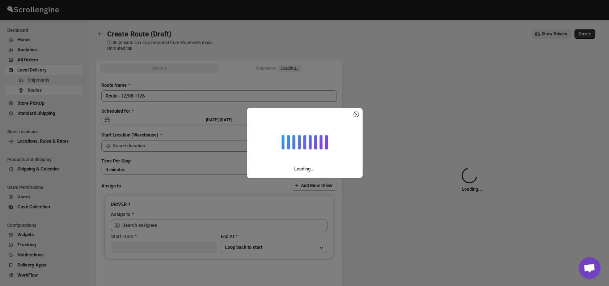
type input "DS01 [GEOGRAPHIC_DATA]"
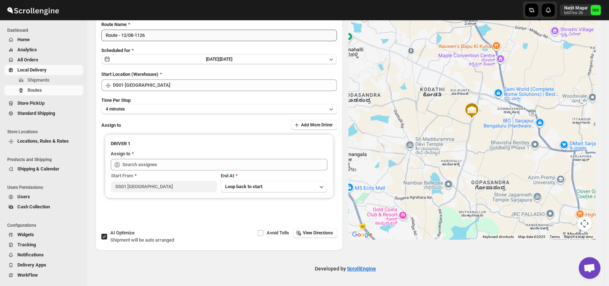
scroll to position [32, 0]
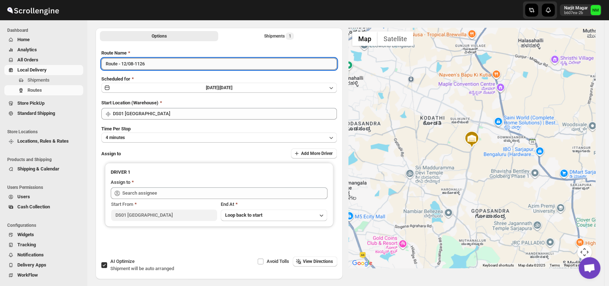
click at [155, 63] on input "Route - 12/08-1126" at bounding box center [218, 64] width 235 height 12
type input "R"
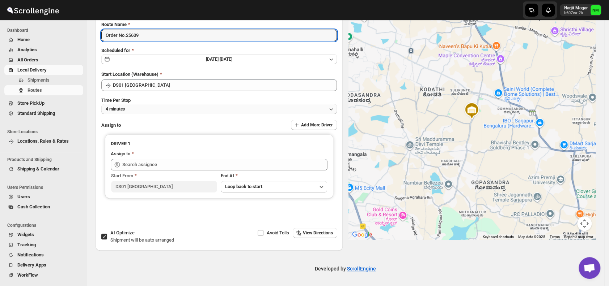
type input "Order No.25609"
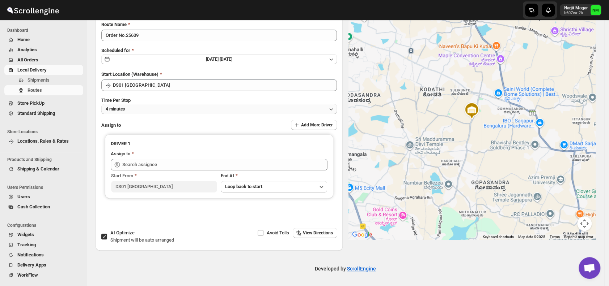
click at [158, 110] on button "4 minutes" at bounding box center [218, 109] width 235 height 10
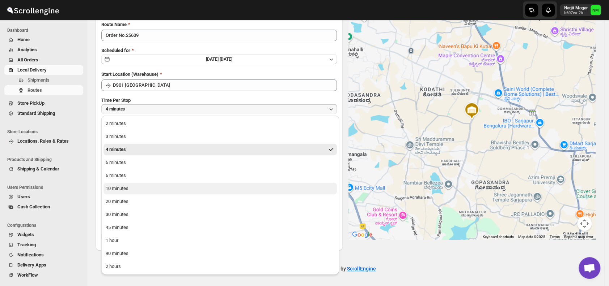
click at [127, 188] on div "10 minutes" at bounding box center [117, 188] width 23 height 7
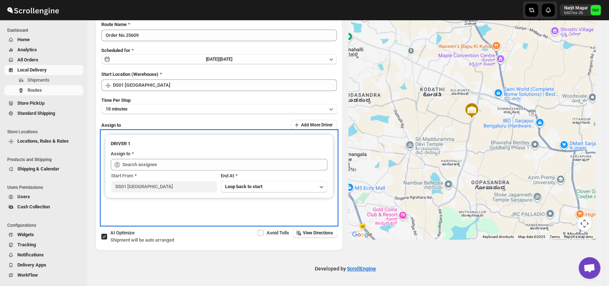
click at [153, 171] on div "Start From DS01 Sarjapur End At Loop back to start" at bounding box center [219, 182] width 217 height 22
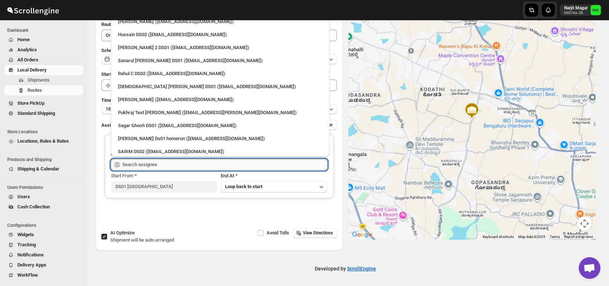
click at [167, 165] on input "text" at bounding box center [224, 165] width 205 height 12
click at [140, 87] on div "[DEMOGRAPHIC_DATA] [PERSON_NAME] DS01 ([EMAIL_ADDRESS][DOMAIN_NAME])" at bounding box center [220, 86] width 204 height 7
type input "[DEMOGRAPHIC_DATA] [PERSON_NAME] DS01 ([EMAIL_ADDRESS][DOMAIN_NAME])"
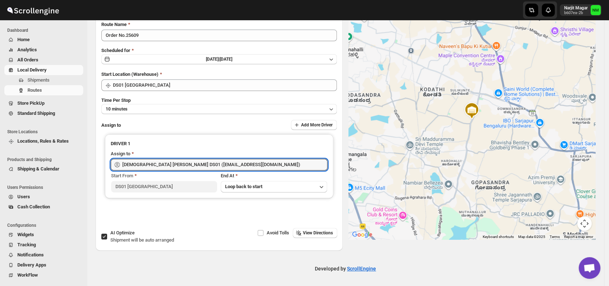
scroll to position [0, 0]
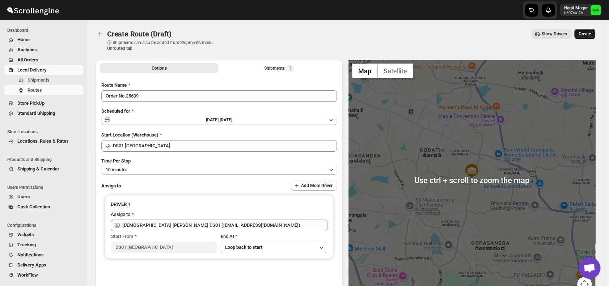
click at [585, 29] on button "Create" at bounding box center [584, 34] width 21 height 10
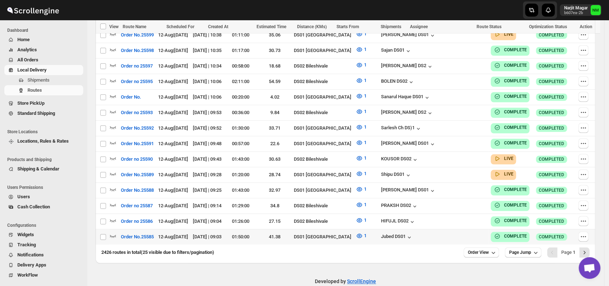
scroll to position [398, 0]
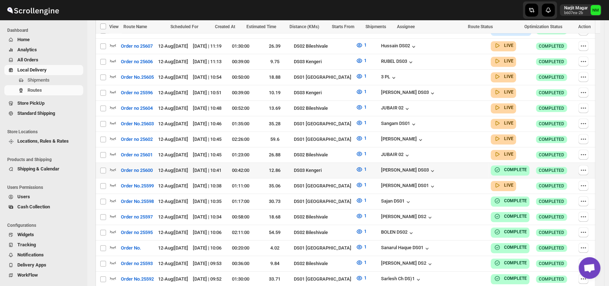
scroll to position [244, 0]
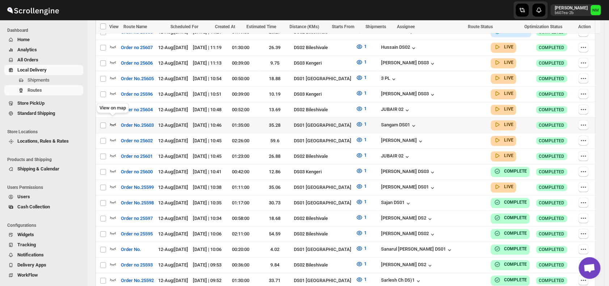
click icon "button"
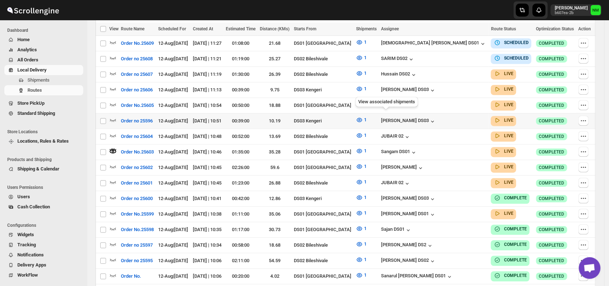
scroll to position [223, 0]
click icon "button"
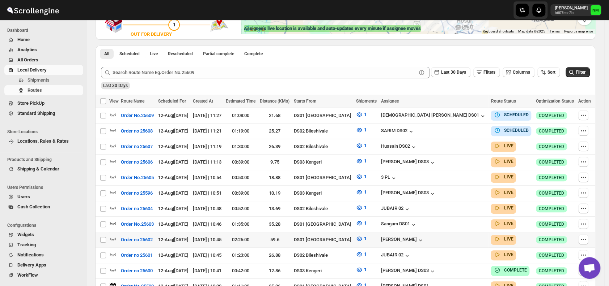
scroll to position [158, 0]
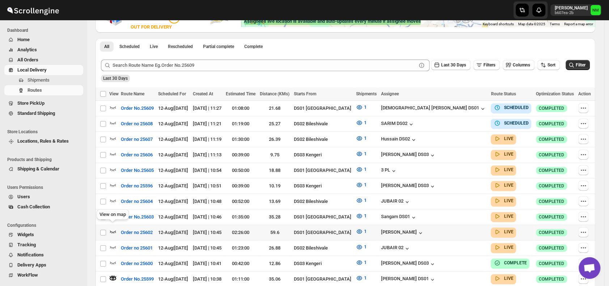
click icon "button"
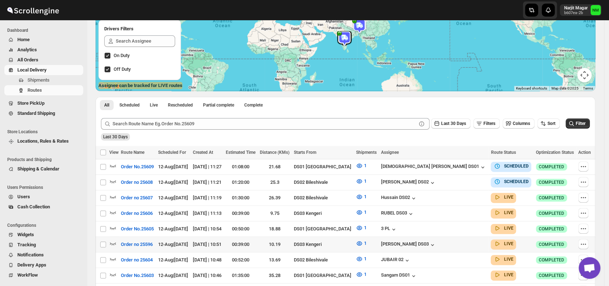
scroll to position [94, 0]
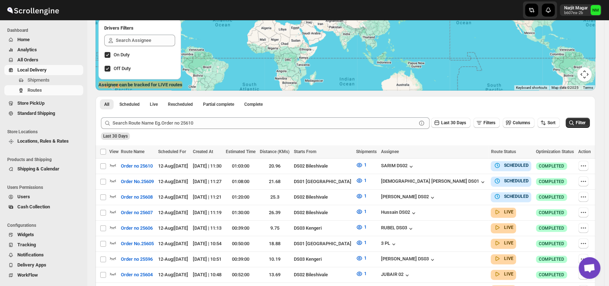
scroll to position [172, 0]
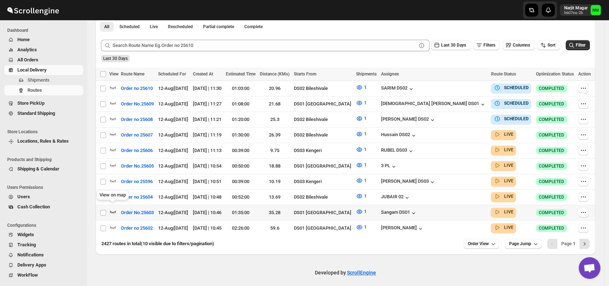
click at [114, 209] on icon "button" at bounding box center [112, 211] width 7 height 7
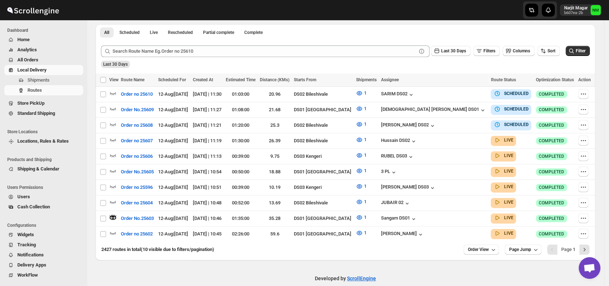
scroll to position [0, 0]
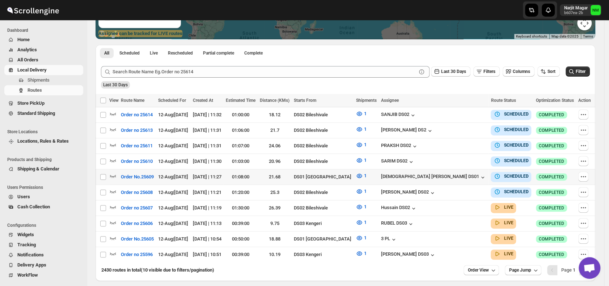
scroll to position [147, 0]
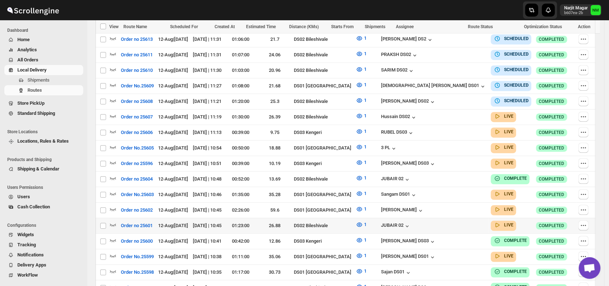
scroll to position [237, 0]
click at [115, 221] on icon "button" at bounding box center [112, 224] width 7 height 7
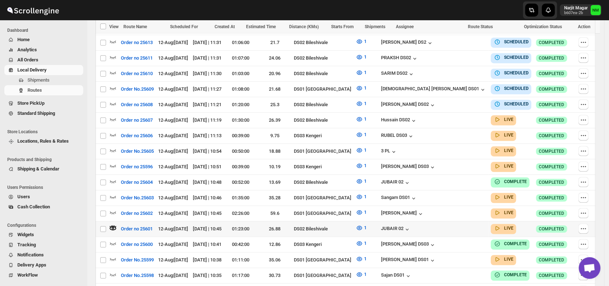
scroll to position [240, 0]
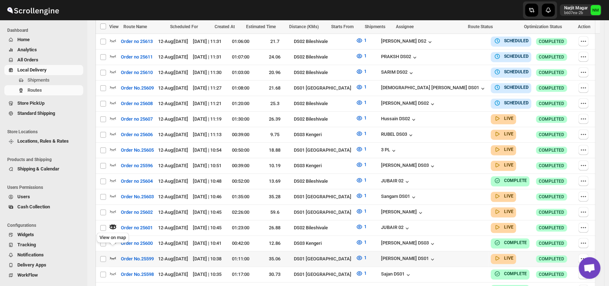
click at [112, 255] on icon "button" at bounding box center [112, 258] width 7 height 7
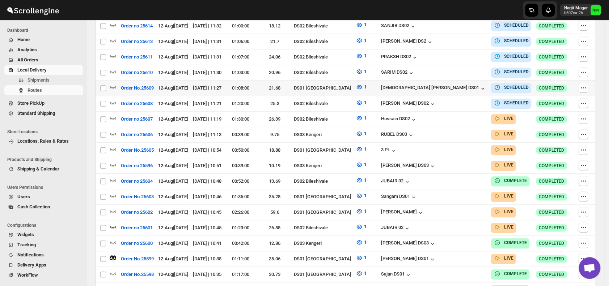
scroll to position [0, 0]
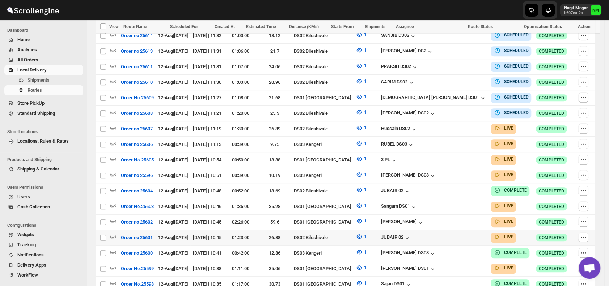
scroll to position [268, 0]
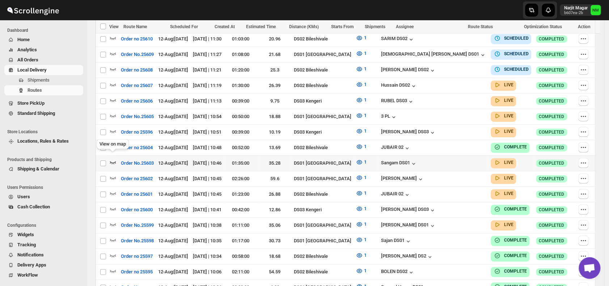
click at [112, 159] on icon "button" at bounding box center [112, 162] width 7 height 7
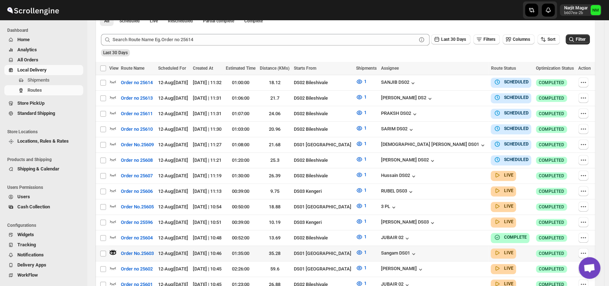
scroll to position [0, 0]
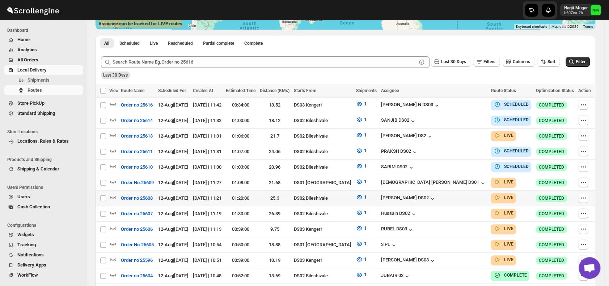
scroll to position [156, 0]
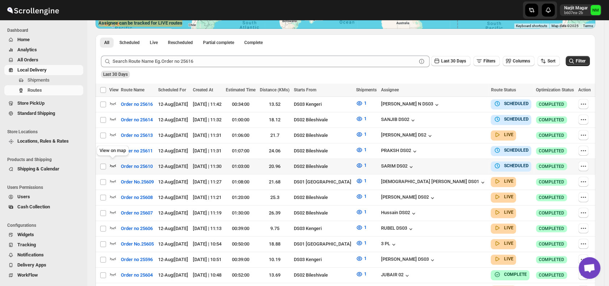
click at [113, 162] on icon "button" at bounding box center [112, 165] width 7 height 7
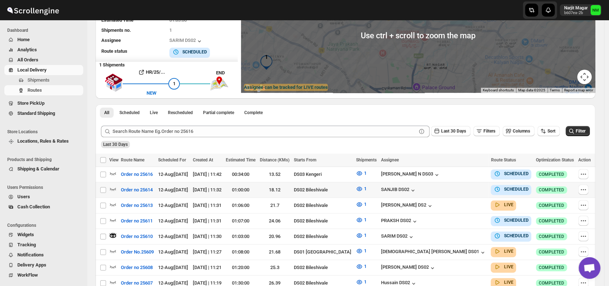
scroll to position [109, 0]
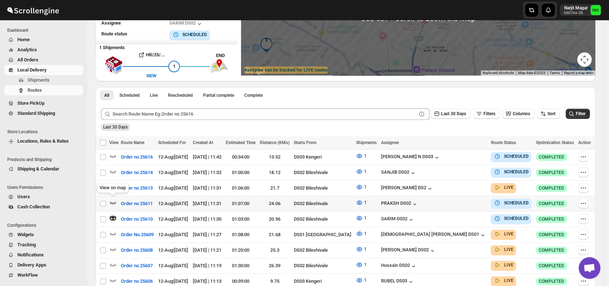
click at [115, 202] on icon "button" at bounding box center [113, 203] width 6 height 3
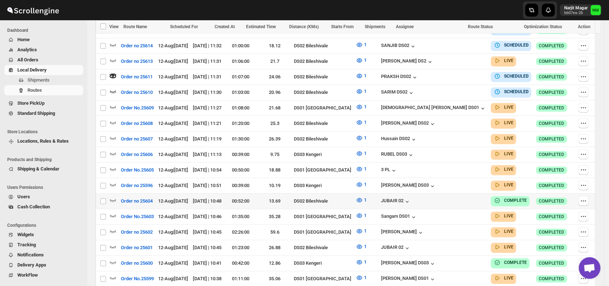
scroll to position [236, 0]
click at [111, 212] on icon "button" at bounding box center [112, 215] width 7 height 7
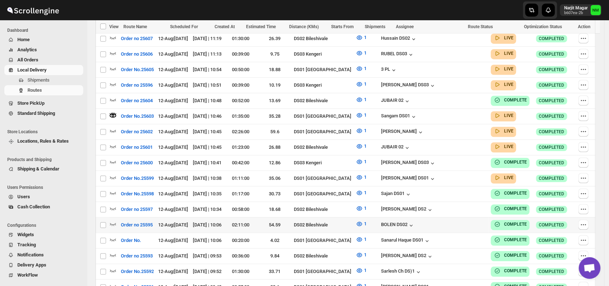
scroll to position [346, 0]
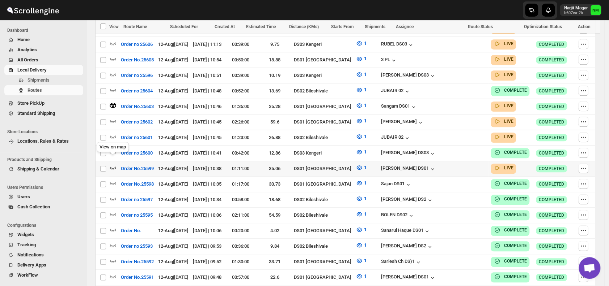
click at [112, 164] on icon "button" at bounding box center [112, 167] width 7 height 7
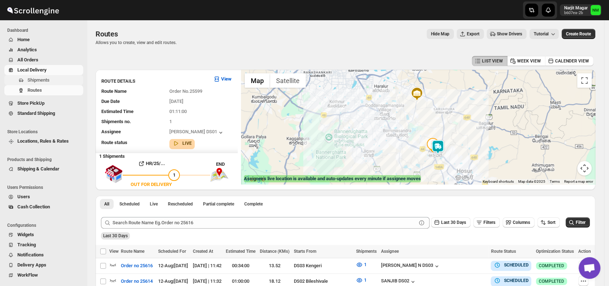
click at [52, 78] on span "Shipments" at bounding box center [54, 80] width 54 height 7
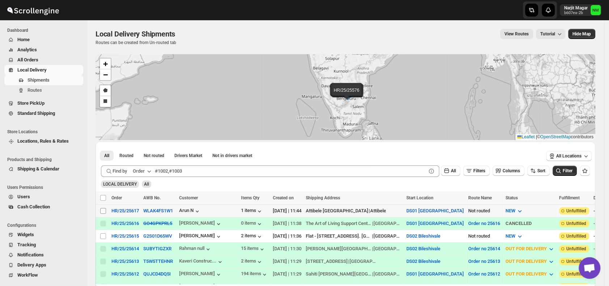
click at [101, 211] on input "Select shipment" at bounding box center [103, 211] width 6 height 6
checkbox input "true"
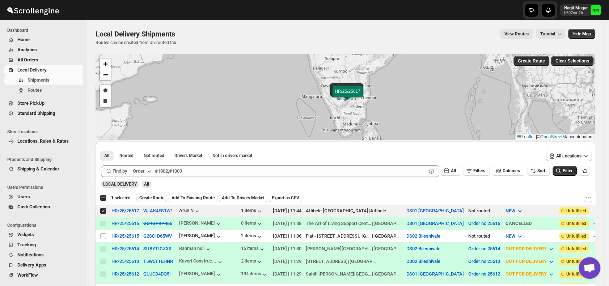
click at [150, 197] on span "Create Route" at bounding box center [151, 198] width 25 height 6
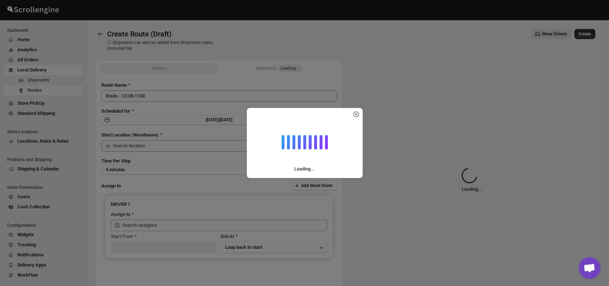
type input "DS01 [GEOGRAPHIC_DATA]"
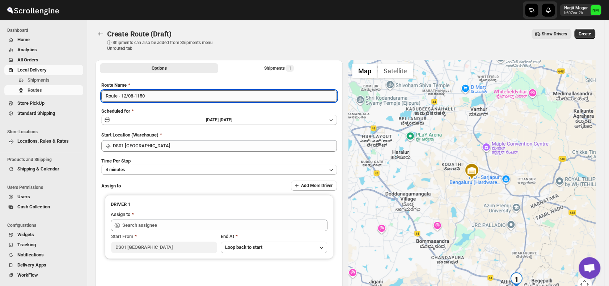
click at [162, 98] on input "Route - 12/08-1150" at bounding box center [218, 96] width 235 height 12
type input "R"
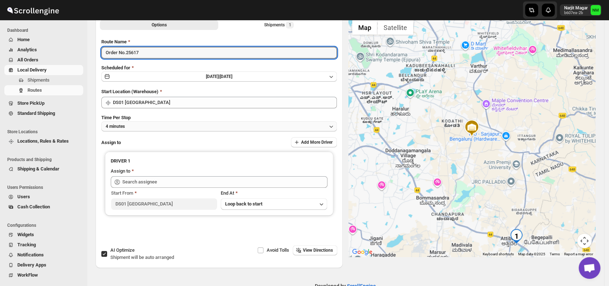
type input "Order No.25617"
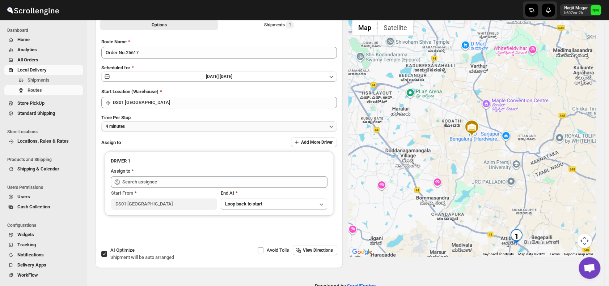
click at [132, 128] on button "4 minutes" at bounding box center [218, 126] width 235 height 10
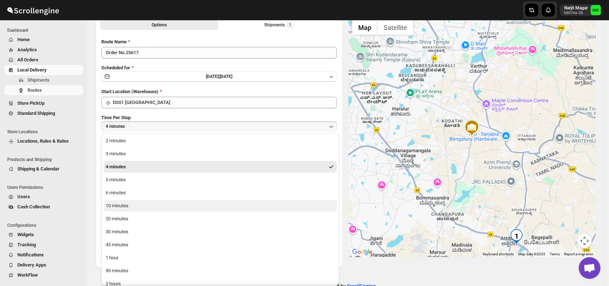
click at [132, 204] on button "10 minutes" at bounding box center [219, 206] width 233 height 12
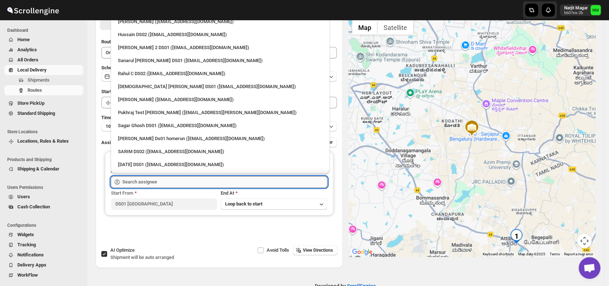
click at [154, 185] on input "text" at bounding box center [224, 182] width 205 height 12
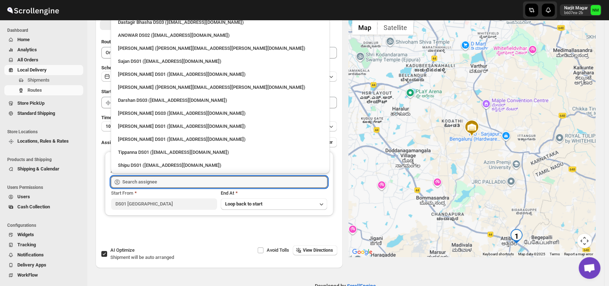
scroll to position [568, 0]
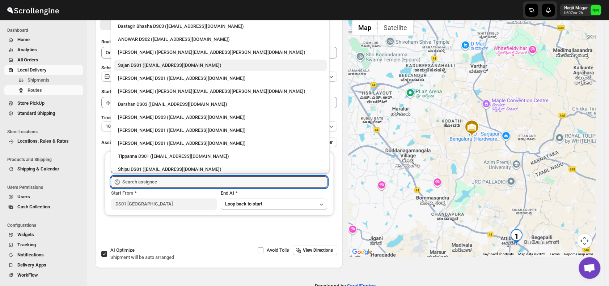
click at [125, 65] on div "Sajan DS01 (lofadat883@coderdir.com)" at bounding box center [220, 65] width 204 height 7
type input "Sajan DS01 (lofadat883@coderdir.com)"
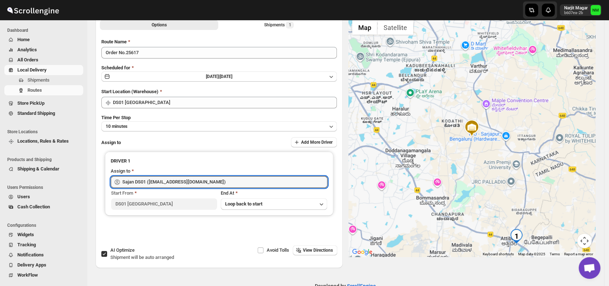
scroll to position [0, 0]
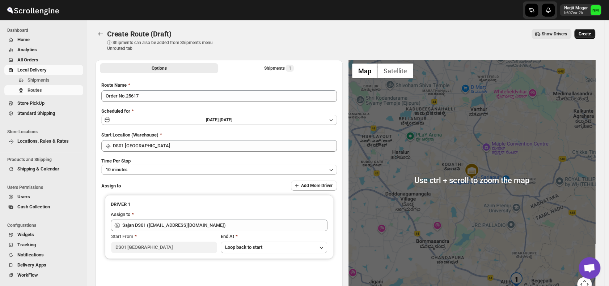
click at [584, 29] on button "Create" at bounding box center [584, 34] width 21 height 10
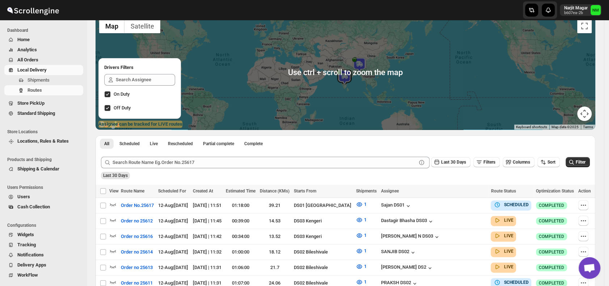
scroll to position [55, 0]
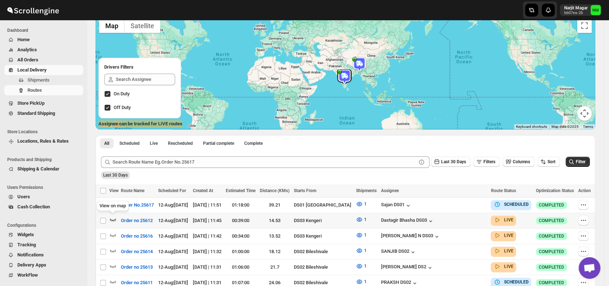
click at [112, 217] on icon "button" at bounding box center [112, 219] width 7 height 7
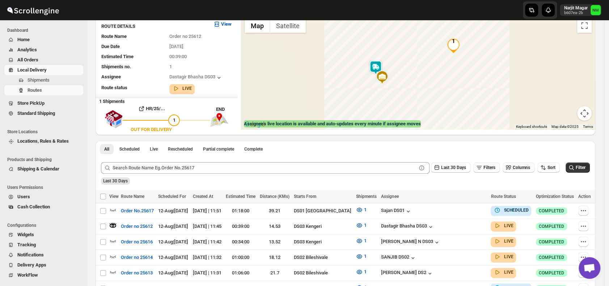
scroll to position [0, 0]
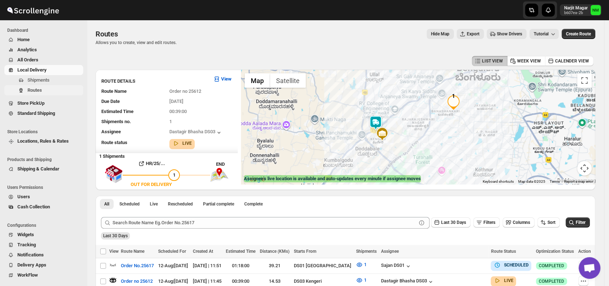
click at [39, 85] on button "Shipments" at bounding box center [43, 80] width 79 height 10
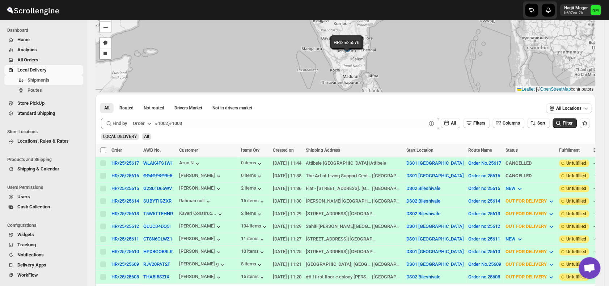
scroll to position [48, 0]
click at [45, 91] on span "Routes" at bounding box center [54, 90] width 54 height 7
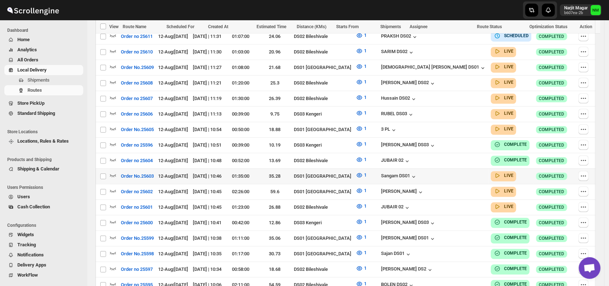
scroll to position [318, 0]
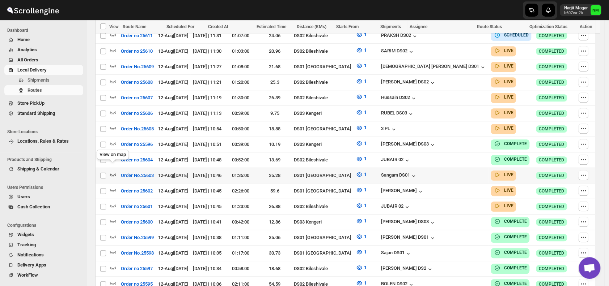
click at [111, 171] on icon "button" at bounding box center [112, 174] width 7 height 7
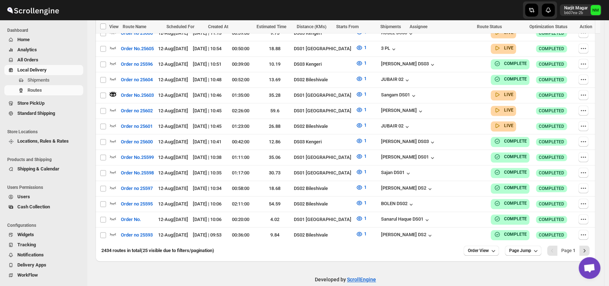
scroll to position [174, 0]
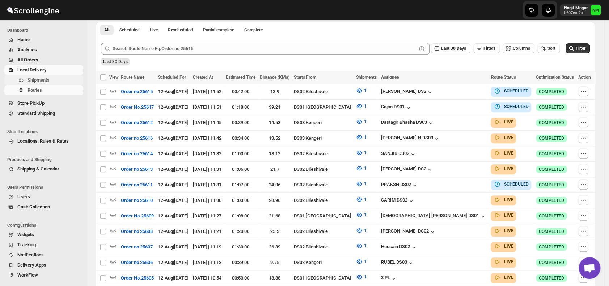
click at [39, 81] on span "Shipments" at bounding box center [38, 79] width 22 height 5
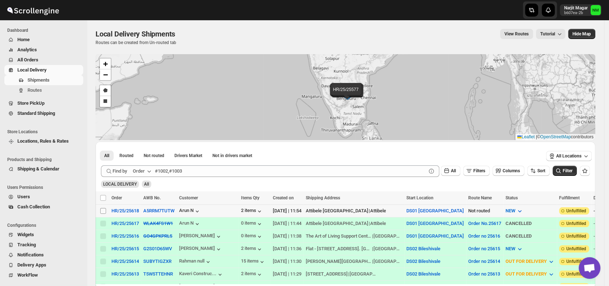
click at [100, 212] on input "Select shipment" at bounding box center [103, 211] width 6 height 6
checkbox input "true"
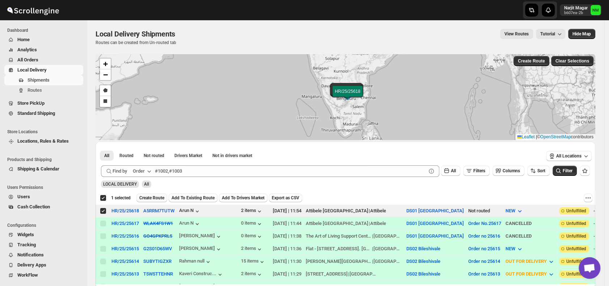
click at [151, 198] on span "Create Route" at bounding box center [151, 198] width 25 height 6
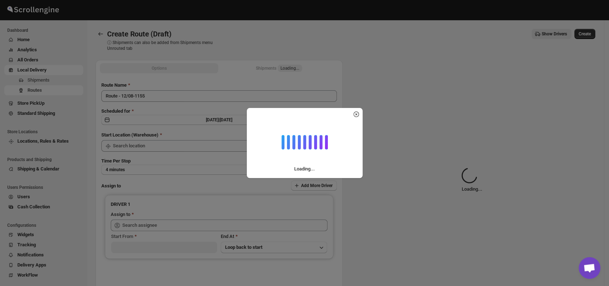
type input "DS01 [GEOGRAPHIC_DATA]"
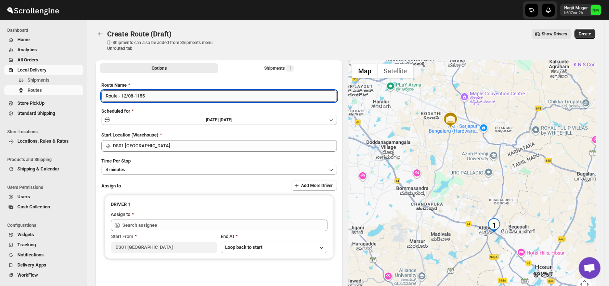
click at [165, 94] on input "Route - 12/08-1155" at bounding box center [218, 96] width 235 height 12
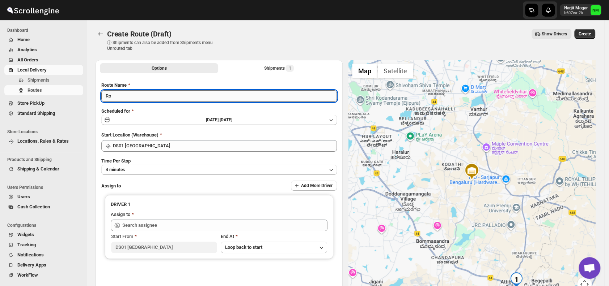
type input "R"
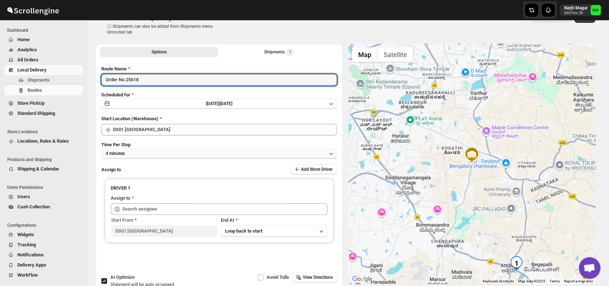
type input "Order No.25618"
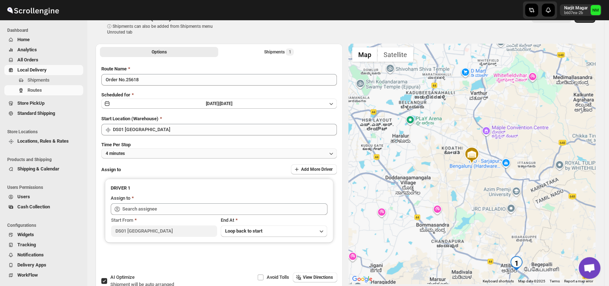
click at [141, 154] on button "4 minutes" at bounding box center [218, 154] width 235 height 10
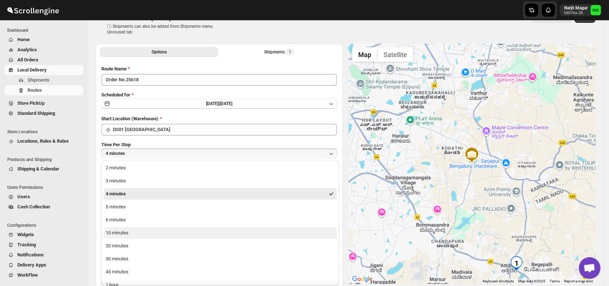
click at [145, 234] on button "10 minutes" at bounding box center [219, 233] width 233 height 12
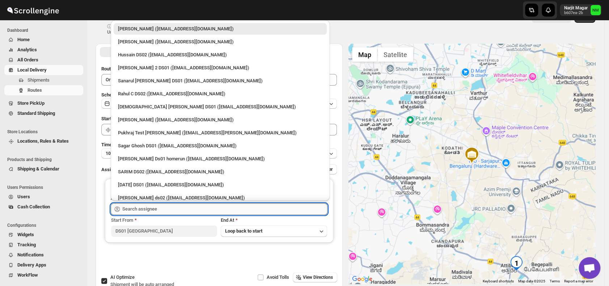
click at [156, 208] on input "text" at bounding box center [224, 210] width 205 height 12
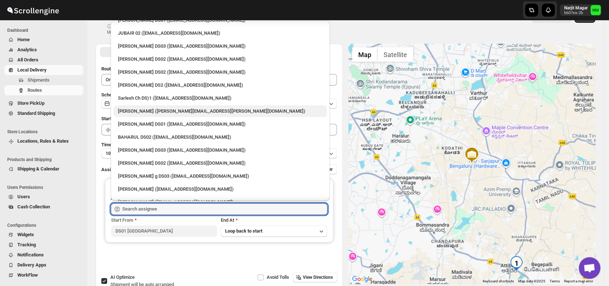
scroll to position [256, 0]
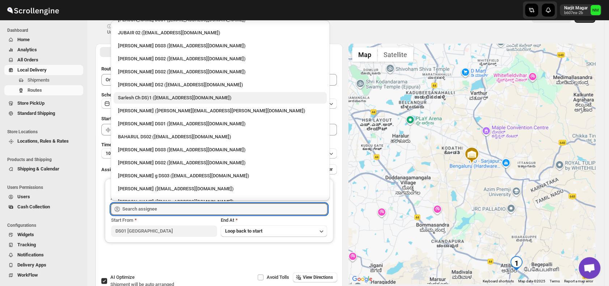
click at [127, 96] on div "Sarlesh Ch DS)1 (vinapi9521@jazipo.com)" at bounding box center [220, 97] width 204 height 7
type input "Sarlesh Ch DS)1 (vinapi9521@jazipo.com)"
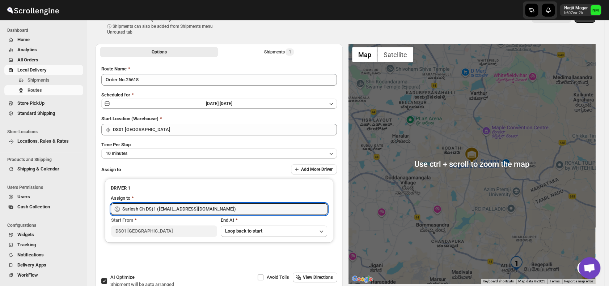
scroll to position [0, 0]
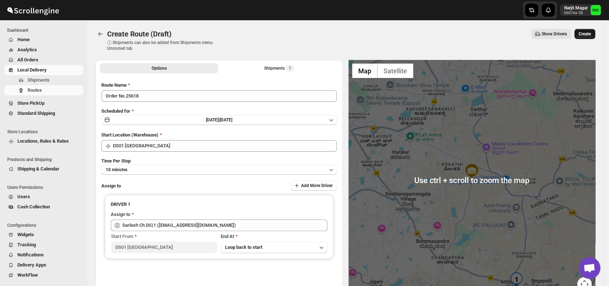
click at [590, 33] on span "Create" at bounding box center [584, 34] width 12 height 6
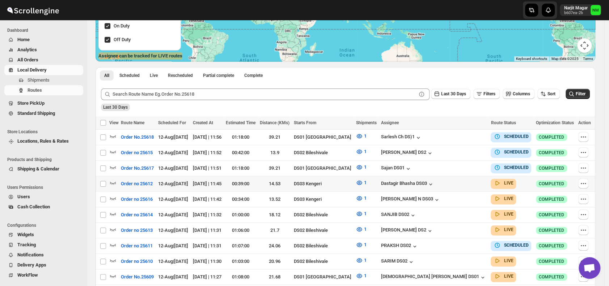
scroll to position [123, 0]
click at [584, 168] on icon "button" at bounding box center [582, 167] width 7 height 7
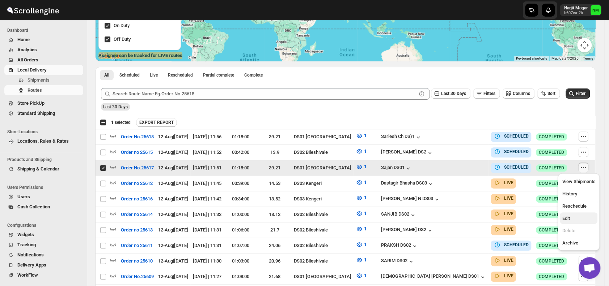
click at [572, 218] on span "Edit" at bounding box center [578, 218] width 33 height 7
checkbox input "false"
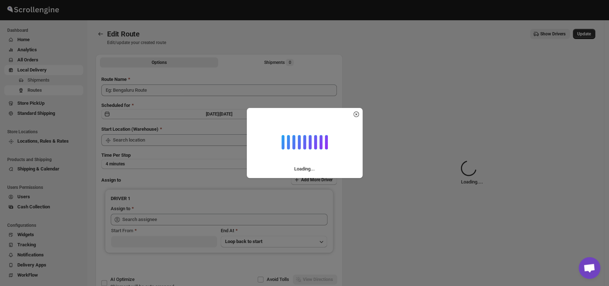
type input "Order No.25617"
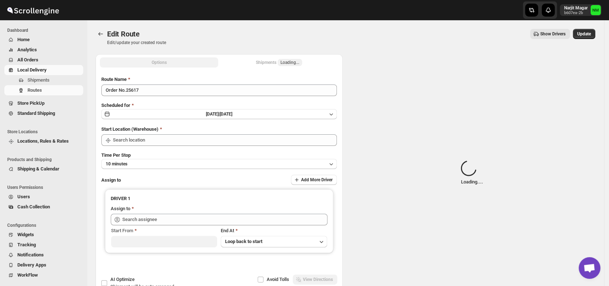
type input "DS01 [GEOGRAPHIC_DATA]"
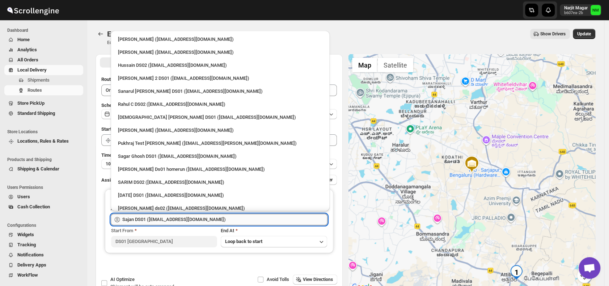
click at [219, 217] on input "Sajan DS01 (lofadat883@coderdir.com)" at bounding box center [224, 220] width 205 height 12
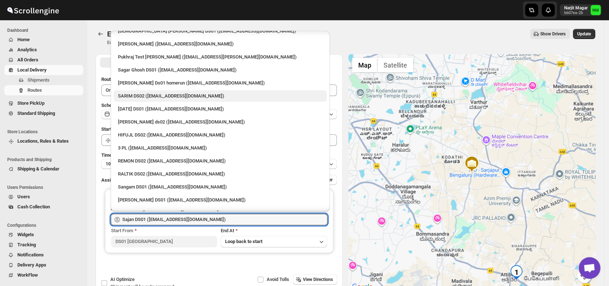
scroll to position [87, 0]
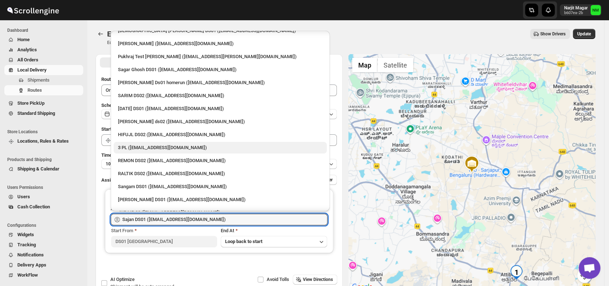
click at [148, 147] on div "3 PL (hello@home-run.co)" at bounding box center [220, 147] width 204 height 7
type input "3 PL (hello@home-run.co)"
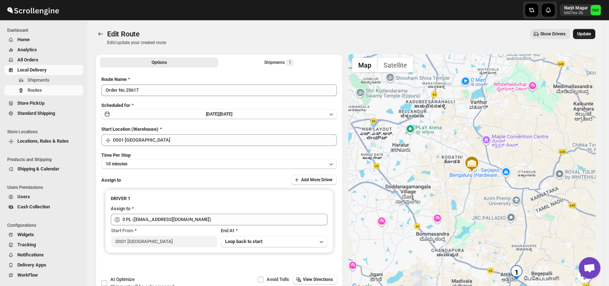
click at [587, 34] on span "Update" at bounding box center [584, 34] width 14 height 6
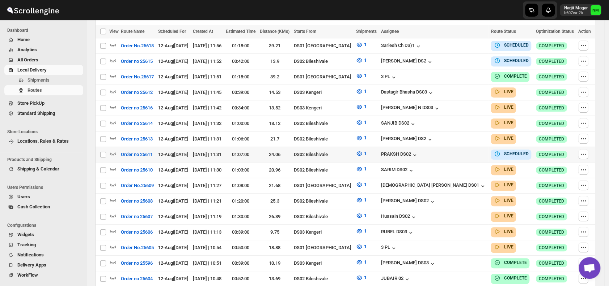
scroll to position [215, 0]
click at [114, 181] on icon "button" at bounding box center [112, 184] width 7 height 7
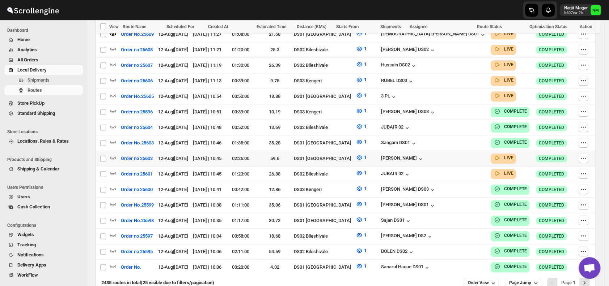
scroll to position [372, 0]
click at [114, 154] on icon "button" at bounding box center [112, 157] width 7 height 7
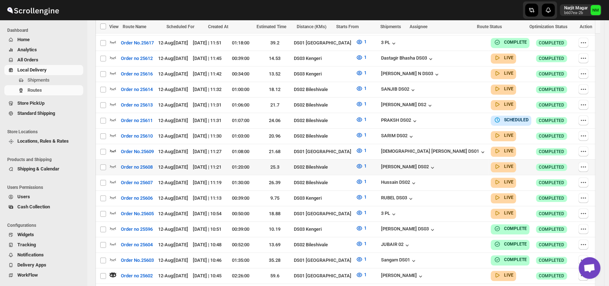
scroll to position [404, 0]
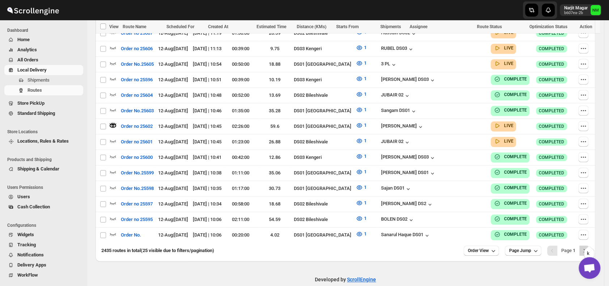
click at [587, 247] on icon "Next" at bounding box center [583, 250] width 7 height 7
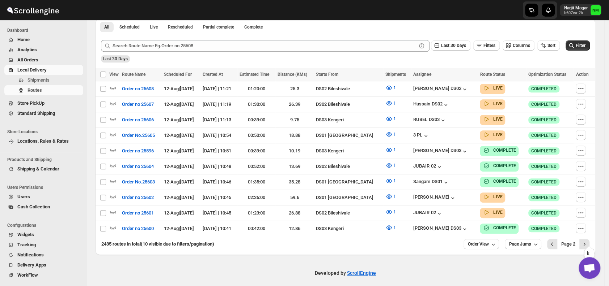
click at [587, 241] on icon "Next" at bounding box center [583, 244] width 7 height 7
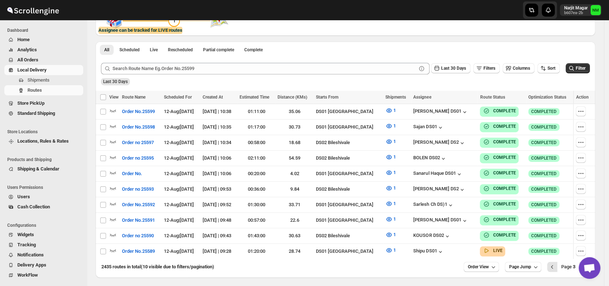
scroll to position [177, 0]
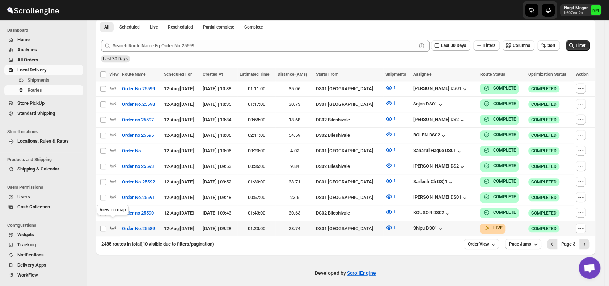
click at [115, 227] on icon "button" at bounding box center [113, 228] width 6 height 3
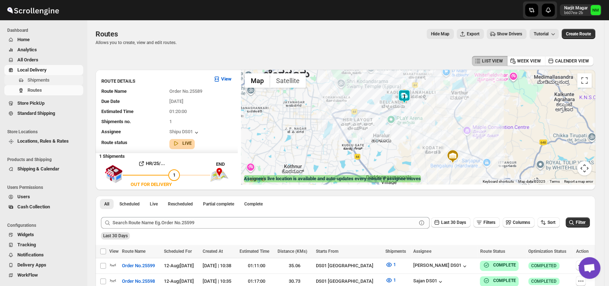
click at [34, 81] on span "Shipments" at bounding box center [38, 79] width 22 height 5
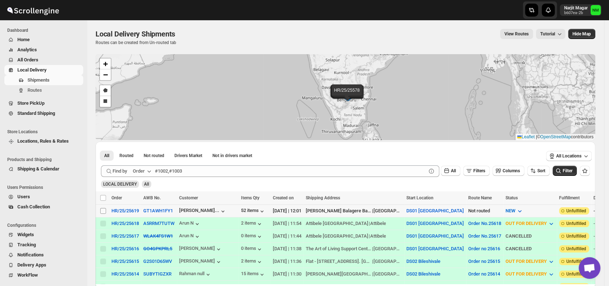
click at [102, 211] on input "Select shipment" at bounding box center [103, 211] width 6 height 6
checkbox input "true"
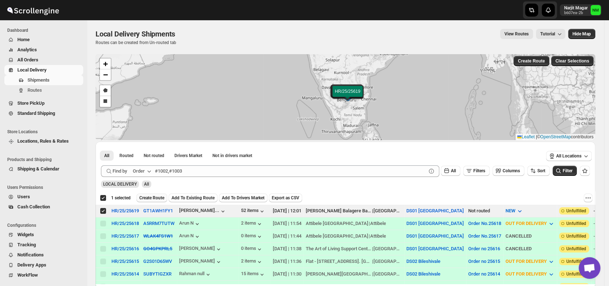
click at [149, 195] on span "Create Route" at bounding box center [151, 198] width 25 height 6
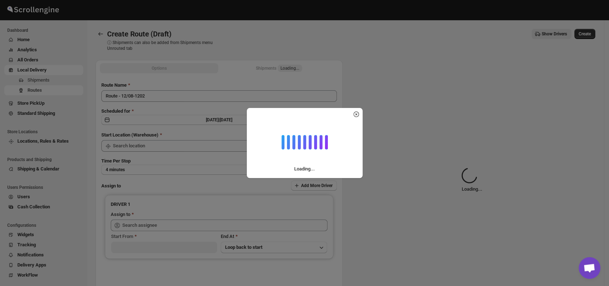
type input "DS01 [GEOGRAPHIC_DATA]"
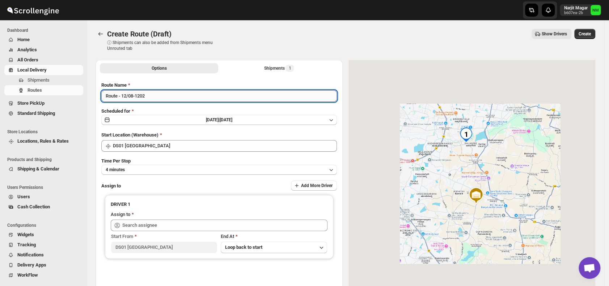
click at [162, 97] on input "Route - 12/08-1202" at bounding box center [218, 96] width 235 height 12
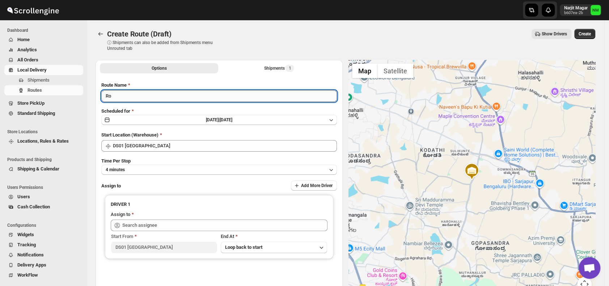
type input "R"
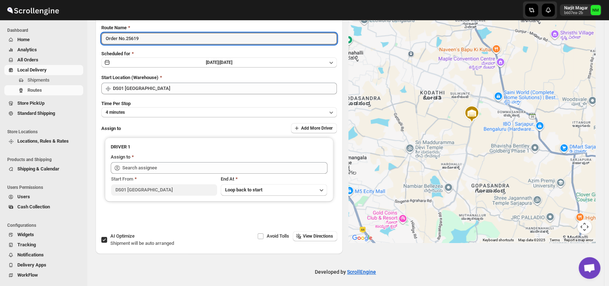
scroll to position [58, 0]
type input "Order No.25619"
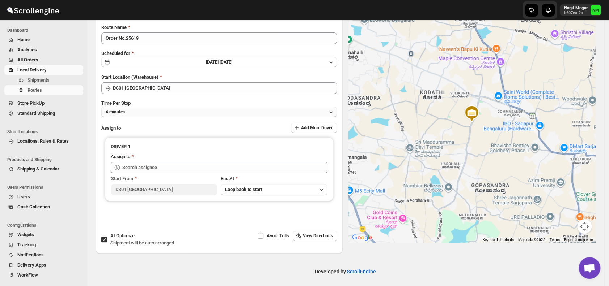
click at [153, 115] on button "4 minutes" at bounding box center [218, 112] width 235 height 10
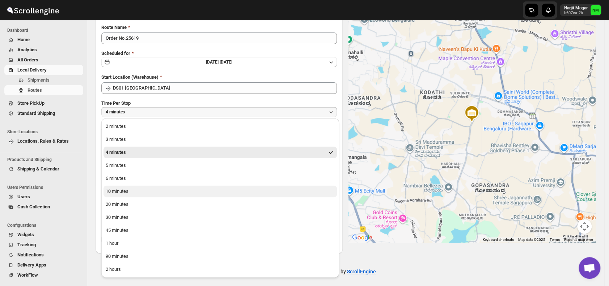
click at [156, 191] on button "10 minutes" at bounding box center [219, 192] width 233 height 12
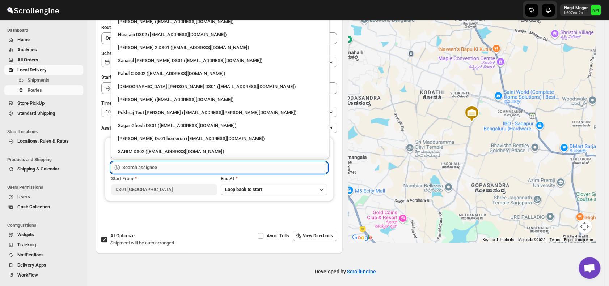
click at [168, 168] on input "text" at bounding box center [224, 168] width 205 height 12
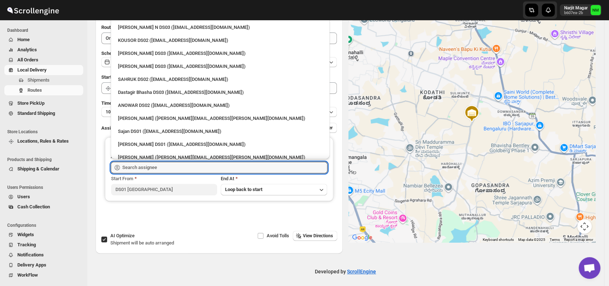
scroll to position [516, 0]
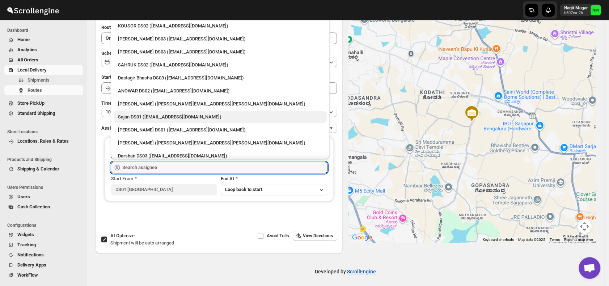
click at [145, 122] on div "Sajan DS01 (lofadat883@coderdir.com)" at bounding box center [220, 117] width 213 height 12
type input "Sajan DS01 (lofadat883@coderdir.com)"
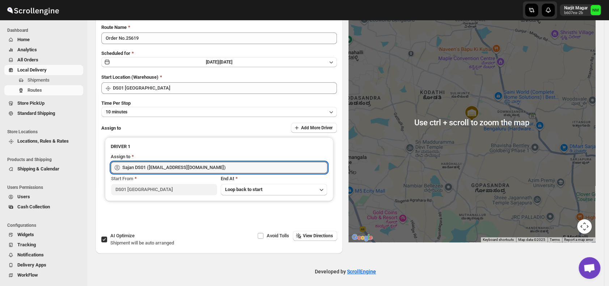
scroll to position [0, 0]
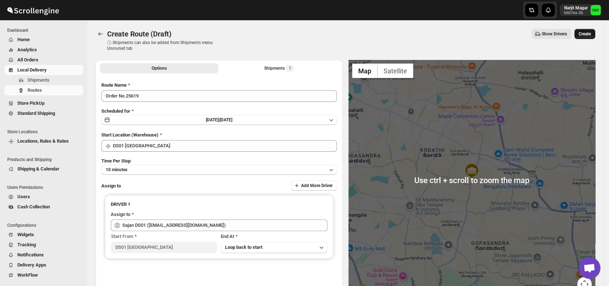
click at [590, 35] on span "Create" at bounding box center [584, 34] width 12 height 6
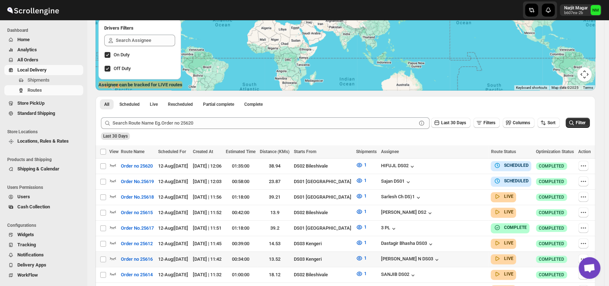
scroll to position [95, 0]
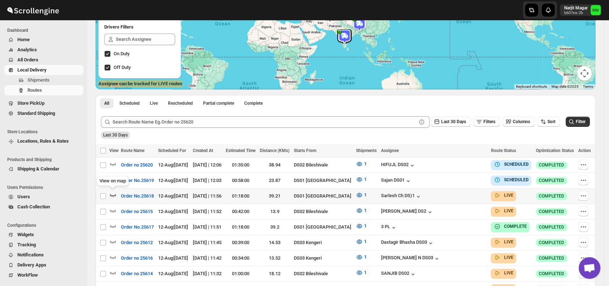
click at [114, 194] on icon "button" at bounding box center [113, 195] width 6 height 3
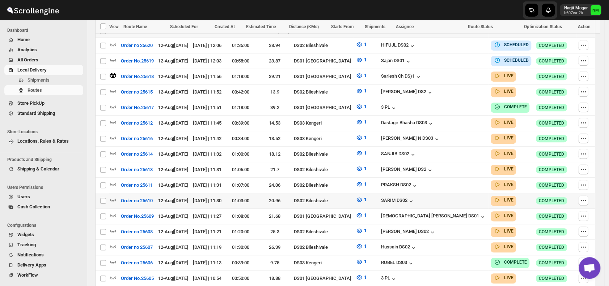
scroll to position [230, 0]
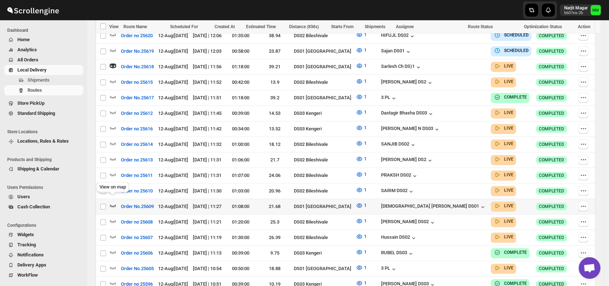
click at [114, 196] on div "View on map" at bounding box center [112, 189] width 35 height 16
click at [113, 202] on icon "button" at bounding box center [112, 205] width 7 height 7
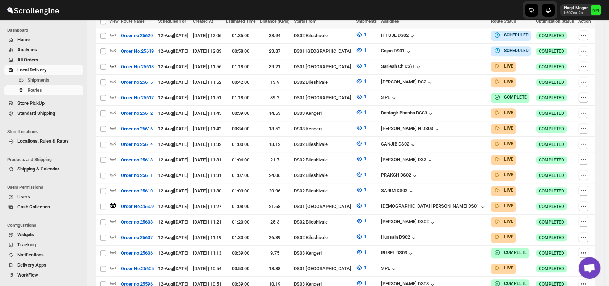
scroll to position [0, 0]
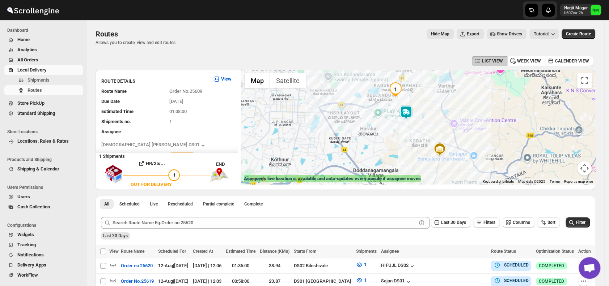
click at [408, 119] on img at bounding box center [405, 113] width 14 height 14
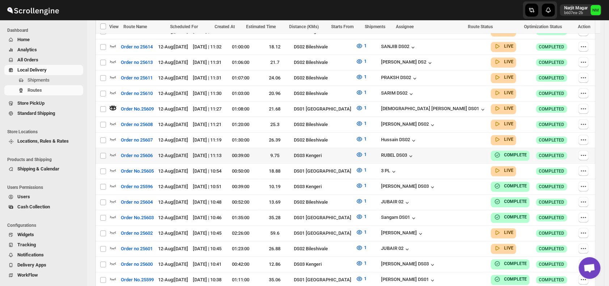
scroll to position [328, 0]
click at [114, 231] on icon "button" at bounding box center [113, 232] width 6 height 3
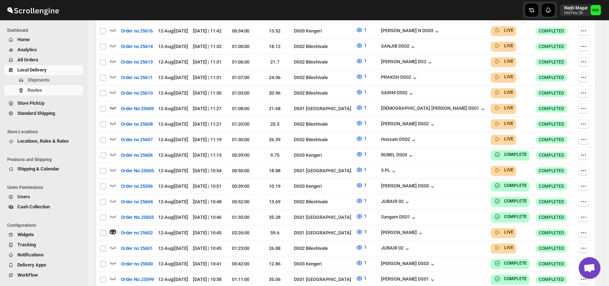
scroll to position [0, 0]
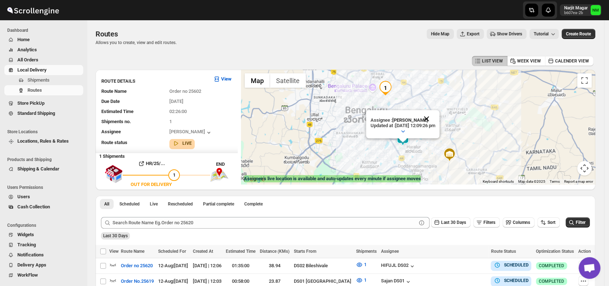
click at [435, 114] on button "Close" at bounding box center [426, 118] width 17 height 17
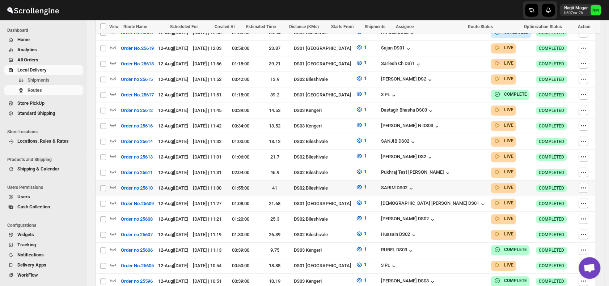
scroll to position [248, 0]
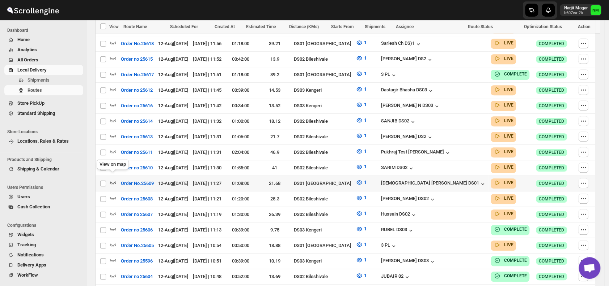
click at [111, 179] on icon "button" at bounding box center [112, 182] width 7 height 7
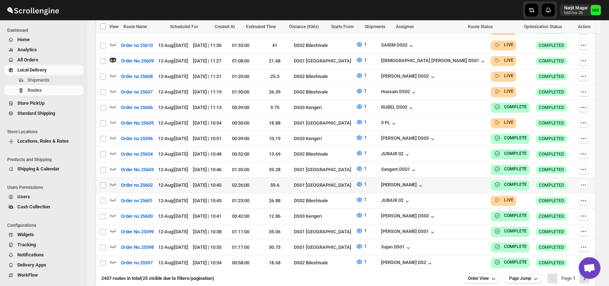
scroll to position [404, 0]
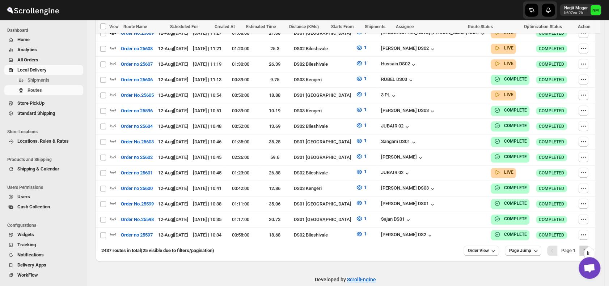
click at [588, 247] on icon "Next" at bounding box center [583, 250] width 7 height 7
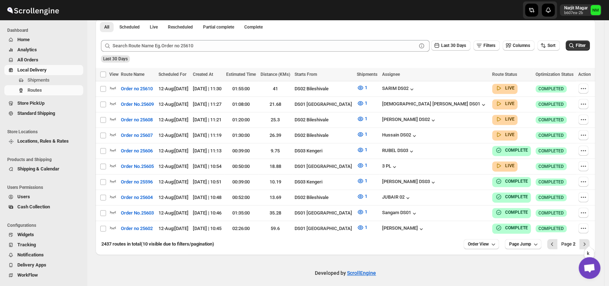
click at [588, 241] on icon "Next" at bounding box center [583, 244] width 7 height 7
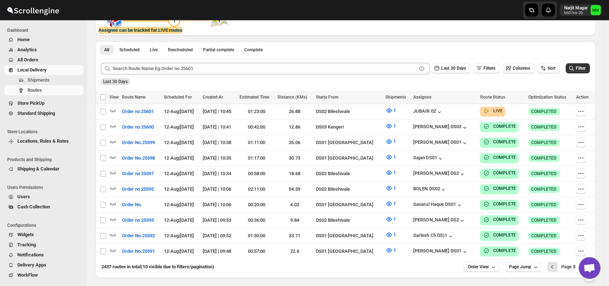
scroll to position [177, 0]
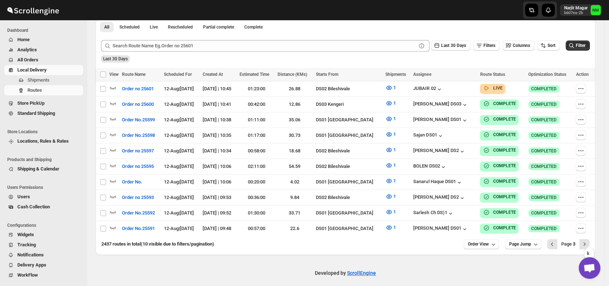
click at [588, 241] on icon "Next" at bounding box center [583, 244] width 7 height 7
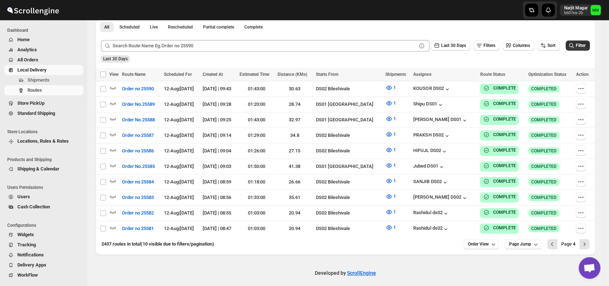
click at [51, 60] on span "All Orders" at bounding box center [49, 59] width 64 height 7
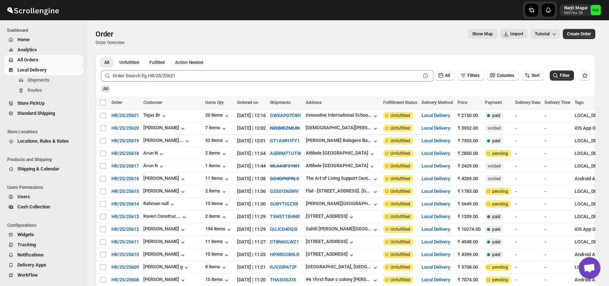
click at [50, 72] on span "Local Delivery" at bounding box center [49, 70] width 64 height 7
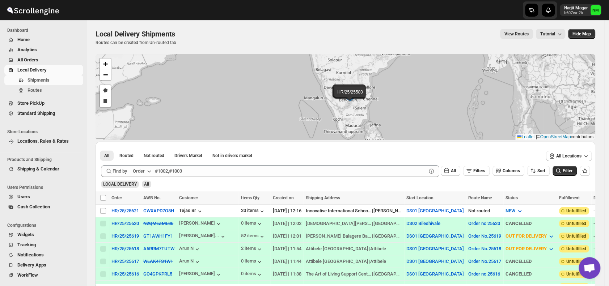
click at [55, 96] on div "Shipments Routes" at bounding box center [41, 86] width 83 height 23
click at [44, 90] on span "Routes" at bounding box center [54, 90] width 54 height 7
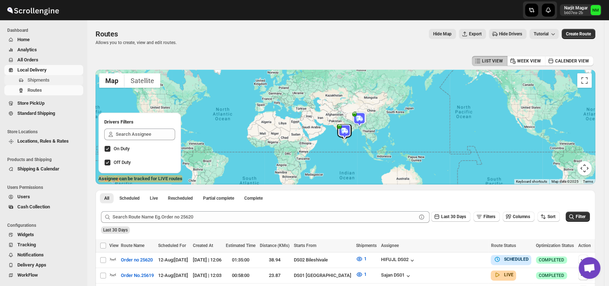
click at [54, 80] on span "Shipments" at bounding box center [54, 80] width 54 height 7
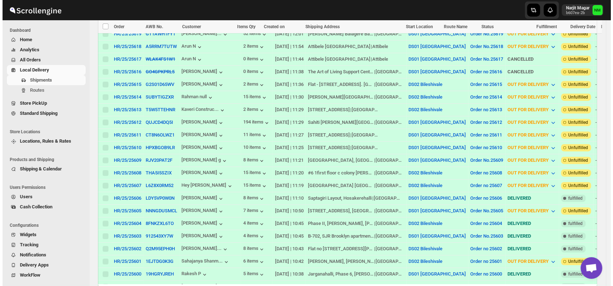
scroll to position [231, 0]
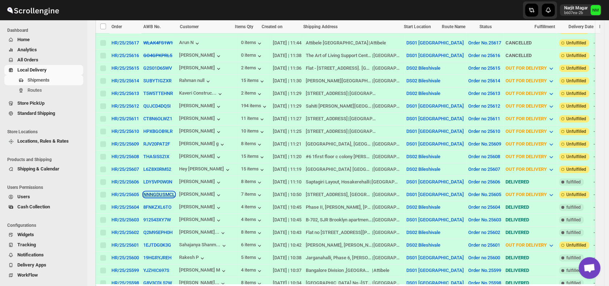
click at [149, 192] on button "NNNGDUSMCL" at bounding box center [158, 194] width 31 height 5
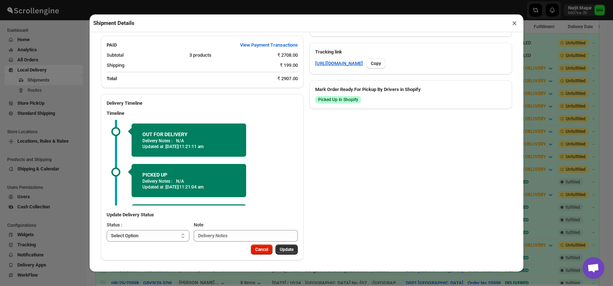
scroll to position [35, 0]
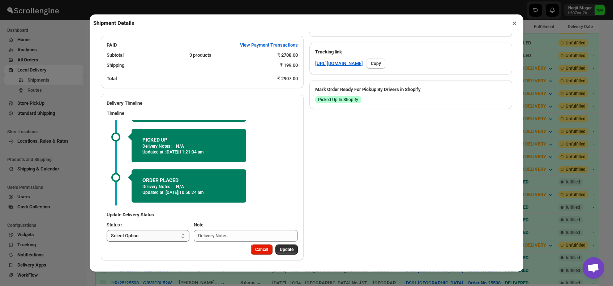
click at [162, 238] on select "Select Option PICKED UP OUT FOR DELIVERY RESCHEDULE DELIVERED CANCELLED" at bounding box center [148, 236] width 83 height 12
select select "DELIVERED"
click at [107, 230] on select "Select Option PICKED UP OUT FOR DELIVERY RESCHEDULE DELIVERED CANCELLED" at bounding box center [148, 236] width 83 height 12
click at [281, 252] on button "Update" at bounding box center [287, 250] width 22 height 10
select select
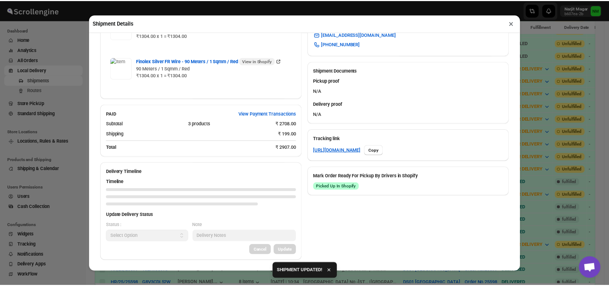
scroll to position [362, 0]
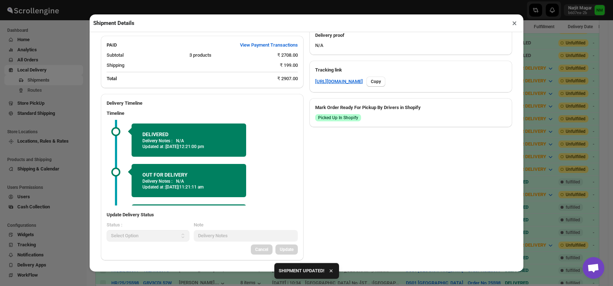
click at [512, 25] on button "×" at bounding box center [514, 23] width 10 height 10
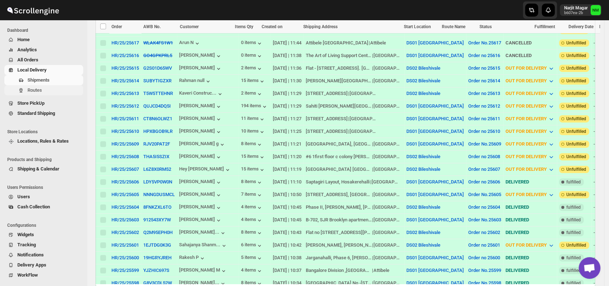
click at [42, 90] on span "Routes" at bounding box center [54, 90] width 54 height 7
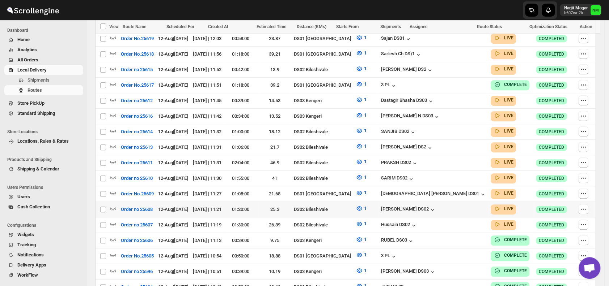
scroll to position [238, 0]
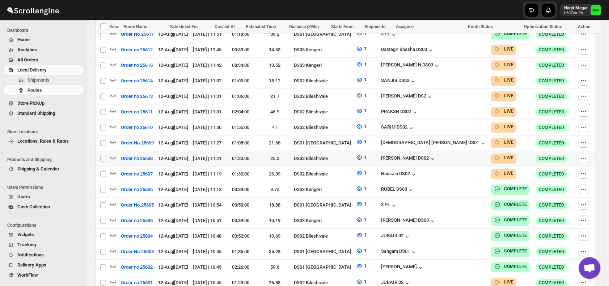
scroll to position [302, 0]
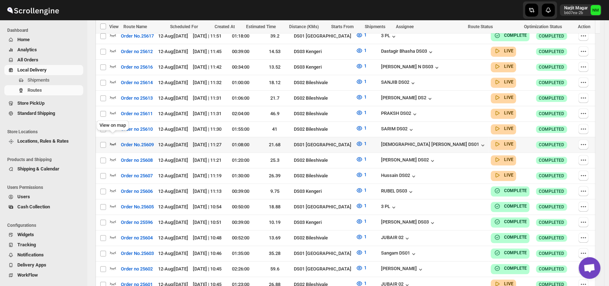
click at [111, 140] on icon "button" at bounding box center [112, 143] width 7 height 7
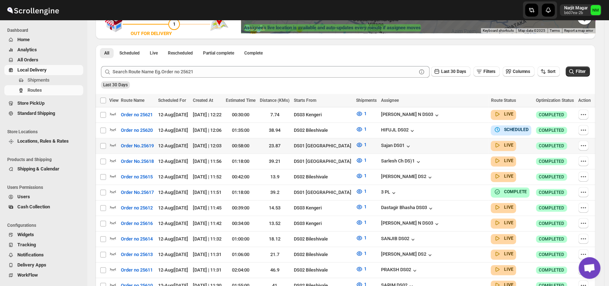
scroll to position [155, 0]
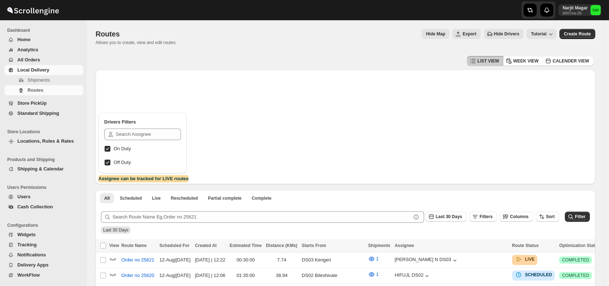
scroll to position [155, 0]
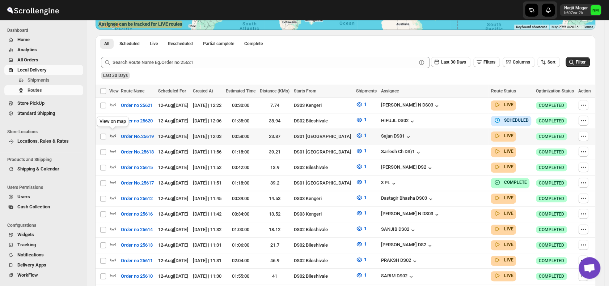
click at [116, 133] on icon "button" at bounding box center [112, 135] width 7 height 7
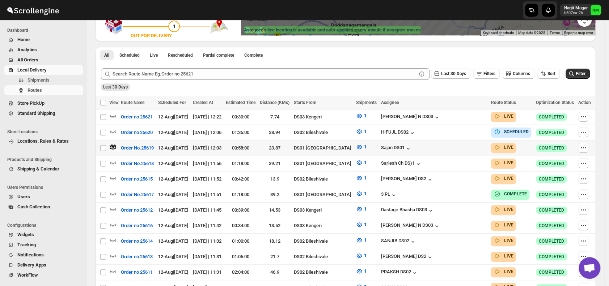
scroll to position [151, 0]
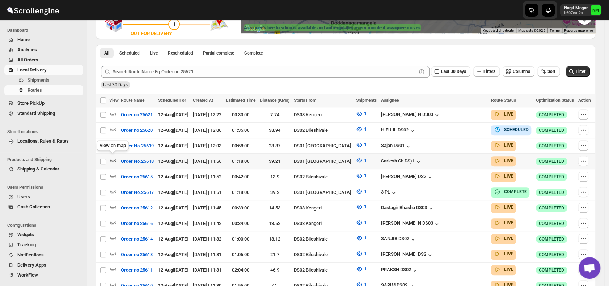
click at [114, 159] on icon "button" at bounding box center [113, 160] width 6 height 3
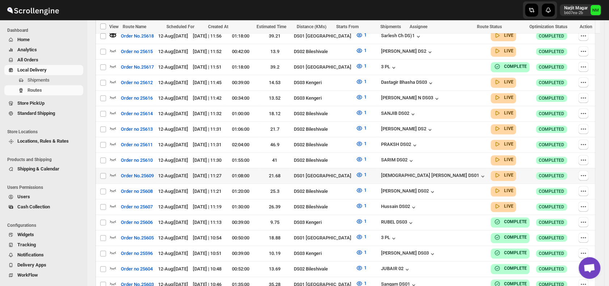
scroll to position [277, 0]
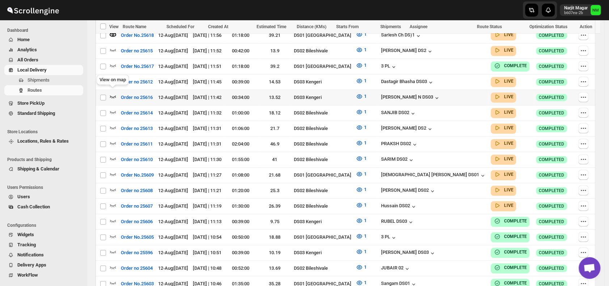
click at [114, 93] on icon "button" at bounding box center [112, 96] width 7 height 7
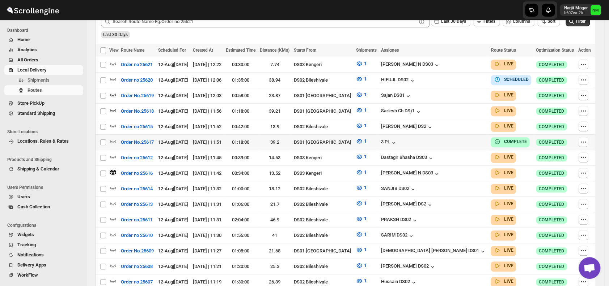
scroll to position [202, 0]
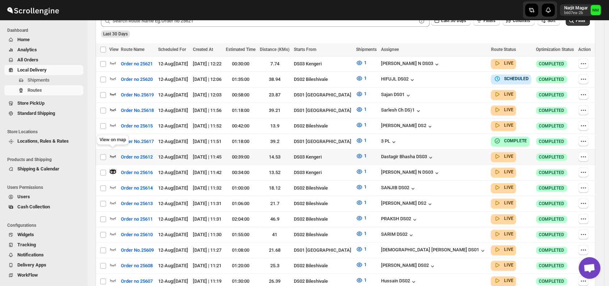
click at [113, 153] on icon "button" at bounding box center [112, 156] width 7 height 7
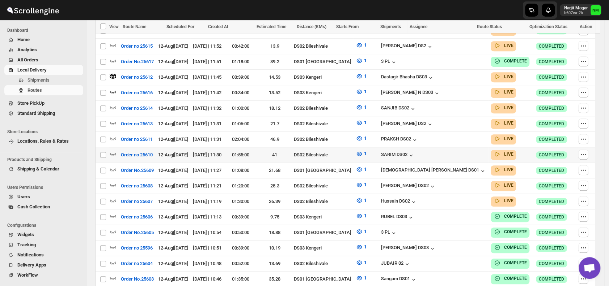
scroll to position [283, 0]
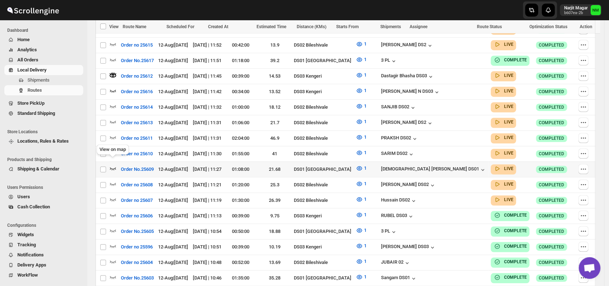
click at [113, 165] on icon "button" at bounding box center [112, 168] width 7 height 7
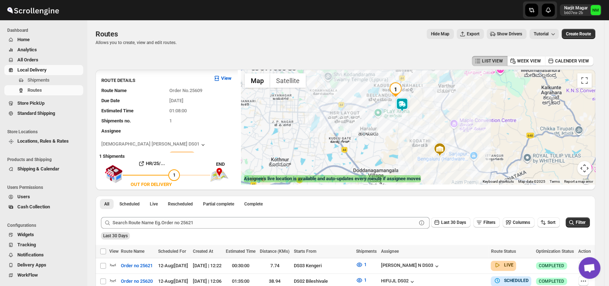
click at [405, 107] on img at bounding box center [401, 105] width 14 height 14
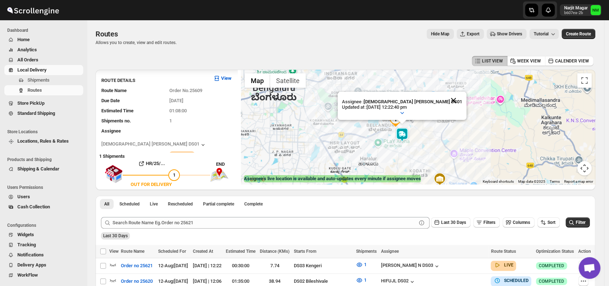
click at [444, 98] on button "Close" at bounding box center [452, 100] width 17 height 17
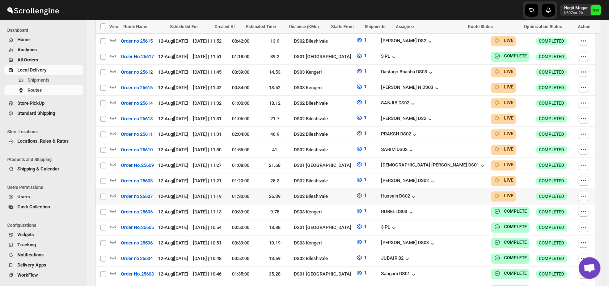
scroll to position [298, 0]
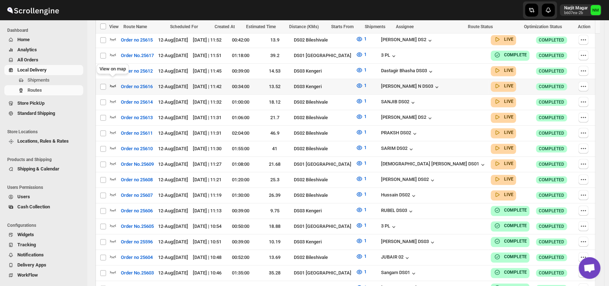
click at [112, 82] on icon "button" at bounding box center [112, 85] width 7 height 7
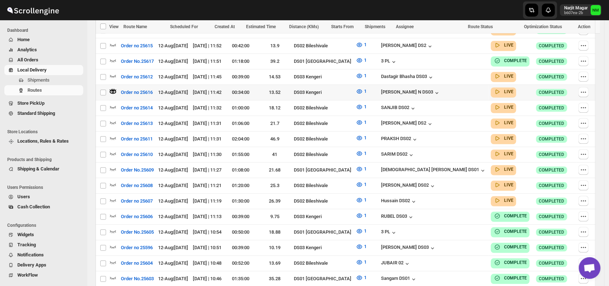
scroll to position [0, 0]
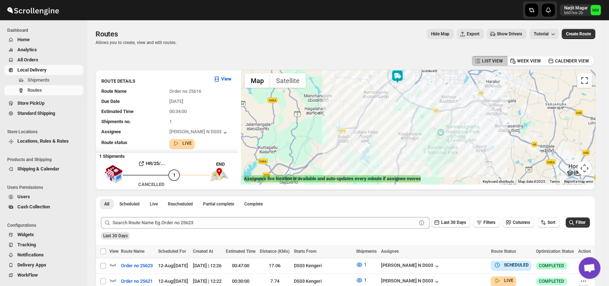
click at [584, 84] on button "Toggle fullscreen view" at bounding box center [584, 80] width 14 height 14
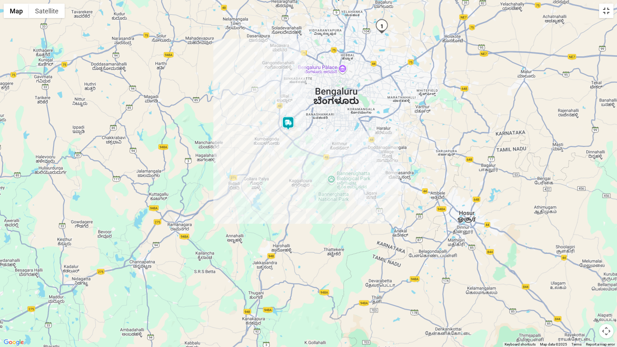
click at [605, 15] on button "Toggle fullscreen view" at bounding box center [606, 11] width 14 height 14
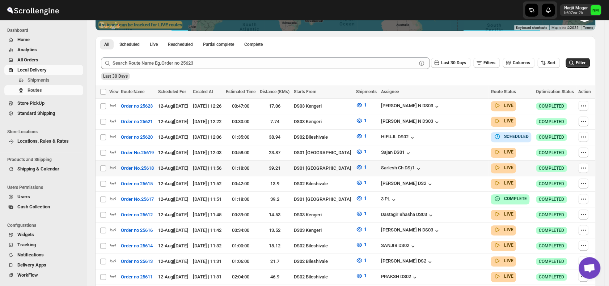
scroll to position [155, 0]
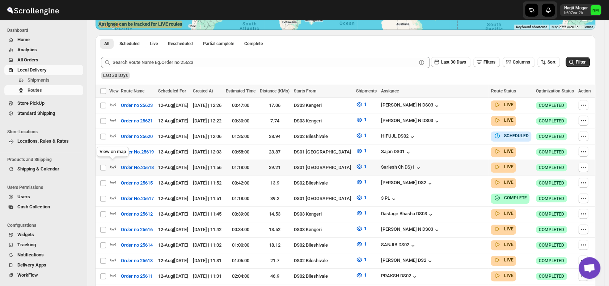
click at [111, 164] on icon "button" at bounding box center [112, 166] width 7 height 7
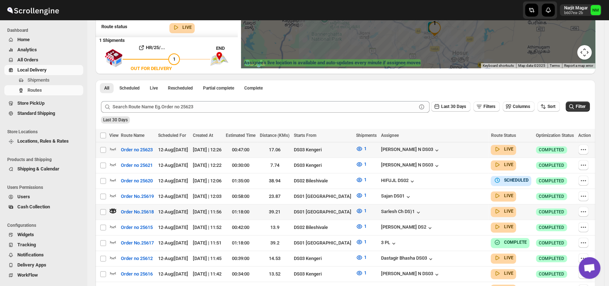
scroll to position [118, 0]
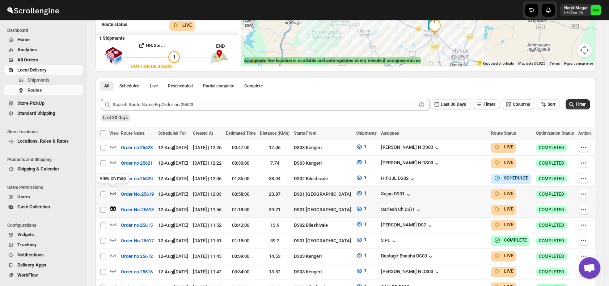
click at [116, 192] on icon "button" at bounding box center [112, 193] width 7 height 7
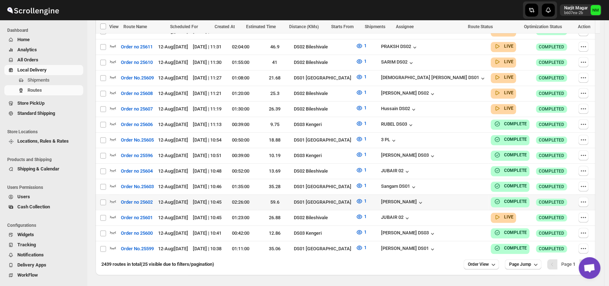
scroll to position [391, 0]
click at [116, 213] on icon "button" at bounding box center [112, 216] width 7 height 7
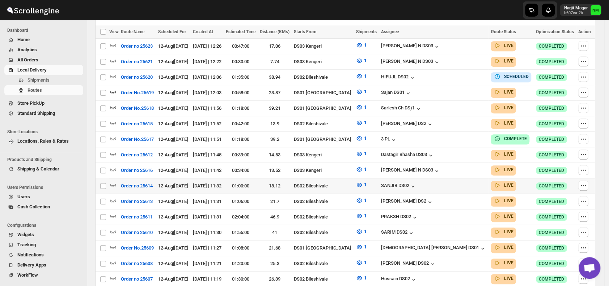
scroll to position [220, 0]
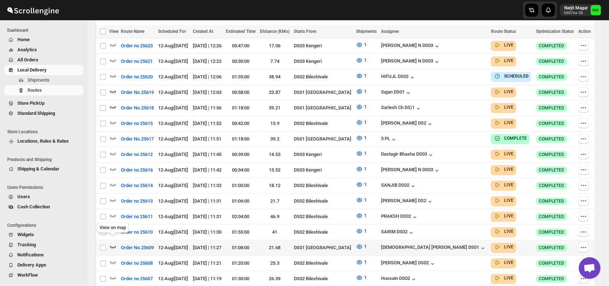
click at [113, 243] on icon "button" at bounding box center [112, 246] width 7 height 7
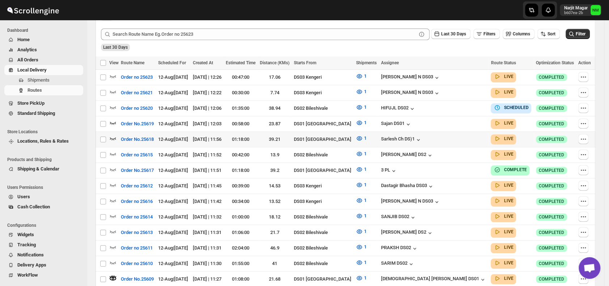
scroll to position [189, 0]
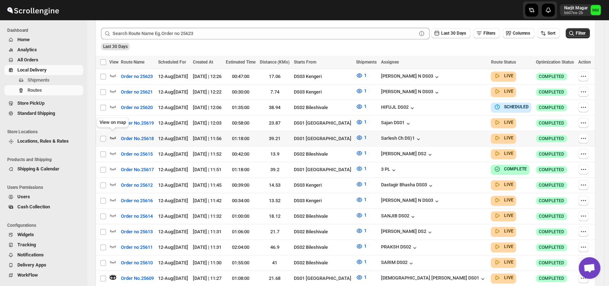
click at [115, 137] on icon "button" at bounding box center [113, 138] width 6 height 3
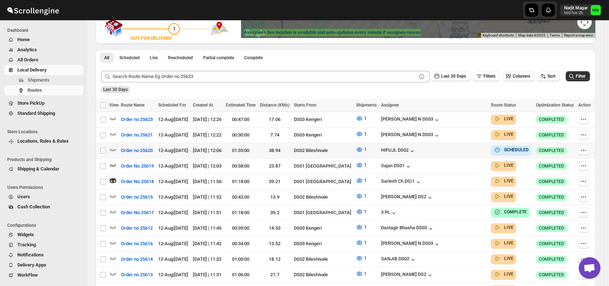
scroll to position [147, 0]
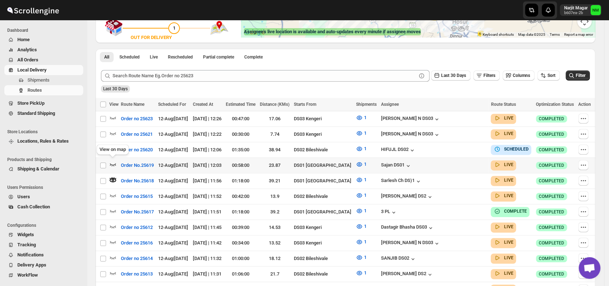
click at [114, 163] on icon "button" at bounding box center [113, 164] width 6 height 3
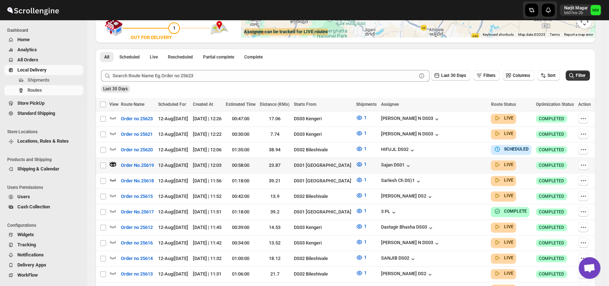
scroll to position [0, 0]
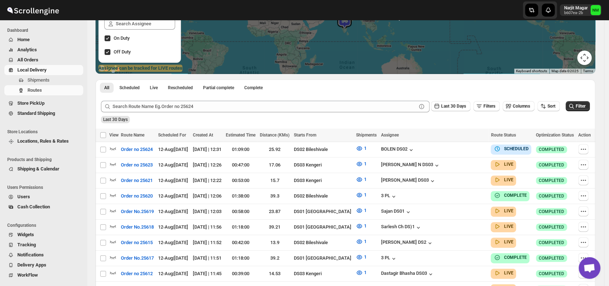
scroll to position [117, 0]
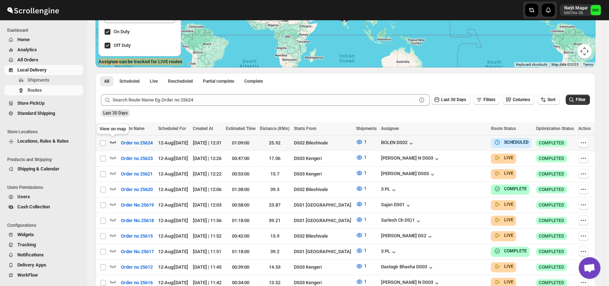
click at [110, 141] on icon "button" at bounding box center [113, 142] width 6 height 3
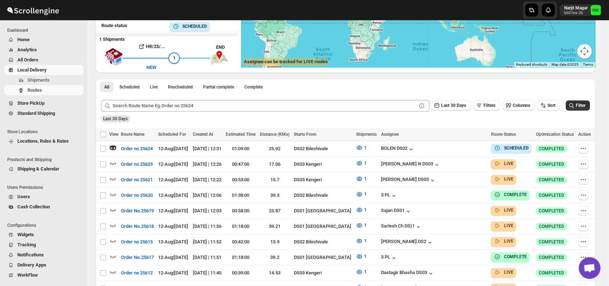
scroll to position [0, 0]
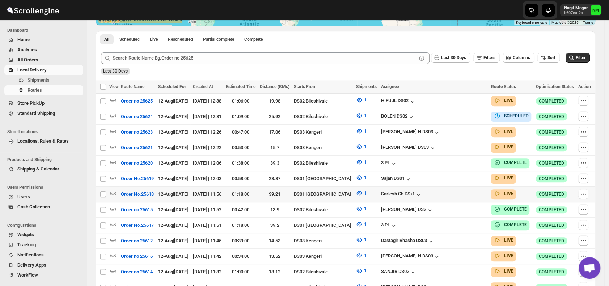
scroll to position [161, 0]
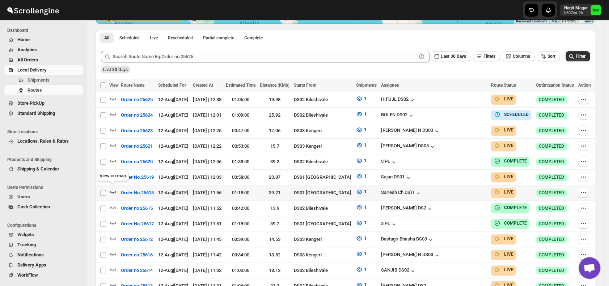
click at [112, 189] on icon "button" at bounding box center [112, 191] width 7 height 7
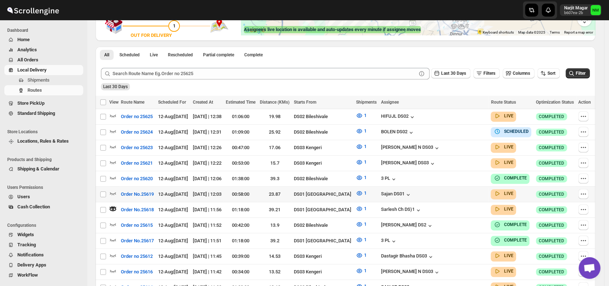
scroll to position [151, 0]
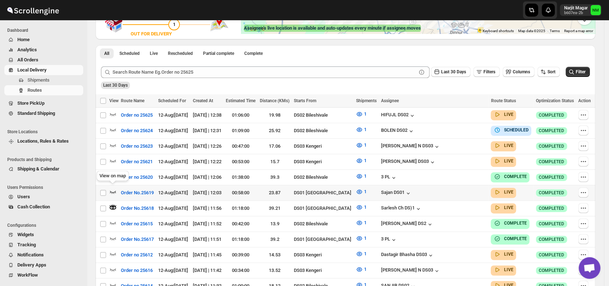
click at [113, 191] on icon "button" at bounding box center [113, 192] width 6 height 3
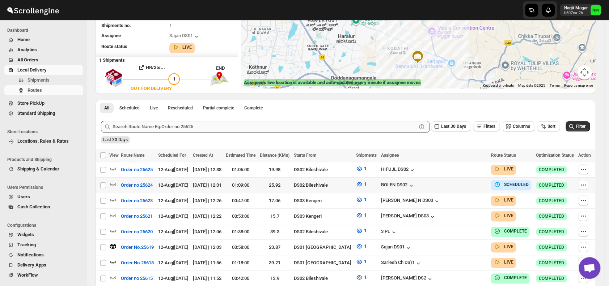
scroll to position [97, 0]
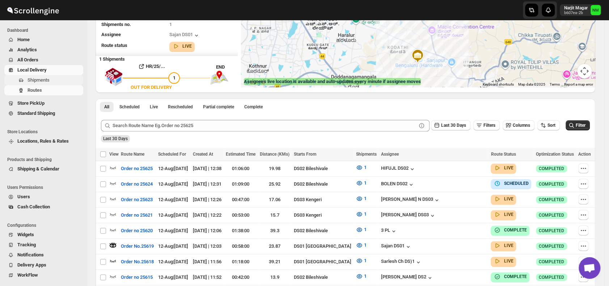
click at [46, 77] on span "Shipments" at bounding box center [38, 79] width 22 height 5
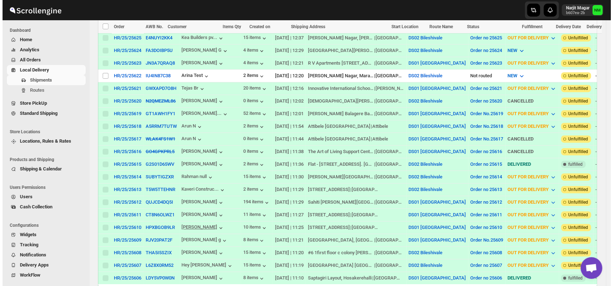
scroll to position [172, 0]
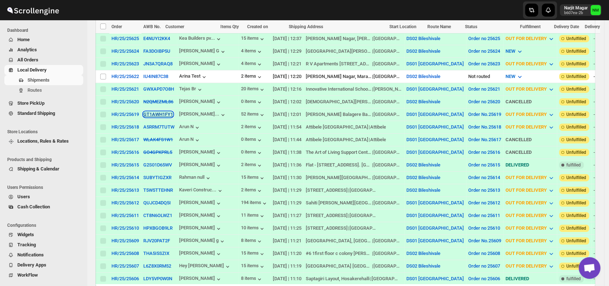
click at [149, 112] on button "GT1AWH1FY1" at bounding box center [158, 114] width 30 height 5
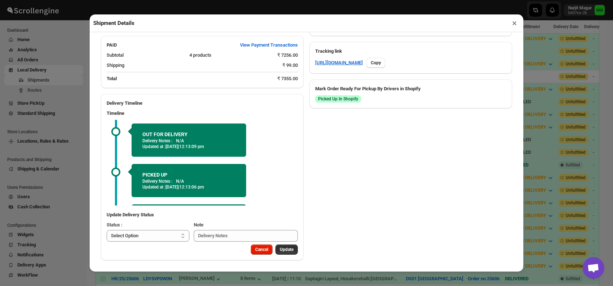
scroll to position [35, 0]
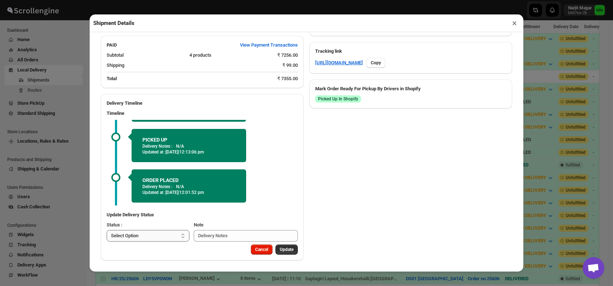
click at [168, 234] on select "Select Option PICKED UP OUT FOR DELIVERY RESCHEDULE DELIVERED CANCELLED" at bounding box center [148, 236] width 83 height 12
select select "DELIVERED"
click at [107, 230] on select "Select Option PICKED UP OUT FOR DELIVERY RESCHEDULE DELIVERED CANCELLED" at bounding box center [148, 236] width 83 height 12
click at [285, 249] on span "Update" at bounding box center [287, 250] width 14 height 6
select select
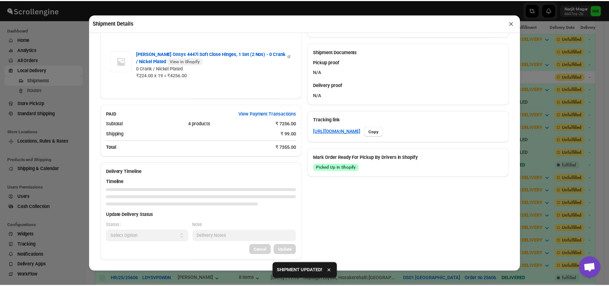
scroll to position [367, 0]
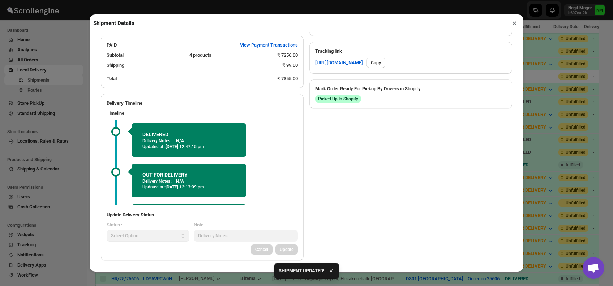
click at [515, 26] on button "×" at bounding box center [514, 23] width 10 height 10
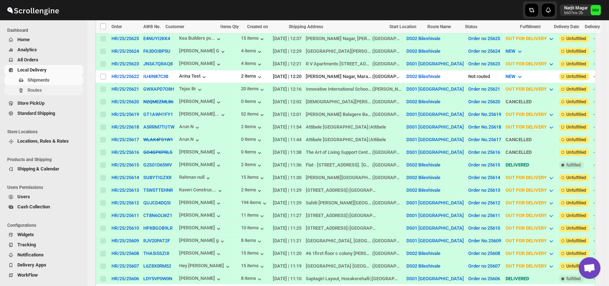
click at [40, 91] on span "Routes" at bounding box center [34, 90] width 14 height 5
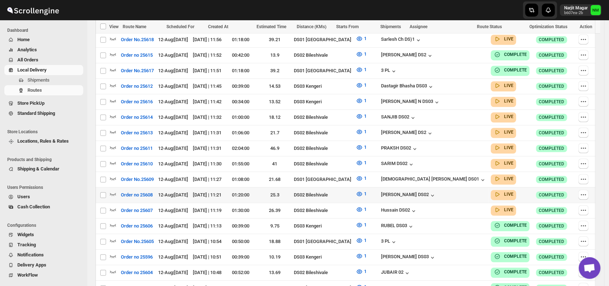
scroll to position [314, 0]
click at [112, 175] on icon "button" at bounding box center [112, 178] width 7 height 7
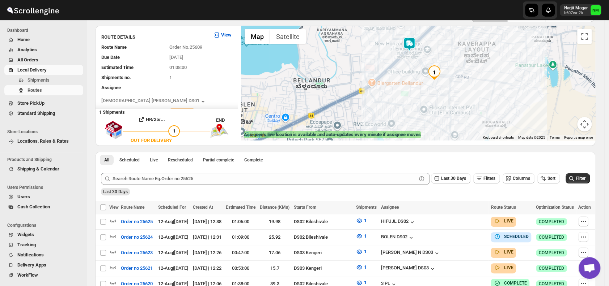
scroll to position [0, 0]
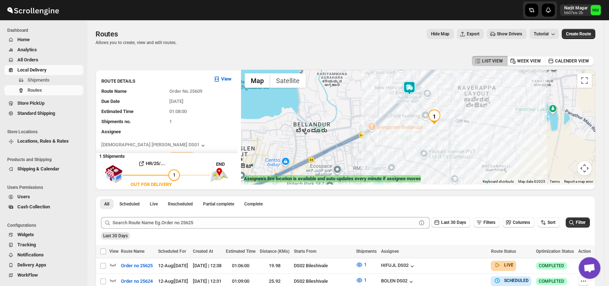
click at [415, 88] on img at bounding box center [409, 88] width 14 height 14
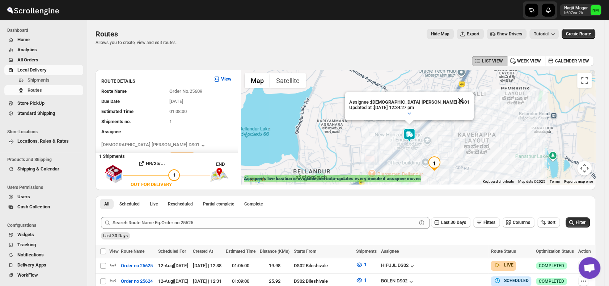
click at [452, 101] on button "Close" at bounding box center [460, 100] width 17 height 17
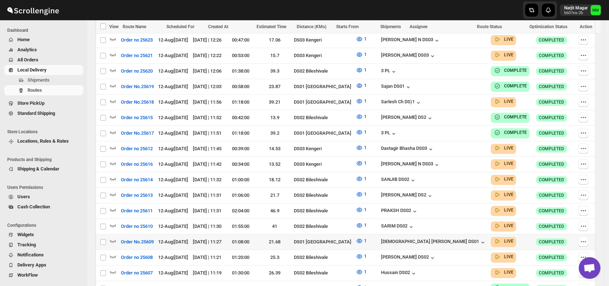
scroll to position [252, 0]
click at [111, 237] on icon "button" at bounding box center [112, 240] width 7 height 7
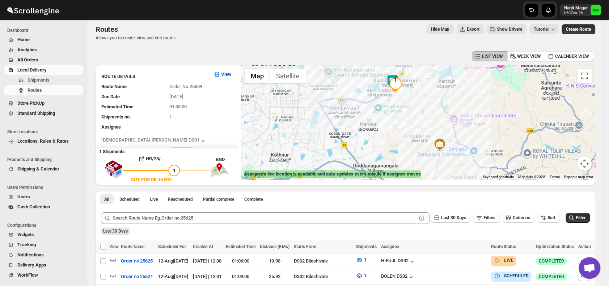
scroll to position [0, 0]
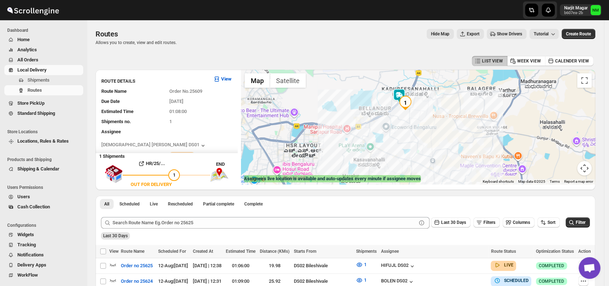
click at [396, 95] on img at bounding box center [399, 96] width 14 height 14
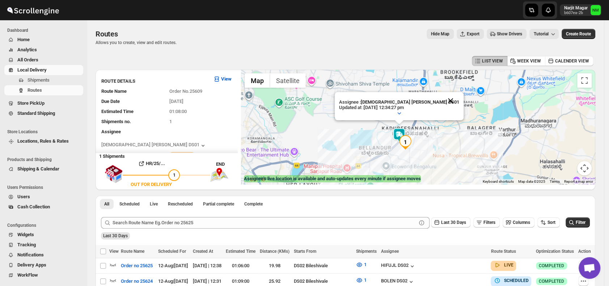
click at [441, 98] on button "Close" at bounding box center [449, 100] width 17 height 17
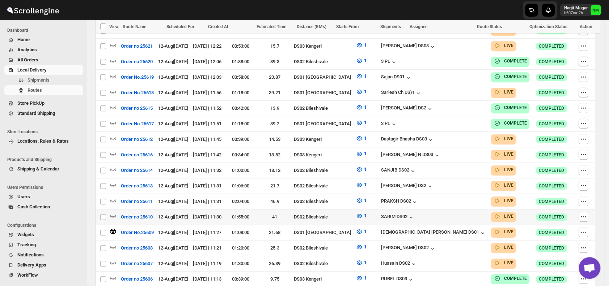
scroll to position [267, 0]
click at [112, 90] on icon "button" at bounding box center [113, 91] width 6 height 3
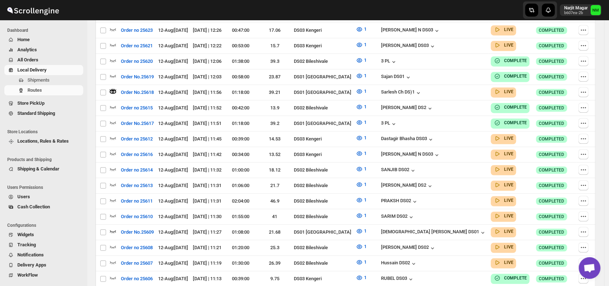
scroll to position [0, 0]
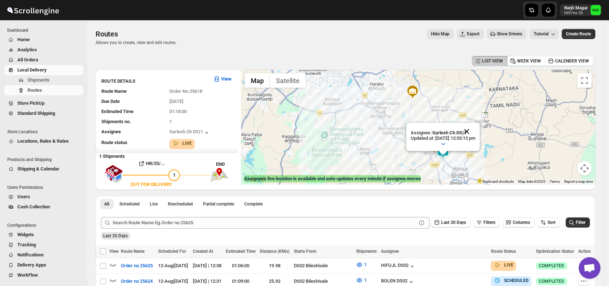
click at [475, 134] on button "Close" at bounding box center [466, 131] width 17 height 17
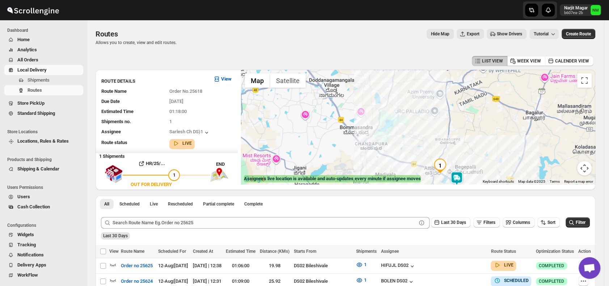
click at [464, 179] on img at bounding box center [456, 178] width 14 height 14
click at [462, 179] on img at bounding box center [456, 178] width 14 height 14
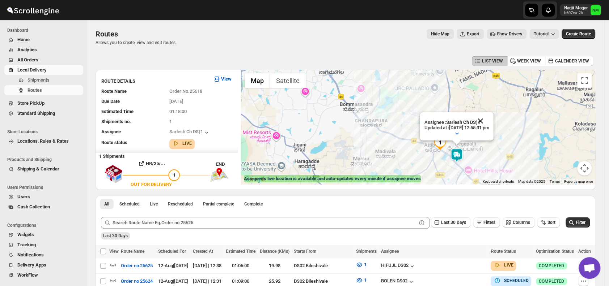
click at [489, 120] on button "Close" at bounding box center [479, 120] width 17 height 17
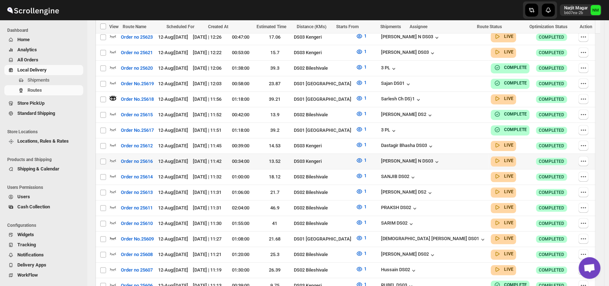
scroll to position [264, 0]
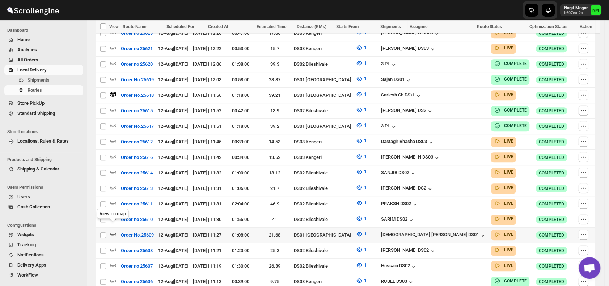
click at [112, 231] on icon "button" at bounding box center [112, 234] width 7 height 7
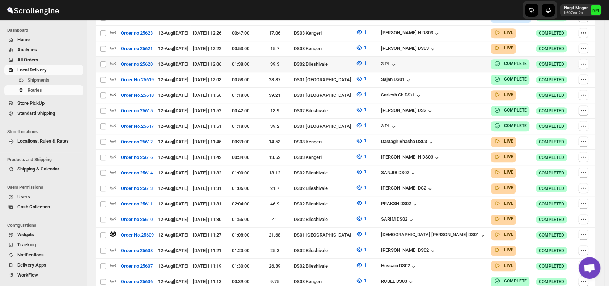
scroll to position [0, 0]
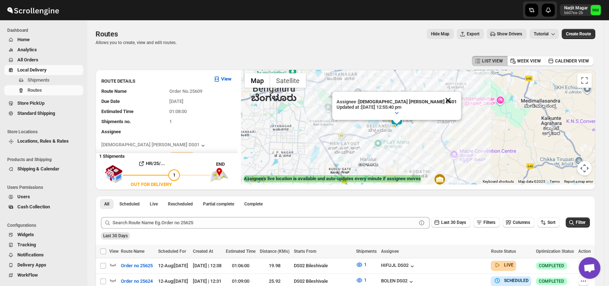
click at [439, 96] on button "Close" at bounding box center [447, 100] width 17 height 17
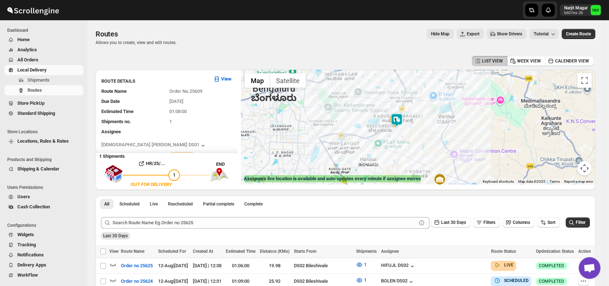
click at [432, 96] on div at bounding box center [418, 127] width 354 height 115
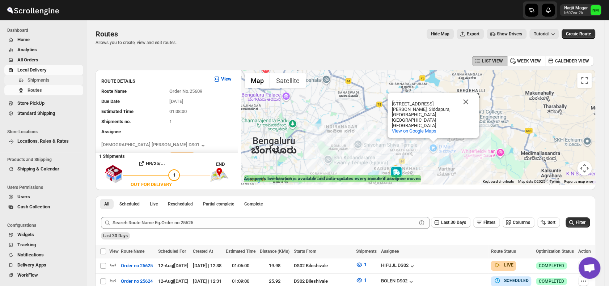
click at [46, 80] on span "Shipments" at bounding box center [38, 79] width 22 height 5
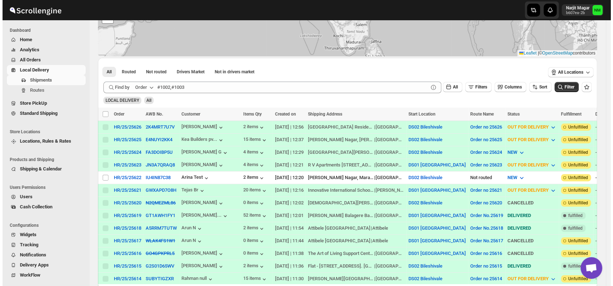
scroll to position [246, 0]
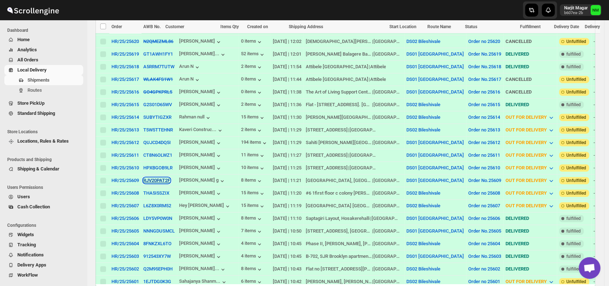
click at [150, 178] on button "RJV20PAT2F" at bounding box center [156, 180] width 27 height 5
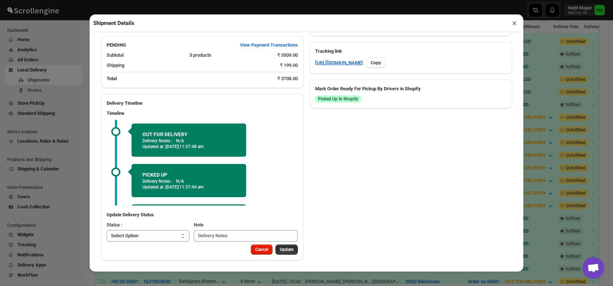
scroll to position [35, 0]
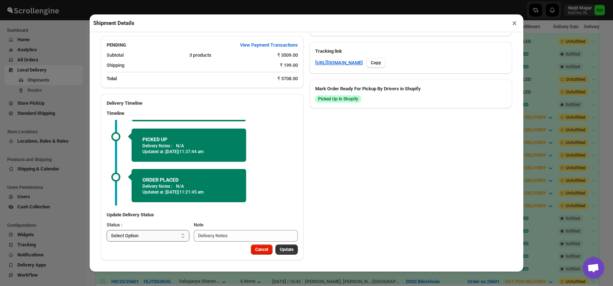
click at [174, 235] on select "Select Option PICKED UP OUT FOR DELIVERY RESCHEDULE DELIVERED CANCELLED" at bounding box center [148, 236] width 83 height 12
select select "DELIVERED"
click at [107, 230] on select "Select Option PICKED UP OUT FOR DELIVERY RESCHEDULE DELIVERED CANCELLED" at bounding box center [148, 236] width 83 height 12
click at [283, 248] on span "Update" at bounding box center [287, 250] width 14 height 6
select select
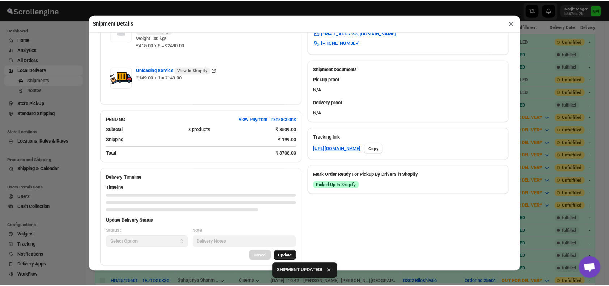
scroll to position [348, 0]
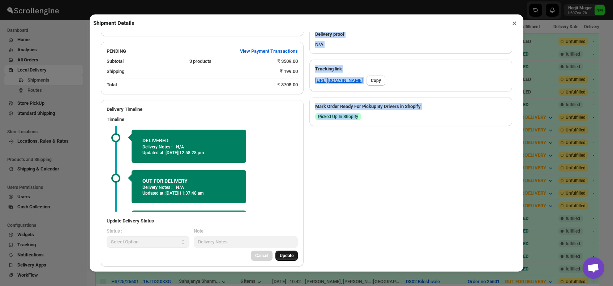
drag, startPoint x: 283, startPoint y: 248, endPoint x: 405, endPoint y: 137, distance: 164.8
drag, startPoint x: 405, startPoint y: 137, endPoint x: 515, endPoint y: 21, distance: 159.6
click at [515, 21] on button "×" at bounding box center [514, 23] width 10 height 10
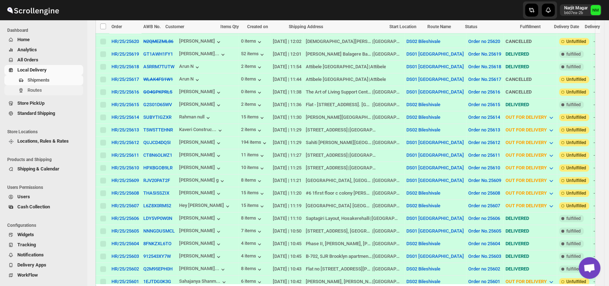
click at [38, 91] on span "Routes" at bounding box center [34, 90] width 14 height 5
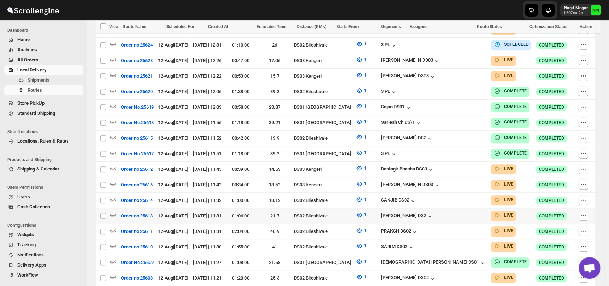
scroll to position [247, 0]
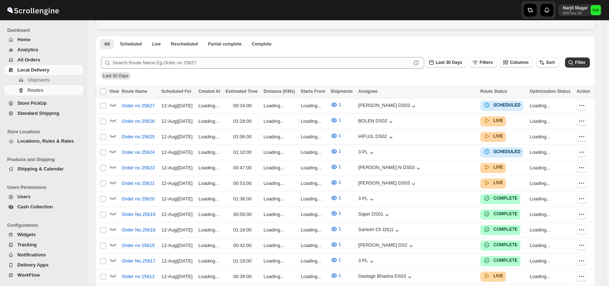
scroll to position [154, 0]
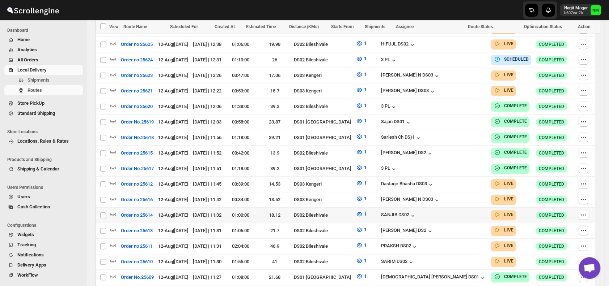
scroll to position [248, 0]
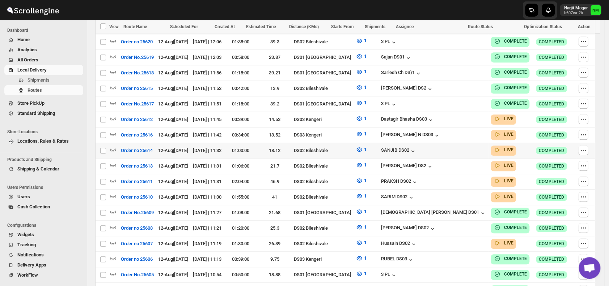
scroll to position [314, 0]
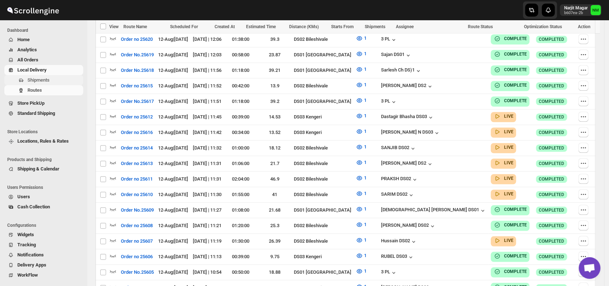
click at [57, 79] on span "Shipments" at bounding box center [54, 80] width 54 height 7
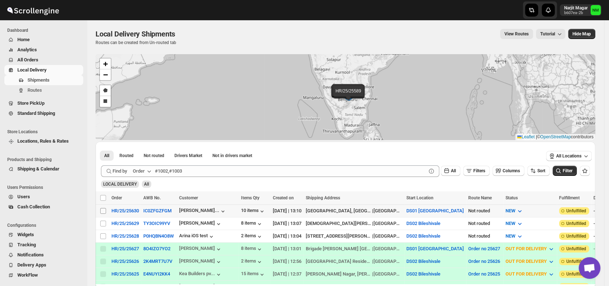
click at [104, 210] on input "Select shipment" at bounding box center [103, 211] width 6 height 6
checkbox input "true"
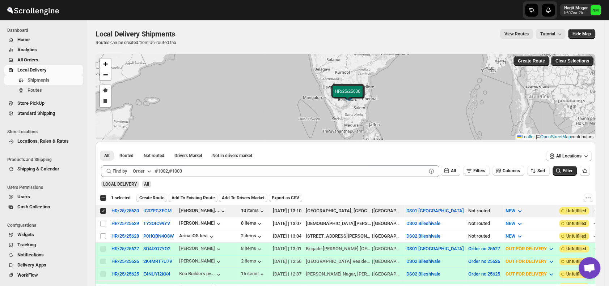
click at [149, 198] on span "Create Route" at bounding box center [151, 198] width 25 height 6
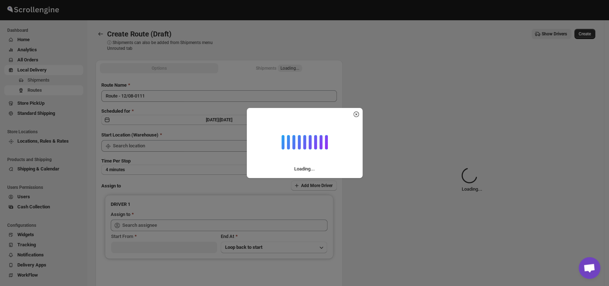
type input "DS01 [GEOGRAPHIC_DATA]"
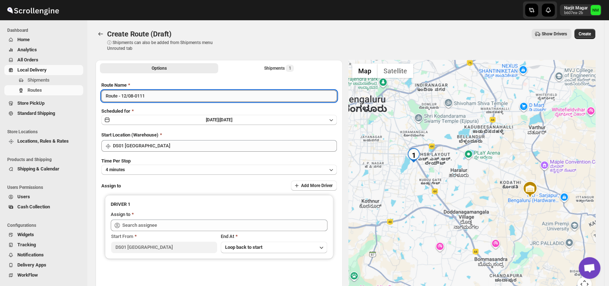
click at [169, 92] on input "Route - 12/08-0111" at bounding box center [218, 96] width 235 height 12
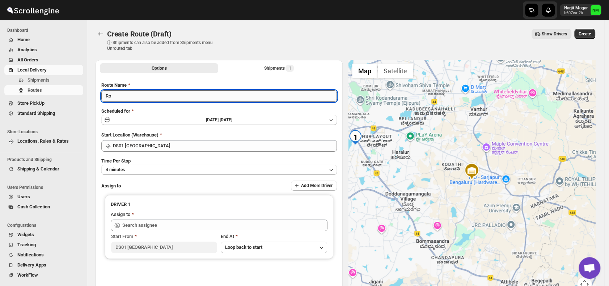
type input "R"
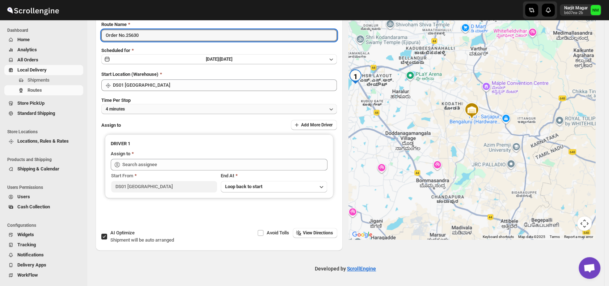
type input "Order No.25630"
click at [149, 111] on button "4 minutes" at bounding box center [218, 109] width 235 height 10
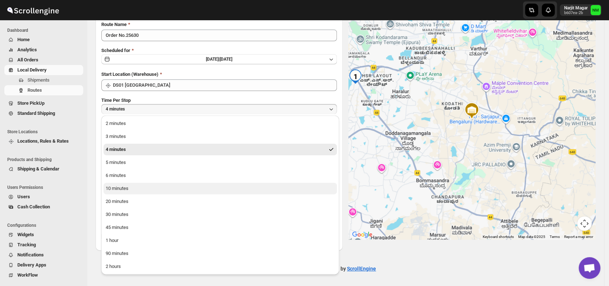
click at [121, 188] on div "10 minutes" at bounding box center [117, 188] width 23 height 7
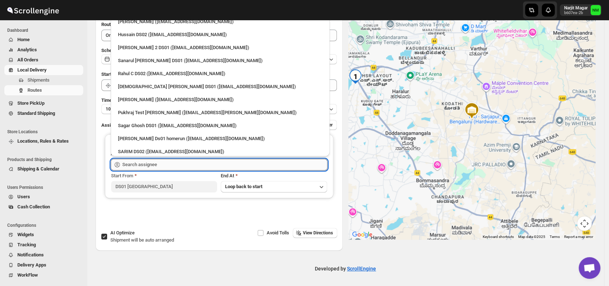
click at [158, 165] on input "text" at bounding box center [224, 165] width 205 height 12
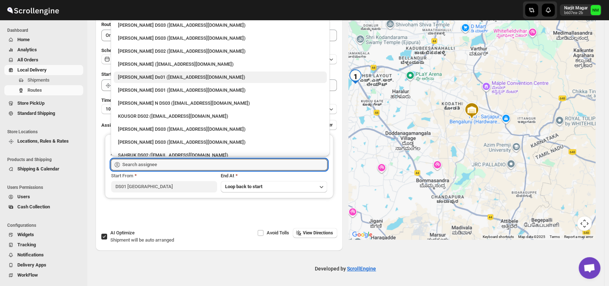
scroll to position [427, 0]
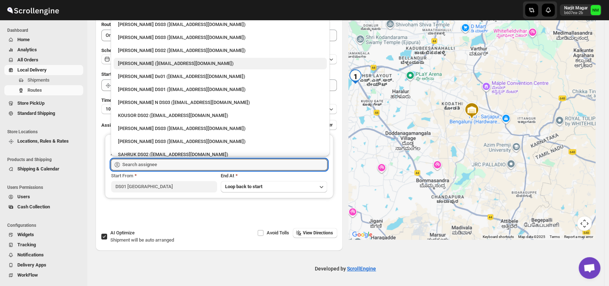
click at [137, 60] on div "Veera Kesavan (xagos20938@boxmach.com)" at bounding box center [220, 63] width 204 height 7
type input "Veera Kesavan (xagos20938@boxmach.com)"
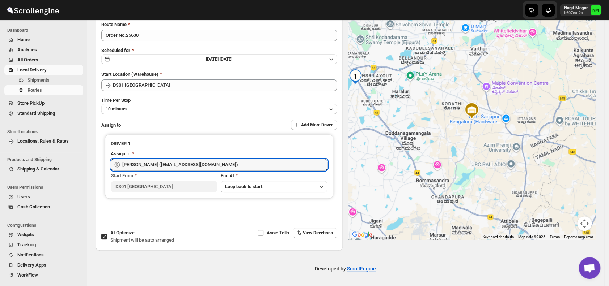
scroll to position [0, 0]
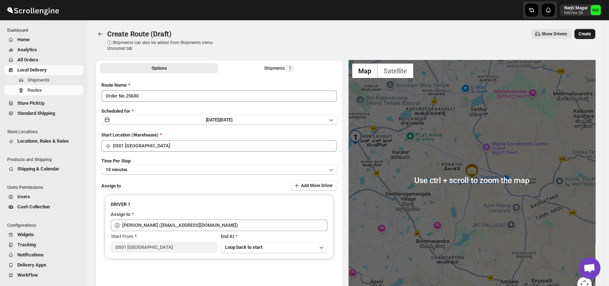
click at [588, 34] on span "Create" at bounding box center [584, 34] width 12 height 6
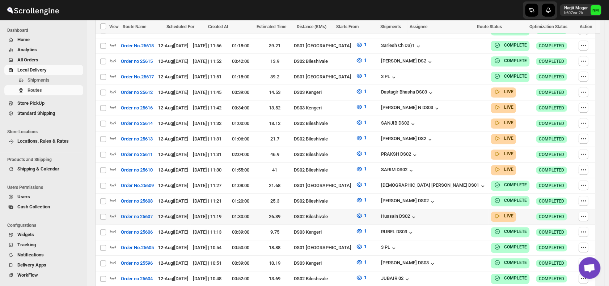
scroll to position [359, 0]
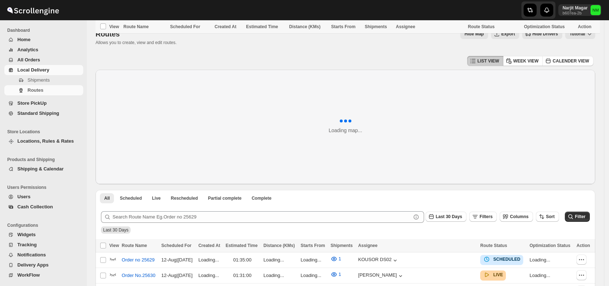
scroll to position [359, 0]
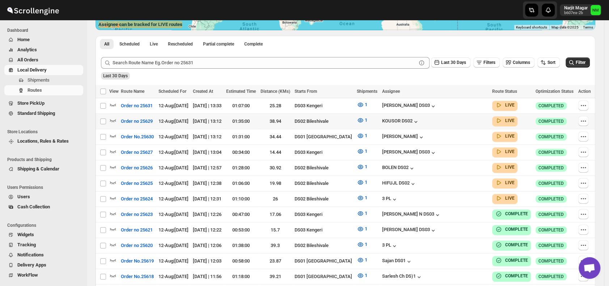
scroll to position [198, 0]
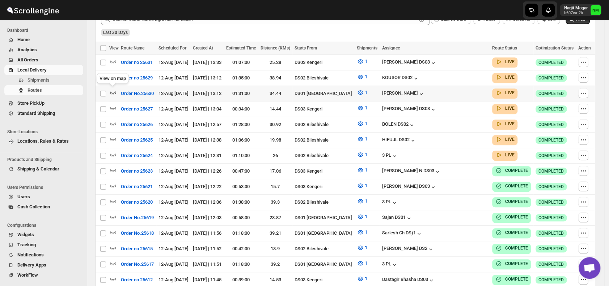
click at [113, 91] on icon "button" at bounding box center [112, 92] width 7 height 7
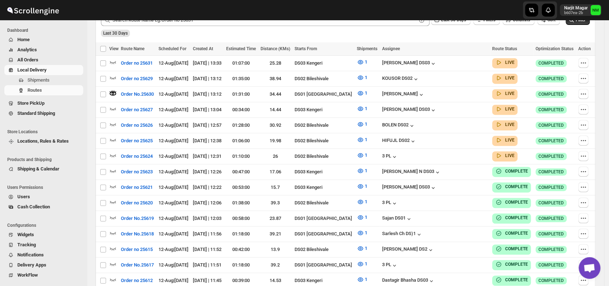
scroll to position [0, 0]
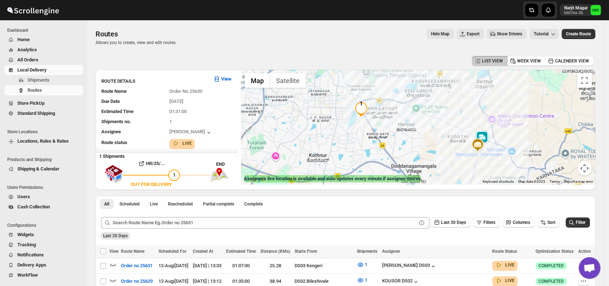
click at [487, 137] on img at bounding box center [481, 138] width 14 height 14
click at [513, 102] on button "Close" at bounding box center [503, 103] width 17 height 17
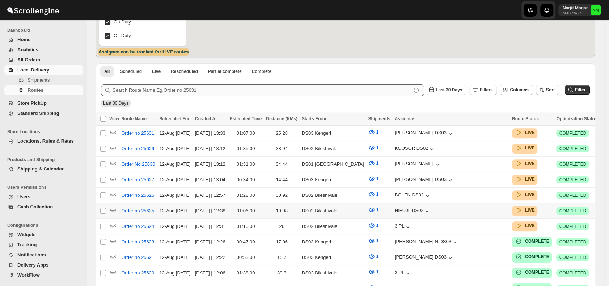
scroll to position [127, 0]
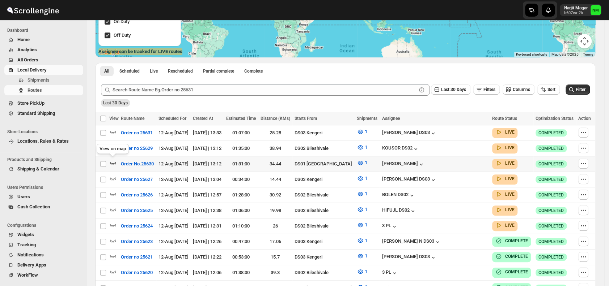
click at [113, 162] on icon "button" at bounding box center [113, 163] width 6 height 3
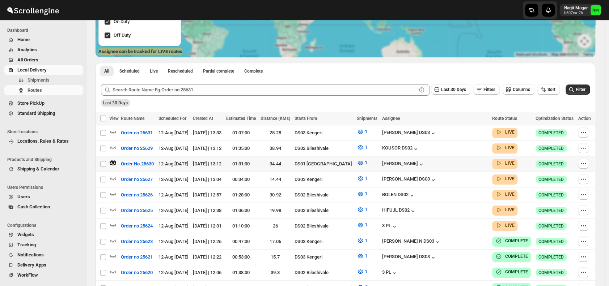
scroll to position [0, 0]
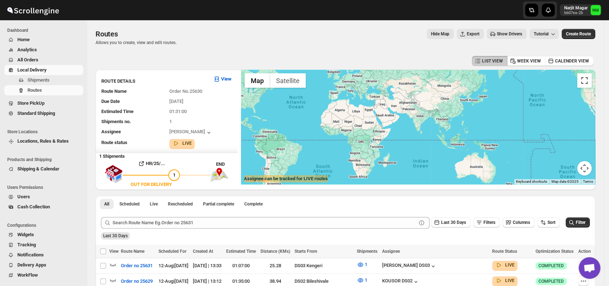
click at [587, 82] on button "Toggle fullscreen view" at bounding box center [584, 80] width 14 height 14
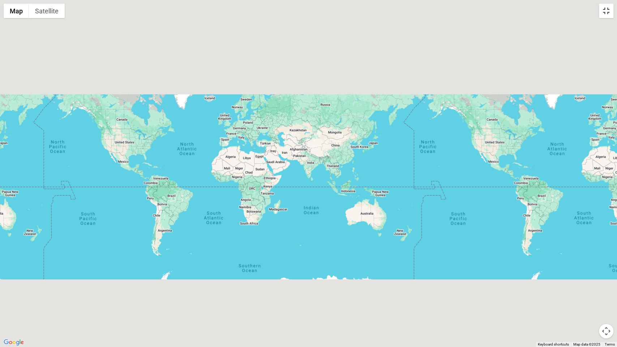
click at [606, 13] on button "Toggle fullscreen view" at bounding box center [606, 11] width 14 height 14
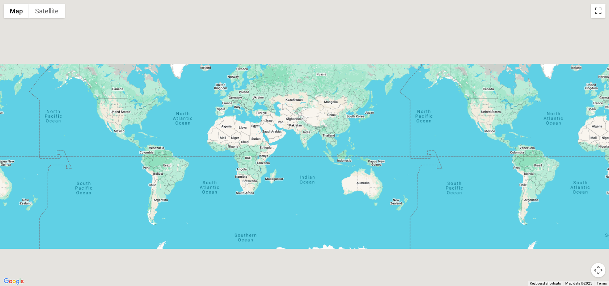
scroll to position [107, 0]
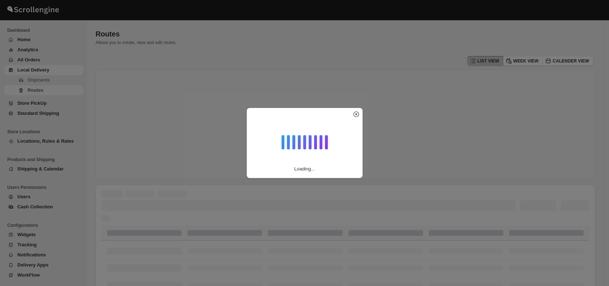
scroll to position [107, 0]
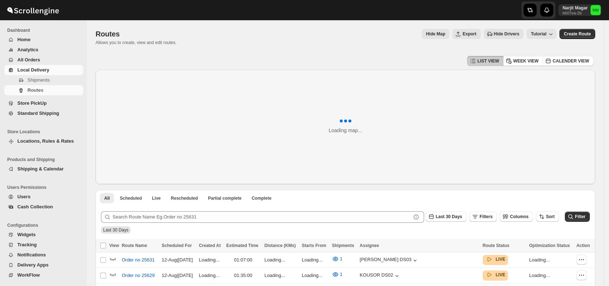
scroll to position [107, 0]
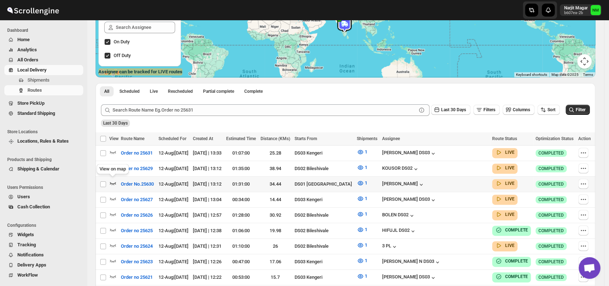
click at [112, 182] on icon "button" at bounding box center [112, 183] width 7 height 7
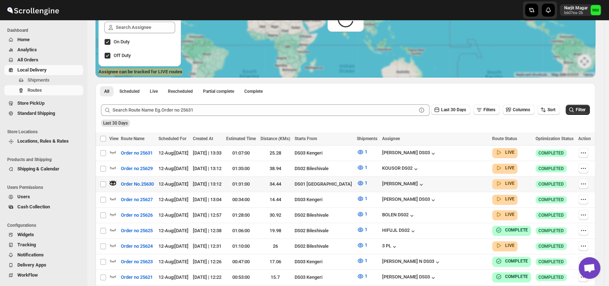
scroll to position [0, 0]
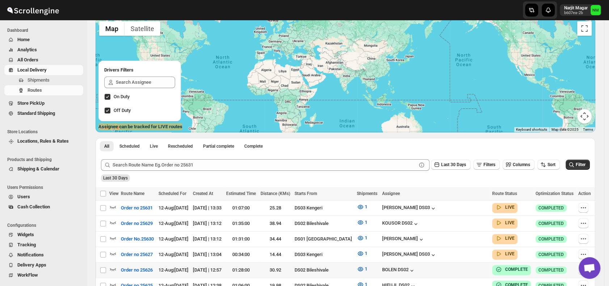
scroll to position [55, 0]
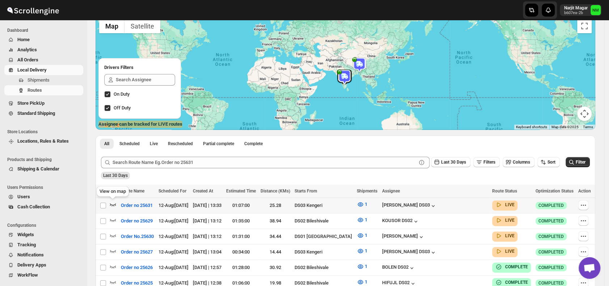
click at [113, 205] on icon "button" at bounding box center [113, 205] width 6 height 3
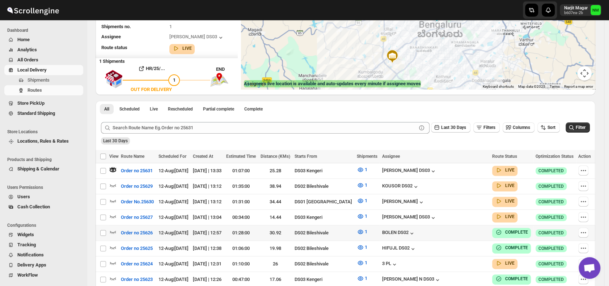
scroll to position [139, 0]
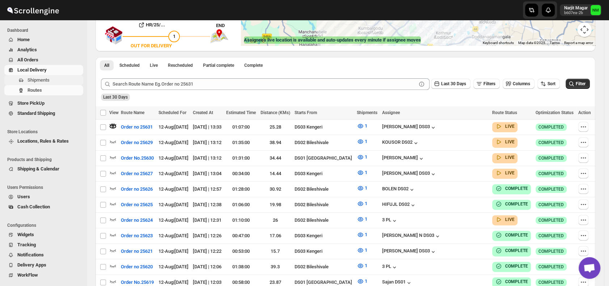
click at [46, 85] on button "Shipments" at bounding box center [43, 80] width 79 height 10
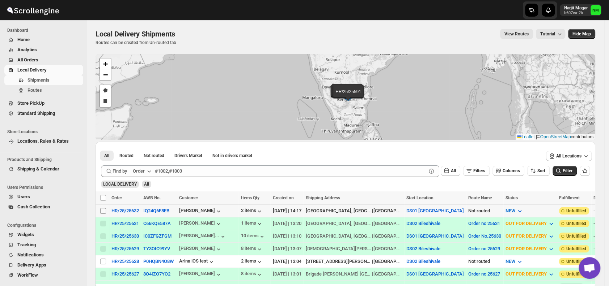
click at [104, 208] on input "Select shipment" at bounding box center [103, 211] width 6 height 6
checkbox input "true"
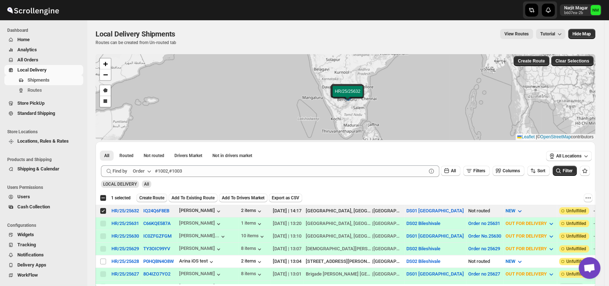
click at [152, 200] on span "Create Route" at bounding box center [151, 198] width 25 height 6
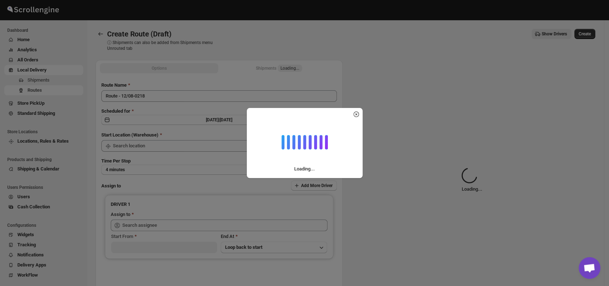
type input "DS01 [GEOGRAPHIC_DATA]"
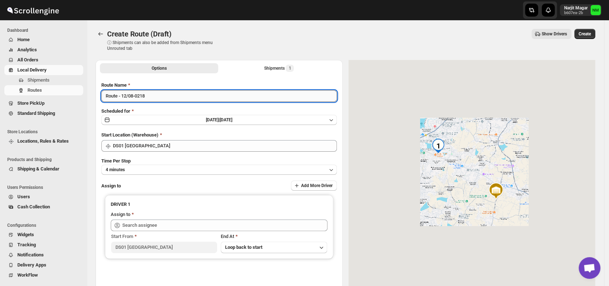
click at [159, 98] on input "Route - 12/08-0218" at bounding box center [218, 96] width 235 height 12
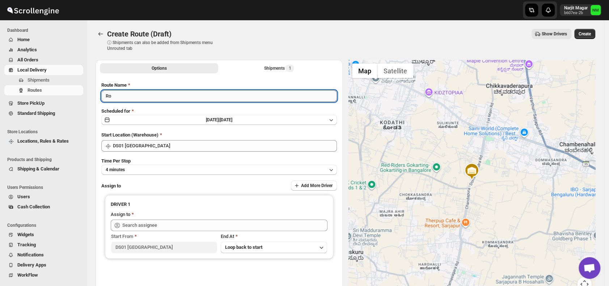
type input "R"
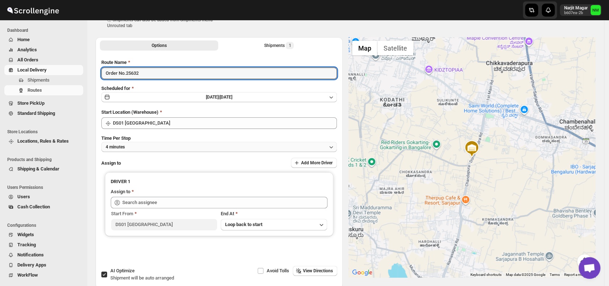
type input "Order No.25632"
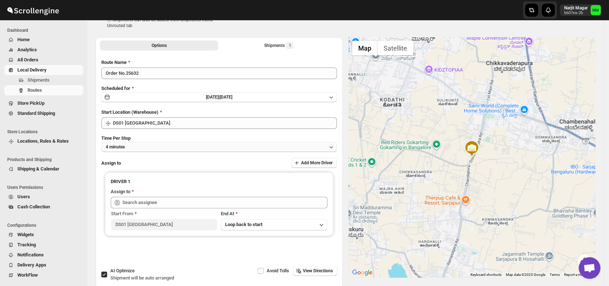
click at [149, 148] on button "4 minutes" at bounding box center [218, 147] width 235 height 10
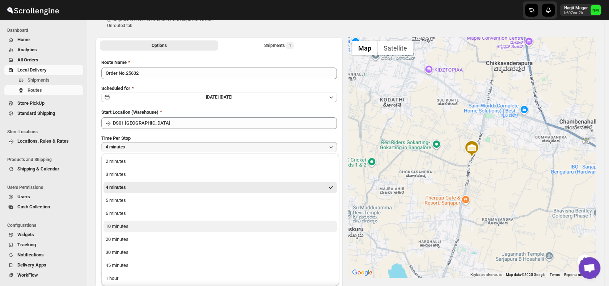
click at [133, 226] on button "10 minutes" at bounding box center [219, 227] width 233 height 12
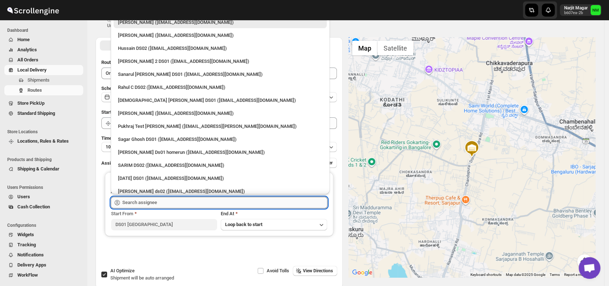
click at [162, 201] on input "text" at bounding box center [224, 203] width 205 height 12
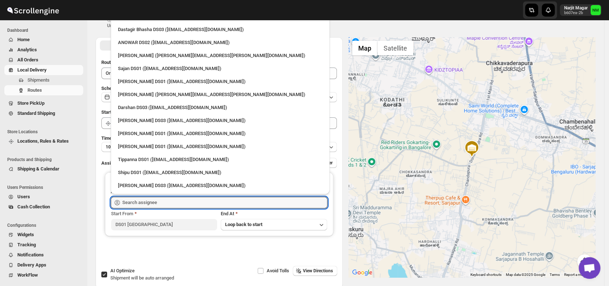
scroll to position [591, 0]
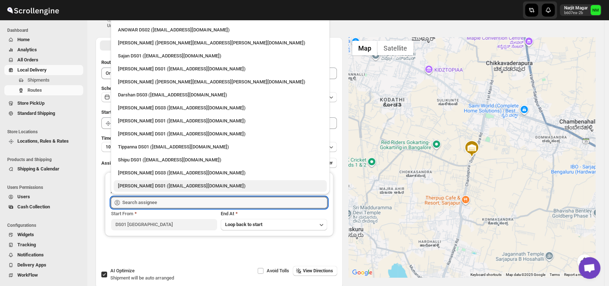
click at [155, 182] on div "Hrittik Singha DS01 (fidafo9153@ahvin.com)" at bounding box center [220, 186] width 213 height 12
type input "Hrittik Singha DS01 (fidafo9153@ahvin.com)"
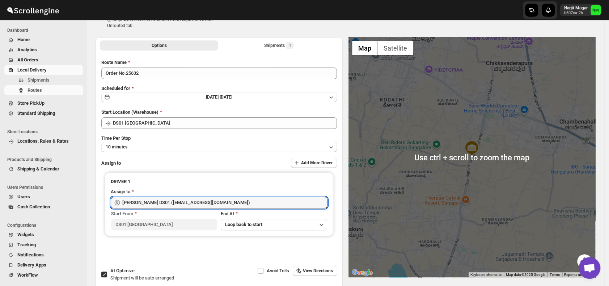
scroll to position [0, 0]
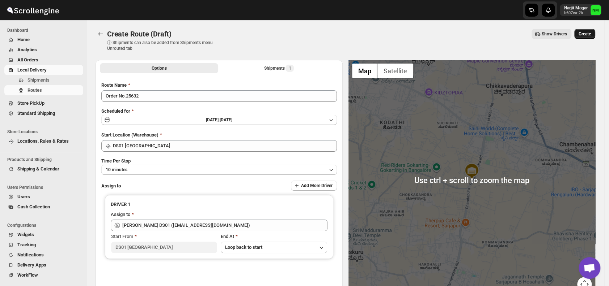
click at [590, 35] on span "Create" at bounding box center [584, 34] width 12 height 6
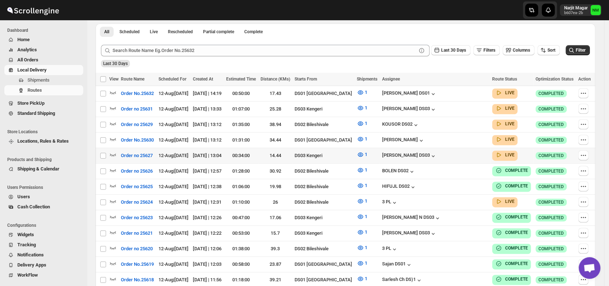
scroll to position [167, 0]
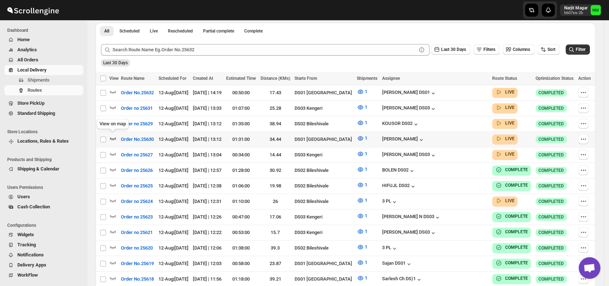
click at [112, 137] on icon "button" at bounding box center [112, 138] width 7 height 7
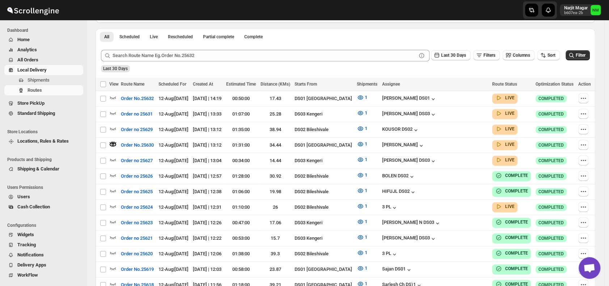
scroll to position [0, 0]
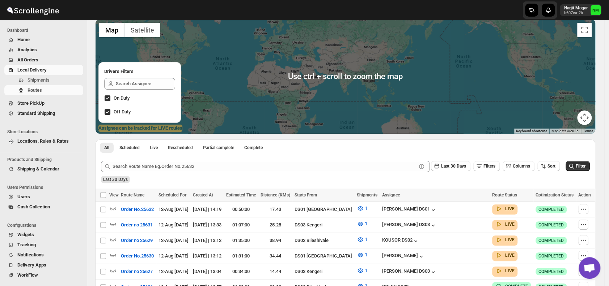
scroll to position [74, 0]
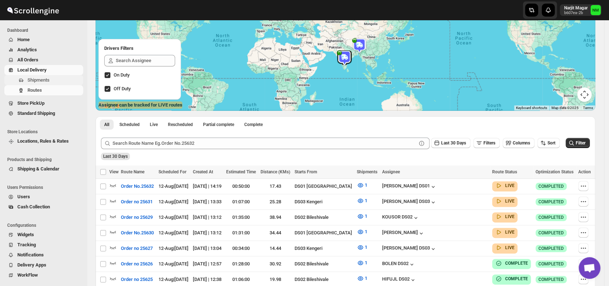
click at [29, 82] on span "Shipments" at bounding box center [38, 79] width 22 height 5
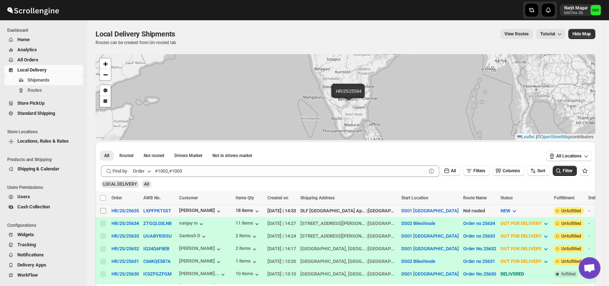
click at [104, 212] on input "Select shipment" at bounding box center [103, 211] width 6 height 6
checkbox input "true"
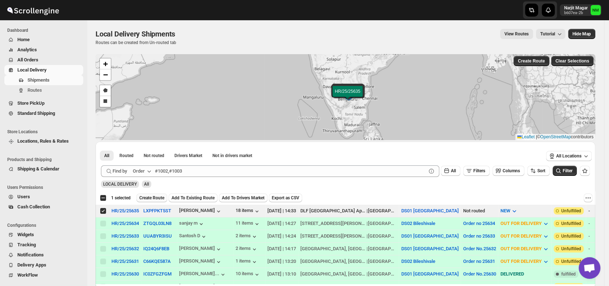
click at [149, 197] on span "Create Route" at bounding box center [151, 198] width 25 height 6
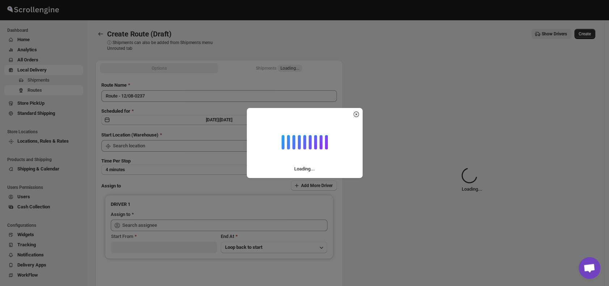
type input "DS01 [GEOGRAPHIC_DATA]"
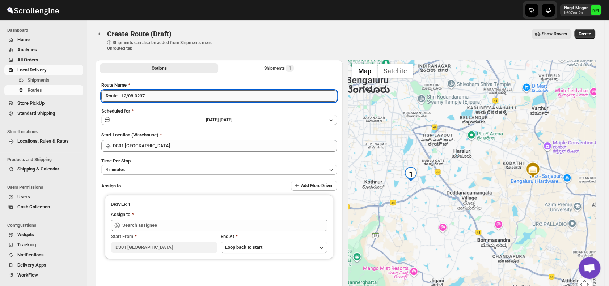
click at [163, 97] on input "Route - 12/08-0237" at bounding box center [218, 96] width 235 height 12
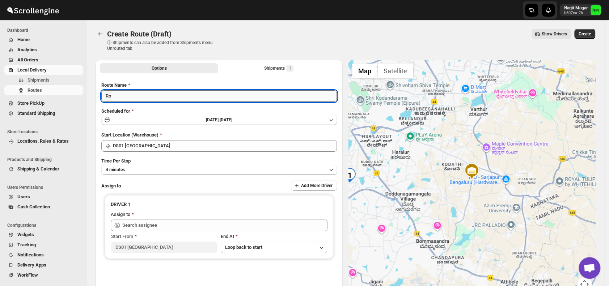
type input "R"
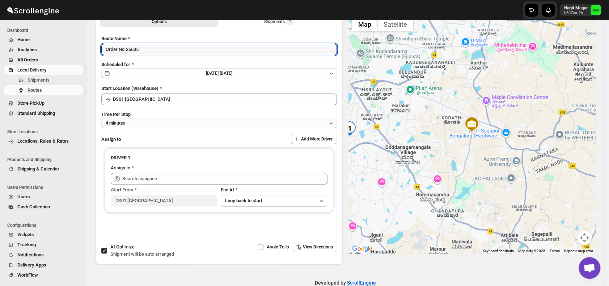
scroll to position [47, 0]
type input "Order No.25635"
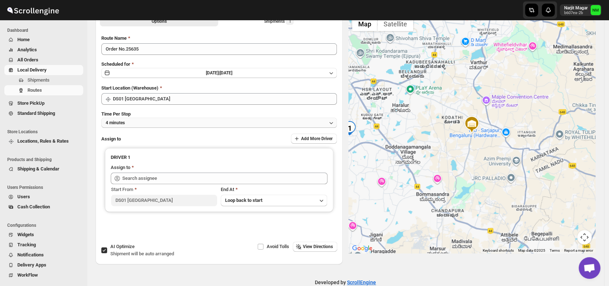
click at [138, 127] on button "4 minutes" at bounding box center [218, 123] width 235 height 10
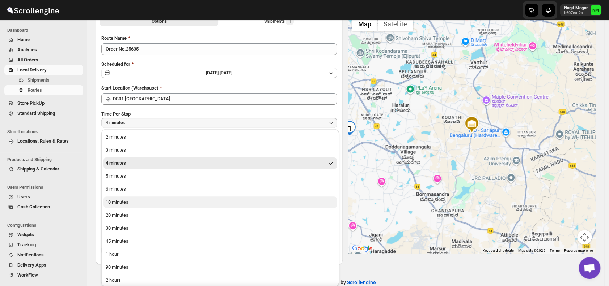
click at [139, 200] on button "10 minutes" at bounding box center [219, 203] width 233 height 12
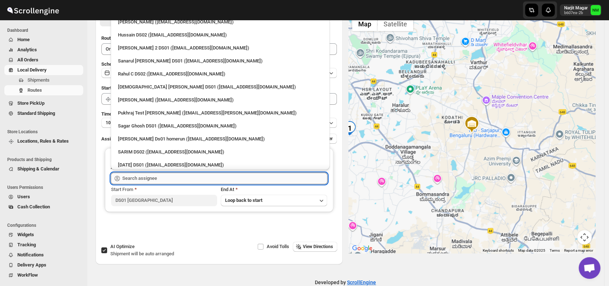
click at [152, 180] on input "text" at bounding box center [224, 179] width 205 height 12
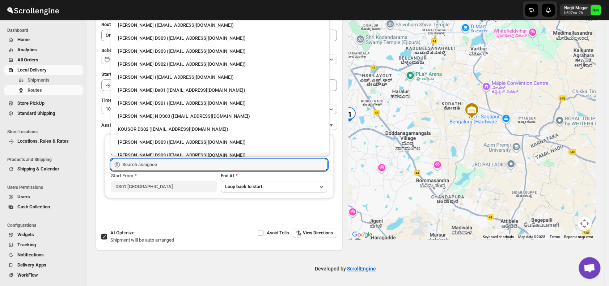
scroll to position [412, 0]
click at [137, 77] on div "[PERSON_NAME] ([EMAIL_ADDRESS][DOMAIN_NAME])" at bounding box center [220, 77] width 204 height 7
type input "[PERSON_NAME] ([EMAIL_ADDRESS][DOMAIN_NAME])"
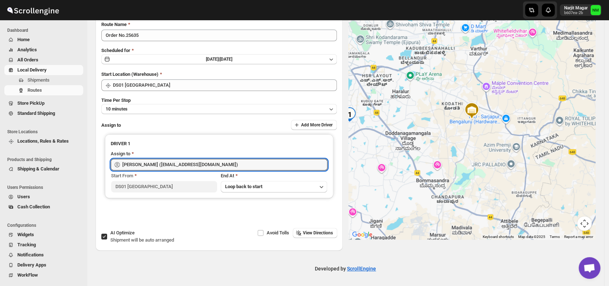
scroll to position [0, 0]
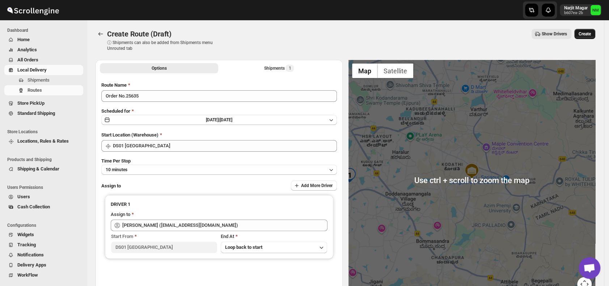
click at [584, 33] on span "Create" at bounding box center [584, 34] width 12 height 6
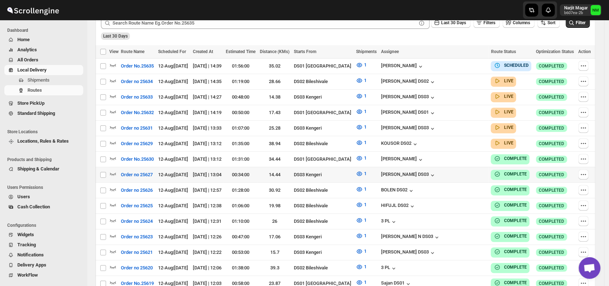
scroll to position [195, 0]
click at [111, 109] on icon "button" at bounding box center [112, 111] width 7 height 7
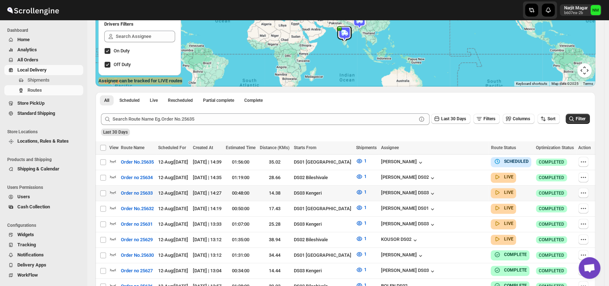
scroll to position [98, 0]
click at [112, 205] on icon "button" at bounding box center [112, 207] width 7 height 7
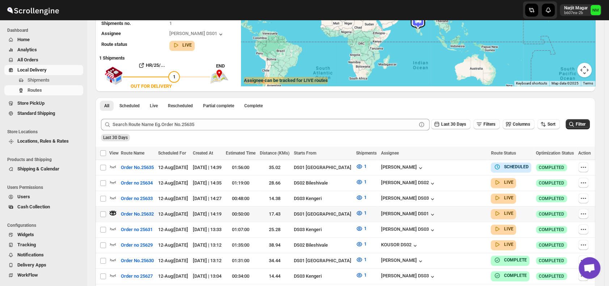
scroll to position [0, 0]
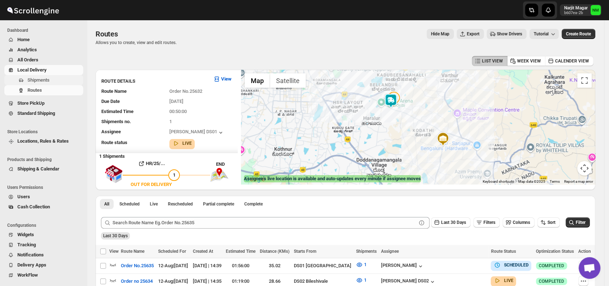
click at [47, 79] on span "Shipments" at bounding box center [38, 79] width 22 height 5
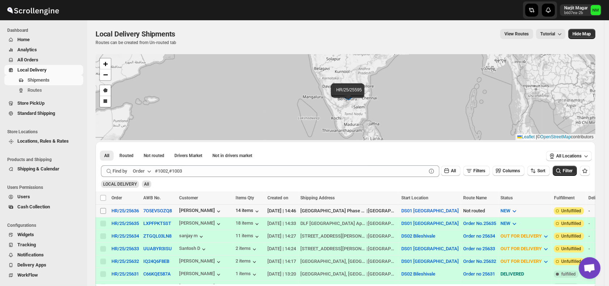
click at [106, 210] on input "Select shipment" at bounding box center [103, 211] width 6 height 6
checkbox input "true"
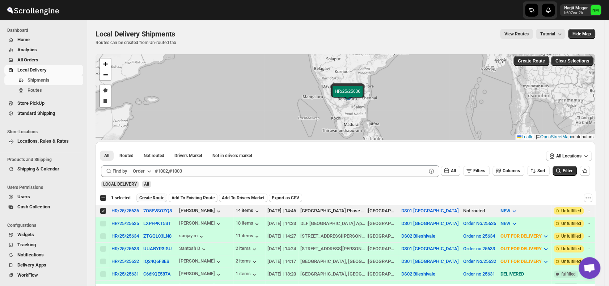
click at [148, 199] on span "Create Route" at bounding box center [151, 198] width 25 height 6
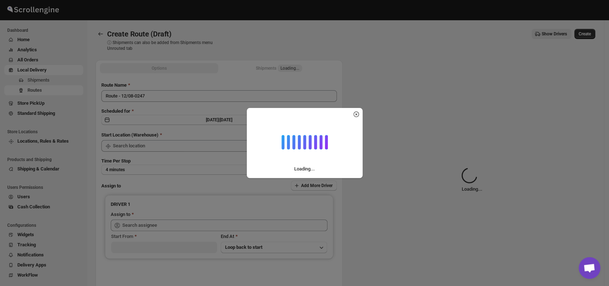
type input "DS01 [GEOGRAPHIC_DATA]"
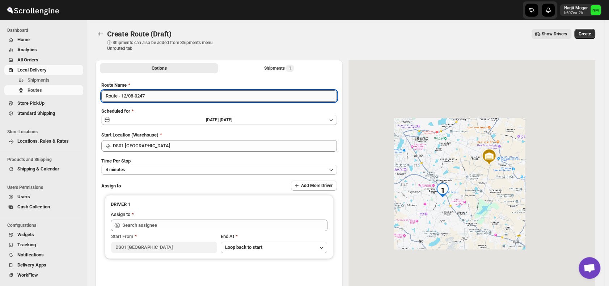
click at [152, 94] on input "Route - 12/08-0247" at bounding box center [218, 96] width 235 height 12
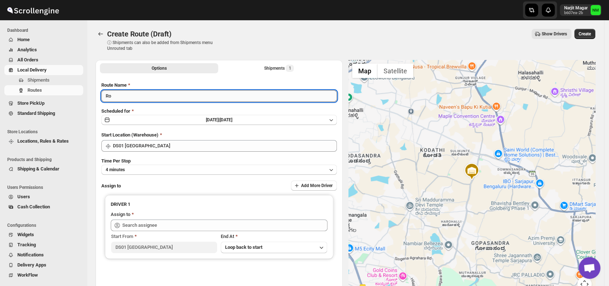
type input "R"
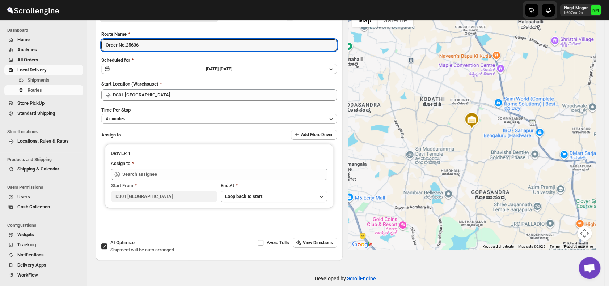
scroll to position [52, 0]
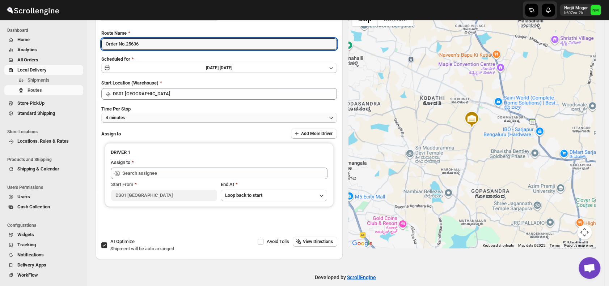
type input "Order No.25636"
click at [139, 118] on button "4 minutes" at bounding box center [218, 118] width 235 height 10
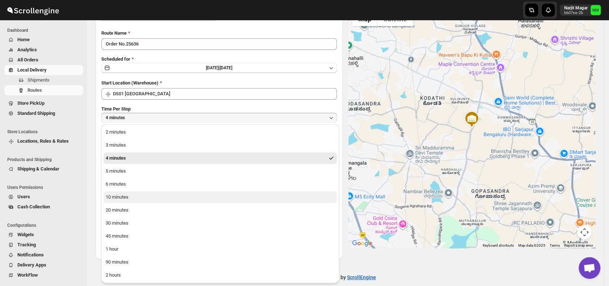
click at [117, 197] on div "10 minutes" at bounding box center [117, 197] width 23 height 7
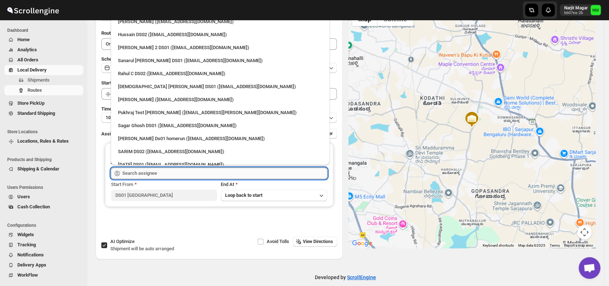
click at [155, 175] on input "text" at bounding box center [224, 174] width 205 height 12
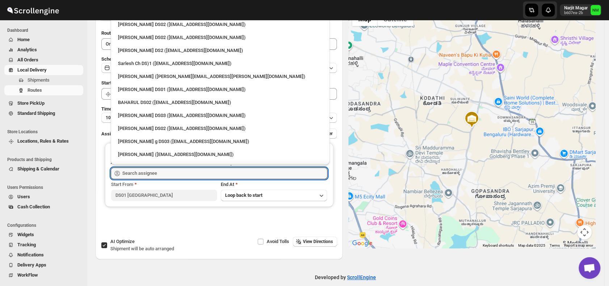
scroll to position [281, 0]
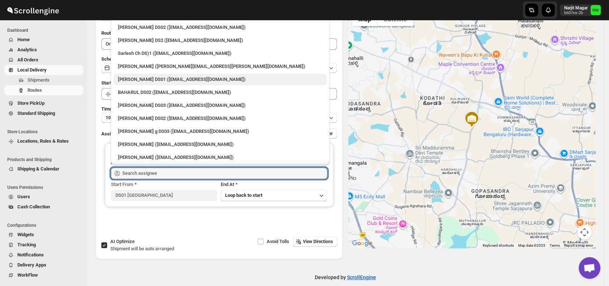
click at [144, 77] on div "[PERSON_NAME] DS01 ([EMAIL_ADDRESS][DOMAIN_NAME])" at bounding box center [220, 79] width 204 height 7
type input "[PERSON_NAME] DS01 ([EMAIL_ADDRESS][DOMAIN_NAME])"
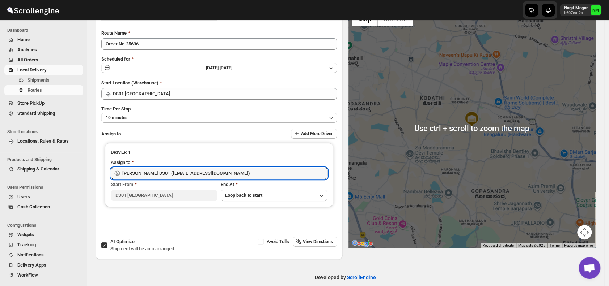
scroll to position [0, 0]
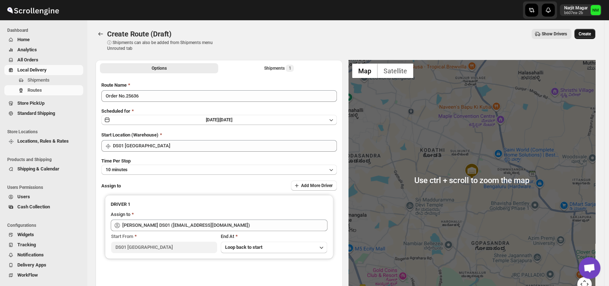
click at [590, 36] on span "Create" at bounding box center [584, 34] width 12 height 6
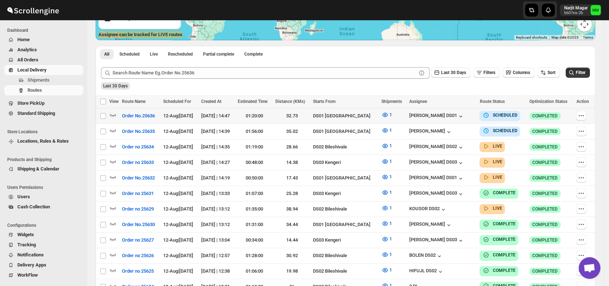
scroll to position [145, 0]
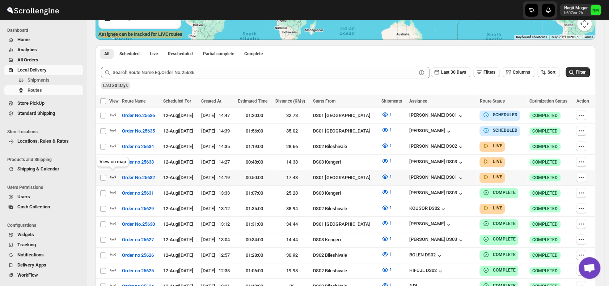
click at [112, 174] on icon "button" at bounding box center [112, 176] width 7 height 7
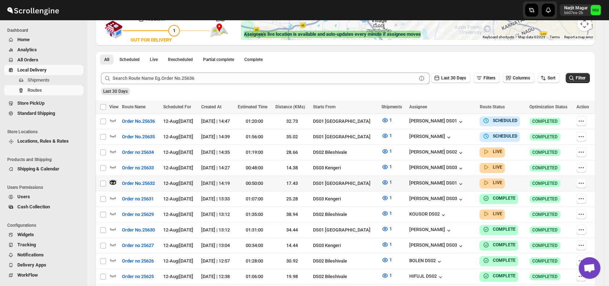
scroll to position [0, 0]
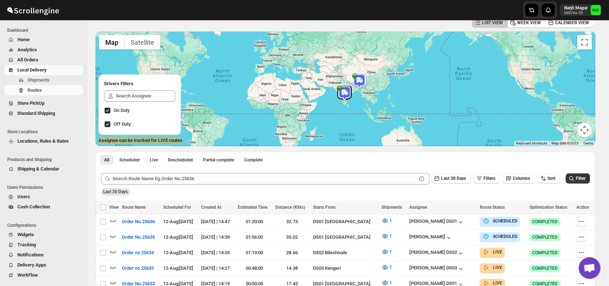
scroll to position [8, 0]
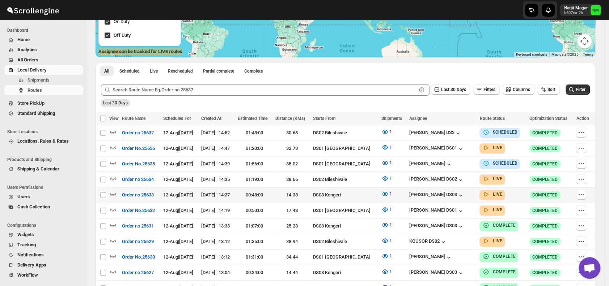
scroll to position [128, 0]
click at [114, 206] on icon "button" at bounding box center [112, 209] width 7 height 7
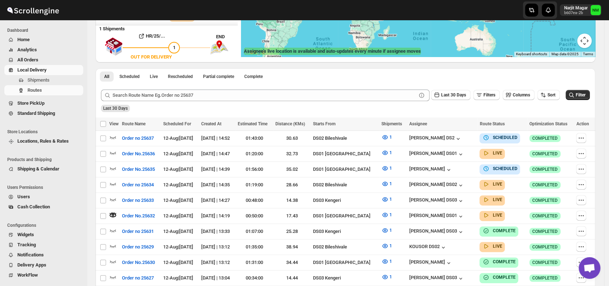
scroll to position [0, 0]
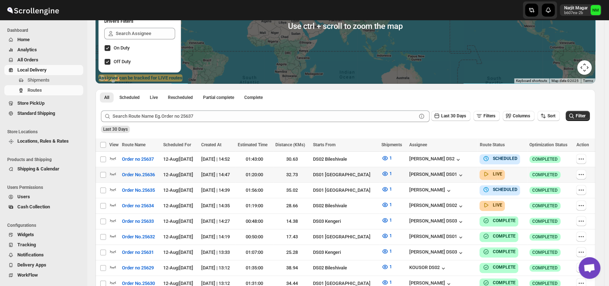
scroll to position [102, 0]
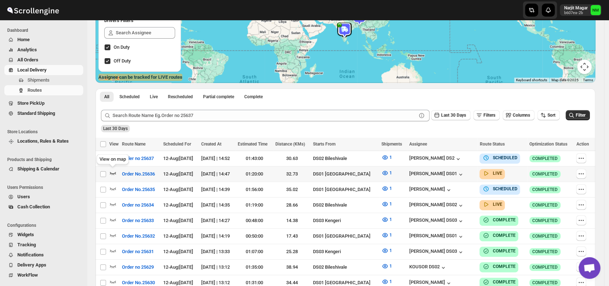
click at [114, 173] on icon "button" at bounding box center [113, 173] width 6 height 3
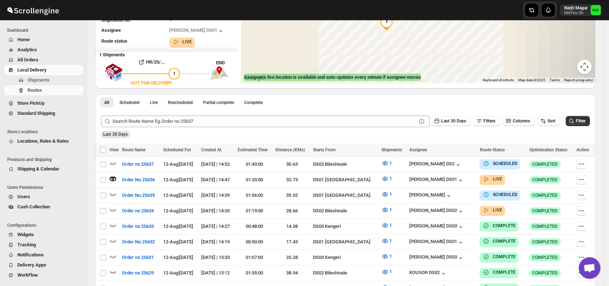
scroll to position [0, 0]
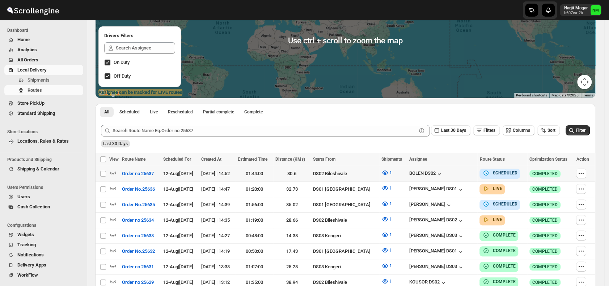
scroll to position [89, 0]
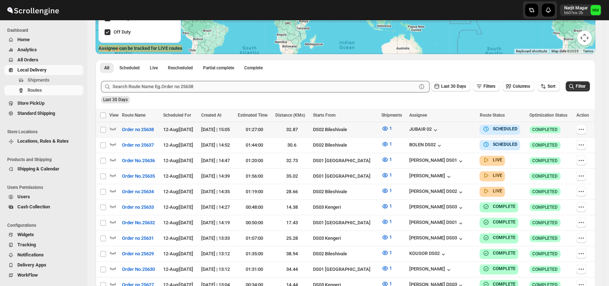
scroll to position [131, 0]
click at [115, 174] on icon "button" at bounding box center [113, 175] width 6 height 3
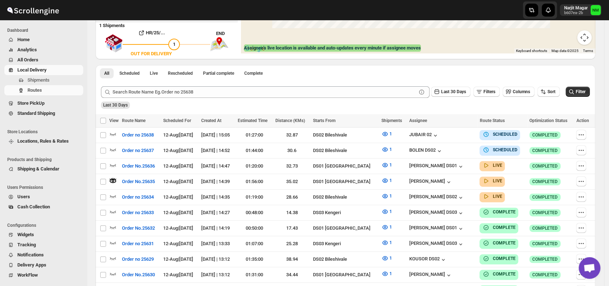
scroll to position [0, 0]
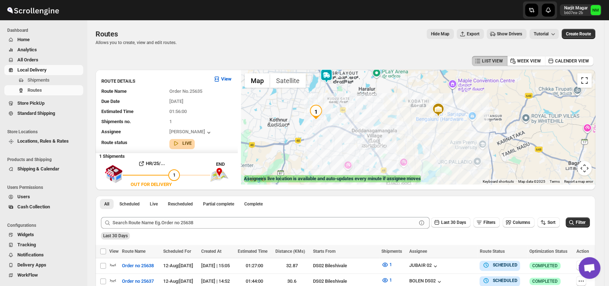
click at [589, 76] on button "Toggle fullscreen view" at bounding box center [584, 80] width 14 height 14
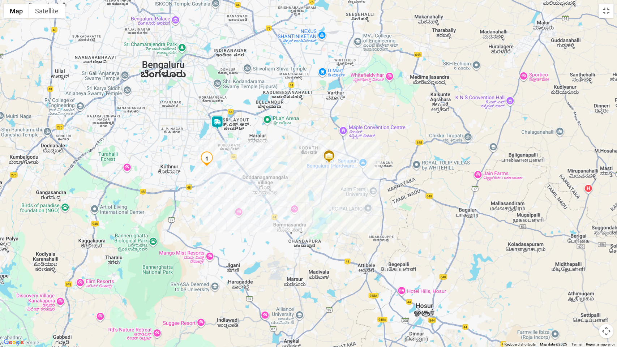
click at [217, 127] on img at bounding box center [217, 122] width 14 height 14
click at [248, 89] on button "Close" at bounding box center [239, 88] width 17 height 17
click at [604, 10] on button "Toggle fullscreen view" at bounding box center [606, 11] width 14 height 14
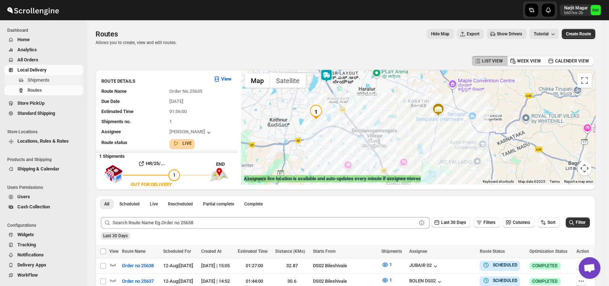
click at [38, 78] on span "Shipments" at bounding box center [38, 79] width 22 height 5
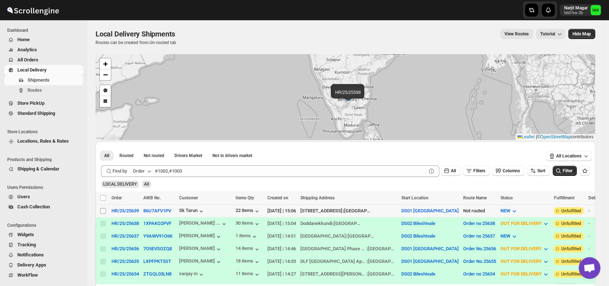
click at [104, 211] on input "Select shipment" at bounding box center [103, 211] width 6 height 6
checkbox input "true"
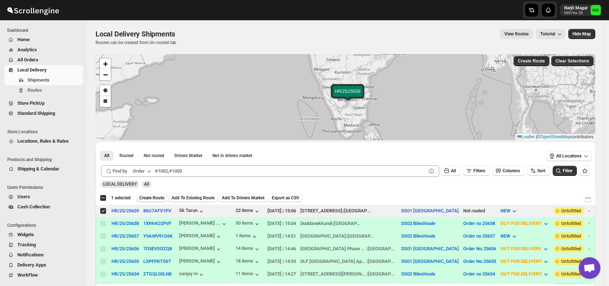
click at [147, 198] on span "Create Route" at bounding box center [151, 198] width 25 height 6
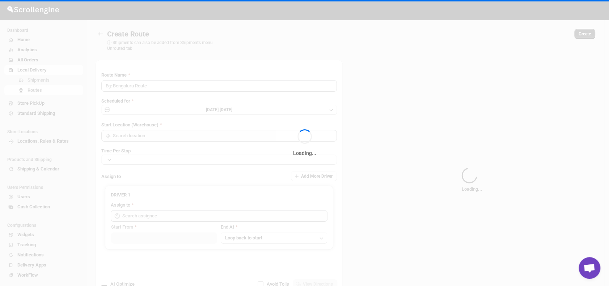
type input "Route - 12/08-0308"
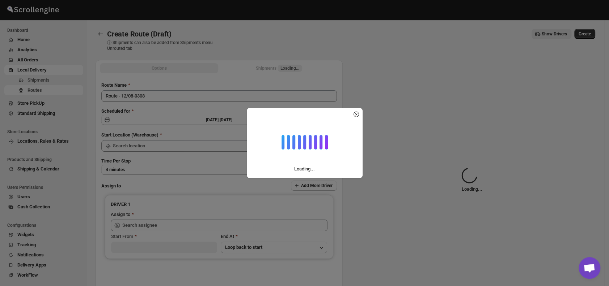
type input "DS01 [GEOGRAPHIC_DATA]"
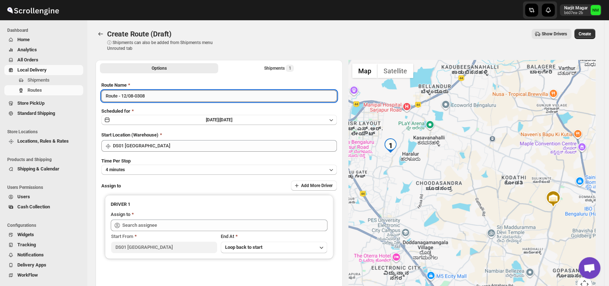
click at [163, 98] on input "Route - 12/08-0308" at bounding box center [218, 96] width 235 height 12
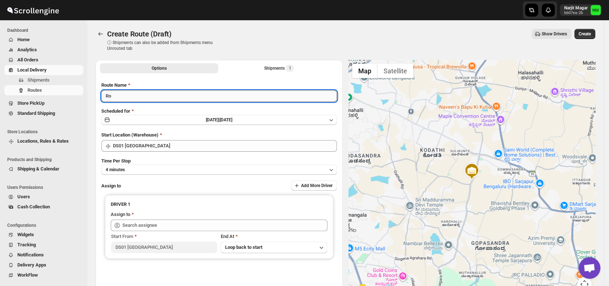
type input "R"
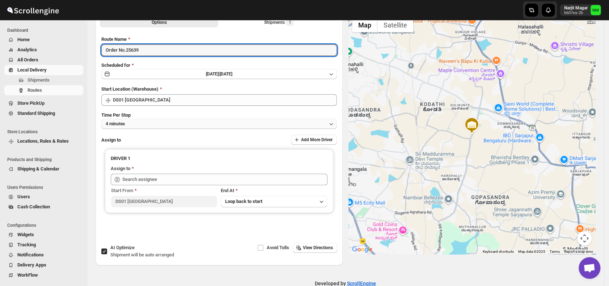
scroll to position [46, 0]
type input "Order No.25639"
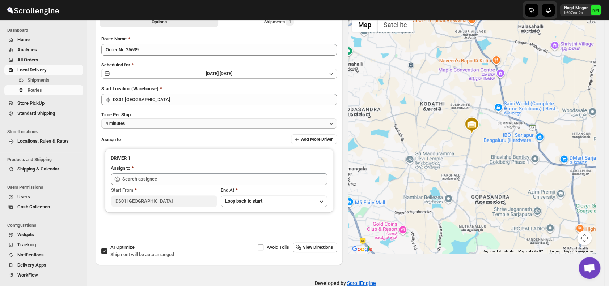
click at [158, 122] on button "4 minutes" at bounding box center [218, 124] width 235 height 10
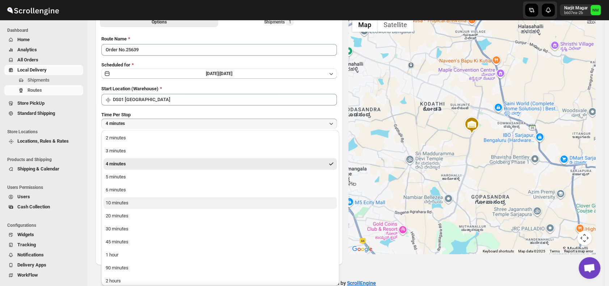
click at [139, 204] on button "10 minutes" at bounding box center [219, 203] width 233 height 12
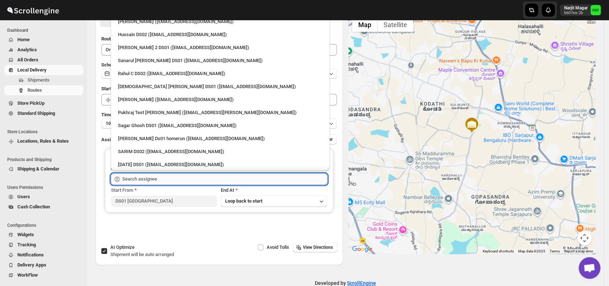
click at [171, 179] on input "text" at bounding box center [224, 180] width 205 height 12
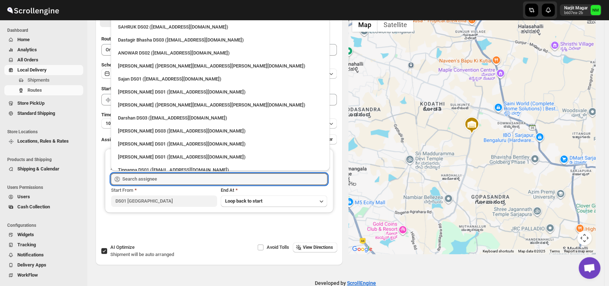
scroll to position [601, 0]
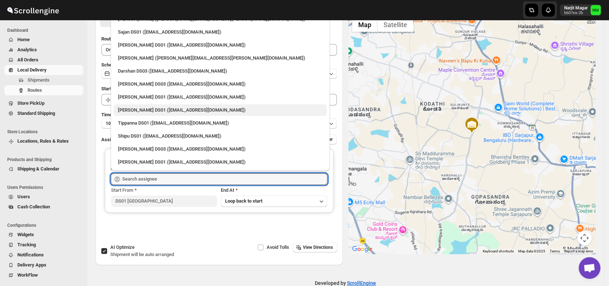
click at [148, 108] on div "Abdul Basir DS01 (xaley98767@7tul.com)" at bounding box center [220, 110] width 204 height 7
type input "Abdul Basir DS01 (xaley98767@7tul.com)"
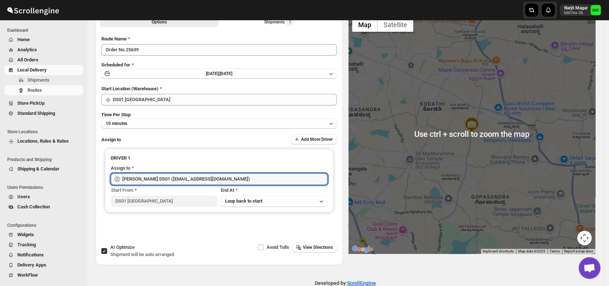
scroll to position [0, 0]
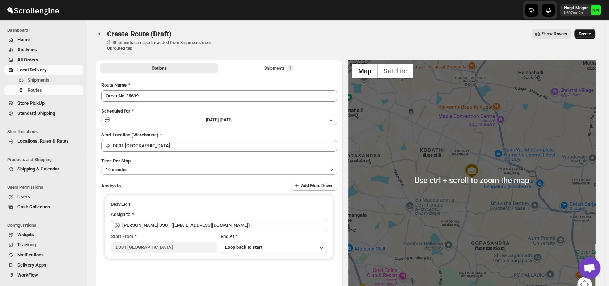
click at [585, 29] on button "Create" at bounding box center [584, 34] width 21 height 10
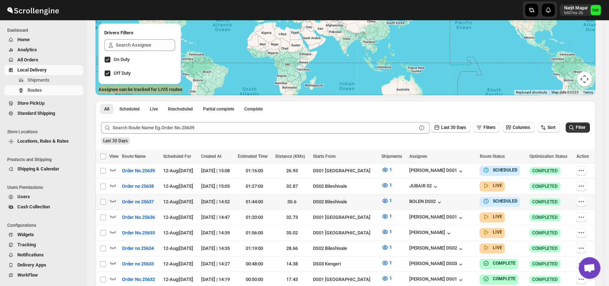
scroll to position [90, 0]
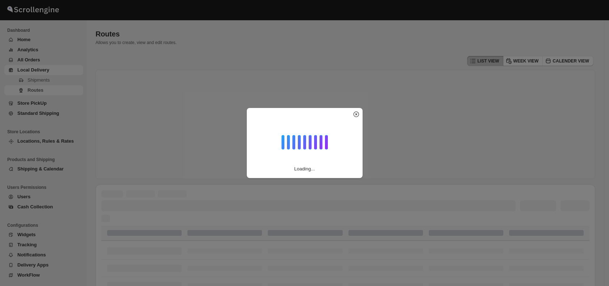
scroll to position [90, 0]
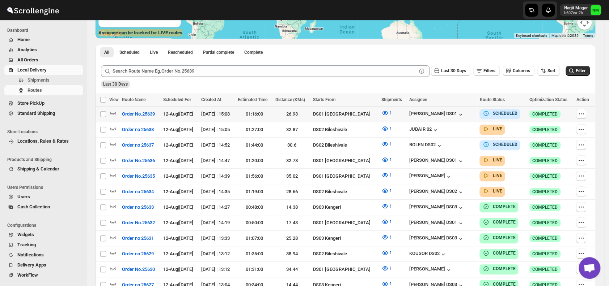
scroll to position [146, 0]
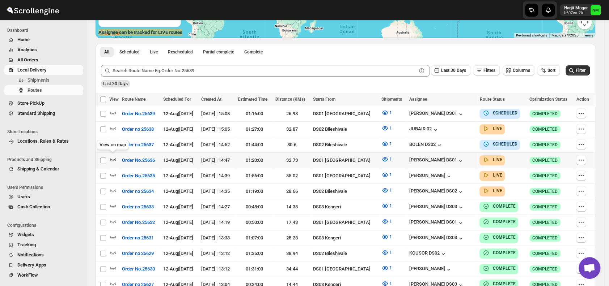
click at [112, 157] on icon "button" at bounding box center [112, 159] width 7 height 7
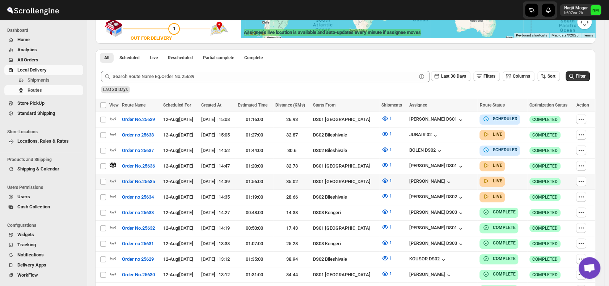
scroll to position [0, 0]
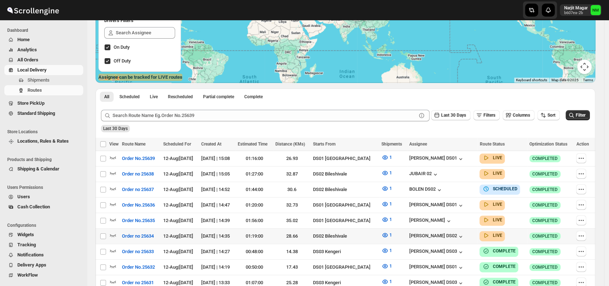
scroll to position [106, 0]
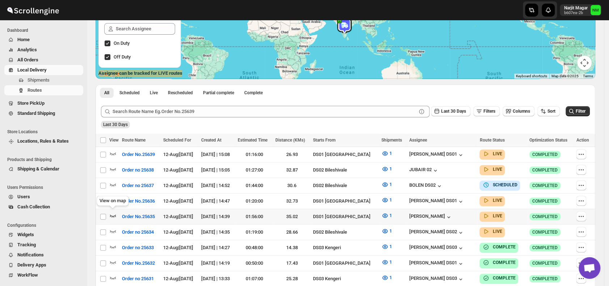
click at [111, 212] on icon "button" at bounding box center [112, 215] width 7 height 7
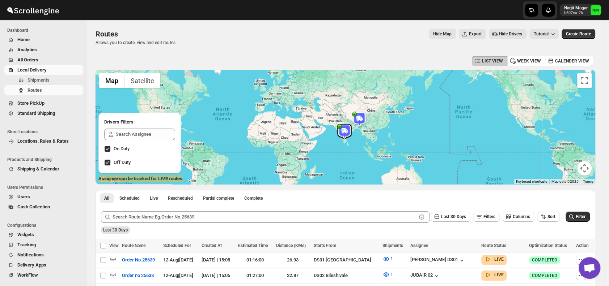
scroll to position [101, 0]
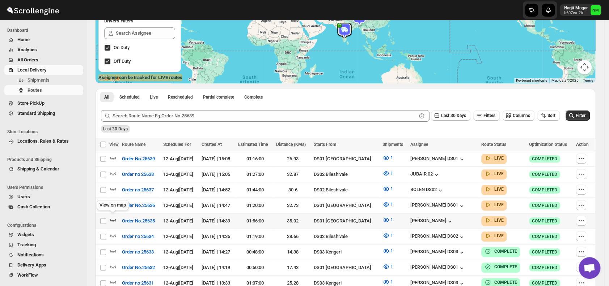
click at [115, 219] on icon "button" at bounding box center [113, 220] width 6 height 3
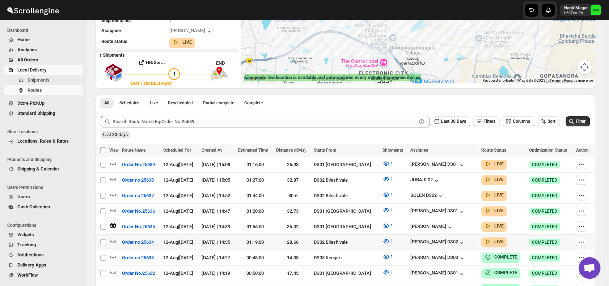
scroll to position [0, 0]
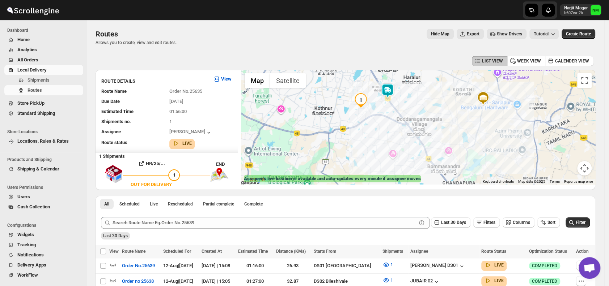
click at [389, 95] on img at bounding box center [387, 91] width 14 height 14
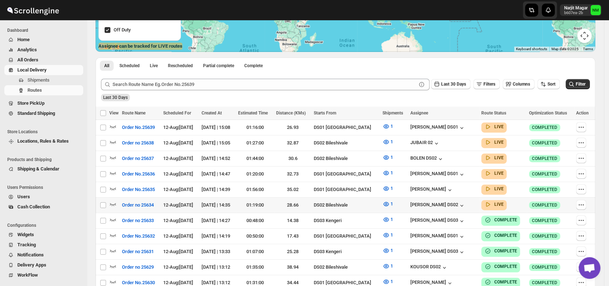
scroll to position [133, 0]
click at [113, 172] on icon "button" at bounding box center [113, 173] width 6 height 3
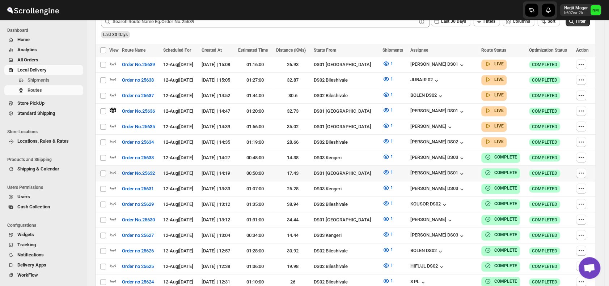
scroll to position [202, 0]
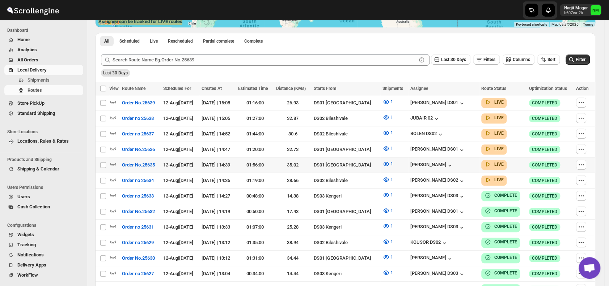
scroll to position [184, 0]
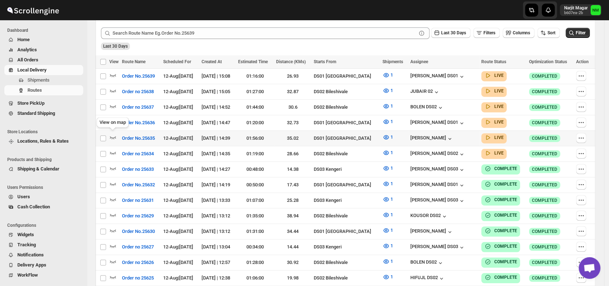
click at [112, 139] on icon "button" at bounding box center [112, 137] width 7 height 7
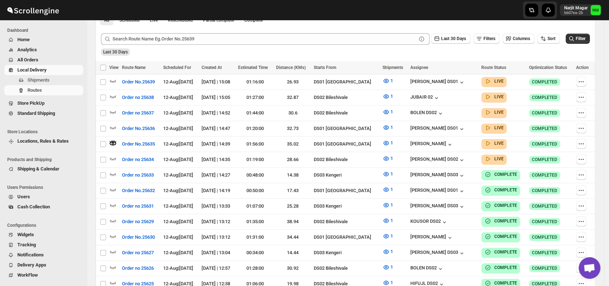
scroll to position [0, 0]
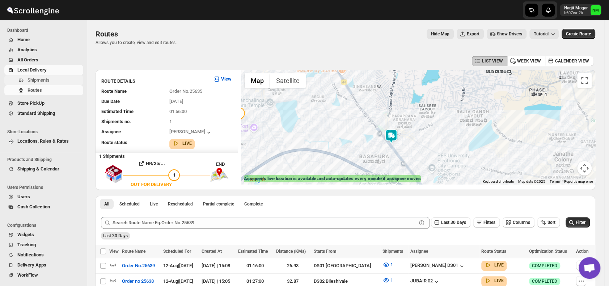
click at [38, 79] on span "Shipments" at bounding box center [38, 79] width 22 height 5
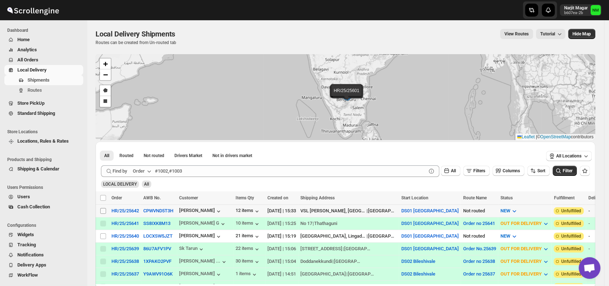
click at [103, 209] on input "Select shipment" at bounding box center [103, 211] width 6 height 6
checkbox input "true"
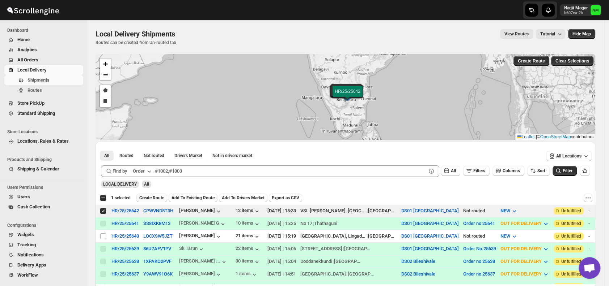
click at [153, 196] on span "Create Route" at bounding box center [151, 198] width 25 height 6
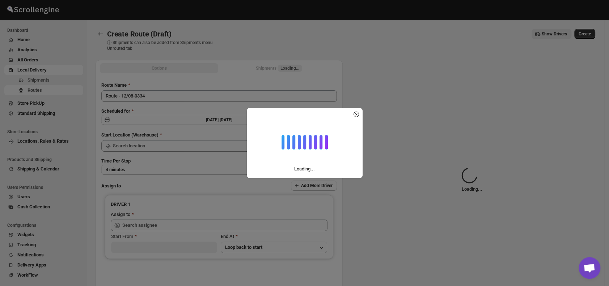
type input "DS01 [GEOGRAPHIC_DATA]"
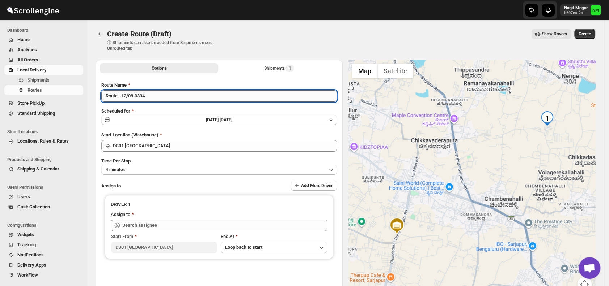
click at [157, 98] on input "Route - 12/08-0334" at bounding box center [218, 96] width 235 height 12
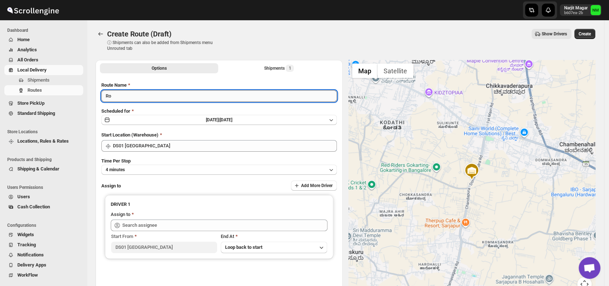
type input "R"
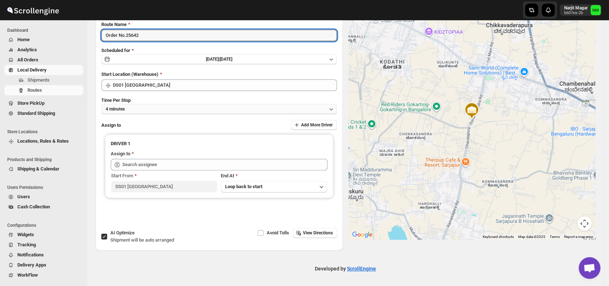
type input "Order No.25642"
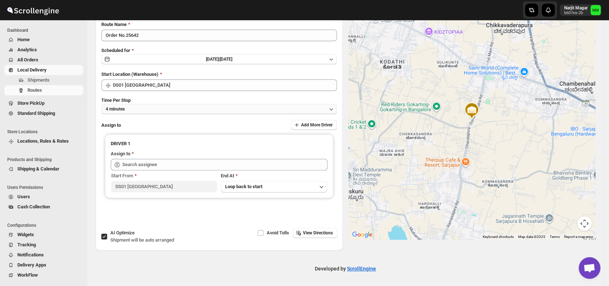
click at [139, 108] on button "4 minutes" at bounding box center [218, 109] width 235 height 10
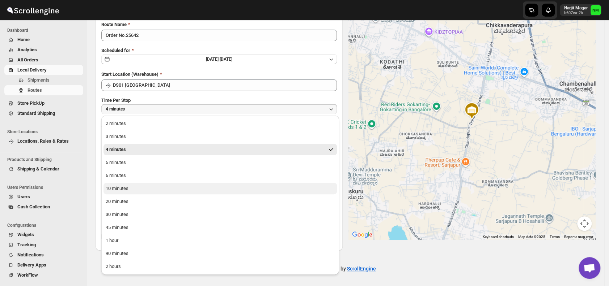
click at [131, 190] on button "10 minutes" at bounding box center [219, 189] width 233 height 12
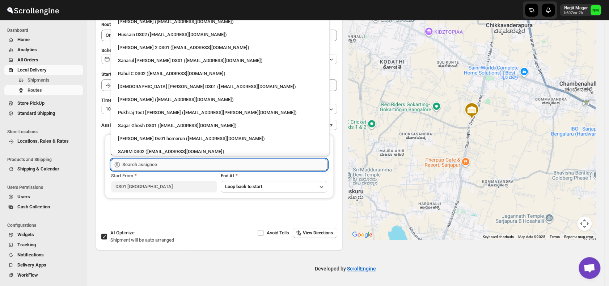
click at [168, 165] on input "text" at bounding box center [224, 165] width 205 height 12
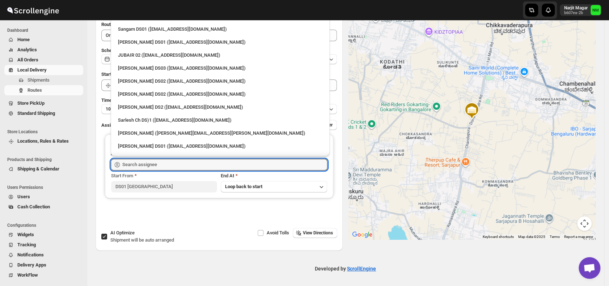
scroll to position [216, 0]
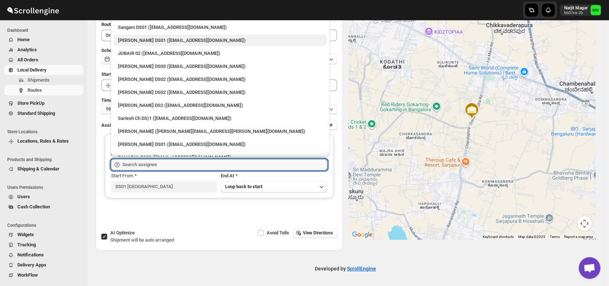
click at [131, 38] on div "Jahir Hussain DS01 (pegaya8076@excederm.com)" at bounding box center [220, 40] width 204 height 7
type input "Jahir Hussain DS01 (pegaya8076@excederm.com)"
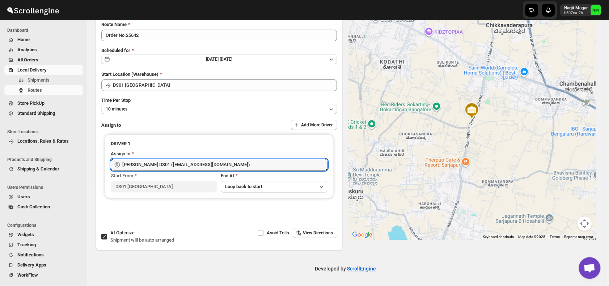
scroll to position [0, 0]
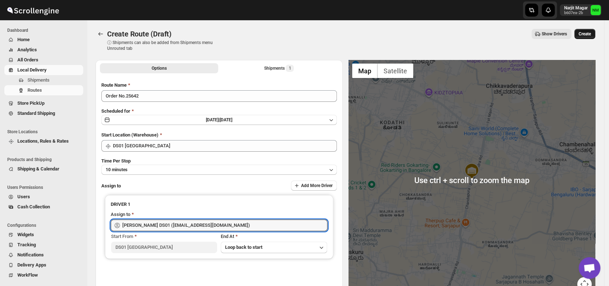
click at [590, 35] on span "Create" at bounding box center [584, 34] width 12 height 6
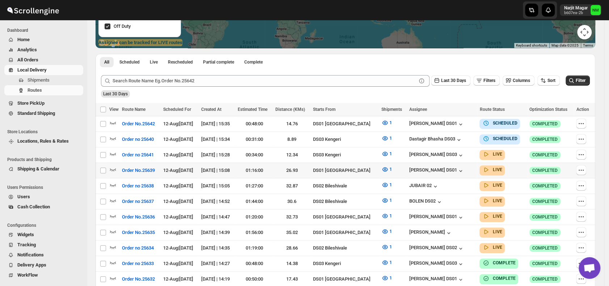
scroll to position [137, 0]
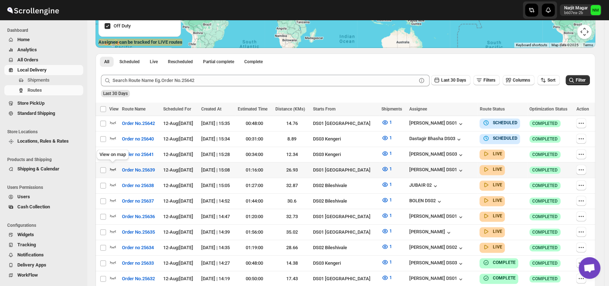
click at [113, 166] on icon "button" at bounding box center [112, 169] width 7 height 7
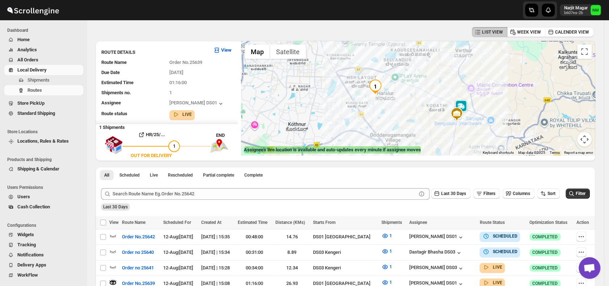
scroll to position [0, 0]
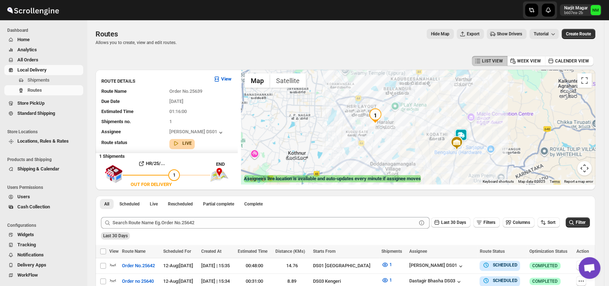
click at [466, 135] on img at bounding box center [460, 136] width 14 height 14
click at [495, 98] on button "Close" at bounding box center [486, 101] width 17 height 17
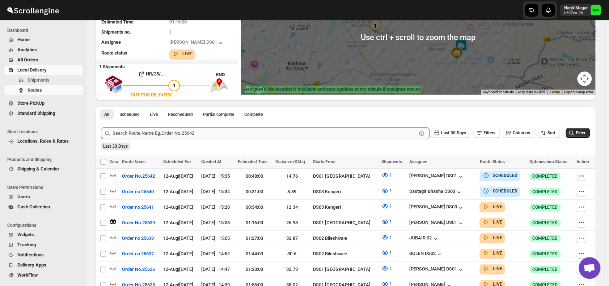
scroll to position [90, 0]
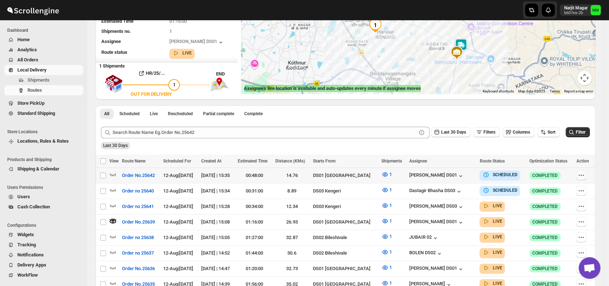
click at [589, 175] on div at bounding box center [583, 175] width 15 height 11
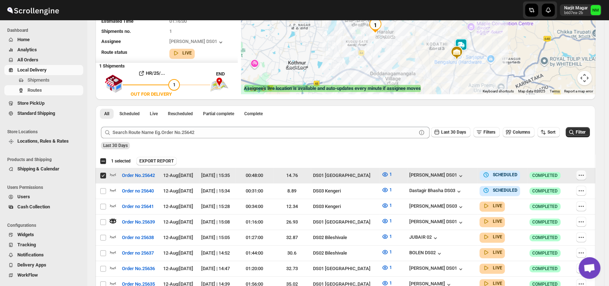
click at [584, 175] on icon "button" at bounding box center [580, 175] width 7 height 7
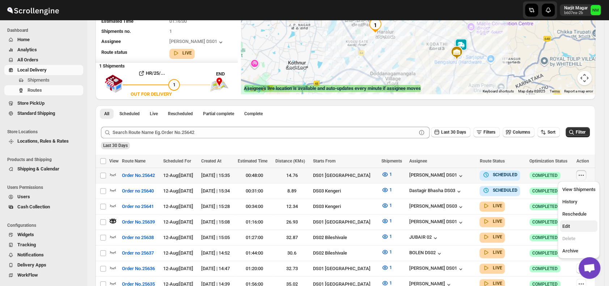
click at [572, 223] on span "Edit" at bounding box center [578, 226] width 33 height 7
checkbox input "true"
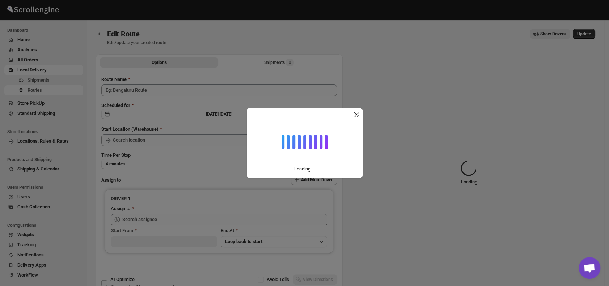
type input "Order No.25642"
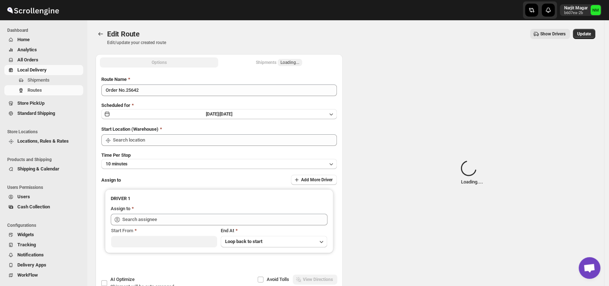
type input "DS01 [GEOGRAPHIC_DATA]"
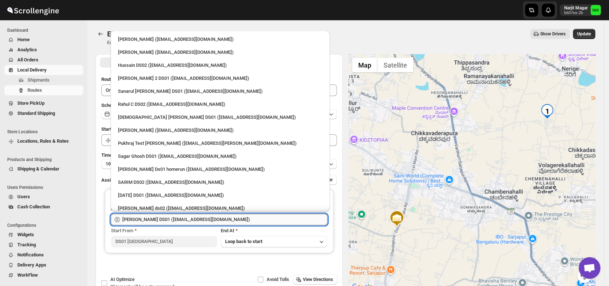
click at [257, 219] on input "Jahir Hussain DS01 (pegaya8076@excederm.com)" at bounding box center [224, 220] width 205 height 12
click at [135, 130] on div "Vikas Rathod (lolegiy458@nalwan.com)" at bounding box center [220, 130] width 204 height 7
type input "Vikas Rathod (lolegiy458@nalwan.com)"
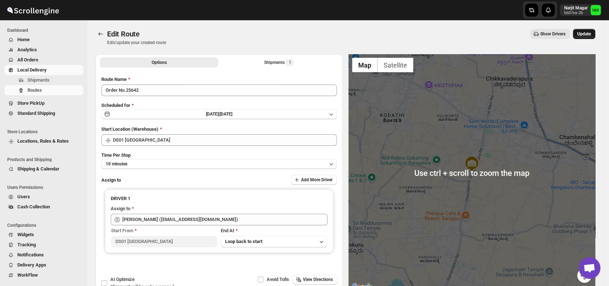
click at [585, 35] on span "Update" at bounding box center [584, 34] width 14 height 6
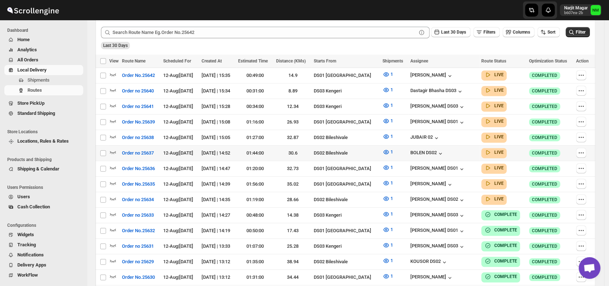
scroll to position [185, 0]
click at [112, 165] on icon "button" at bounding box center [112, 167] width 7 height 7
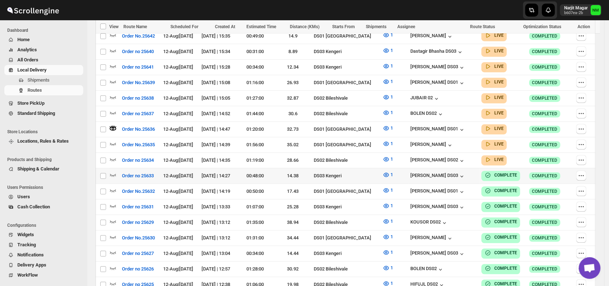
scroll to position [231, 0]
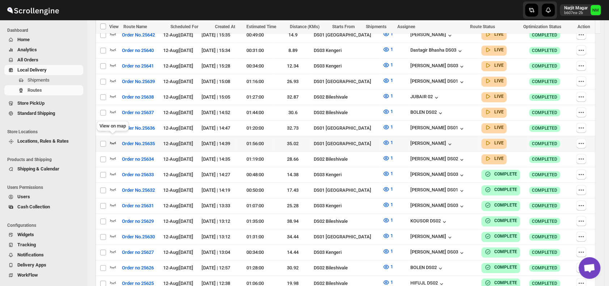
click at [113, 139] on icon "button" at bounding box center [112, 142] width 7 height 7
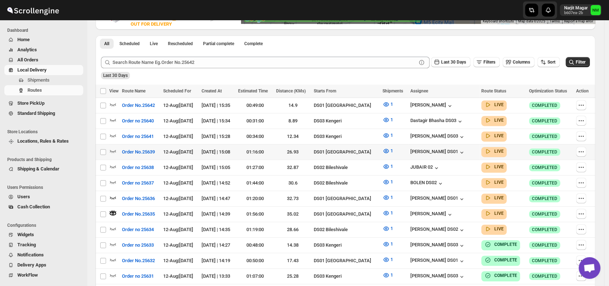
scroll to position [161, 0]
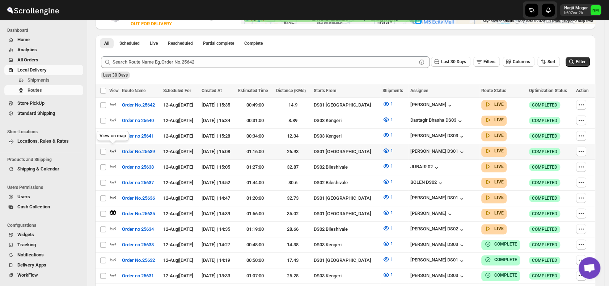
click at [111, 151] on icon "button" at bounding box center [112, 150] width 7 height 7
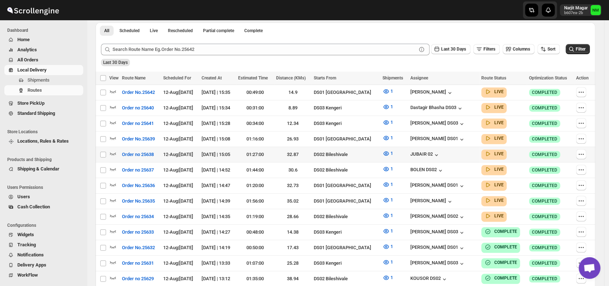
scroll to position [170, 0]
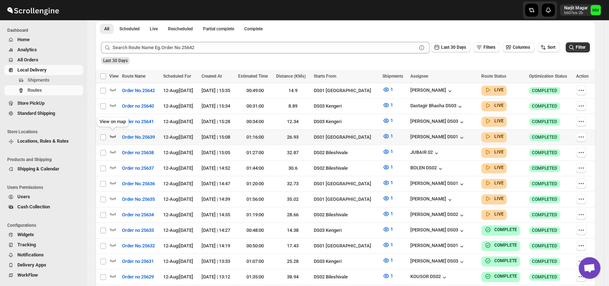
click at [114, 135] on icon "button" at bounding box center [113, 136] width 6 height 3
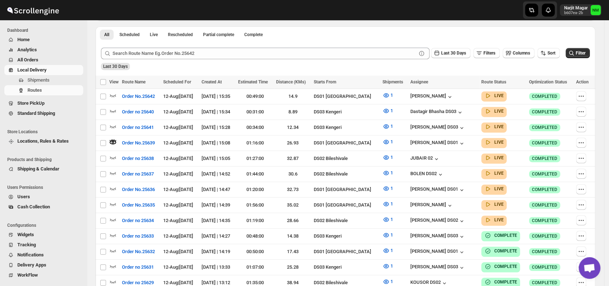
scroll to position [0, 0]
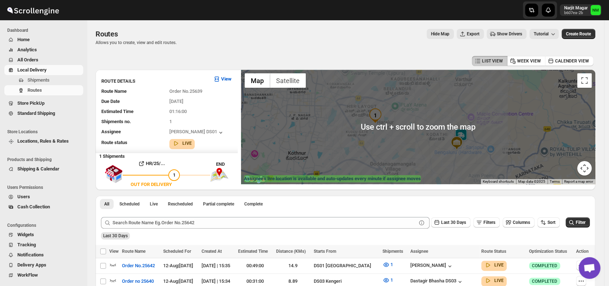
click at [467, 138] on img at bounding box center [460, 136] width 14 height 14
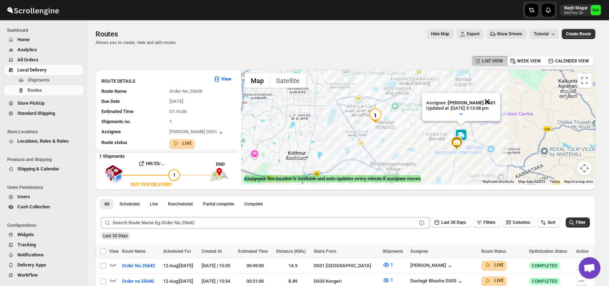
click at [495, 102] on button "Close" at bounding box center [486, 101] width 17 height 17
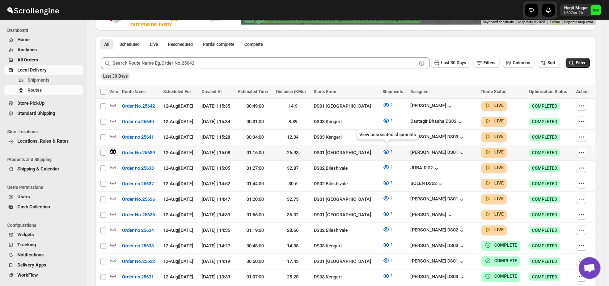
scroll to position [165, 0]
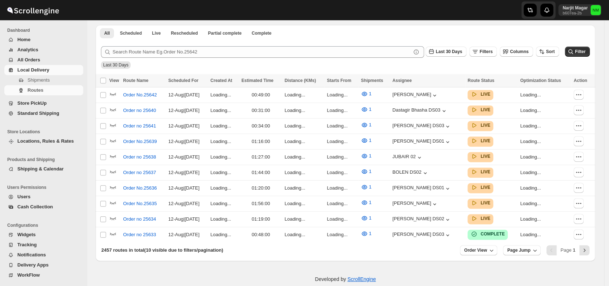
scroll to position [165, 0]
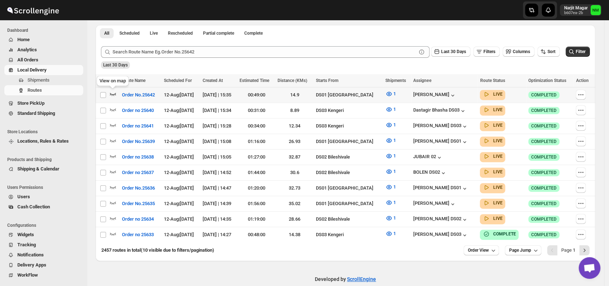
click at [115, 94] on icon "button" at bounding box center [112, 93] width 7 height 7
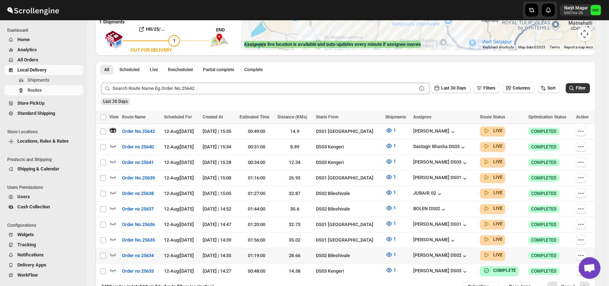
scroll to position [177, 0]
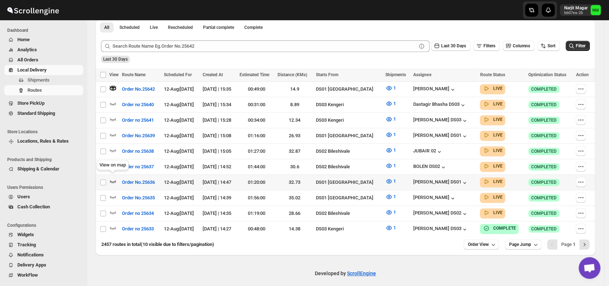
click at [115, 180] on icon "button" at bounding box center [113, 181] width 6 height 3
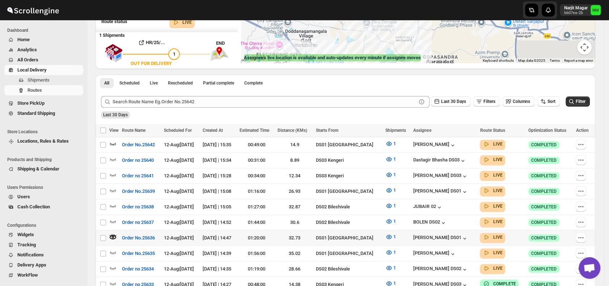
scroll to position [0, 0]
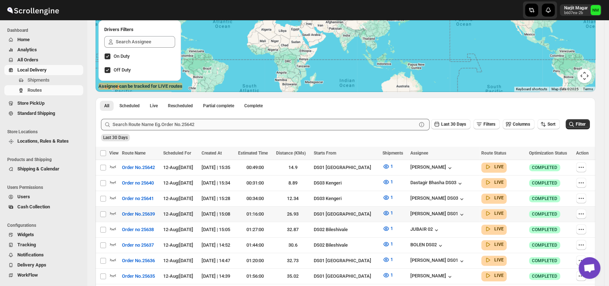
scroll to position [93, 0]
click at [117, 211] on div at bounding box center [114, 213] width 10 height 9
click at [114, 211] on icon "button" at bounding box center [112, 212] width 7 height 7
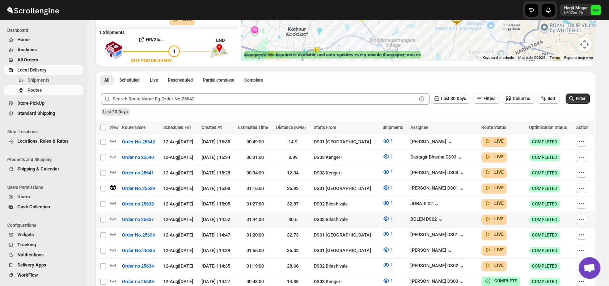
scroll to position [149, 0]
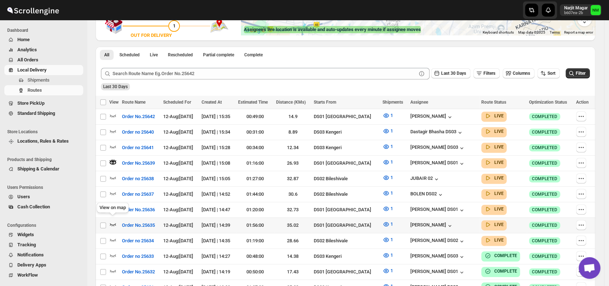
click at [115, 222] on icon "button" at bounding box center [112, 224] width 7 height 7
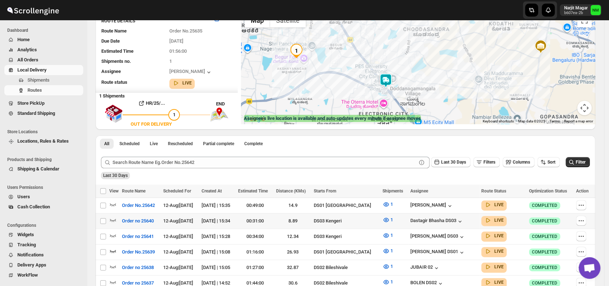
scroll to position [67, 0]
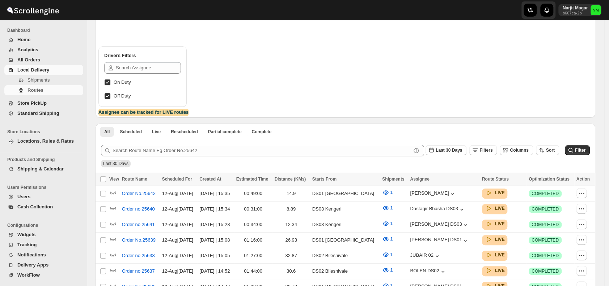
scroll to position [67, 0]
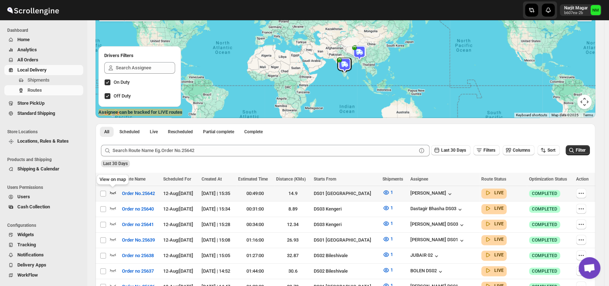
click at [115, 192] on icon "button" at bounding box center [113, 193] width 6 height 3
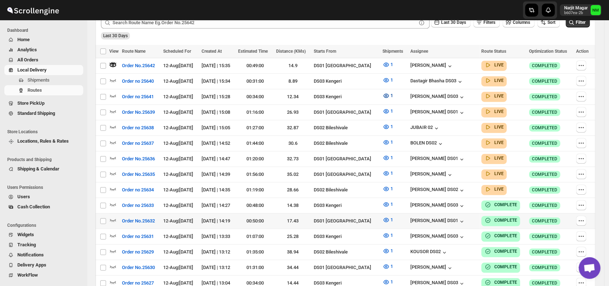
scroll to position [201, 0]
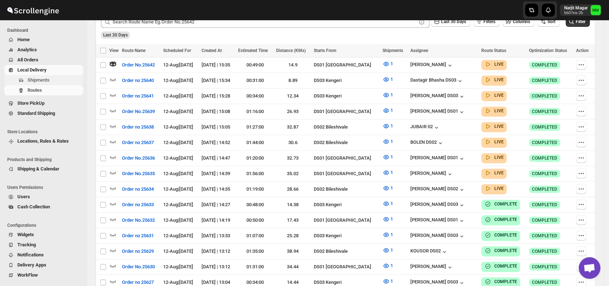
click at [55, 77] on span "Shipments" at bounding box center [54, 80] width 54 height 7
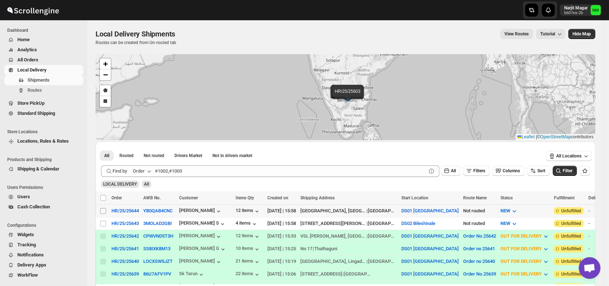
click at [103, 213] on input "Select shipment" at bounding box center [103, 211] width 6 height 6
checkbox input "true"
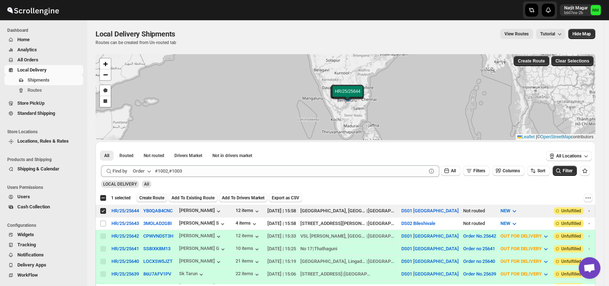
click at [146, 198] on span "Create Route" at bounding box center [151, 198] width 25 height 6
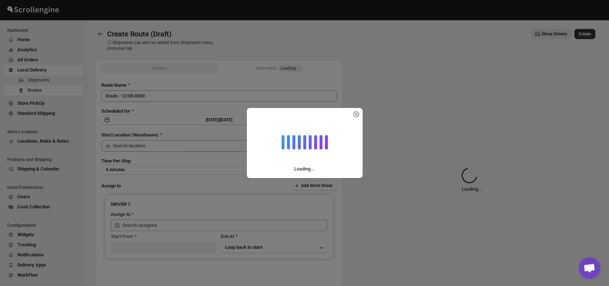
type input "DS01 [GEOGRAPHIC_DATA]"
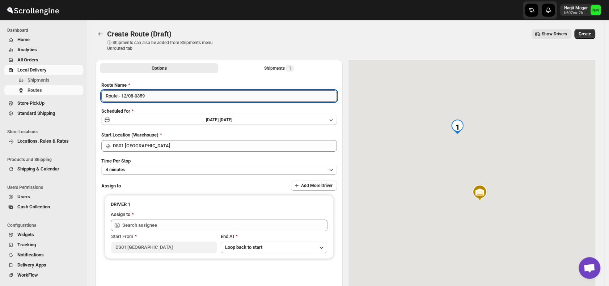
click at [158, 97] on input "Route - 12/08-0359" at bounding box center [218, 96] width 235 height 12
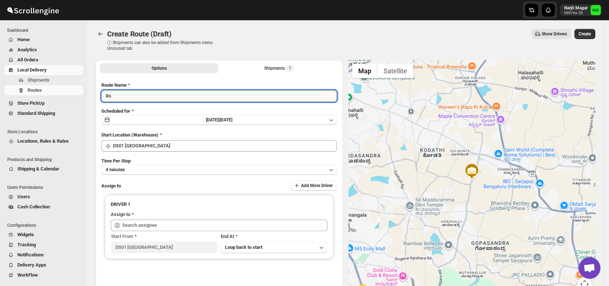
type input "R"
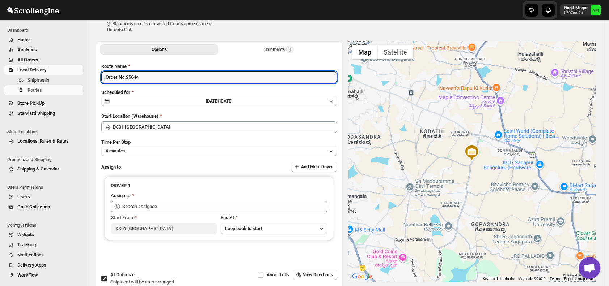
scroll to position [19, 0]
type input "Order No.25644"
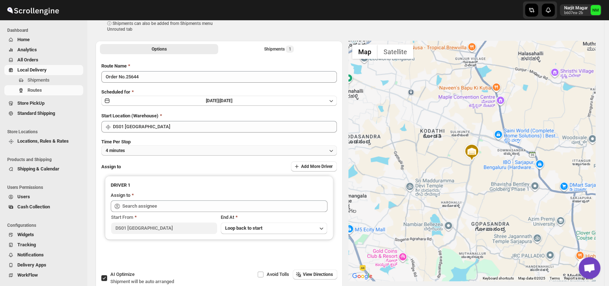
click at [134, 148] on button "4 minutes" at bounding box center [218, 151] width 235 height 10
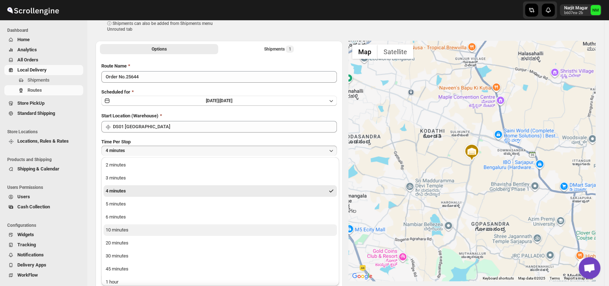
click at [133, 225] on button "10 minutes" at bounding box center [219, 231] width 233 height 12
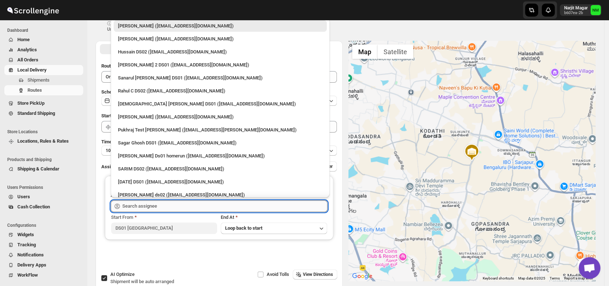
click at [146, 205] on input "text" at bounding box center [224, 207] width 205 height 12
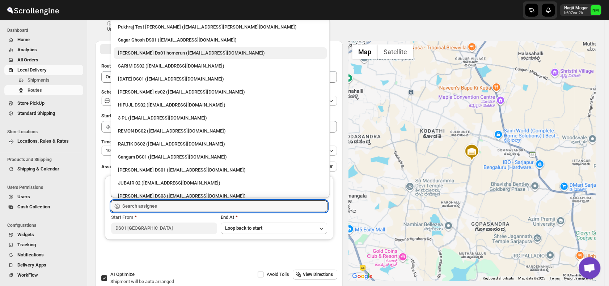
scroll to position [104, 0]
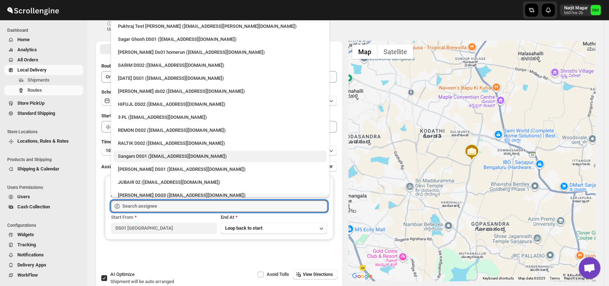
click at [153, 158] on div "Sangam DS01 (relov34542@lassora.com)" at bounding box center [220, 156] width 204 height 7
type input "Sangam DS01 (relov34542@lassora.com)"
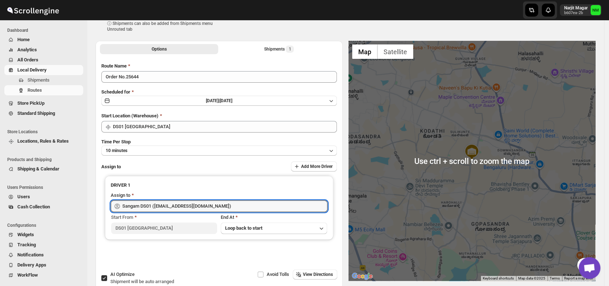
scroll to position [0, 0]
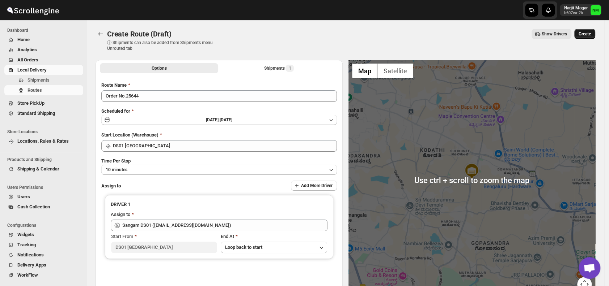
click at [590, 35] on span "Create" at bounding box center [584, 34] width 12 height 6
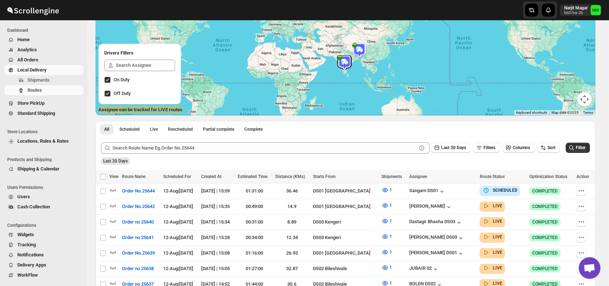
scroll to position [121, 0]
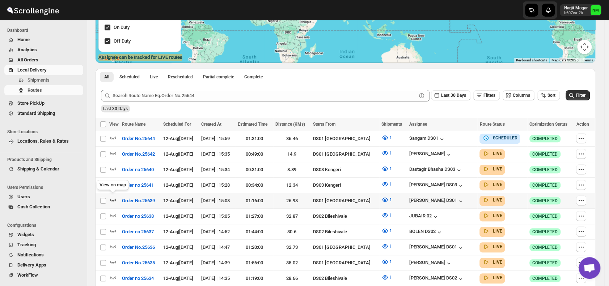
click at [113, 197] on icon "button" at bounding box center [112, 199] width 7 height 7
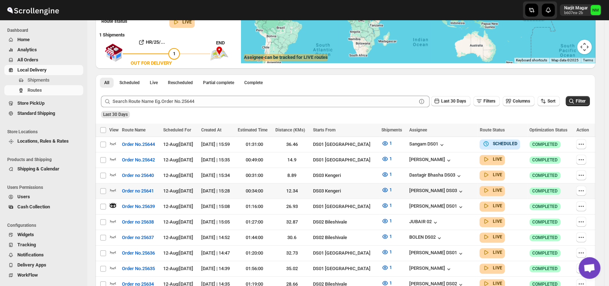
scroll to position [0, 0]
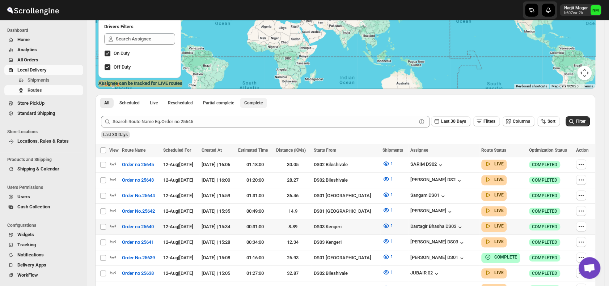
scroll to position [128, 0]
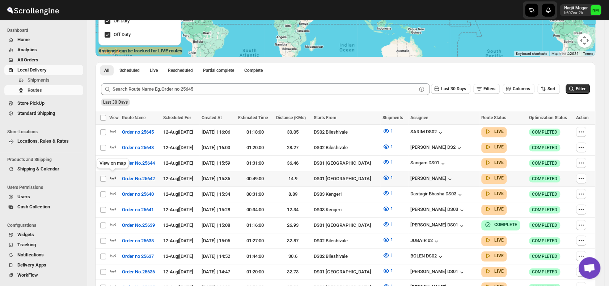
click at [110, 179] on icon "button" at bounding box center [112, 177] width 7 height 7
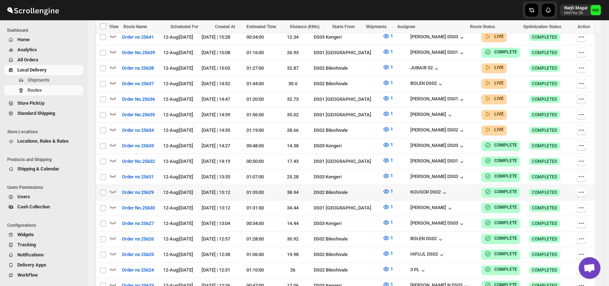
scroll to position [302, 0]
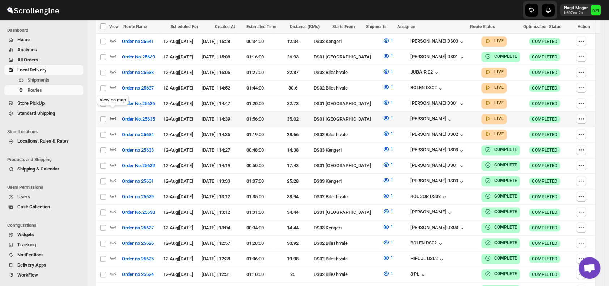
click at [113, 117] on icon "button" at bounding box center [113, 118] width 6 height 3
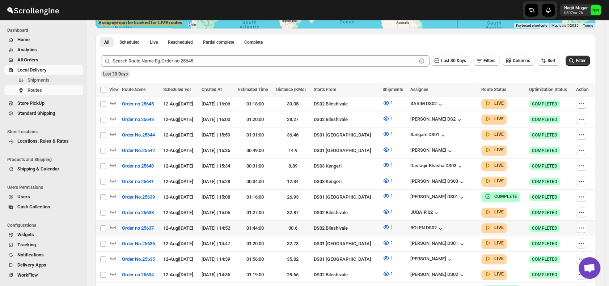
scroll to position [157, 0]
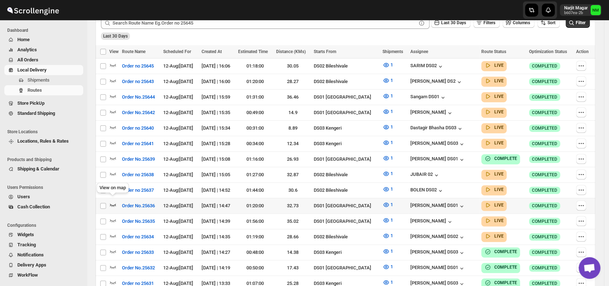
click at [112, 204] on icon "button" at bounding box center [113, 205] width 6 height 3
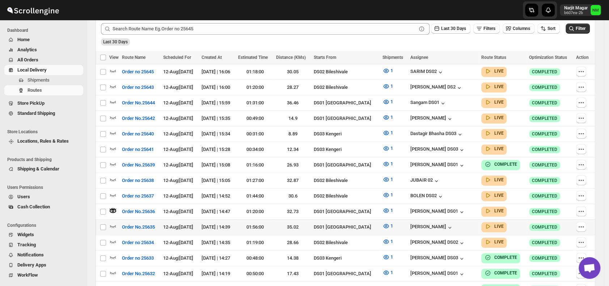
scroll to position [0, 0]
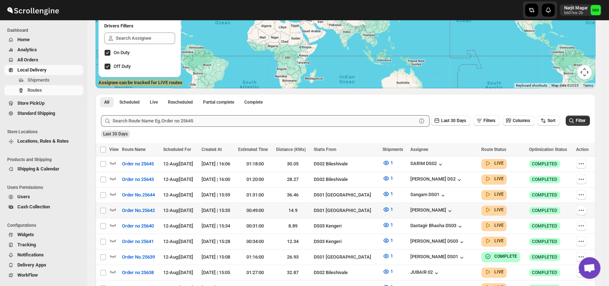
scroll to position [97, 0]
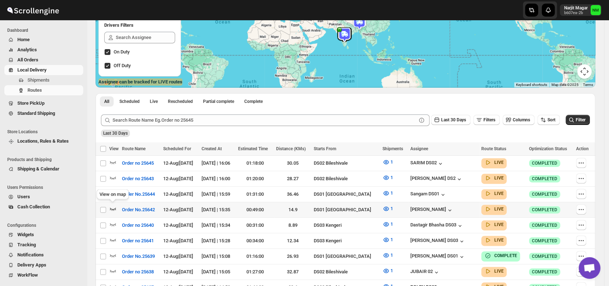
click at [114, 205] on icon "button" at bounding box center [112, 208] width 7 height 7
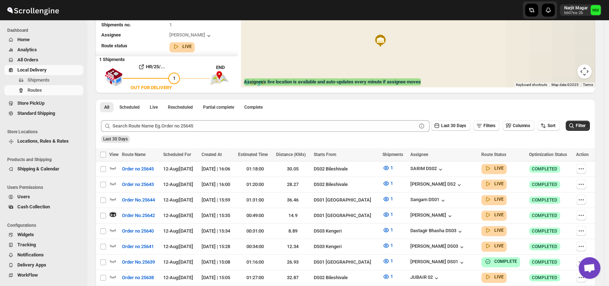
scroll to position [0, 0]
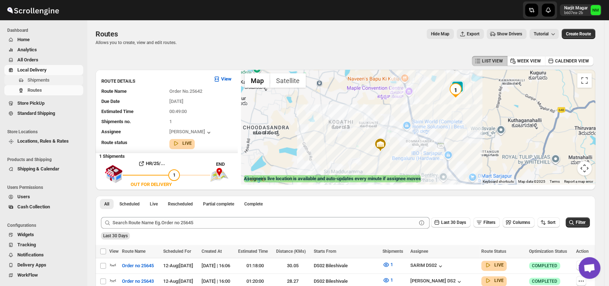
click at [32, 81] on span "Shipments" at bounding box center [38, 79] width 22 height 5
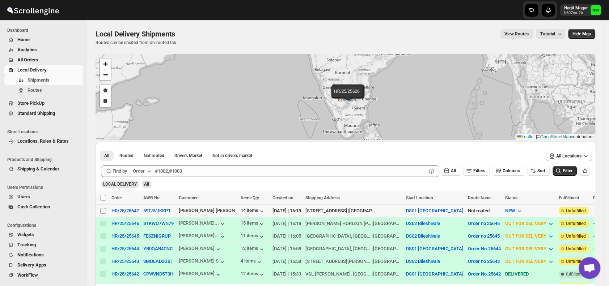
click at [102, 212] on input "Select shipment" at bounding box center [103, 211] width 6 height 6
checkbox input "true"
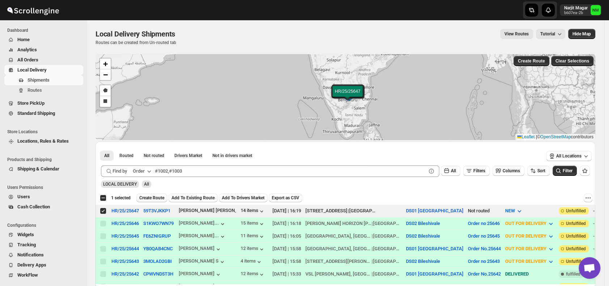
click at [145, 197] on span "Create Route" at bounding box center [151, 198] width 25 height 6
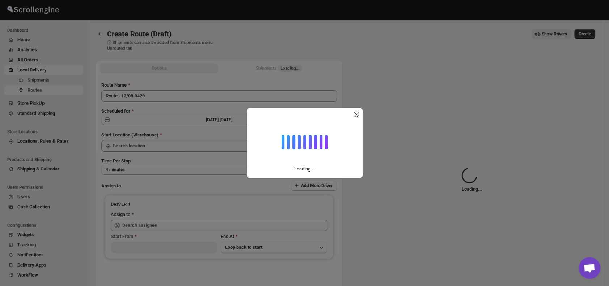
type input "DS01 [GEOGRAPHIC_DATA]"
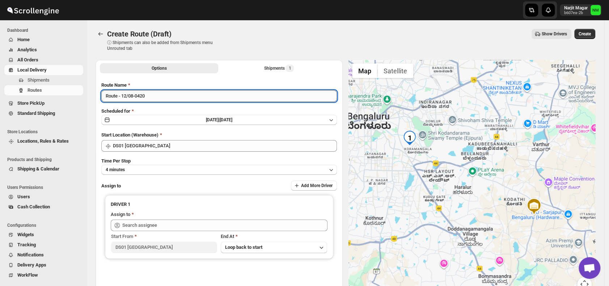
click at [175, 95] on input "Route - 12/08-0420" at bounding box center [218, 96] width 235 height 12
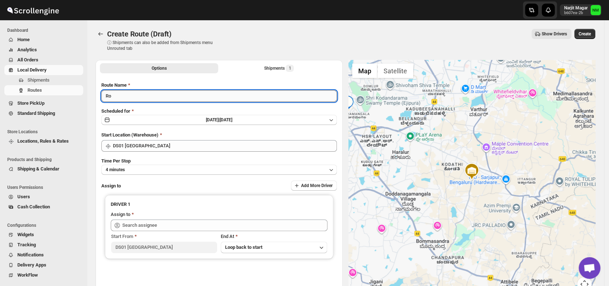
type input "R"
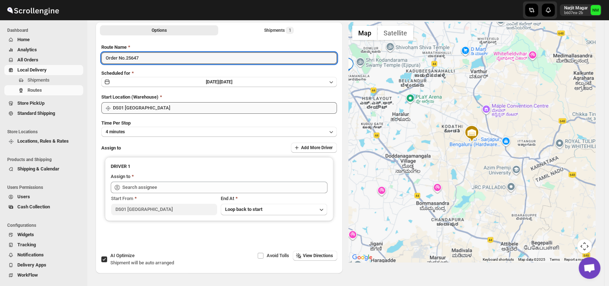
scroll to position [40, 0]
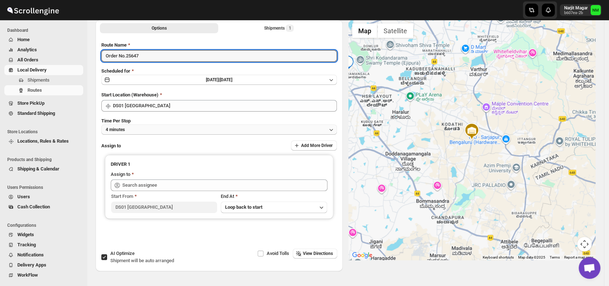
type input "Order No.25647"
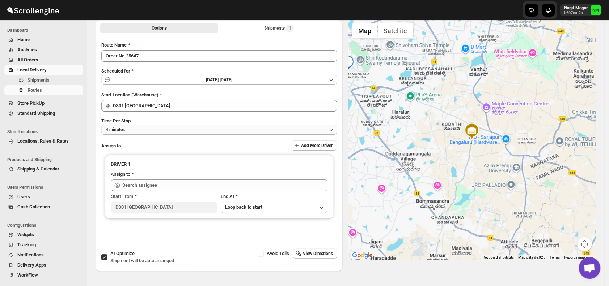
click at [132, 131] on button "4 minutes" at bounding box center [218, 130] width 235 height 10
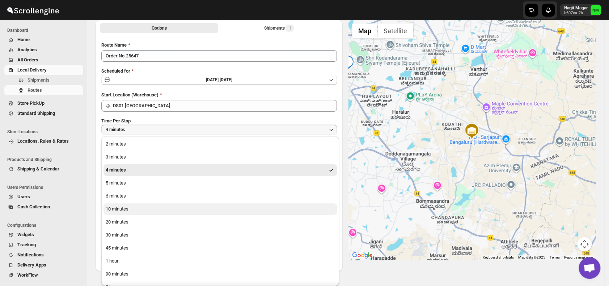
click at [130, 208] on button "10 minutes" at bounding box center [219, 210] width 233 height 12
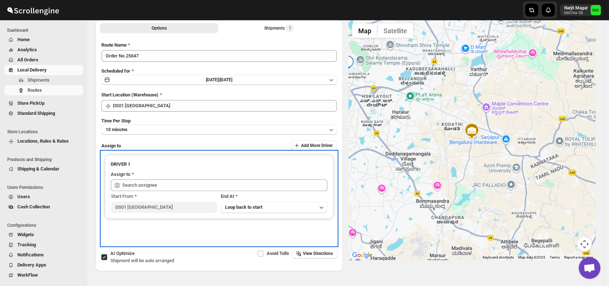
click at [172, 178] on div "Assign to" at bounding box center [219, 175] width 217 height 9
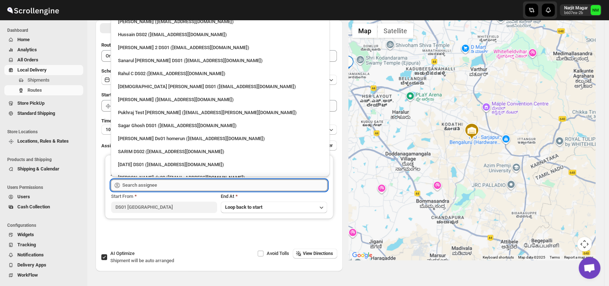
click at [163, 180] on input "text" at bounding box center [224, 186] width 205 height 12
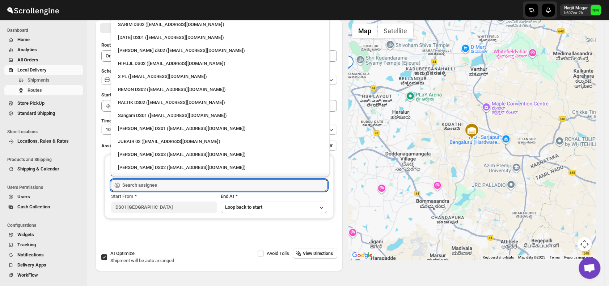
scroll to position [128, 0]
click at [138, 123] on div "Jahir Hussain DS01 (pegaya8076@excederm.com)" at bounding box center [220, 128] width 213 height 12
type input "Jahir Hussain DS01 (pegaya8076@excederm.com)"
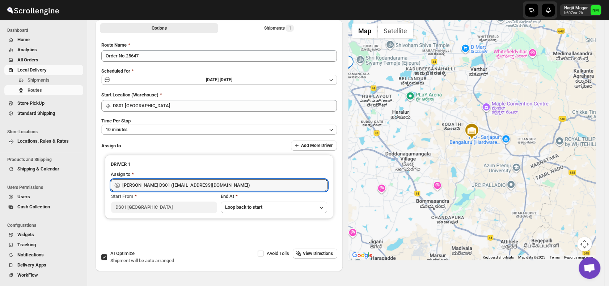
scroll to position [0, 0]
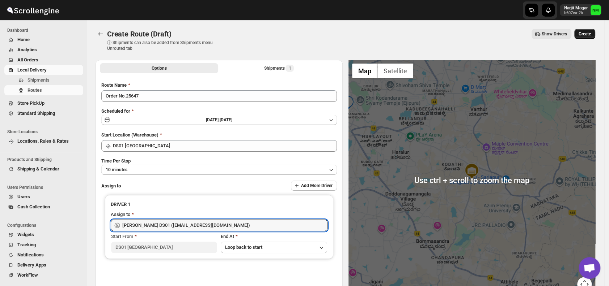
click at [587, 32] on span "Create" at bounding box center [584, 34] width 12 height 6
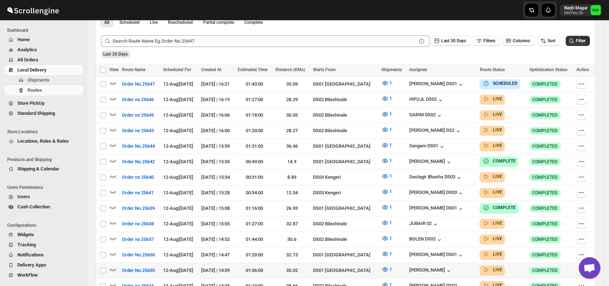
scroll to position [176, 0]
click at [111, 144] on icon "button" at bounding box center [113, 145] width 6 height 3
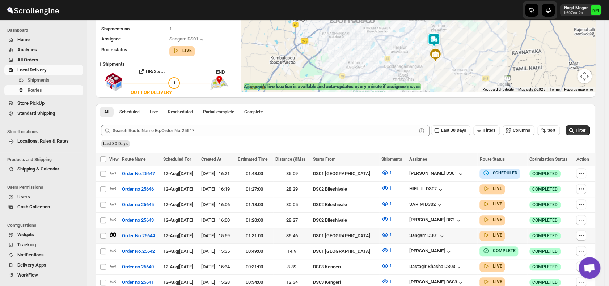
scroll to position [93, 0]
click at [112, 231] on icon "button" at bounding box center [112, 234] width 7 height 7
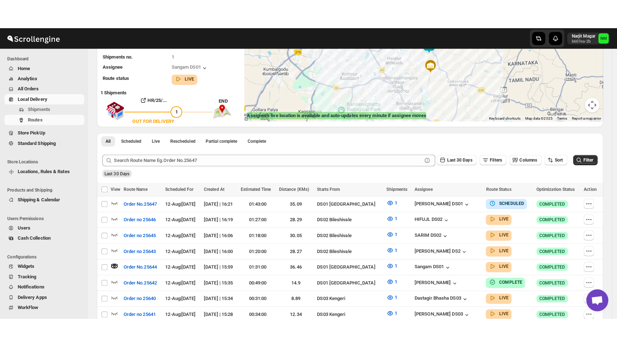
scroll to position [0, 0]
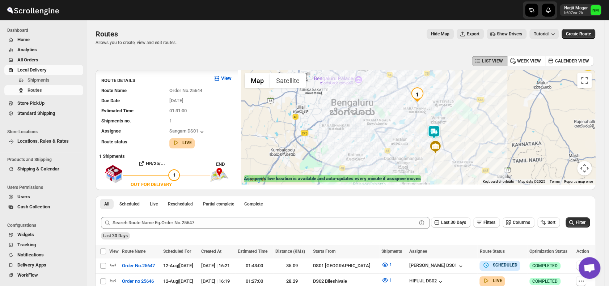
click at [587, 167] on button "Map camera controls" at bounding box center [584, 168] width 14 height 14
click at [587, 80] on button "Toggle fullscreen view" at bounding box center [584, 80] width 14 height 14
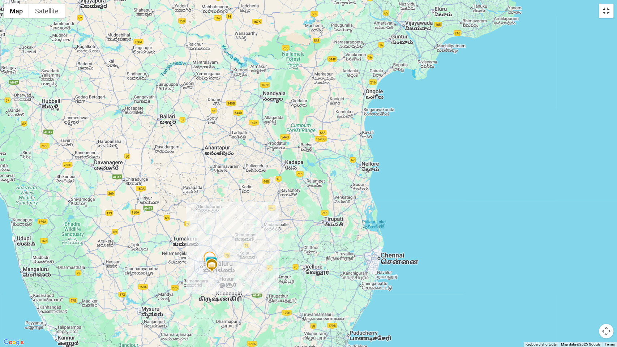
click at [604, 9] on button "Toggle fullscreen view" at bounding box center [606, 11] width 14 height 14
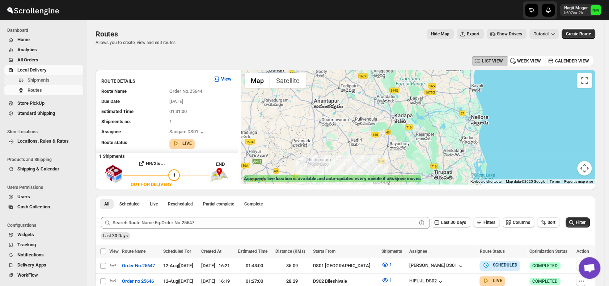
click at [58, 77] on span "Shipments" at bounding box center [54, 80] width 54 height 7
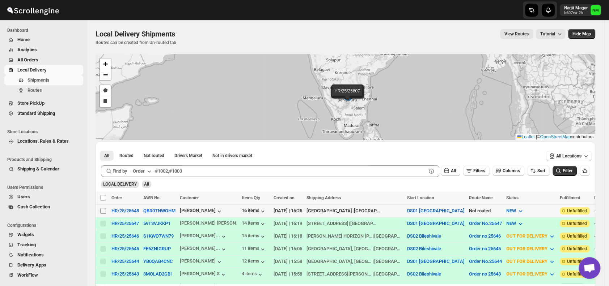
click at [101, 211] on input "Select shipment" at bounding box center [103, 211] width 6 height 6
checkbox input "true"
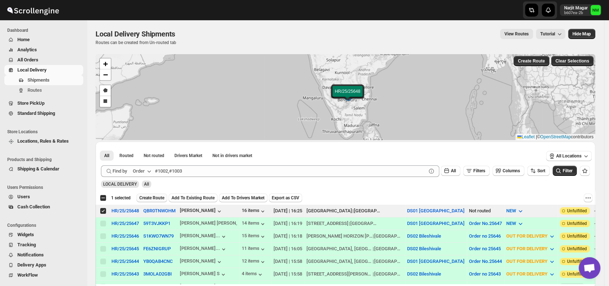
click at [145, 197] on span "Create Route" at bounding box center [151, 198] width 25 height 6
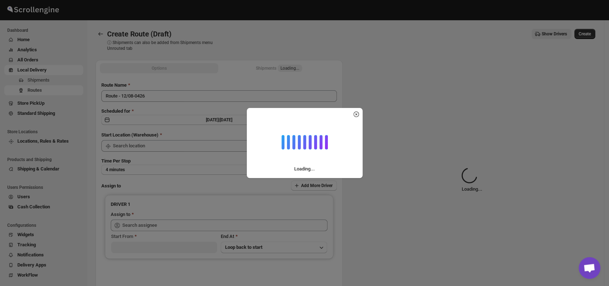
type input "DS01 [GEOGRAPHIC_DATA]"
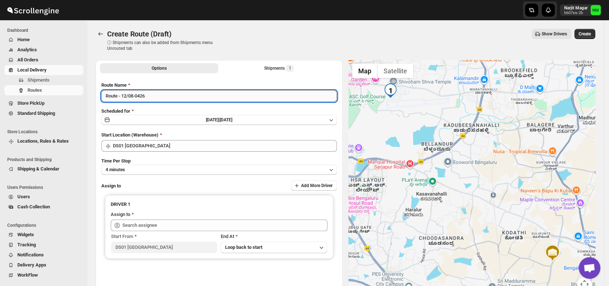
click at [163, 98] on input "Route - 12/08-0426" at bounding box center [218, 96] width 235 height 12
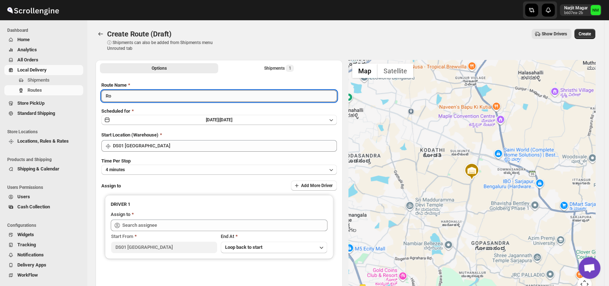
type input "R"
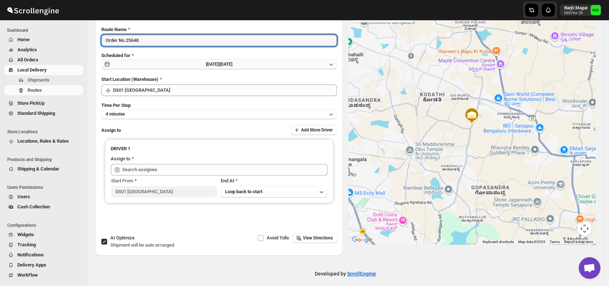
scroll to position [61, 0]
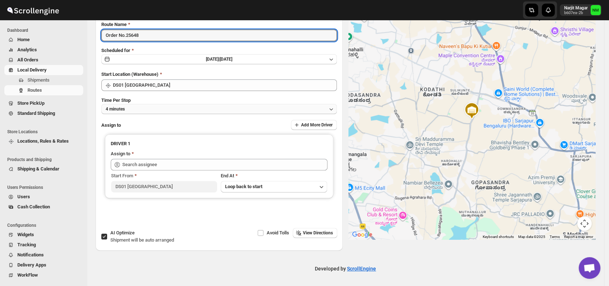
type input "Order No.25648"
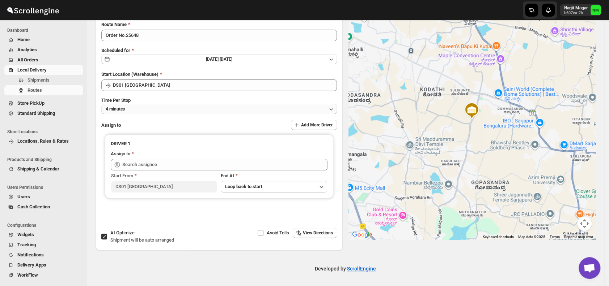
click at [168, 106] on button "4 minutes" at bounding box center [218, 109] width 235 height 10
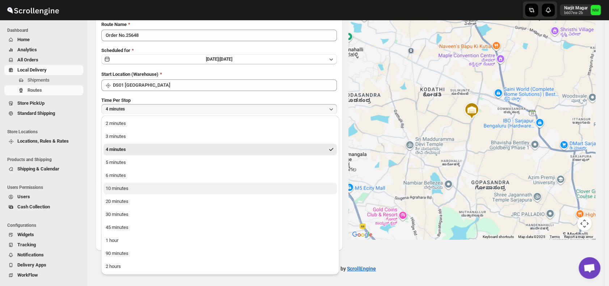
click at [147, 190] on button "10 minutes" at bounding box center [219, 189] width 233 height 12
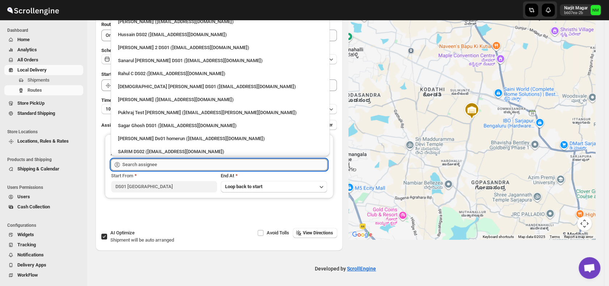
click at [171, 167] on input "text" at bounding box center [224, 165] width 205 height 12
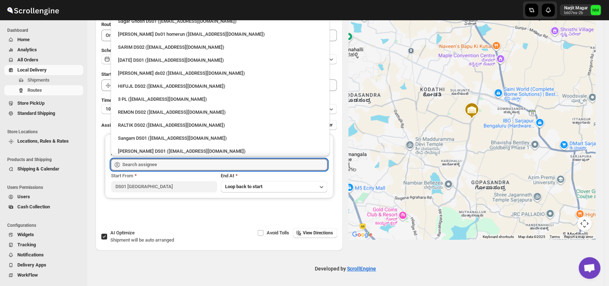
scroll to position [139, 0]
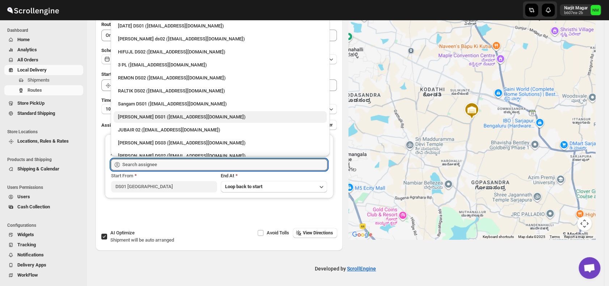
click at [180, 116] on div "Jahir Hussain DS01 (pegaya8076@excederm.com)" at bounding box center [220, 117] width 204 height 7
type input "Jahir Hussain DS01 (pegaya8076@excederm.com)"
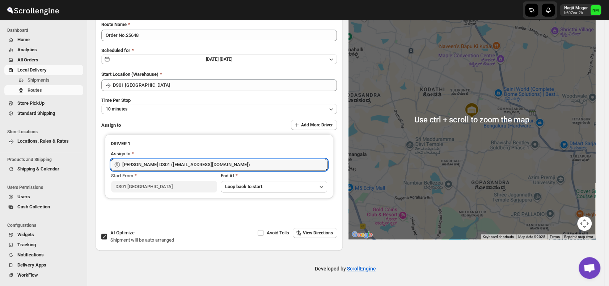
scroll to position [0, 0]
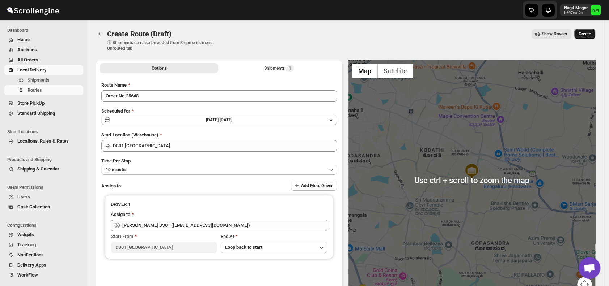
click at [587, 34] on span "Create" at bounding box center [584, 34] width 12 height 6
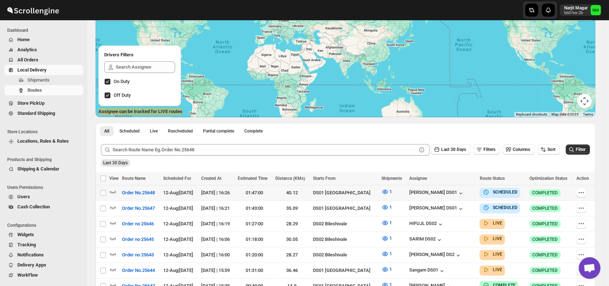
scroll to position [68, 0]
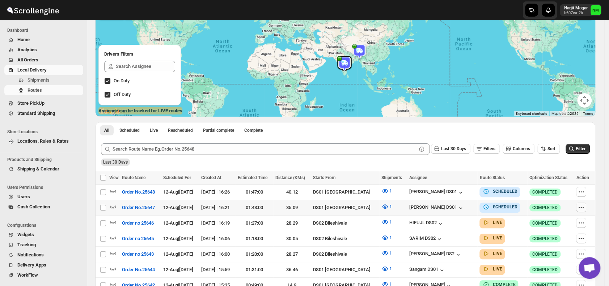
click at [581, 206] on icon "button" at bounding box center [580, 207] width 7 height 7
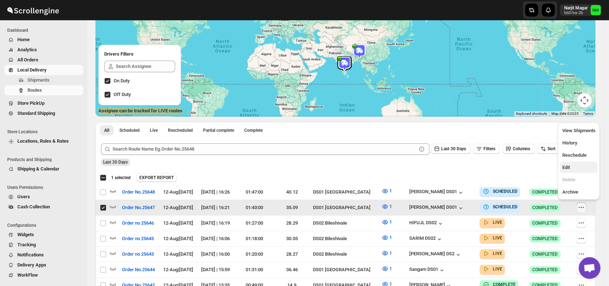
click at [569, 166] on span "Edit" at bounding box center [566, 167] width 8 height 5
checkbox input "false"
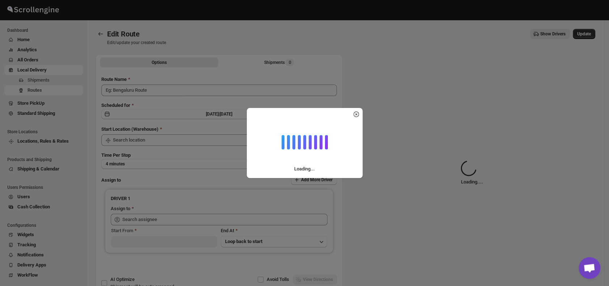
type input "Order No.25647"
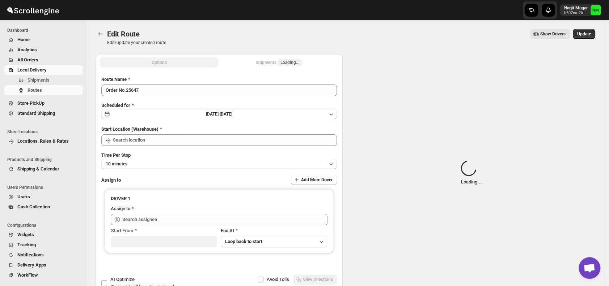
type input "DS01 [GEOGRAPHIC_DATA]"
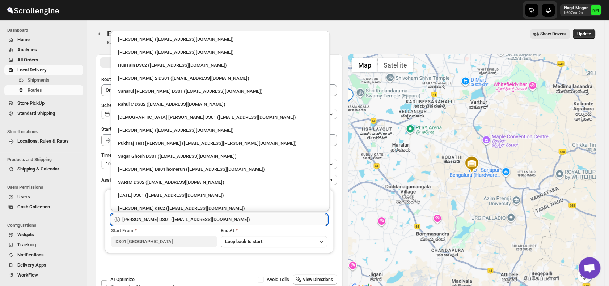
click at [234, 219] on input "Jahir Hussain DS01 (pegaya8076@excederm.com)" at bounding box center [224, 220] width 205 height 12
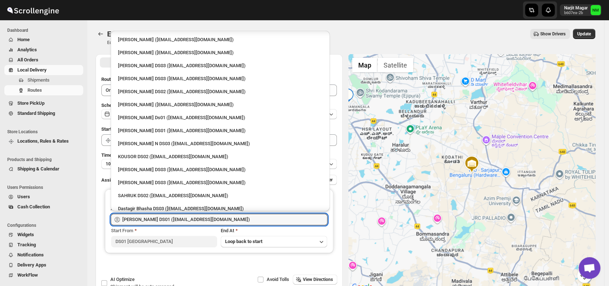
scroll to position [591, 0]
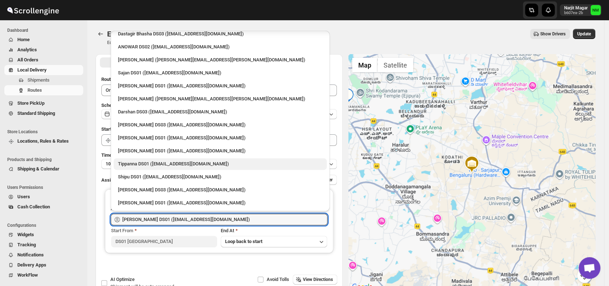
click at [143, 164] on div "Tippanna DS01 (mecamin182@foboxs.com)" at bounding box center [220, 164] width 204 height 7
type input "Tippanna DS01 (mecamin182@foboxs.com)"
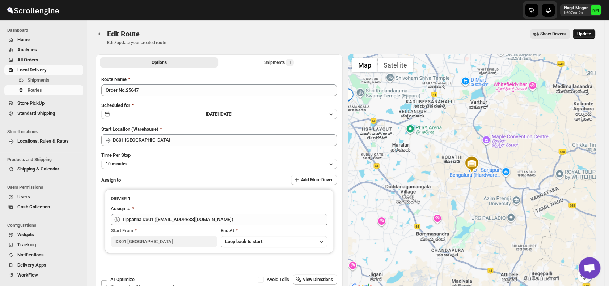
click at [590, 34] on span "Update" at bounding box center [584, 34] width 14 height 6
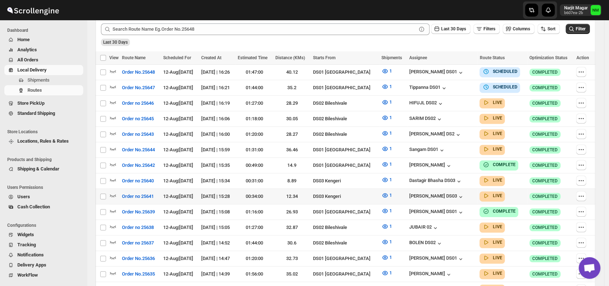
scroll to position [188, 0]
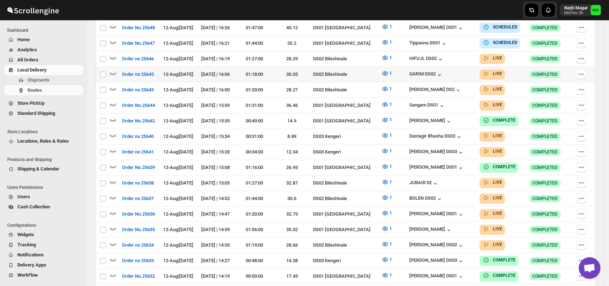
scroll to position [165, 0]
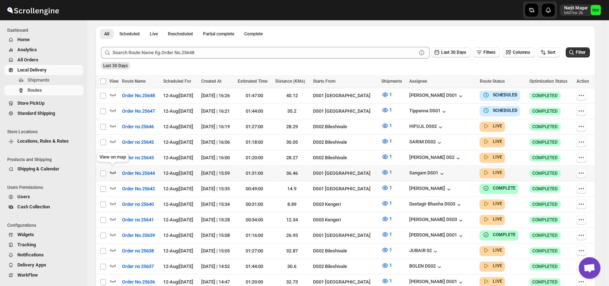
click at [112, 166] on div "View on map" at bounding box center [112, 159] width 35 height 16
click at [112, 173] on icon "button" at bounding box center [112, 172] width 7 height 7
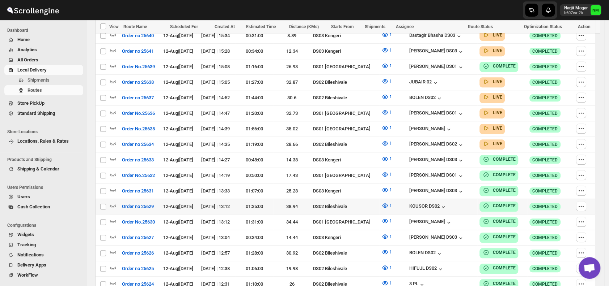
scroll to position [349, 0]
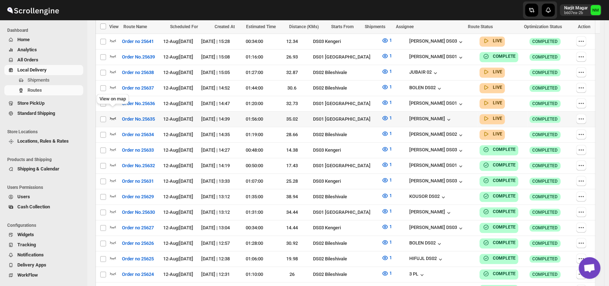
click at [114, 115] on icon "button" at bounding box center [112, 118] width 7 height 7
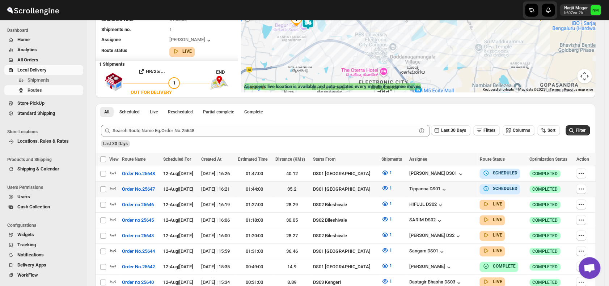
scroll to position [104, 0]
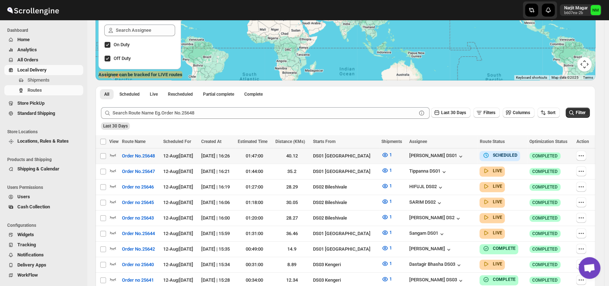
scroll to position [136, 0]
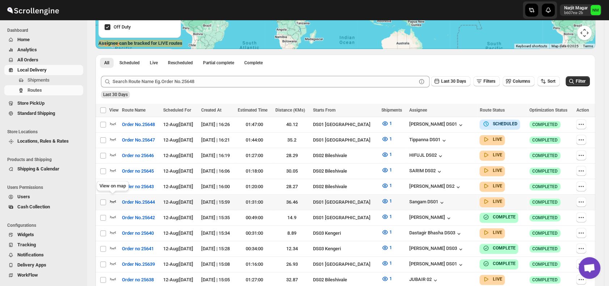
click at [111, 198] on icon "button" at bounding box center [112, 201] width 7 height 7
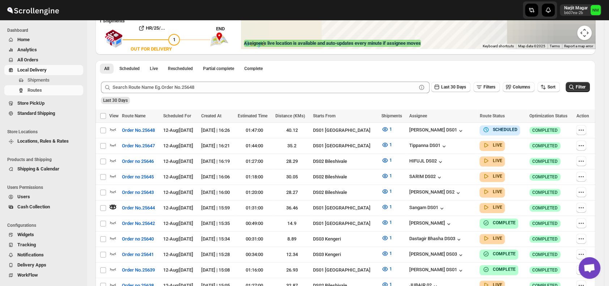
scroll to position [0, 0]
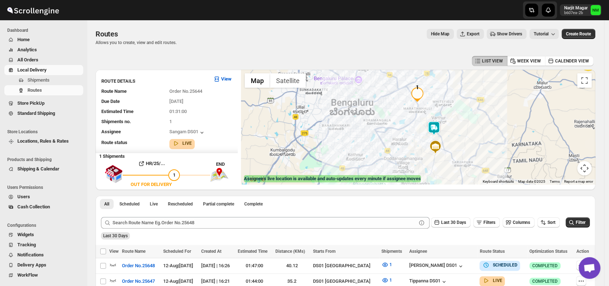
click at [441, 129] on img at bounding box center [433, 128] width 14 height 14
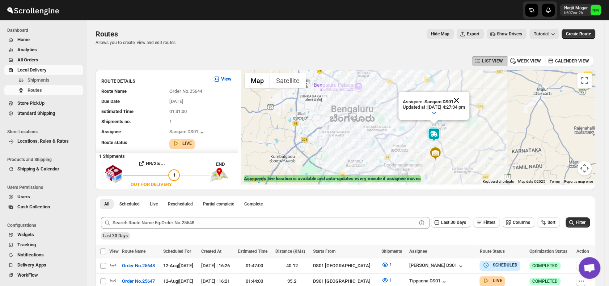
click at [465, 98] on button "Close" at bounding box center [455, 100] width 17 height 17
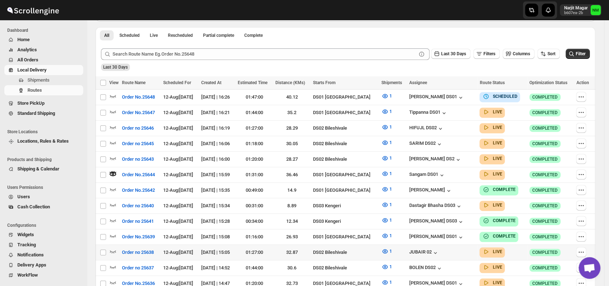
scroll to position [213, 0]
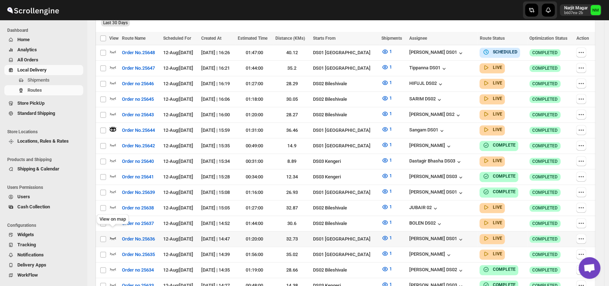
click at [114, 235] on icon "button" at bounding box center [112, 238] width 7 height 7
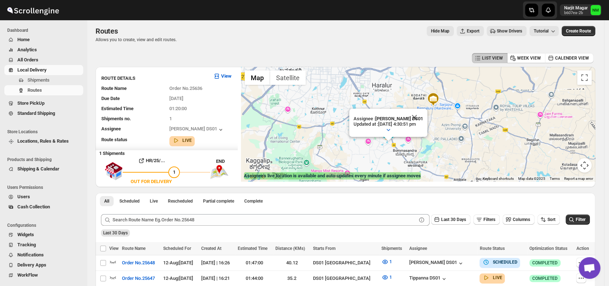
scroll to position [0, 0]
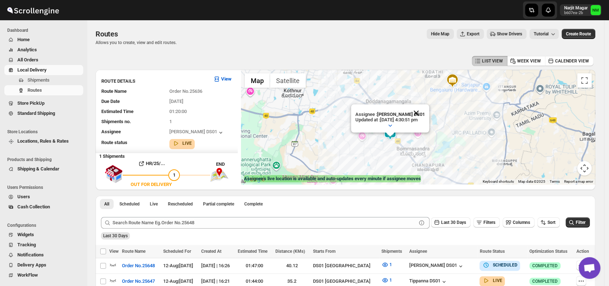
click at [424, 112] on button "Close" at bounding box center [415, 112] width 17 height 17
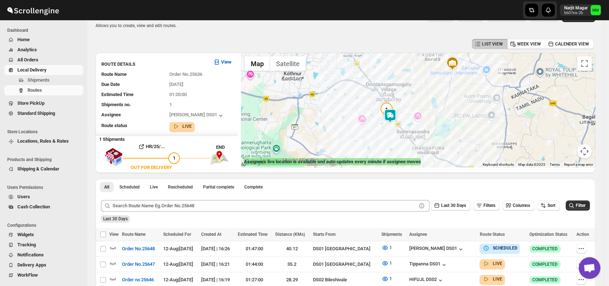
scroll to position [16, 0]
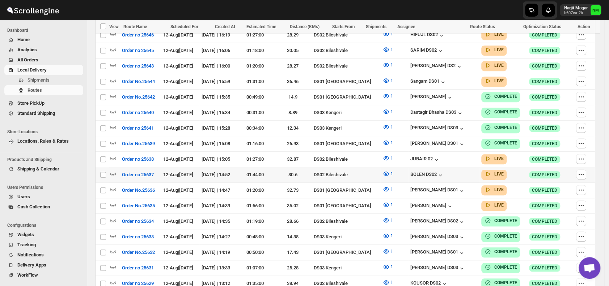
scroll to position [257, 0]
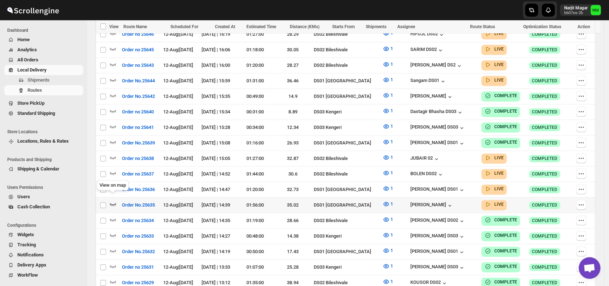
click at [112, 201] on icon "button" at bounding box center [112, 204] width 7 height 7
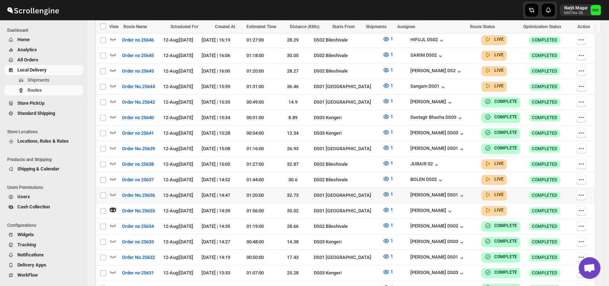
scroll to position [0, 0]
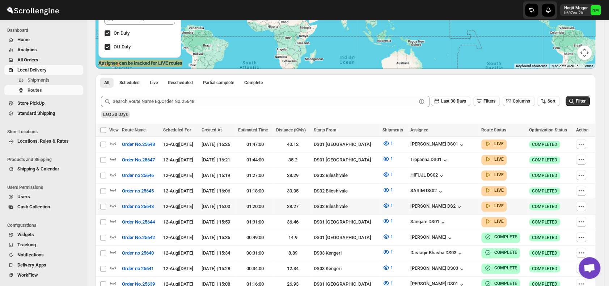
scroll to position [116, 0]
click at [116, 156] on icon "button" at bounding box center [112, 158] width 7 height 7
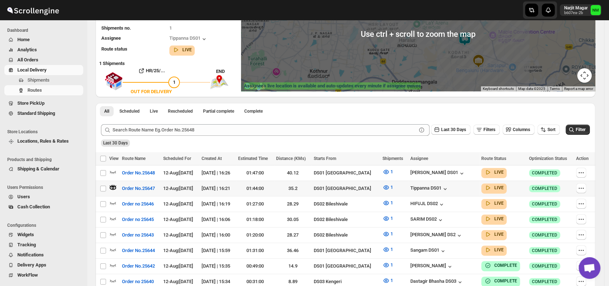
scroll to position [106, 0]
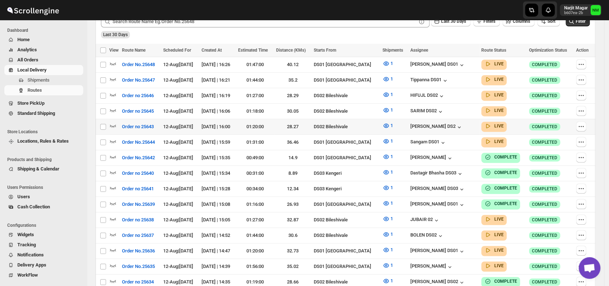
scroll to position [200, 0]
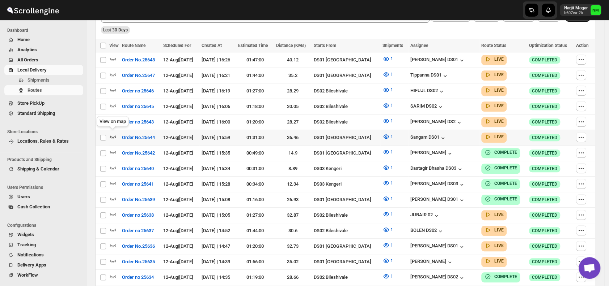
click at [114, 133] on icon "button" at bounding box center [112, 136] width 7 height 7
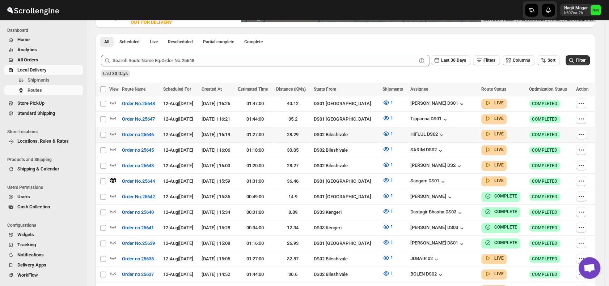
scroll to position [163, 0]
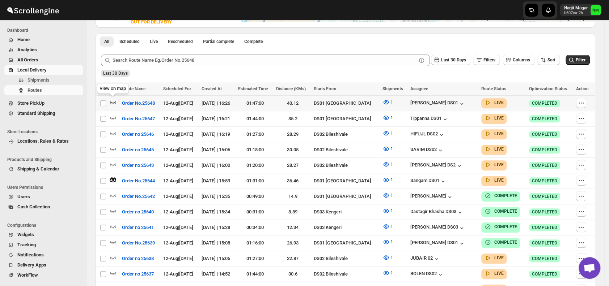
click at [113, 101] on icon "button" at bounding box center [112, 102] width 7 height 7
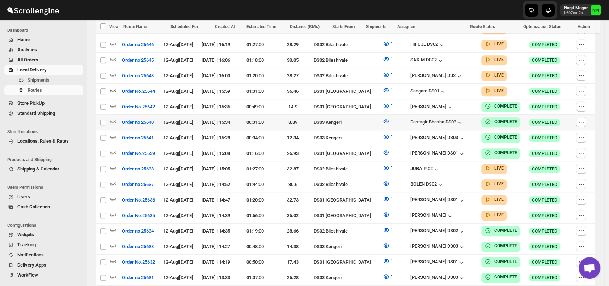
scroll to position [253, 0]
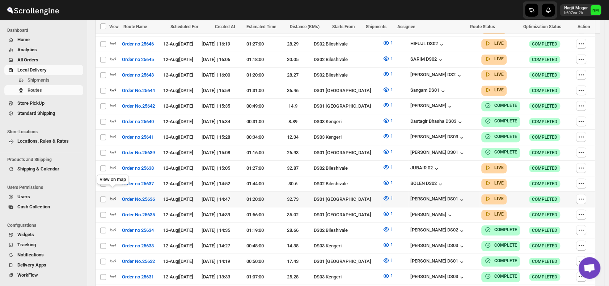
click at [112, 195] on icon "button" at bounding box center [112, 198] width 7 height 7
